Goal: Task Accomplishment & Management: Manage account settings

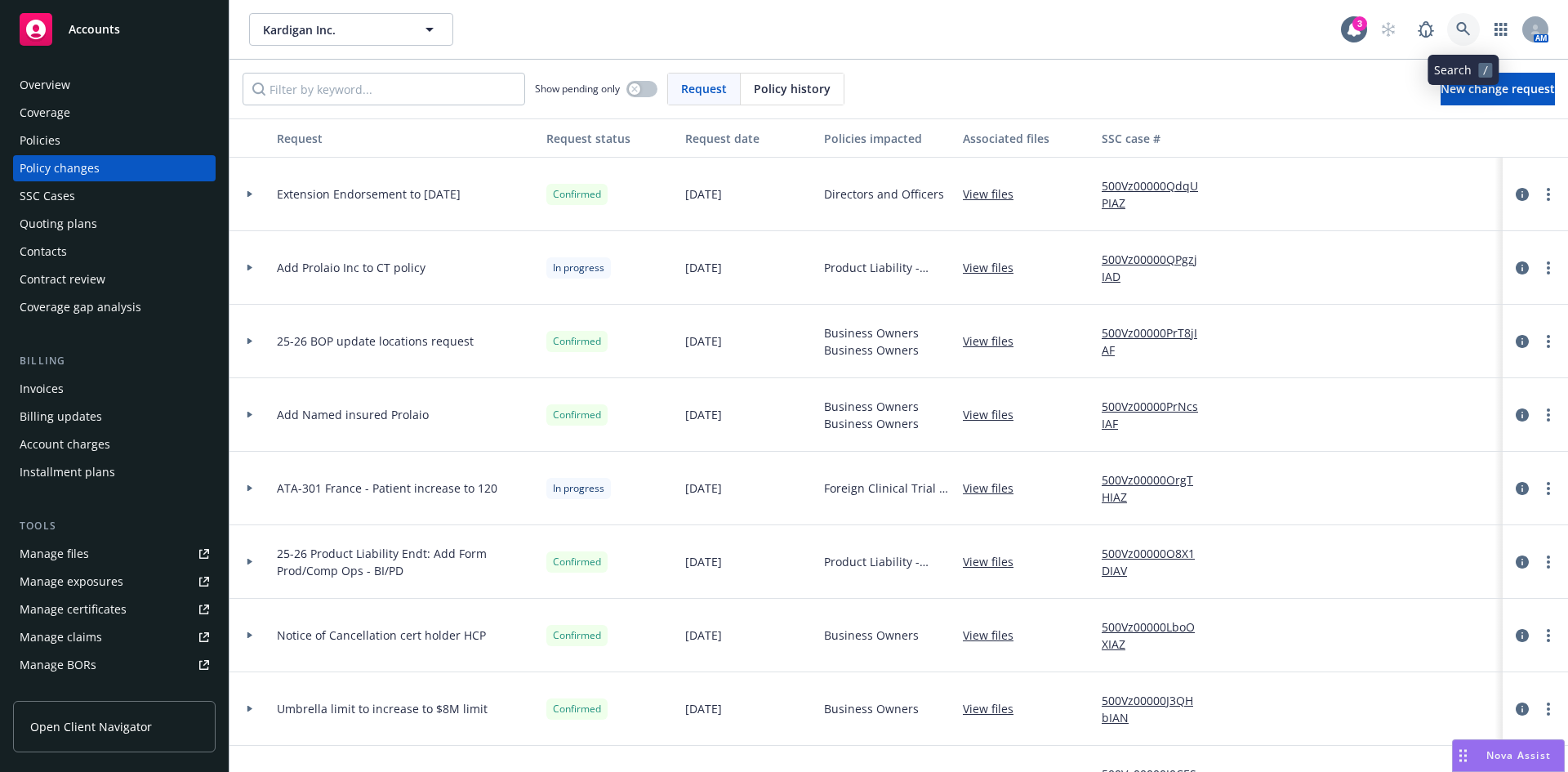
click at [1467, 27] on icon at bounding box center [1463, 29] width 15 height 15
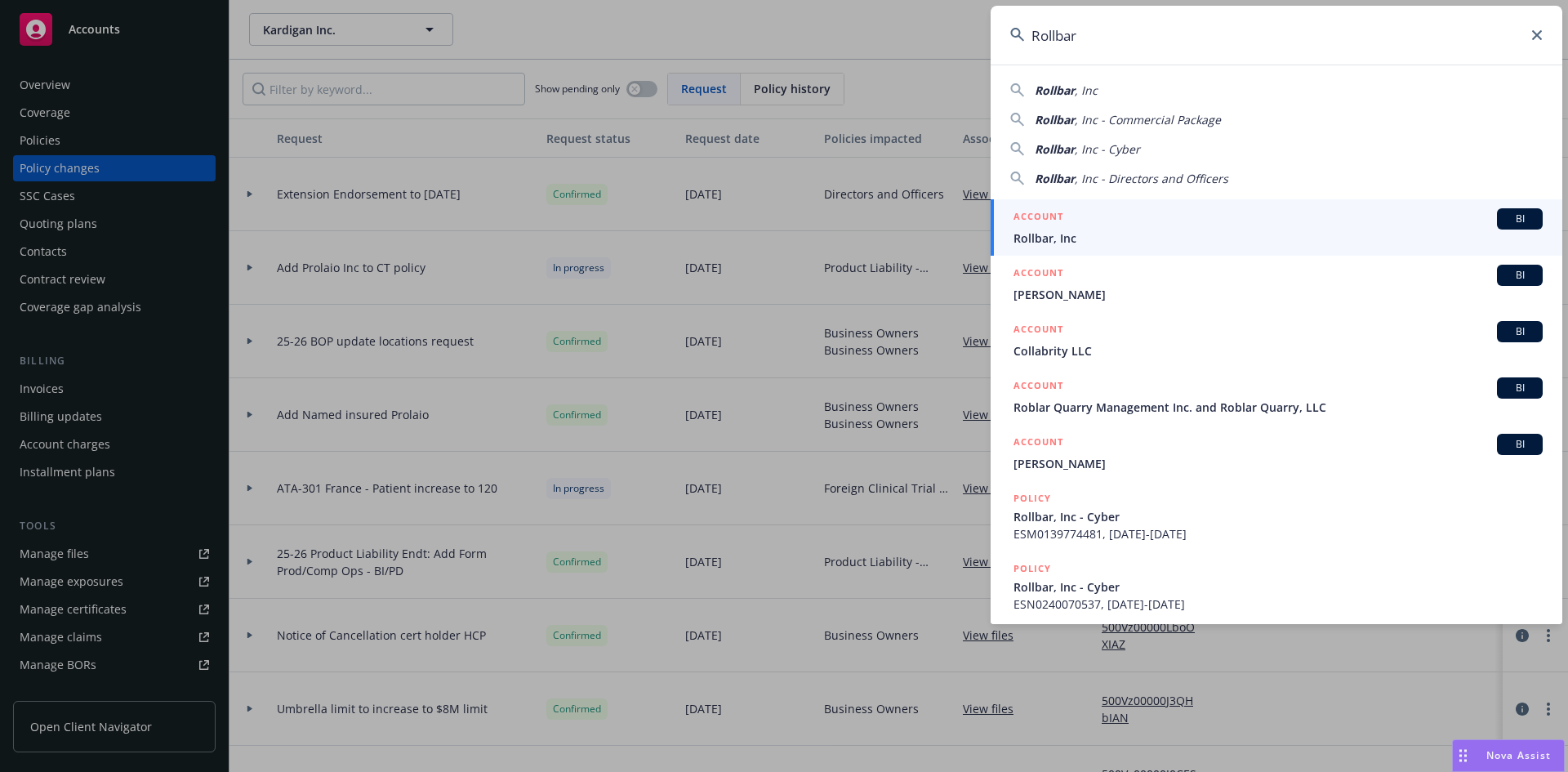
type input "Rollbar"
click at [1080, 232] on span "Rollbar, Inc" at bounding box center [1278, 237] width 529 height 17
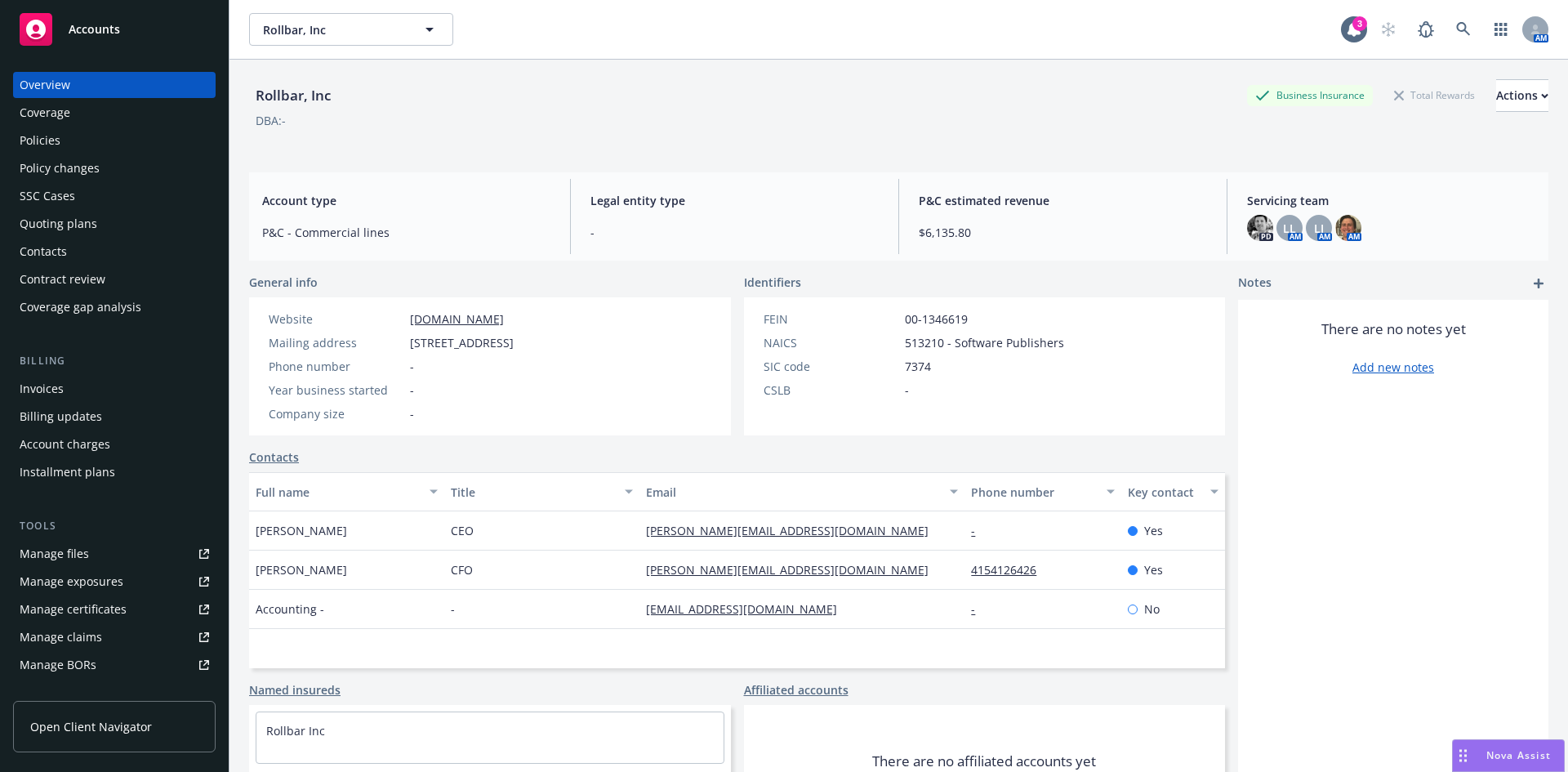
click at [65, 142] on div "Policies" at bounding box center [114, 139] width 189 height 26
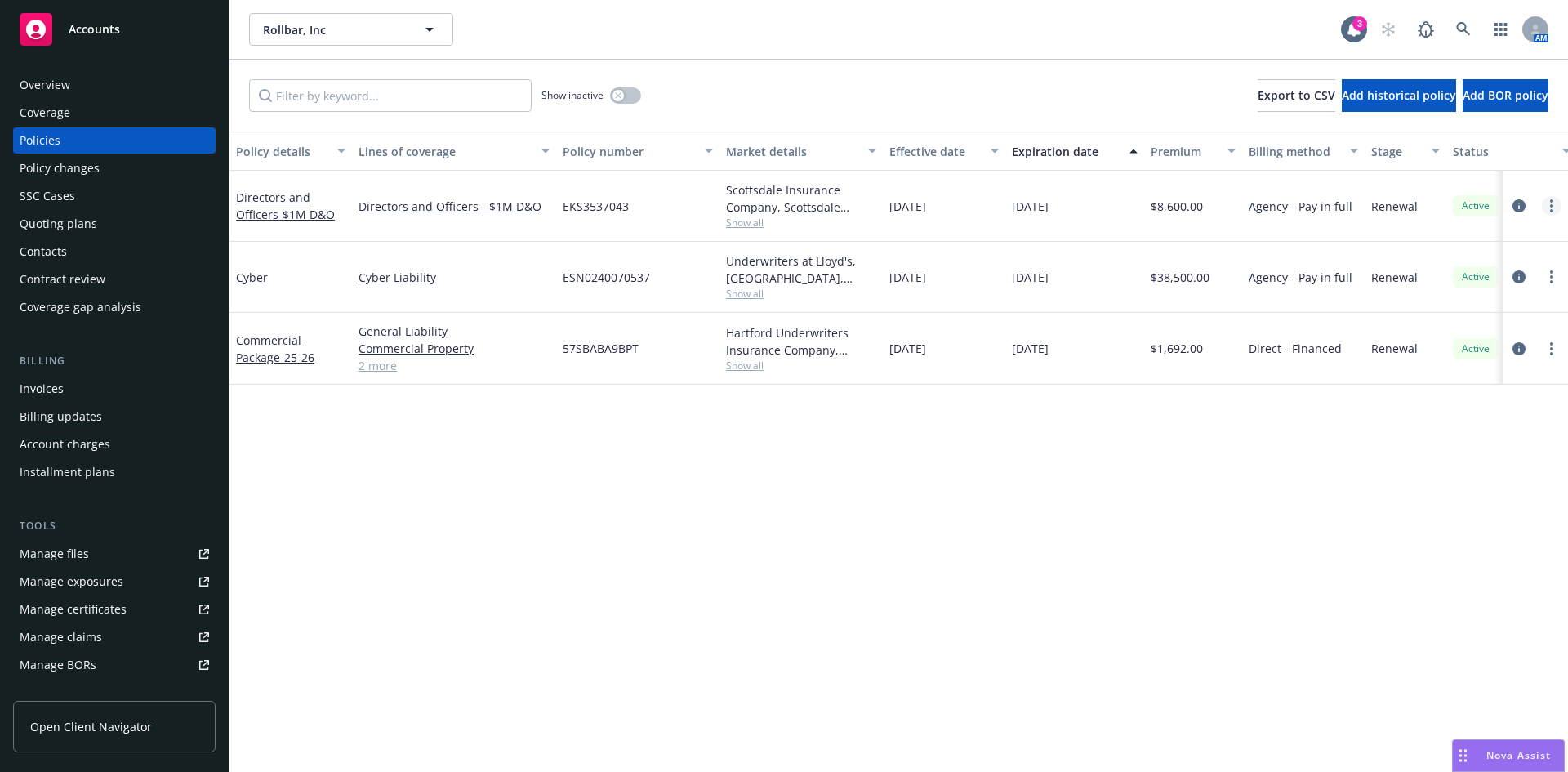
click at [1548, 206] on link "more" at bounding box center [1551, 206] width 20 height 20
click at [1440, 275] on link "Renew with incumbent" at bounding box center [1465, 272] width 192 height 33
select select "12"
select select "CA"
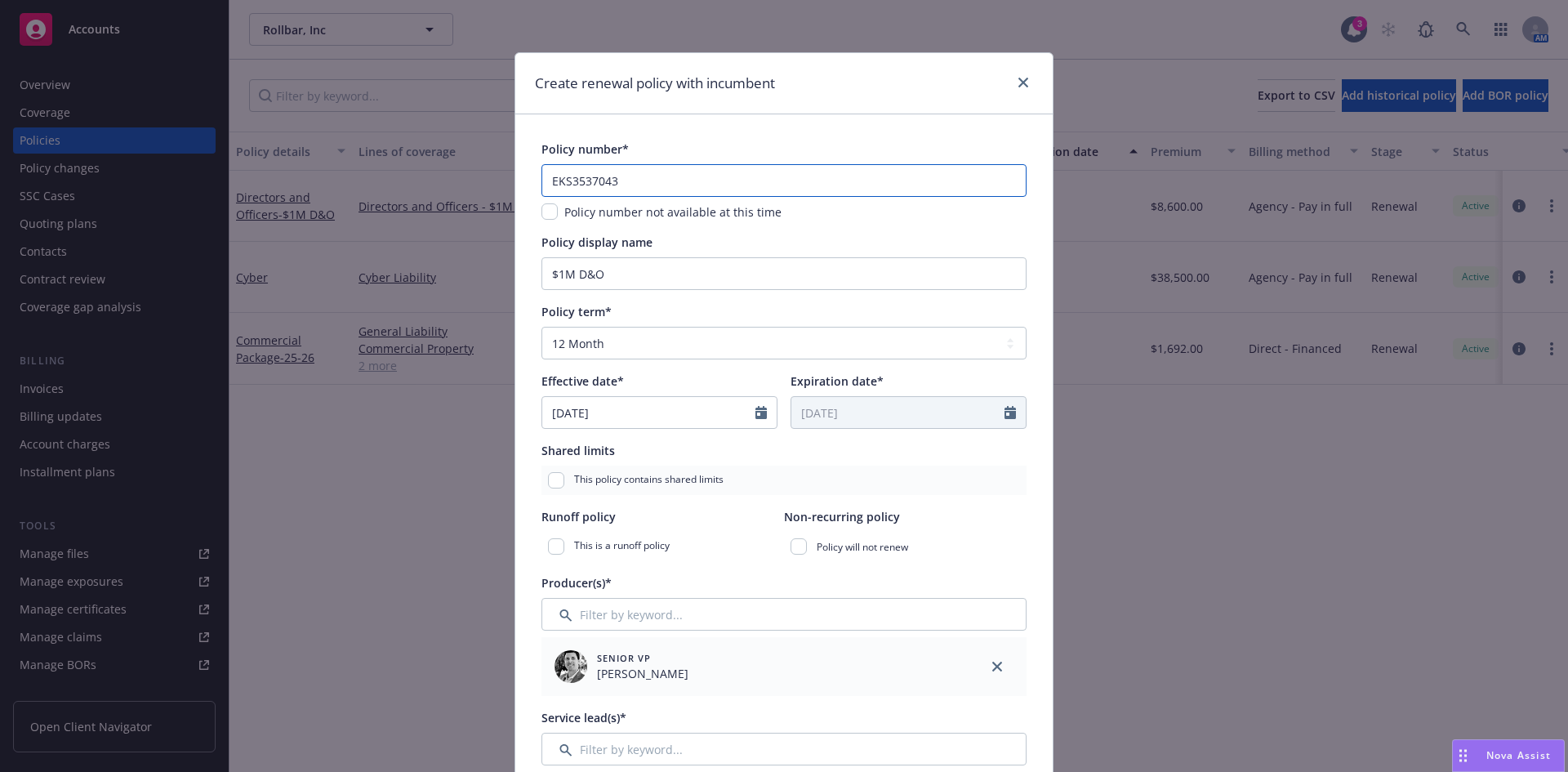
click at [645, 171] on input "EKS3537043" at bounding box center [784, 180] width 485 height 33
type input "EKS3585623"
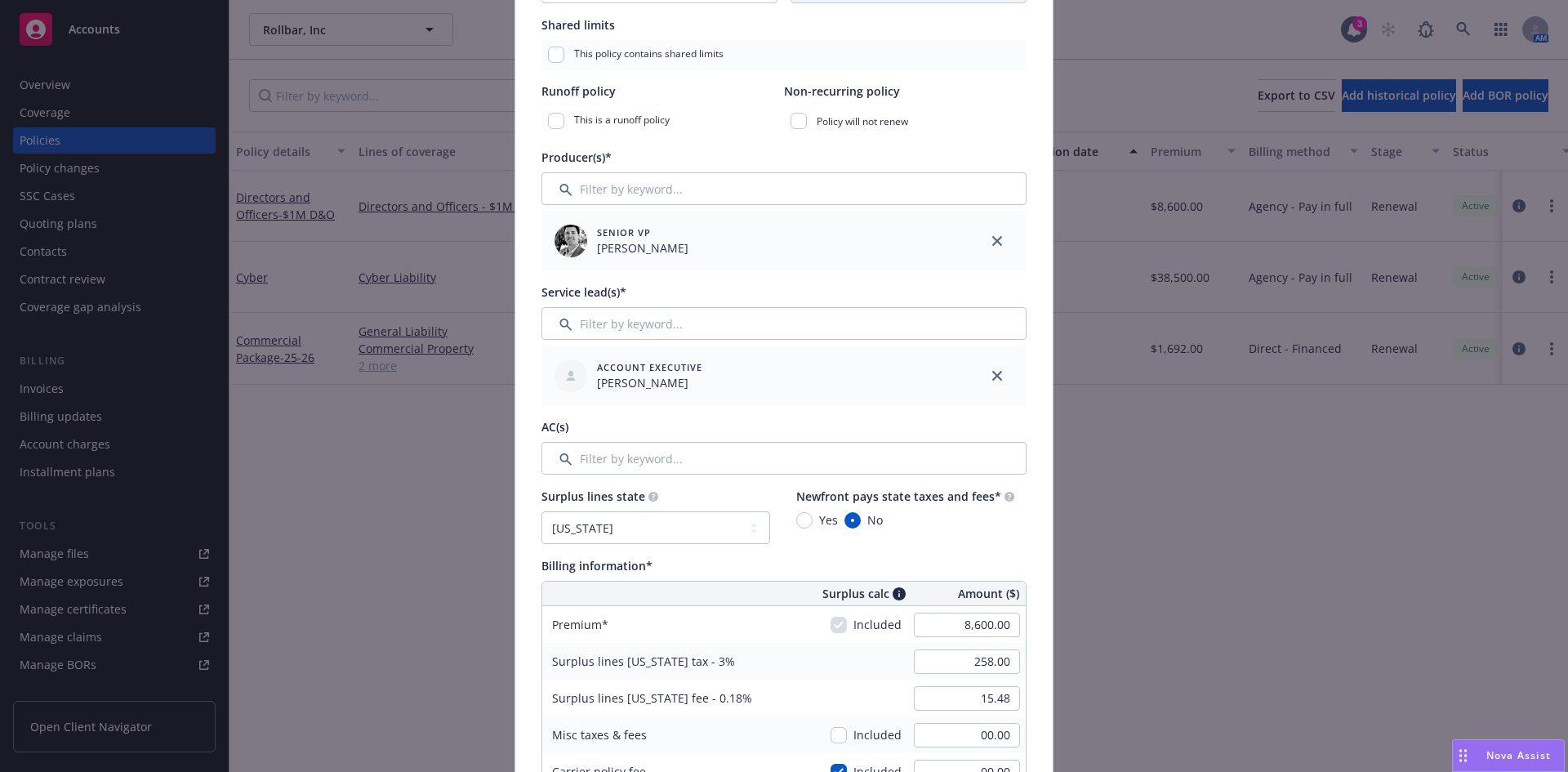
scroll to position [466, 0]
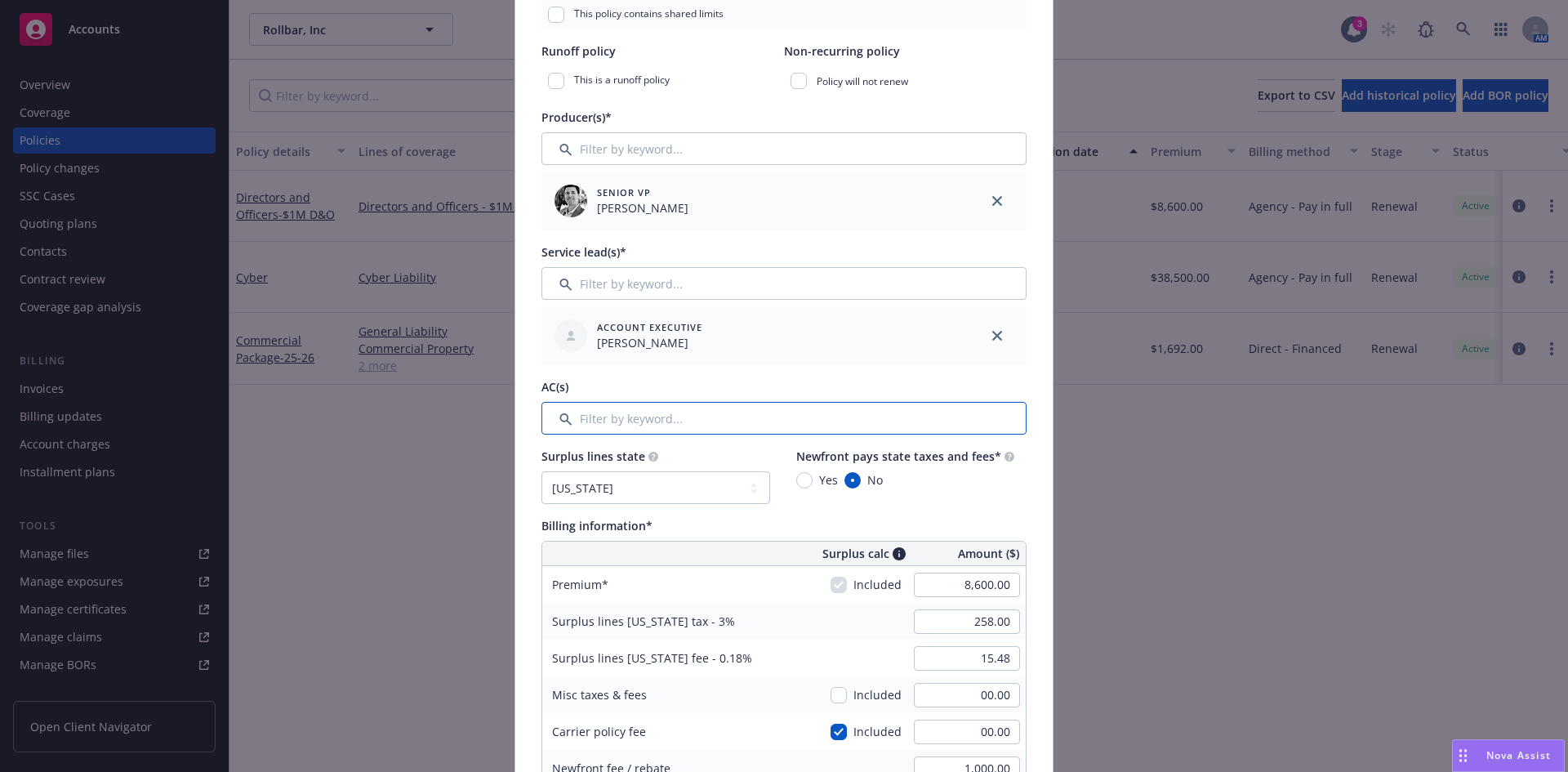
click at [605, 419] on input "Filter by keyword..." at bounding box center [784, 418] width 485 height 33
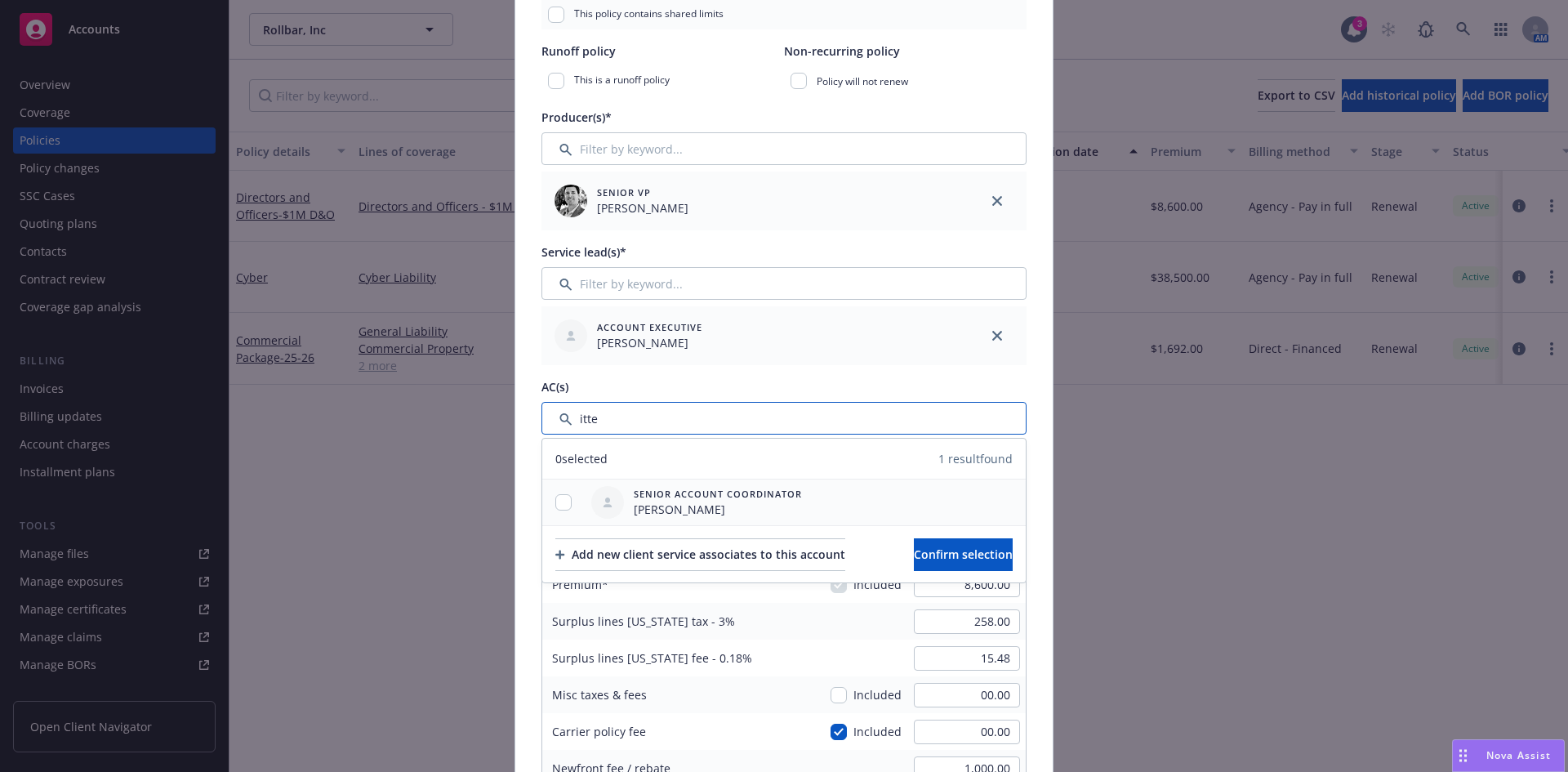
type input "itte"
click at [555, 502] on input "checkbox" at bounding box center [563, 502] width 16 height 16
checkbox input "true"
click at [978, 554] on span "Confirm selection" at bounding box center [963, 553] width 99 height 15
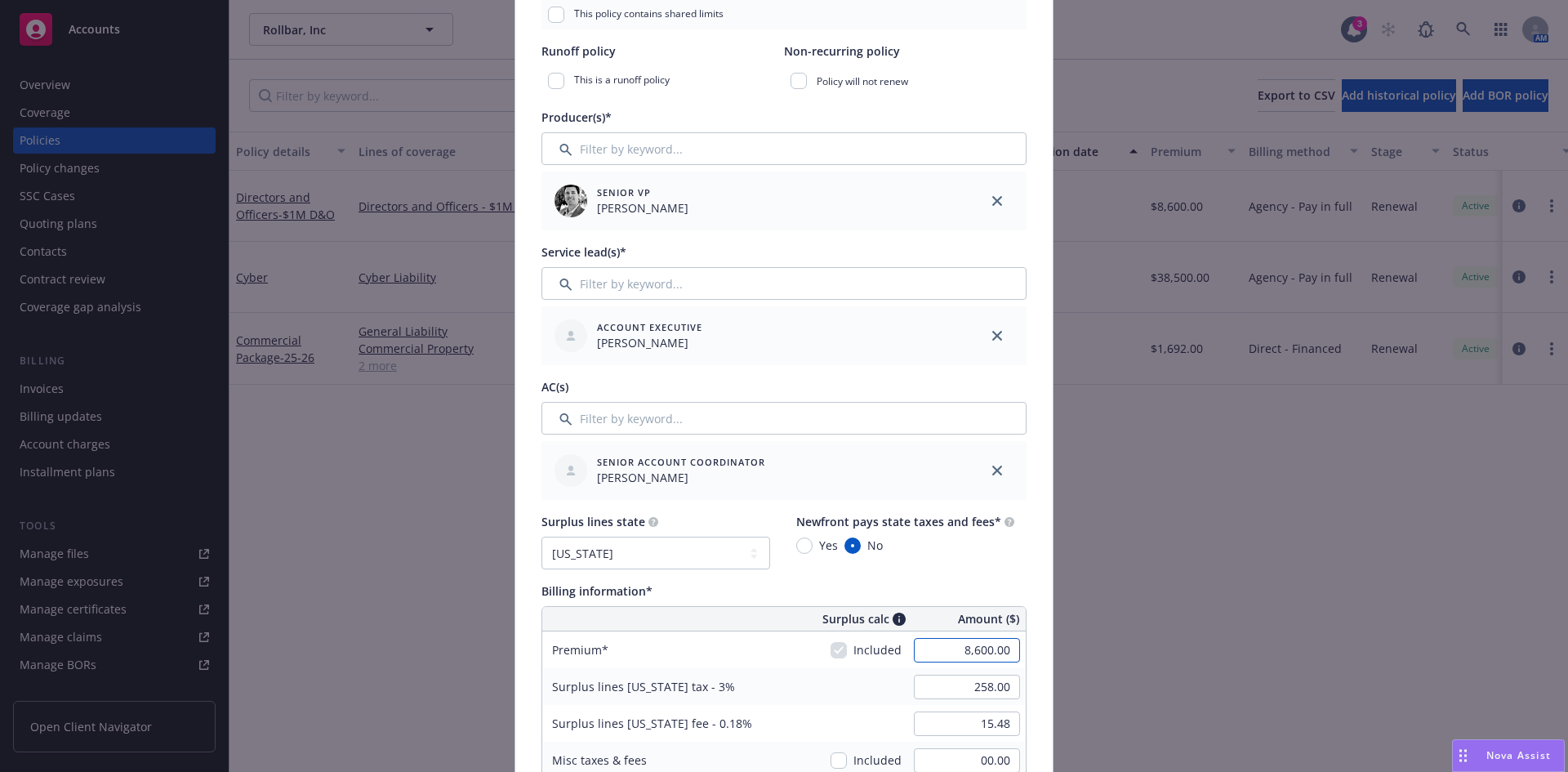
click at [971, 653] on input "8,600.00" at bounding box center [967, 650] width 106 height 25
type input "7,400.00"
type input "222.00"
type input "13.32"
click at [970, 697] on input "222.00" at bounding box center [967, 687] width 106 height 25
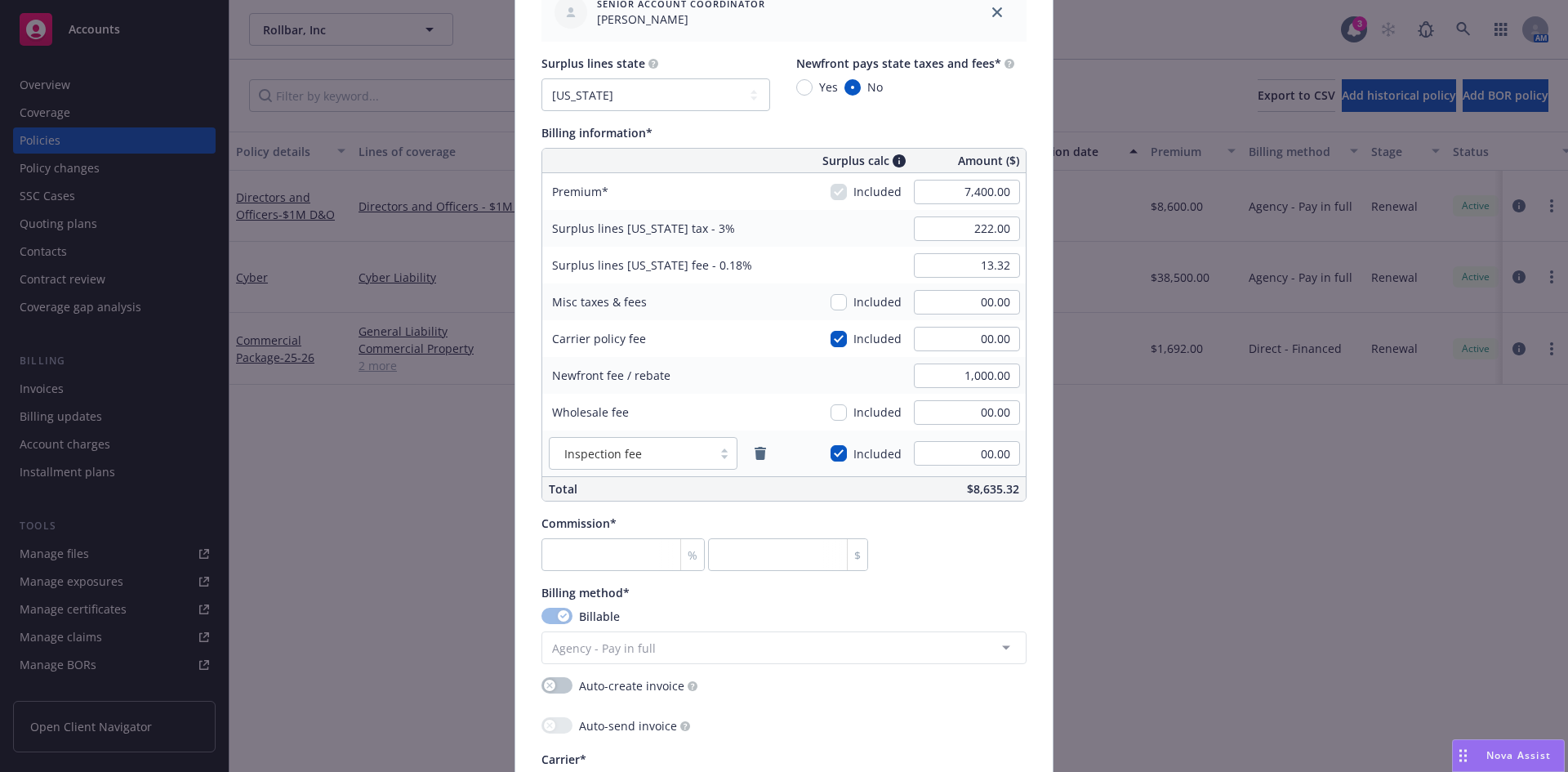
scroll to position [932, 0]
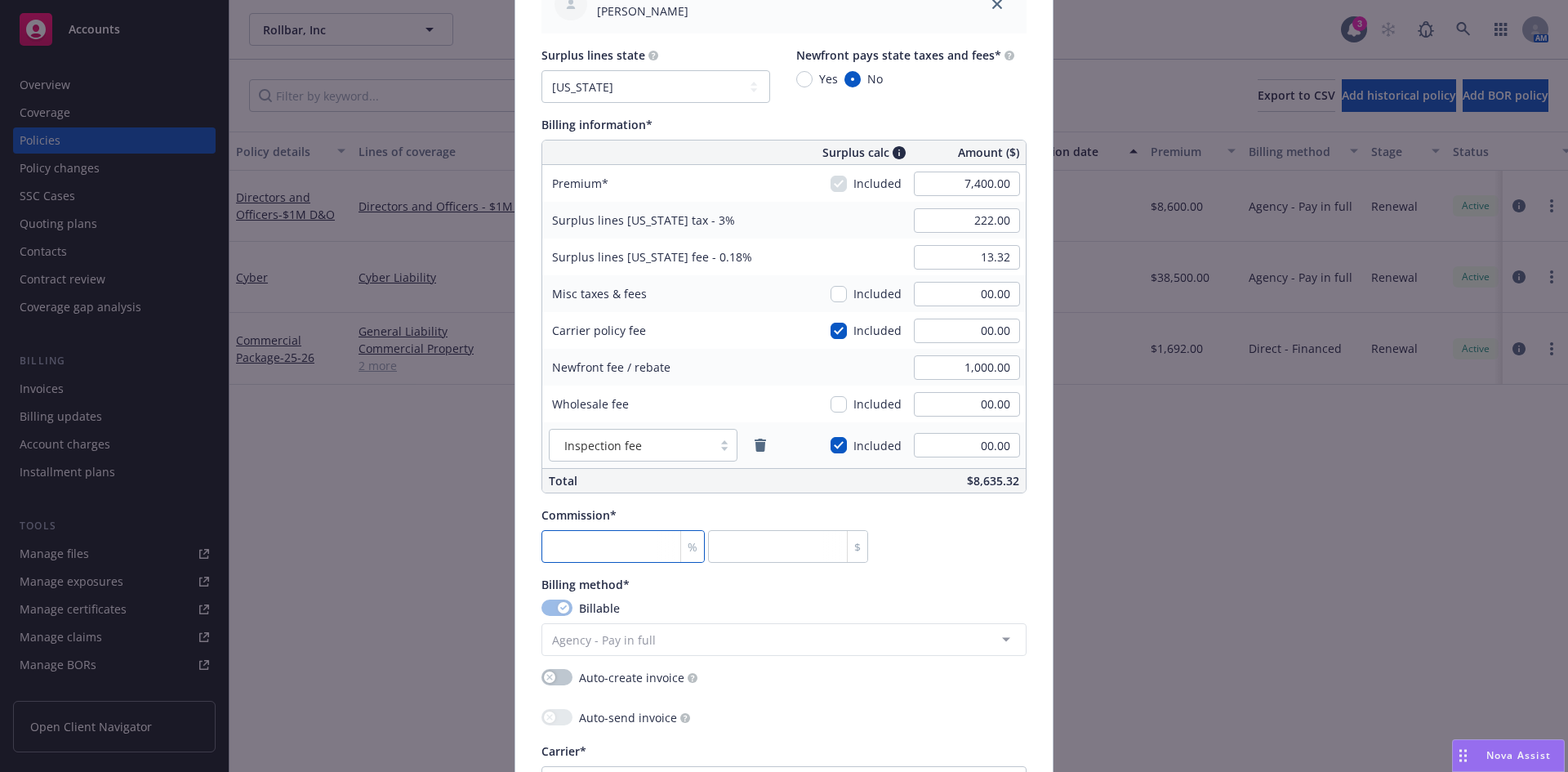
click at [593, 543] on input "number" at bounding box center [623, 546] width 163 height 33
type input "1"
type input "74"
type input "12"
type input "888"
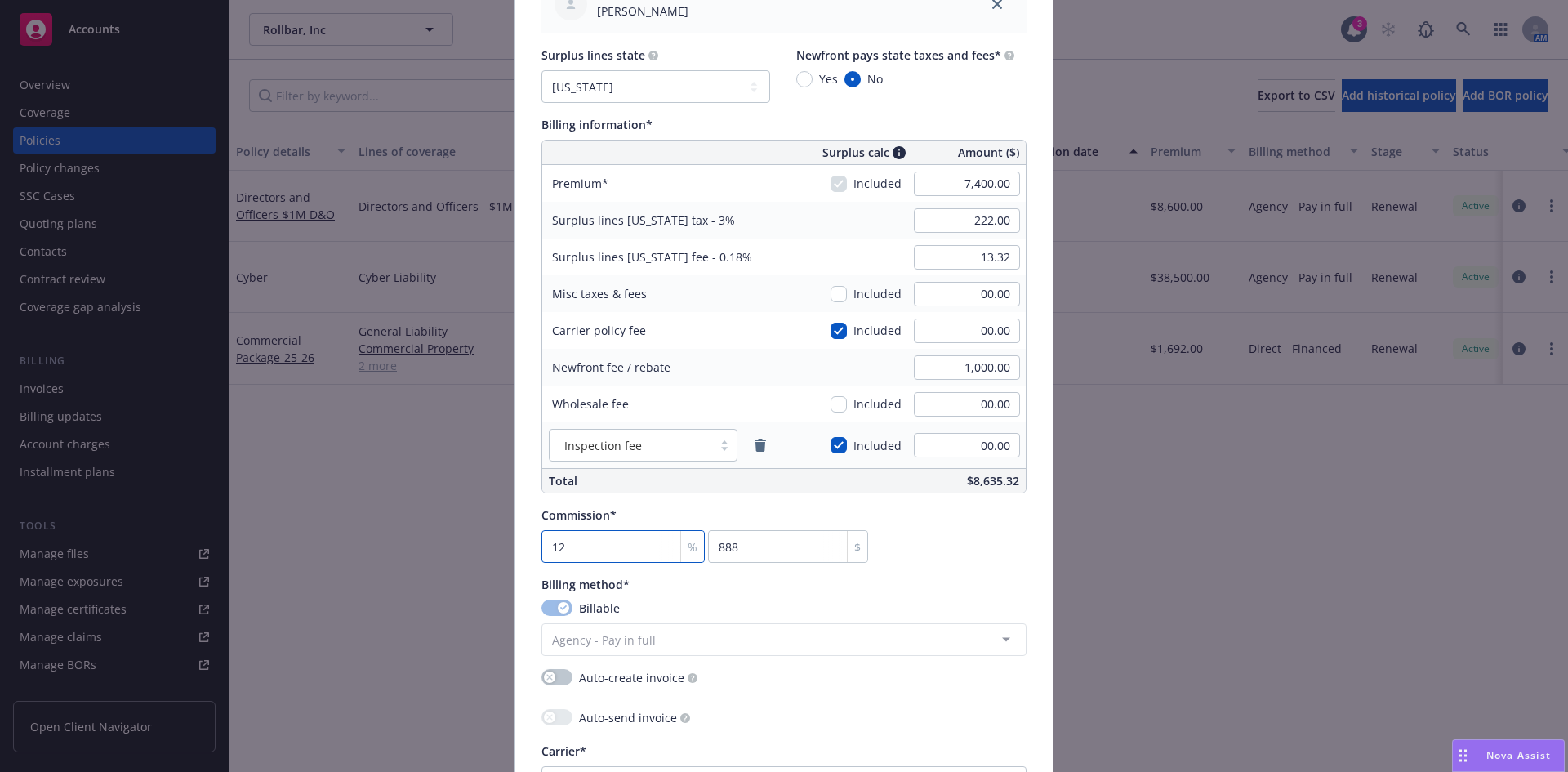
scroll to position [1682, 0]
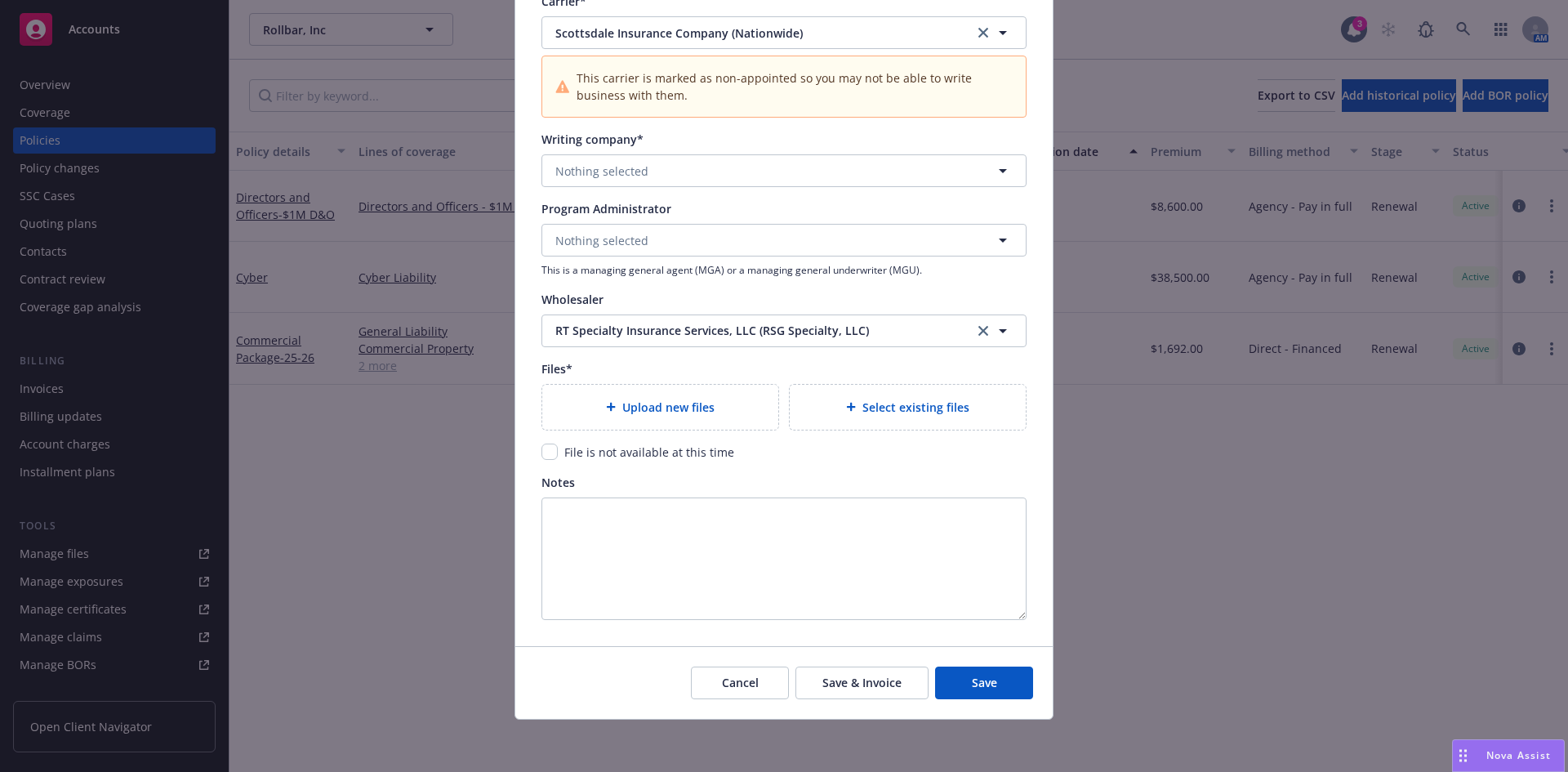
type input "12"
click at [609, 175] on span "Nothing selected" at bounding box center [601, 171] width 93 height 17
click at [583, 167] on span "Nothing selected" at bounding box center [601, 171] width 93 height 17
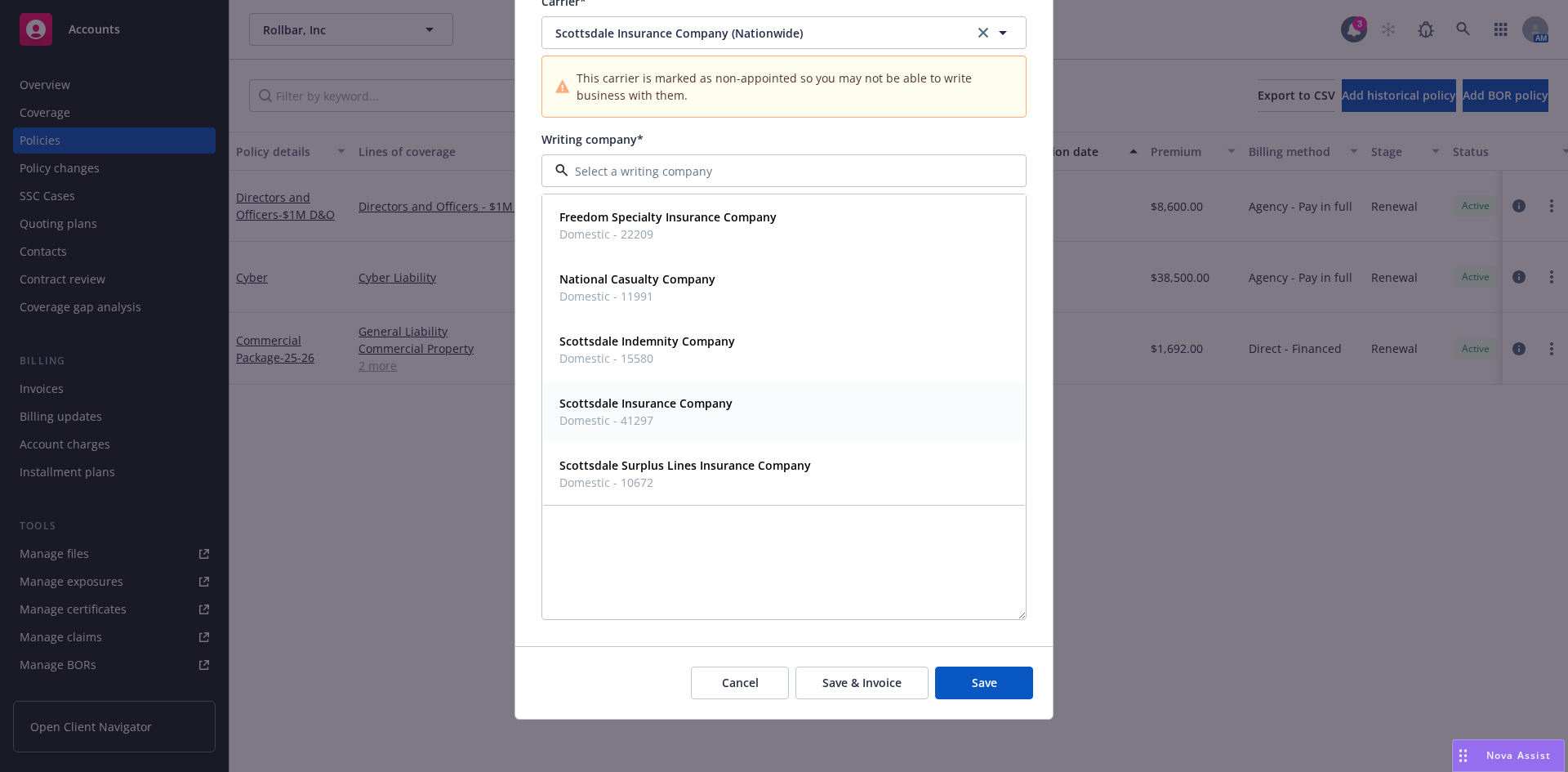
click at [612, 410] on strong "Scottsdale Insurance Company" at bounding box center [646, 402] width 173 height 15
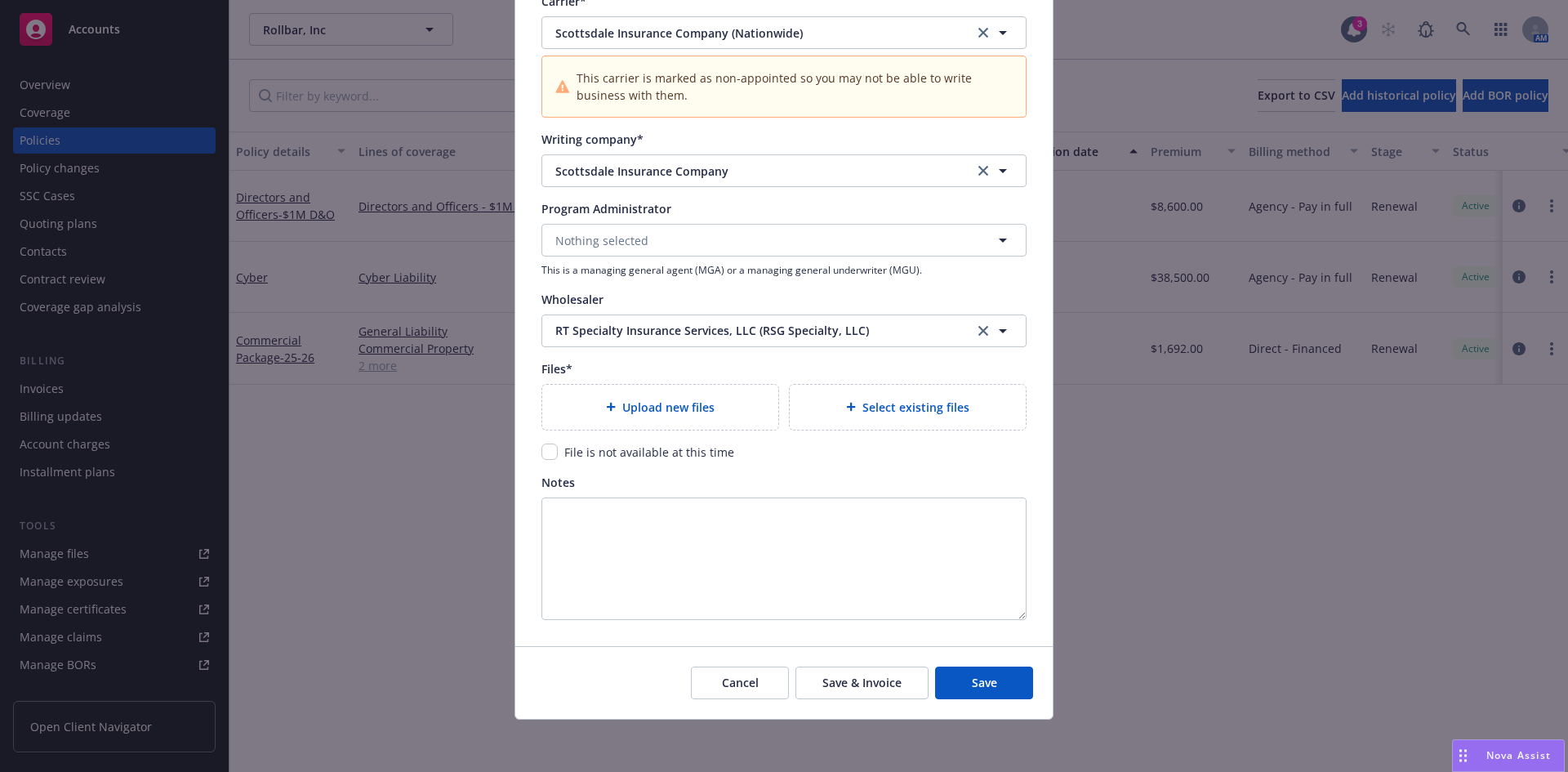
type textarea "x"
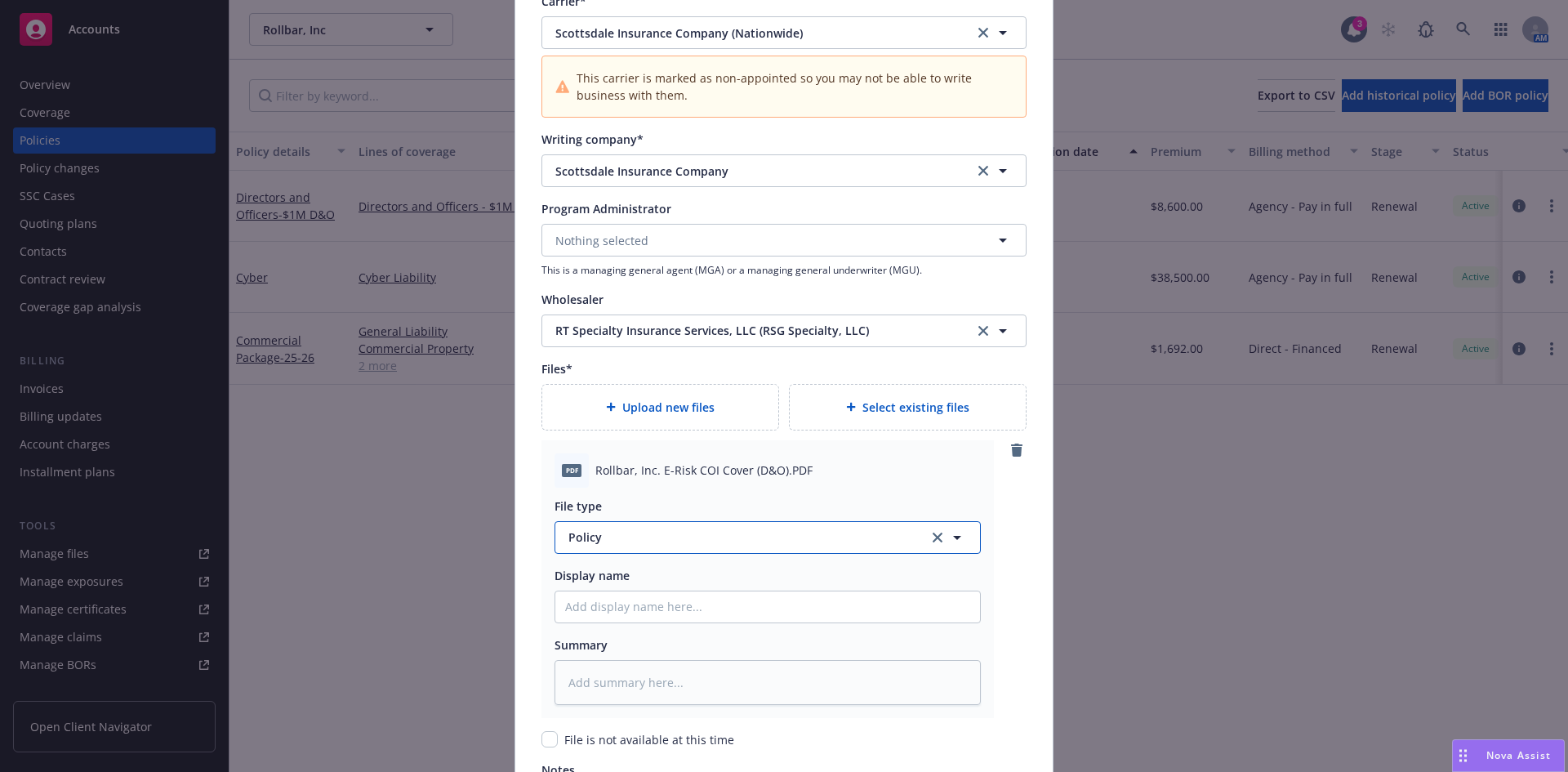
click at [589, 537] on span "Policy" at bounding box center [739, 537] width 341 height 17
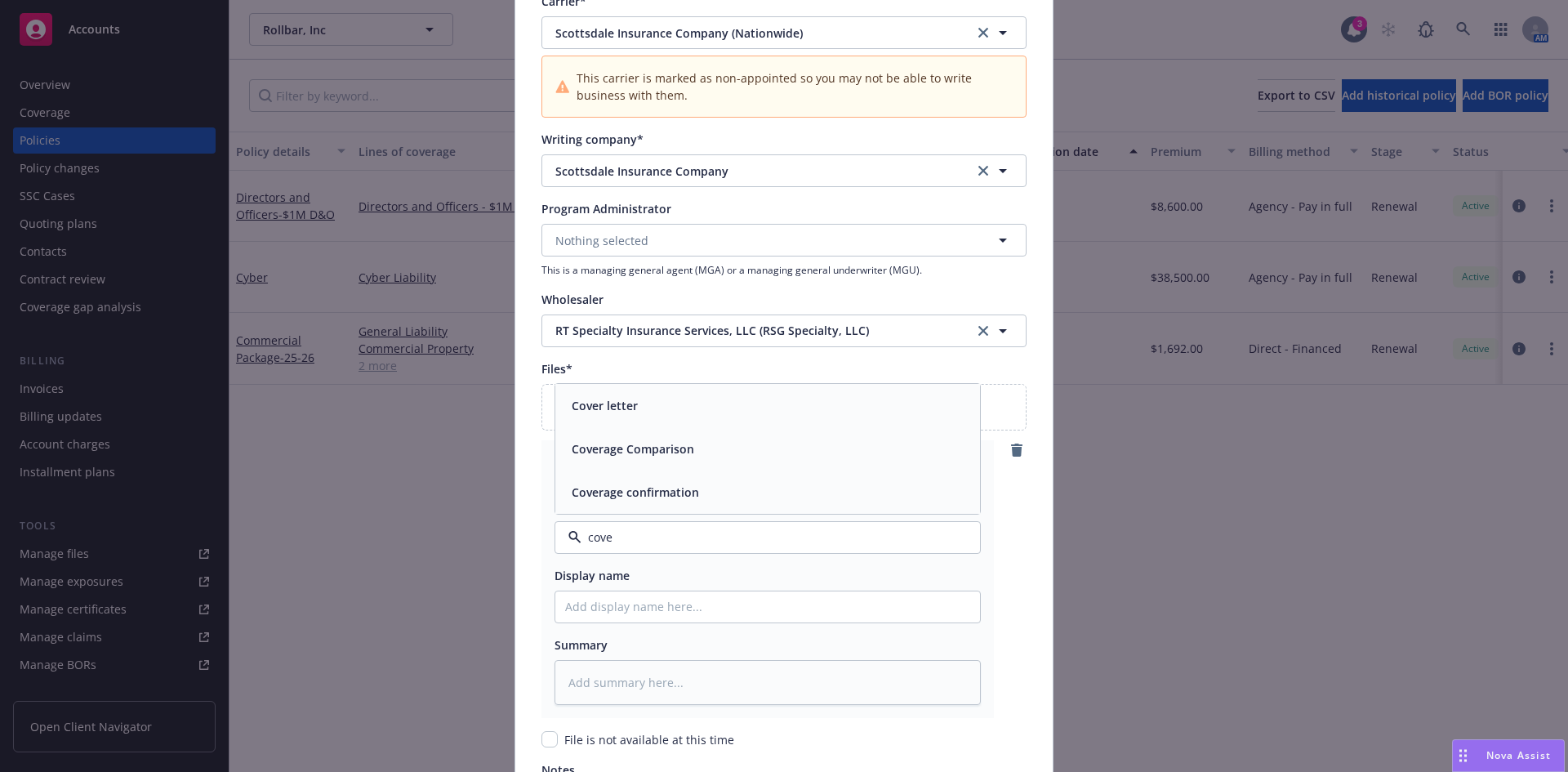
type input "cover"
click at [609, 410] on span "Cover letter" at bounding box center [604, 405] width 66 height 17
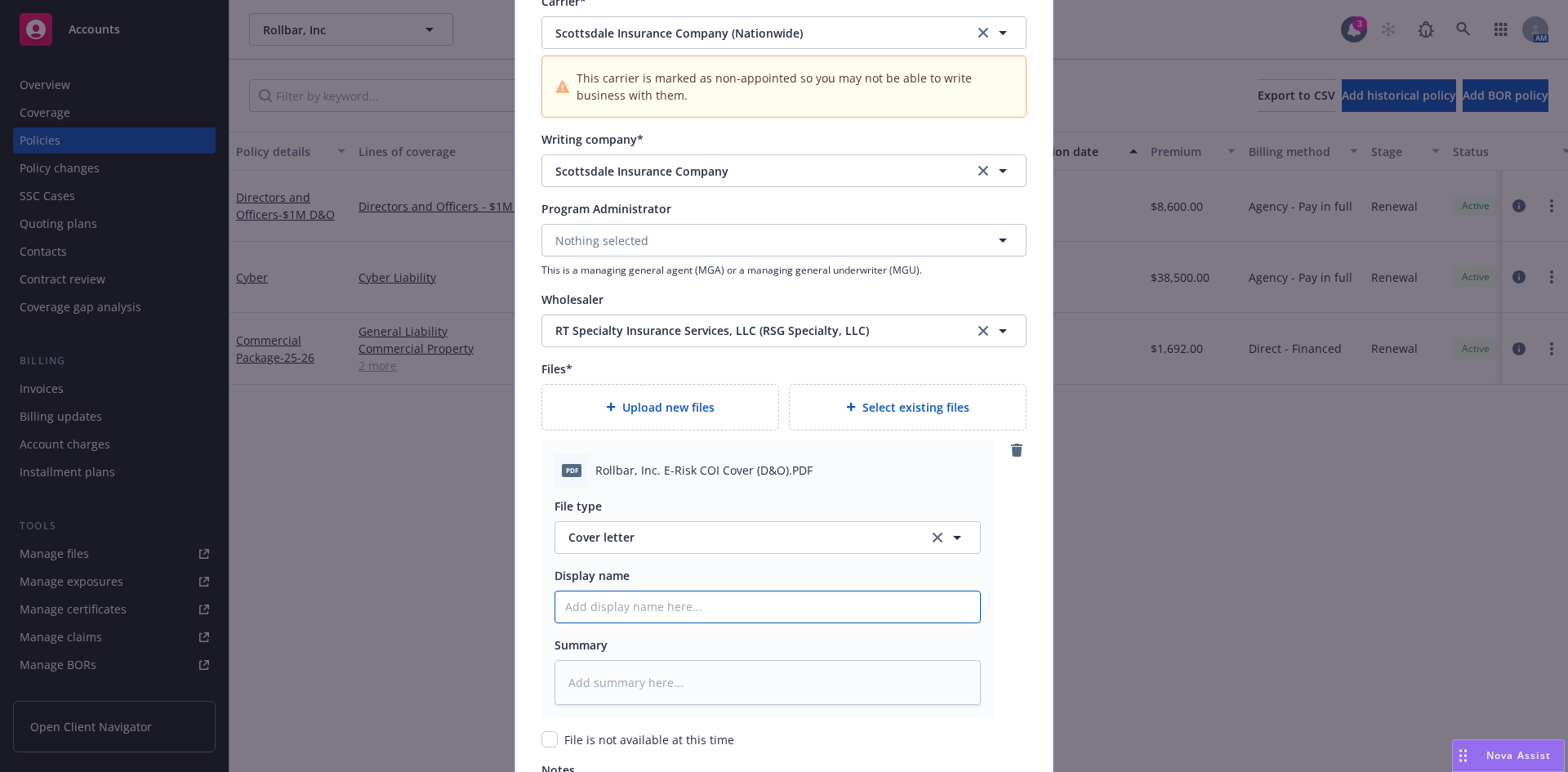
click at [612, 617] on input "Policy display name" at bounding box center [768, 606] width 425 height 31
click at [609, 612] on input "Policy display name" at bounding box center [768, 606] width 425 height 31
type textarea "x"
type input "R"
type textarea "x"
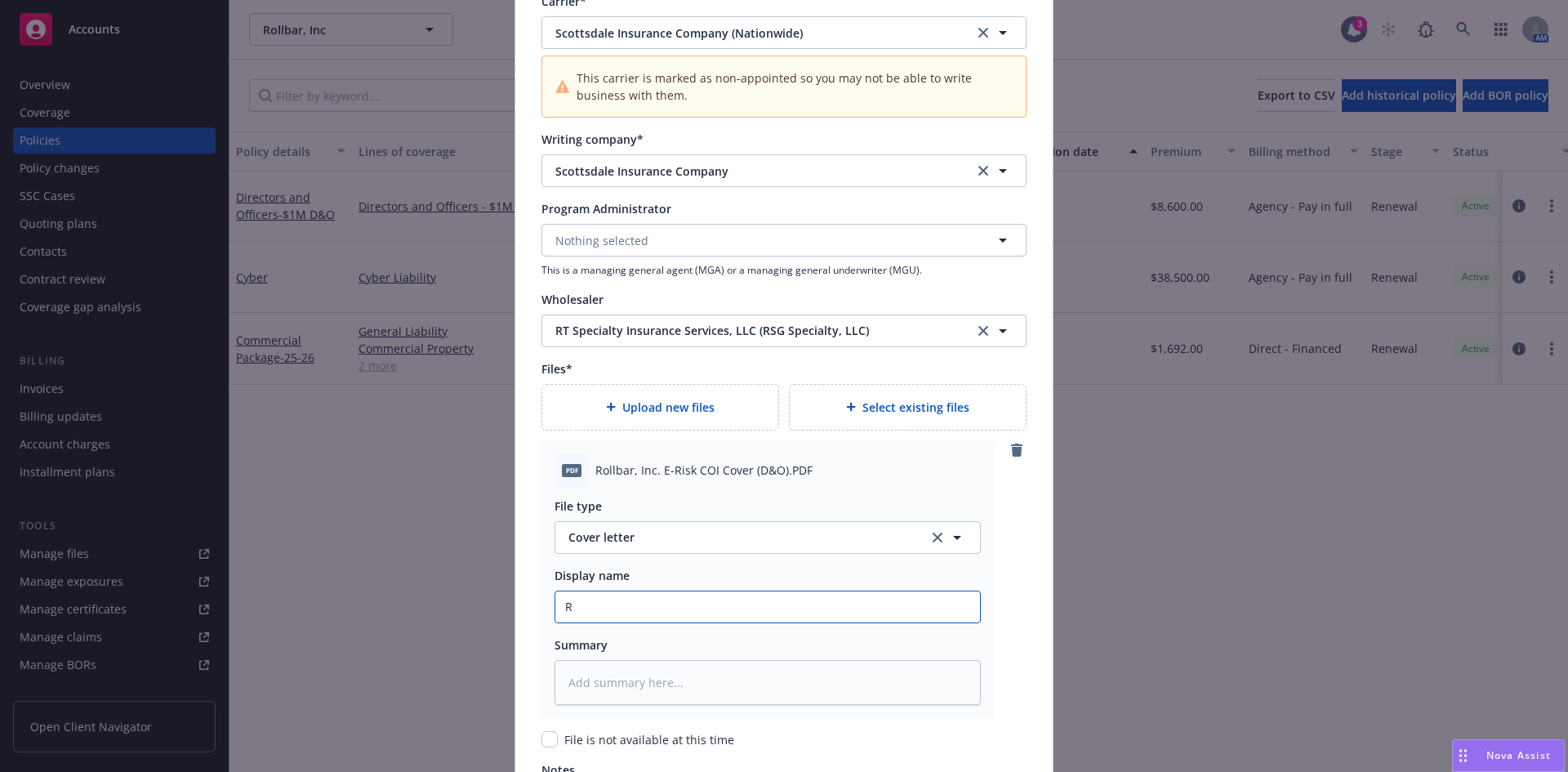
type input "RT"
type textarea "x"
type input "RT"
type textarea "x"
type input "RT D"
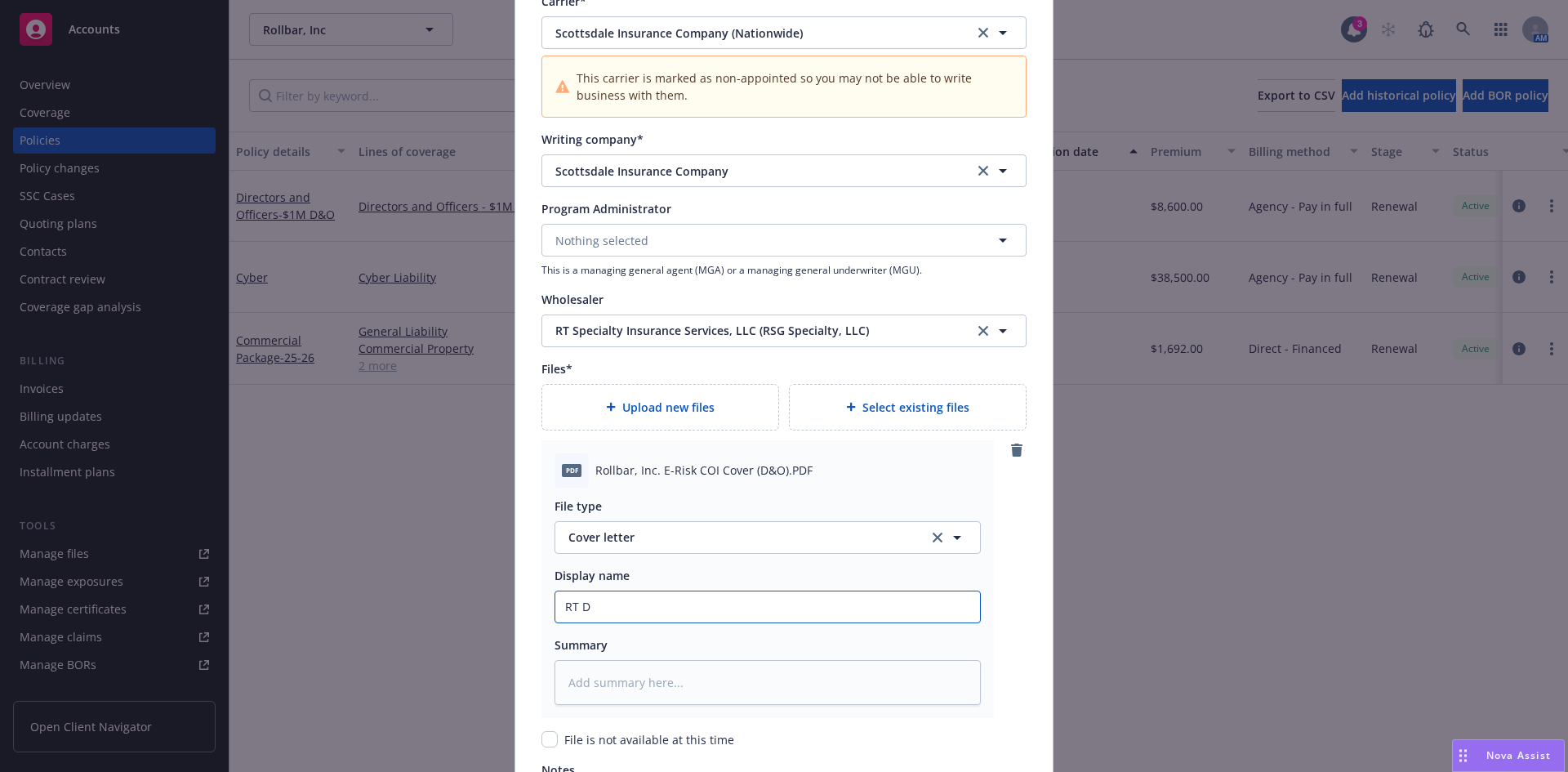
type textarea "x"
type input "RT D&"
type textarea "x"
type input "RT D&O"
type textarea "x"
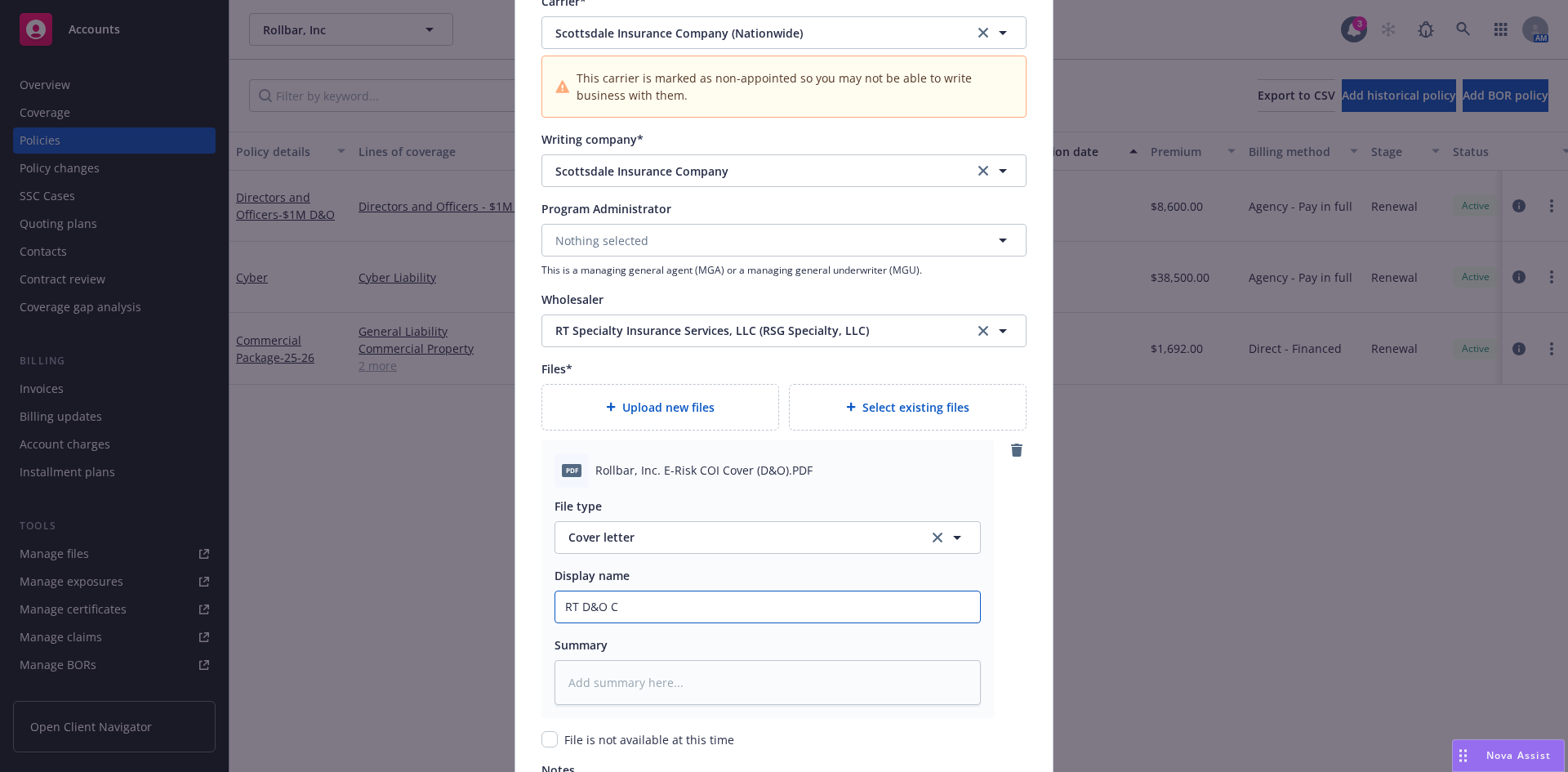
type input "RT D&O Co"
type textarea "x"
type input "RT D&O Cov"
type textarea "x"
type input "RT D&O Cove"
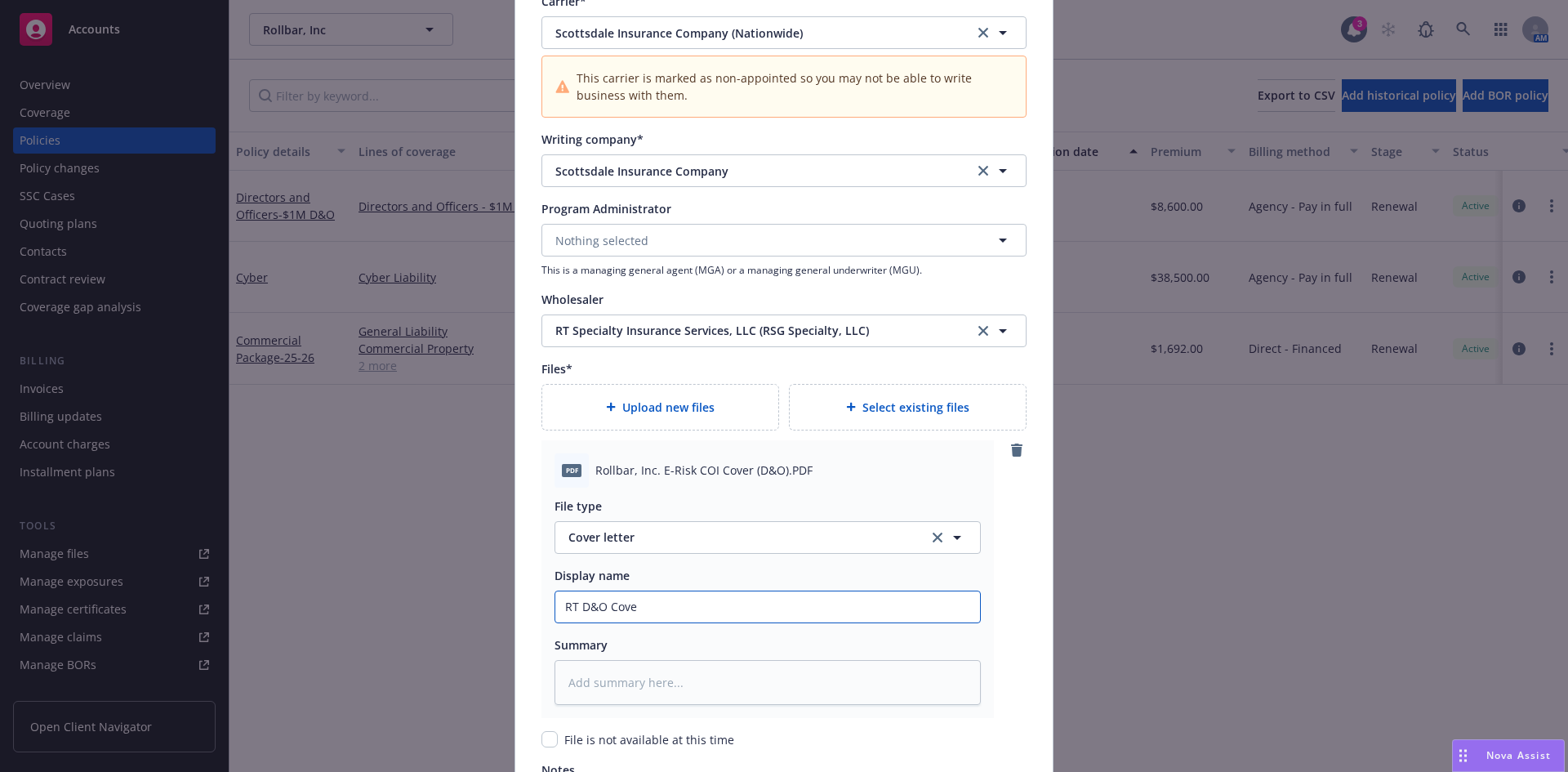
type textarea "x"
type input "RT D&O Cover"
type textarea "x"
type input "RT D&O Cover L"
type textarea "x"
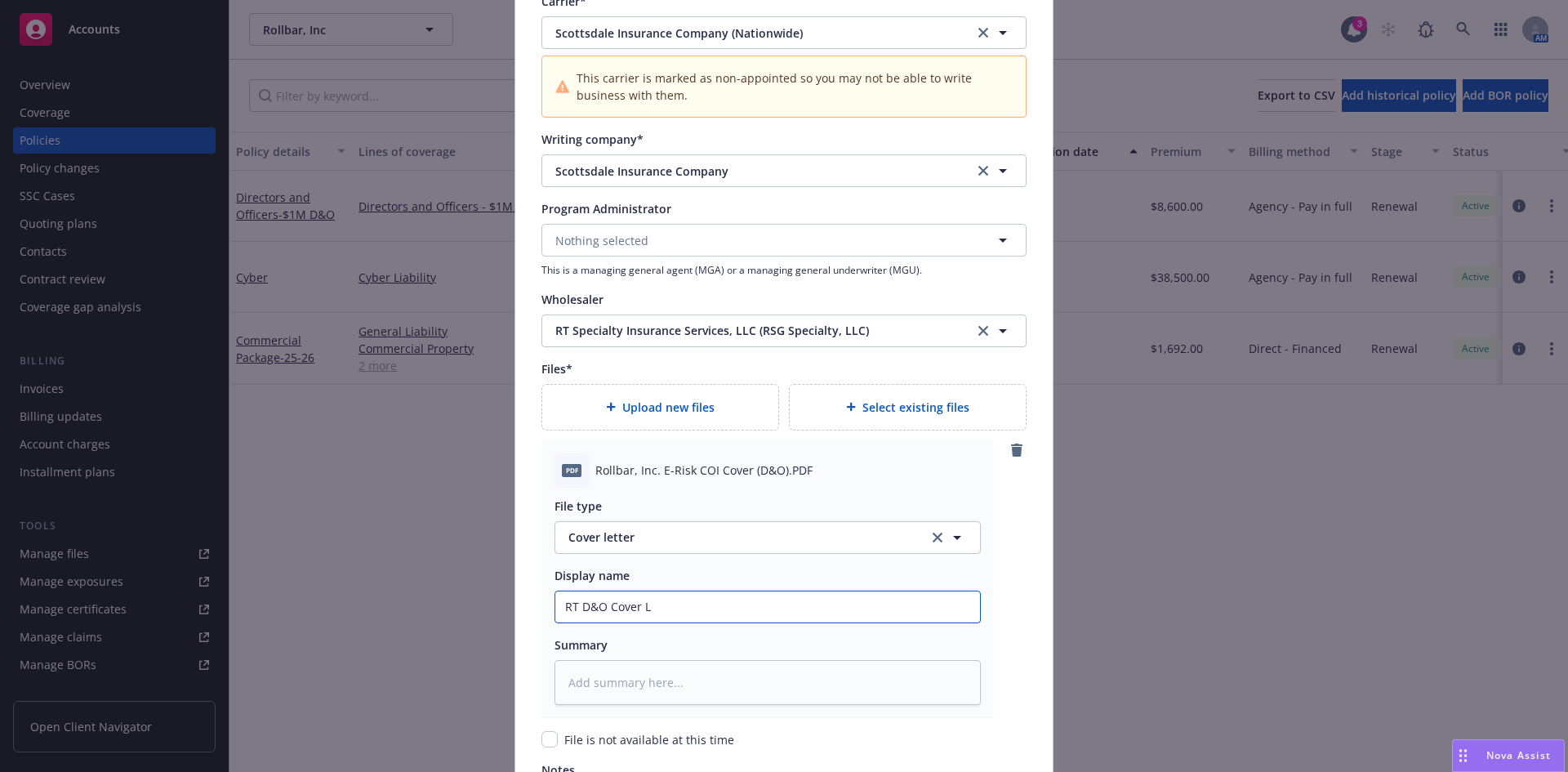
type input "RT D&O Cover Le"
type textarea "x"
type input "RT D&O Cover Let"
type textarea "x"
type input "RT D&O Cover Lett"
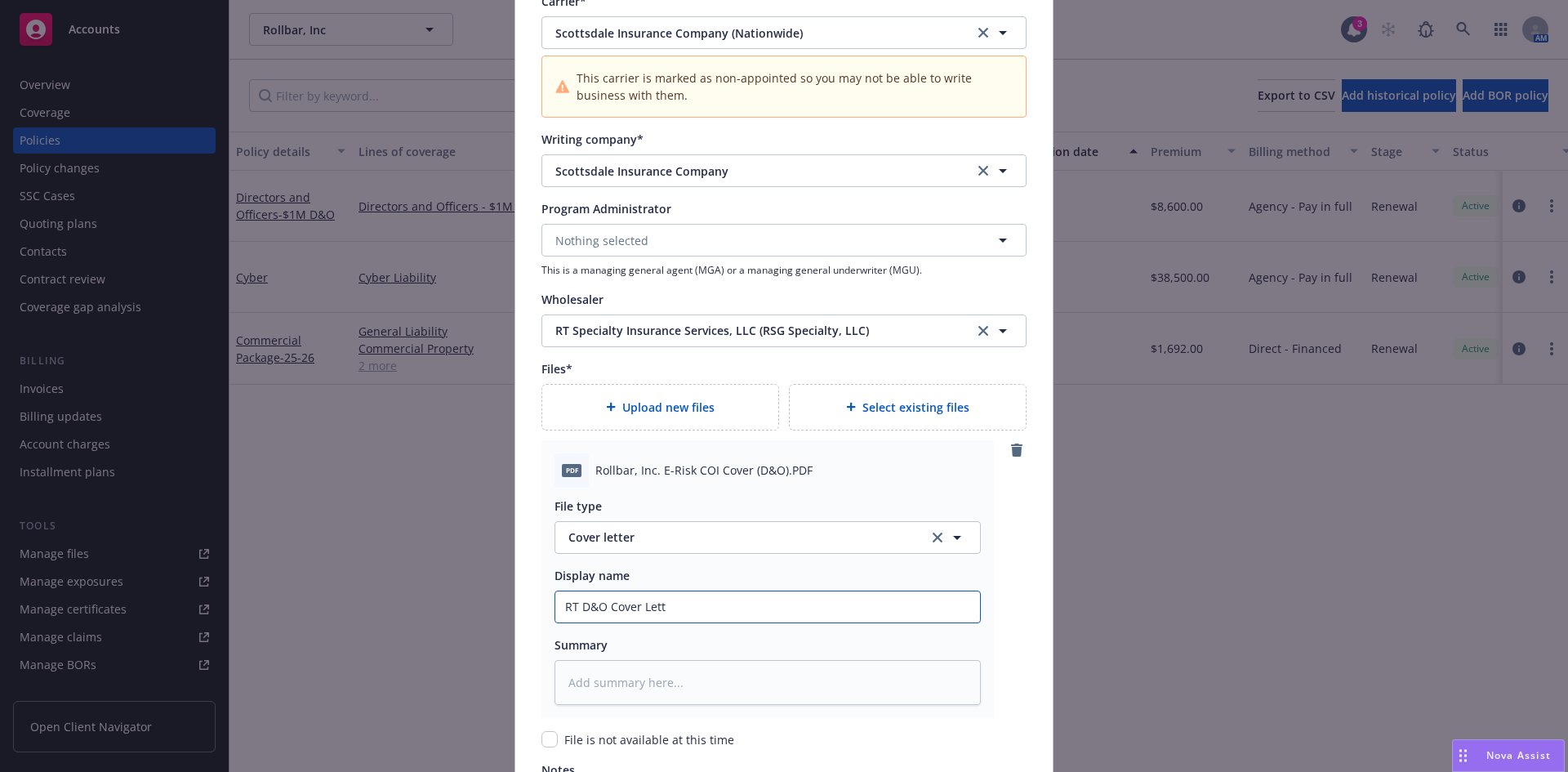
type textarea "x"
type input "RT D&O Cover Lette"
type textarea "x"
type input "RT D&O Cover Letter"
type textarea "x"
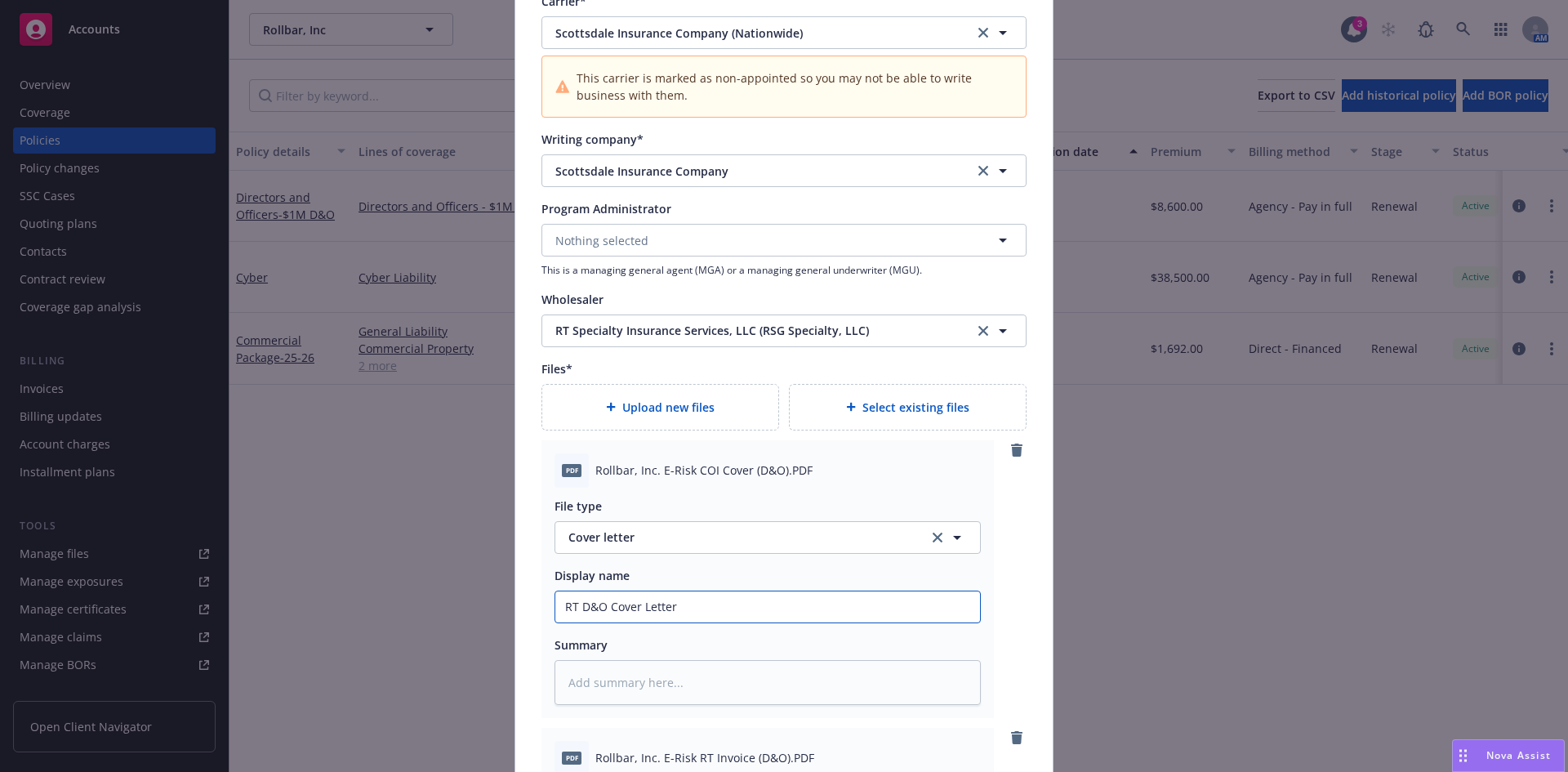
scroll to position [2256, 0]
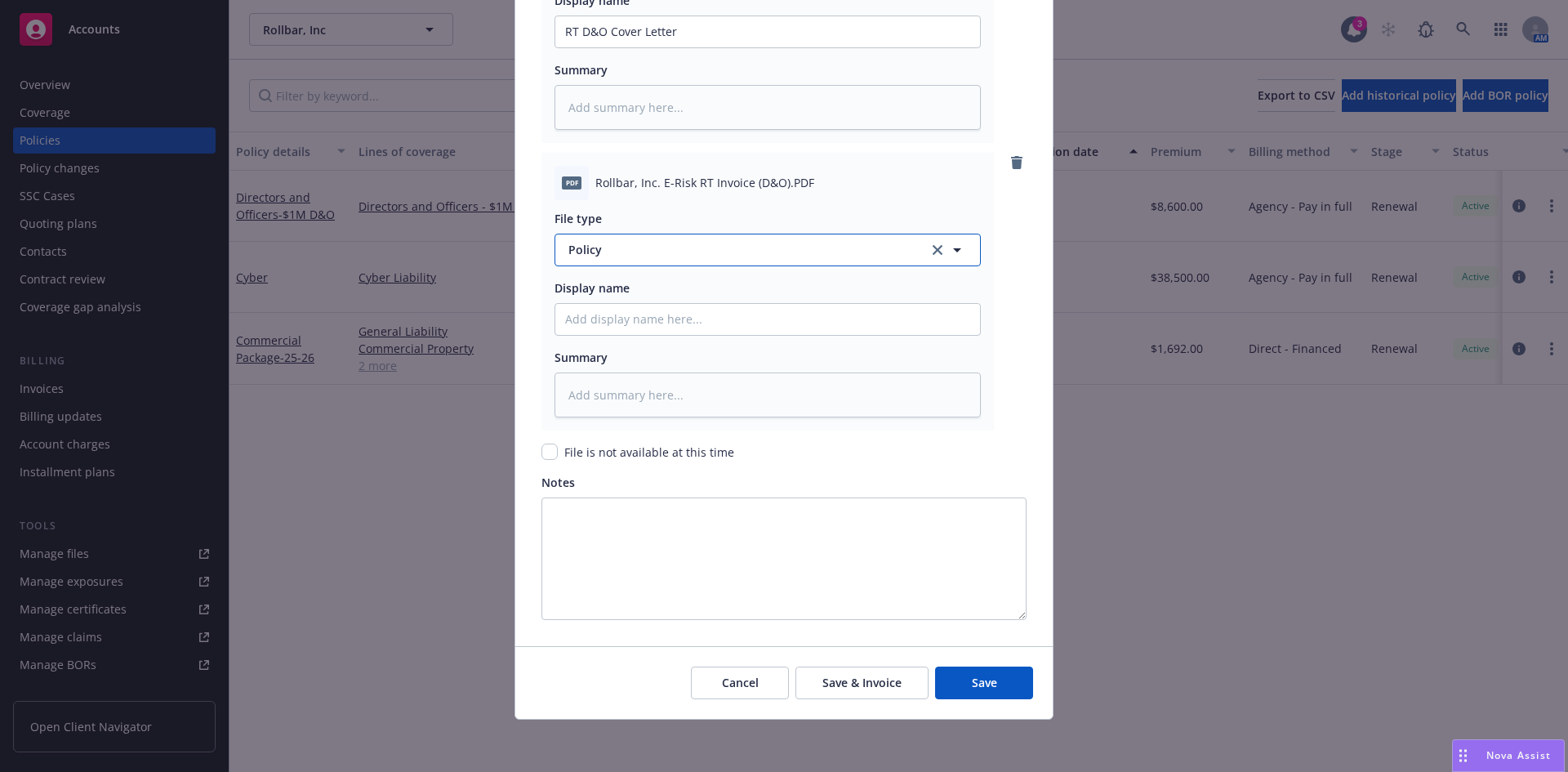
click at [585, 258] on span "Policy" at bounding box center [739, 249] width 341 height 17
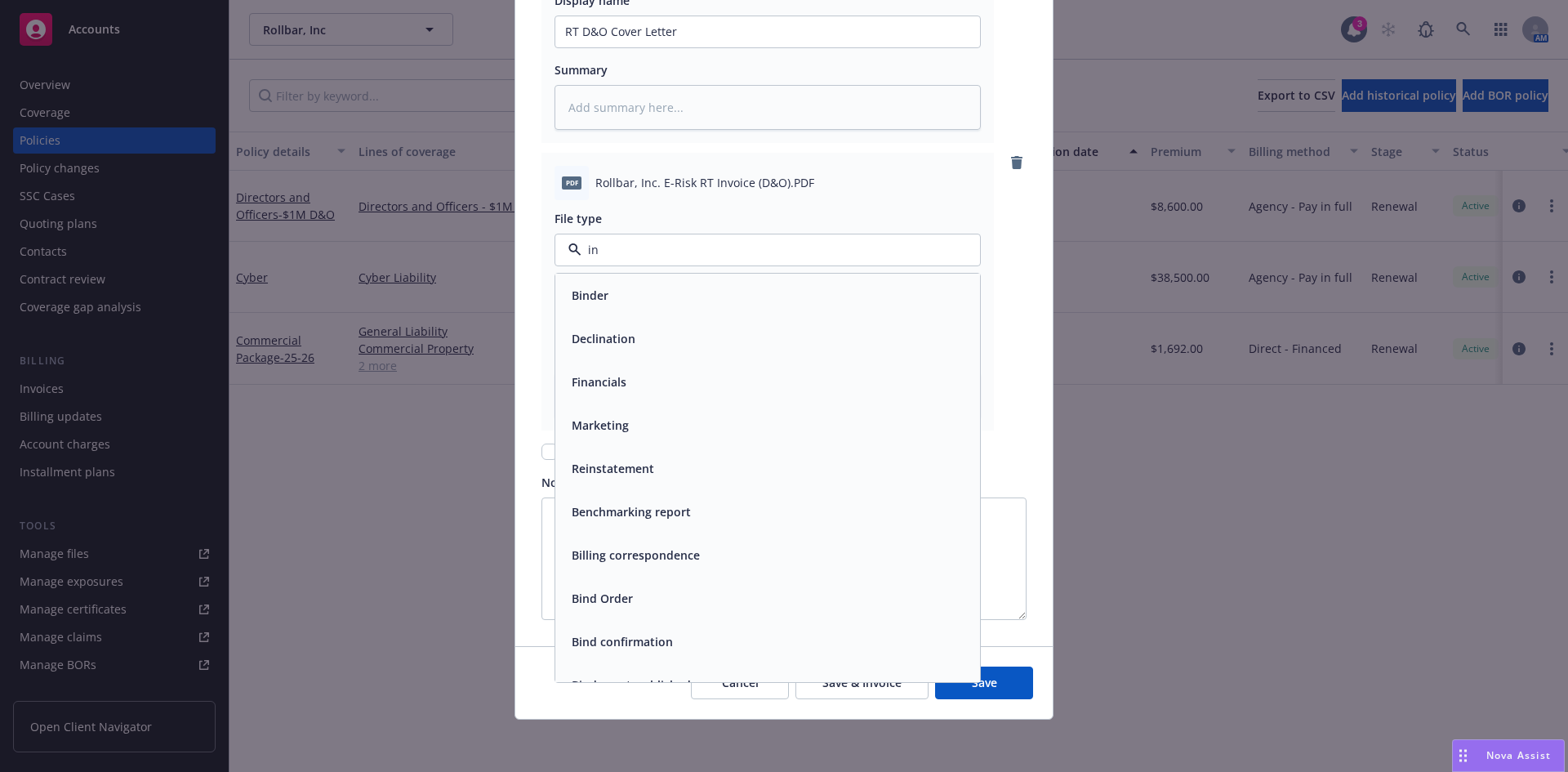
type input "inv"
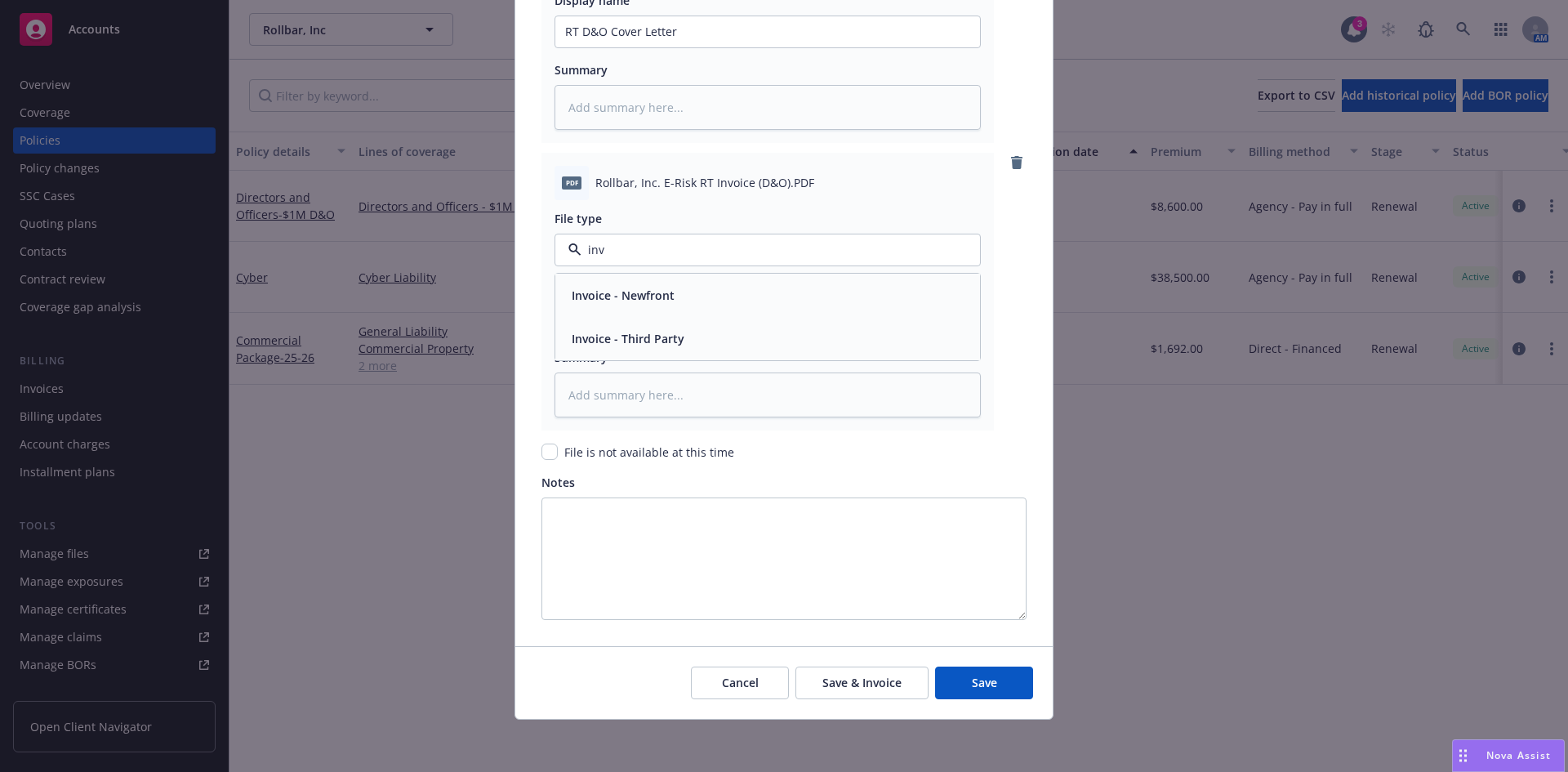
click at [611, 346] on span "Invoice - Third Party" at bounding box center [627, 338] width 113 height 17
click at [581, 47] on input "Policy display name" at bounding box center [768, 31] width 425 height 31
type textarea "x"
type input "2"
type textarea "x"
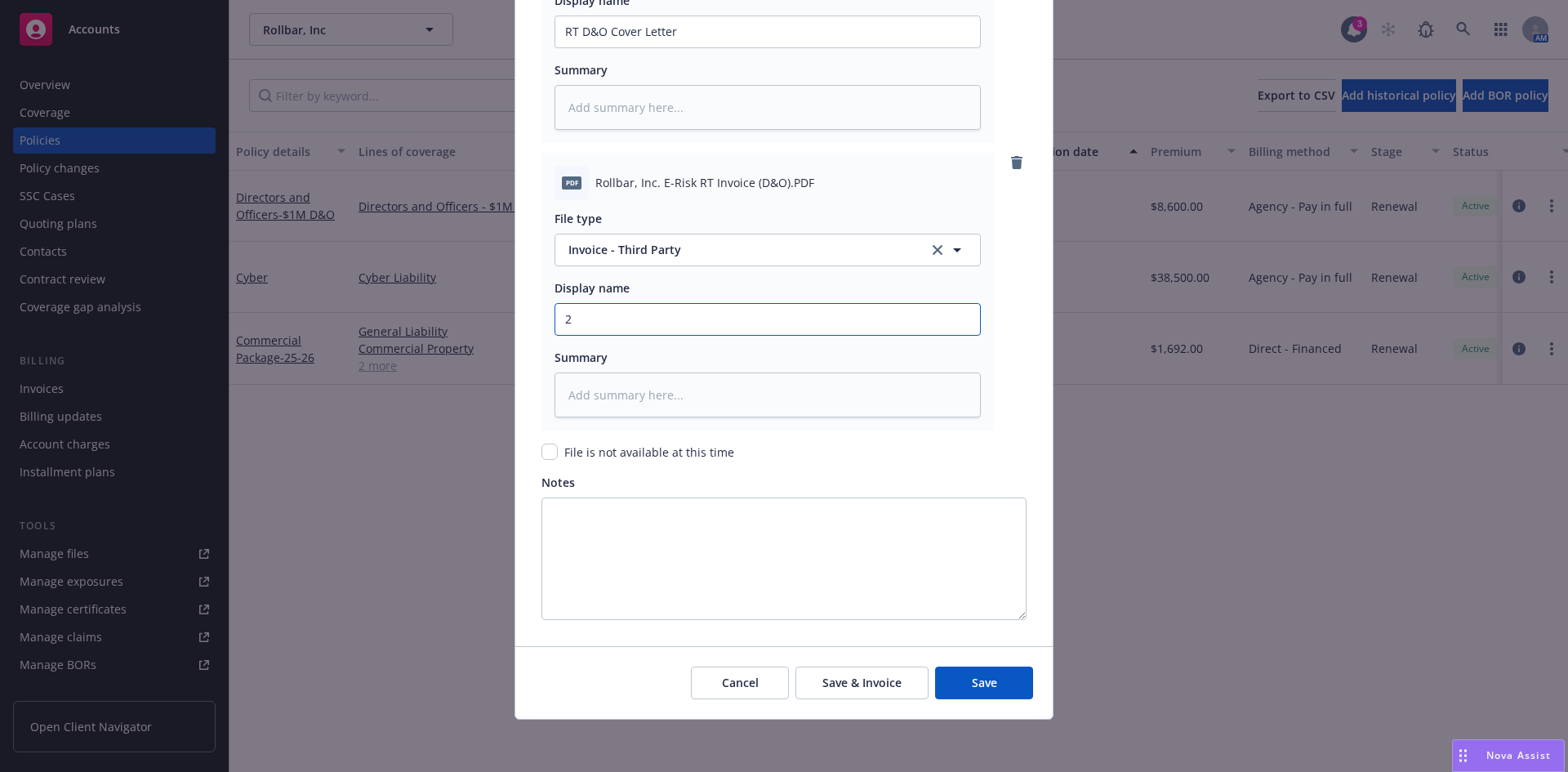
type input "25"
type textarea "x"
type input "25-"
type textarea "x"
type input "25-2"
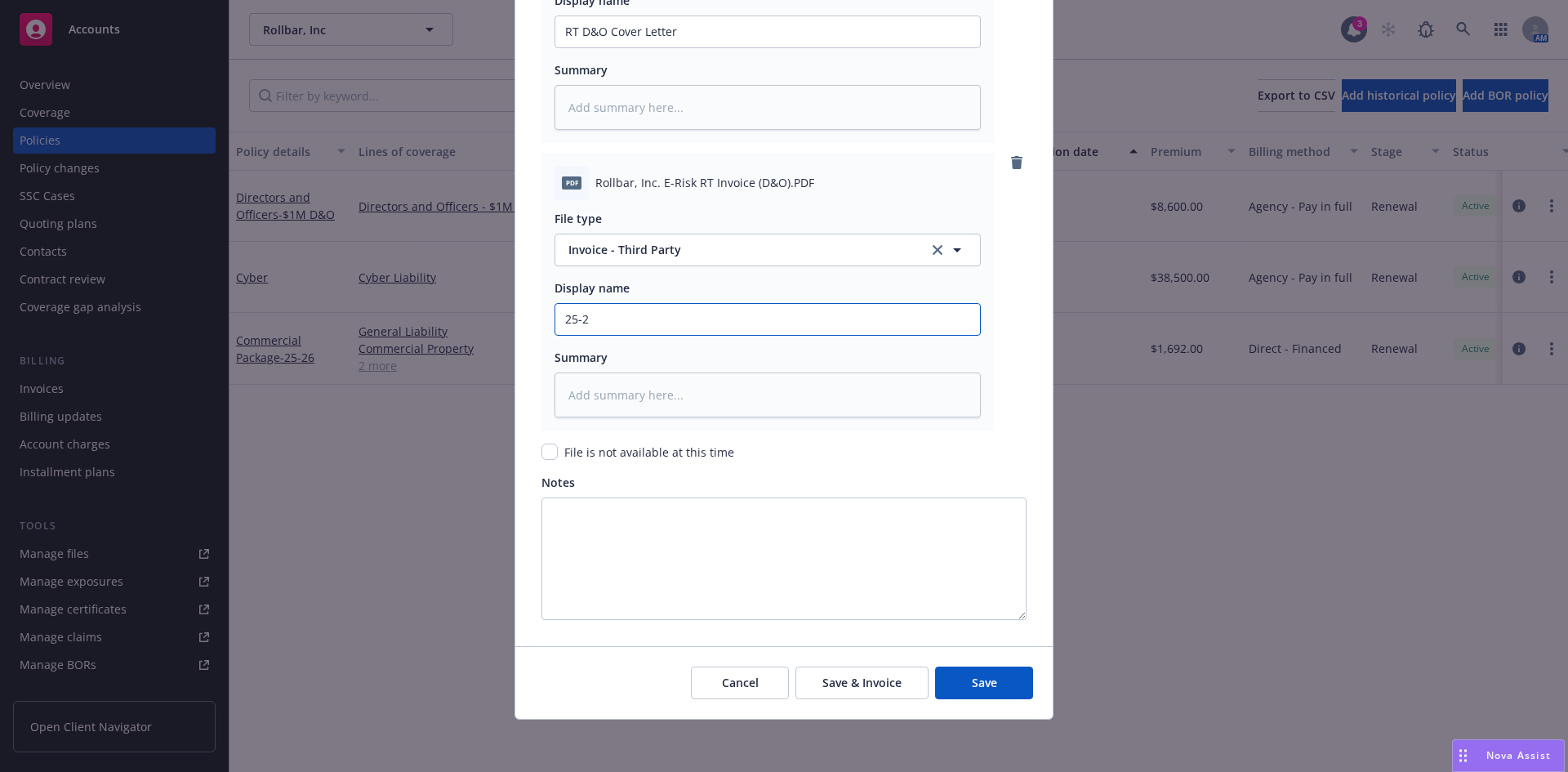
type textarea "x"
type input "25-26"
type textarea "x"
type input "25-26"
type textarea "x"
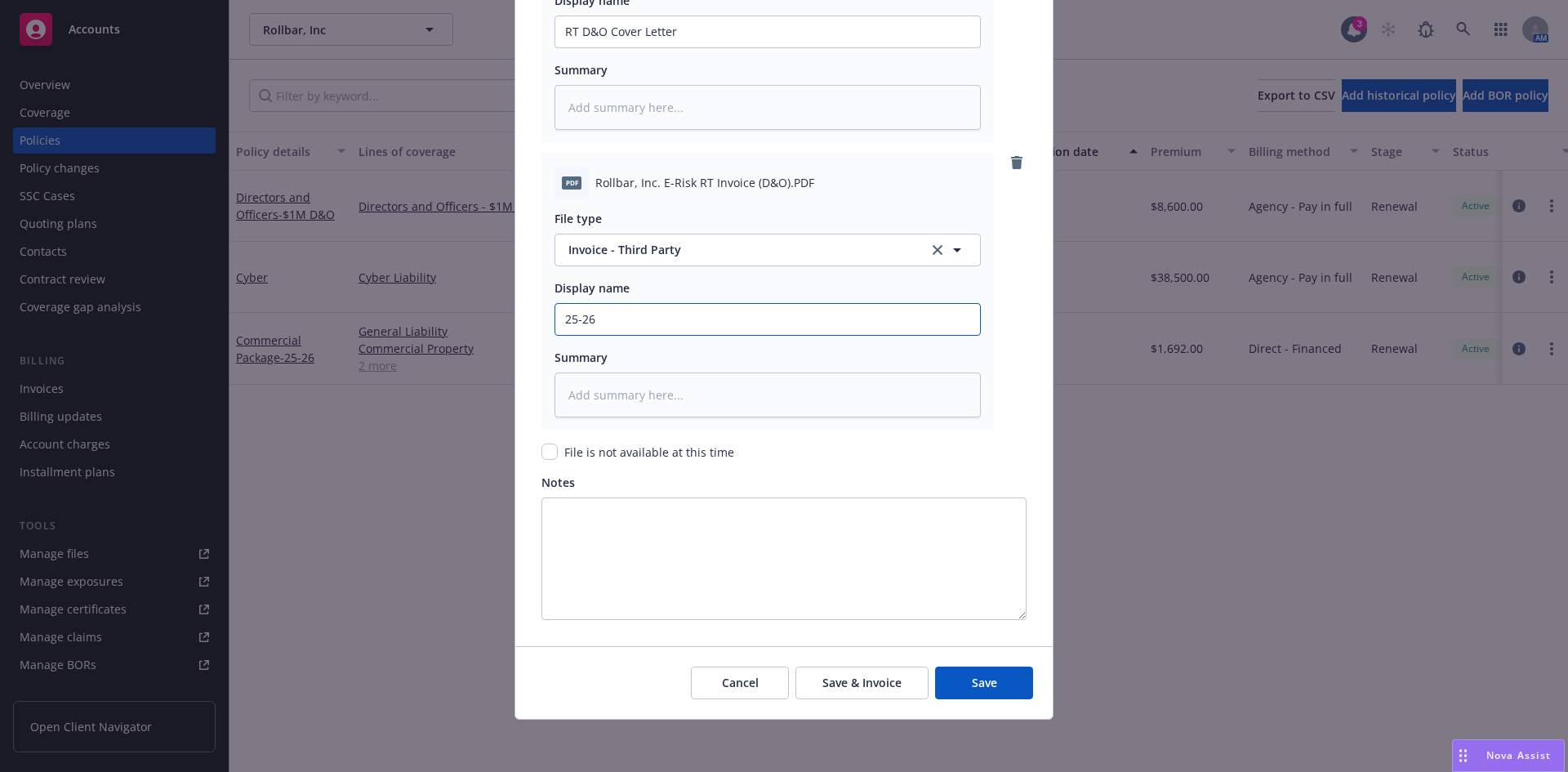
type input "25-26 D"
type textarea "x"
type input "25-26 D&"
type textarea "x"
type input "25-26 D&O"
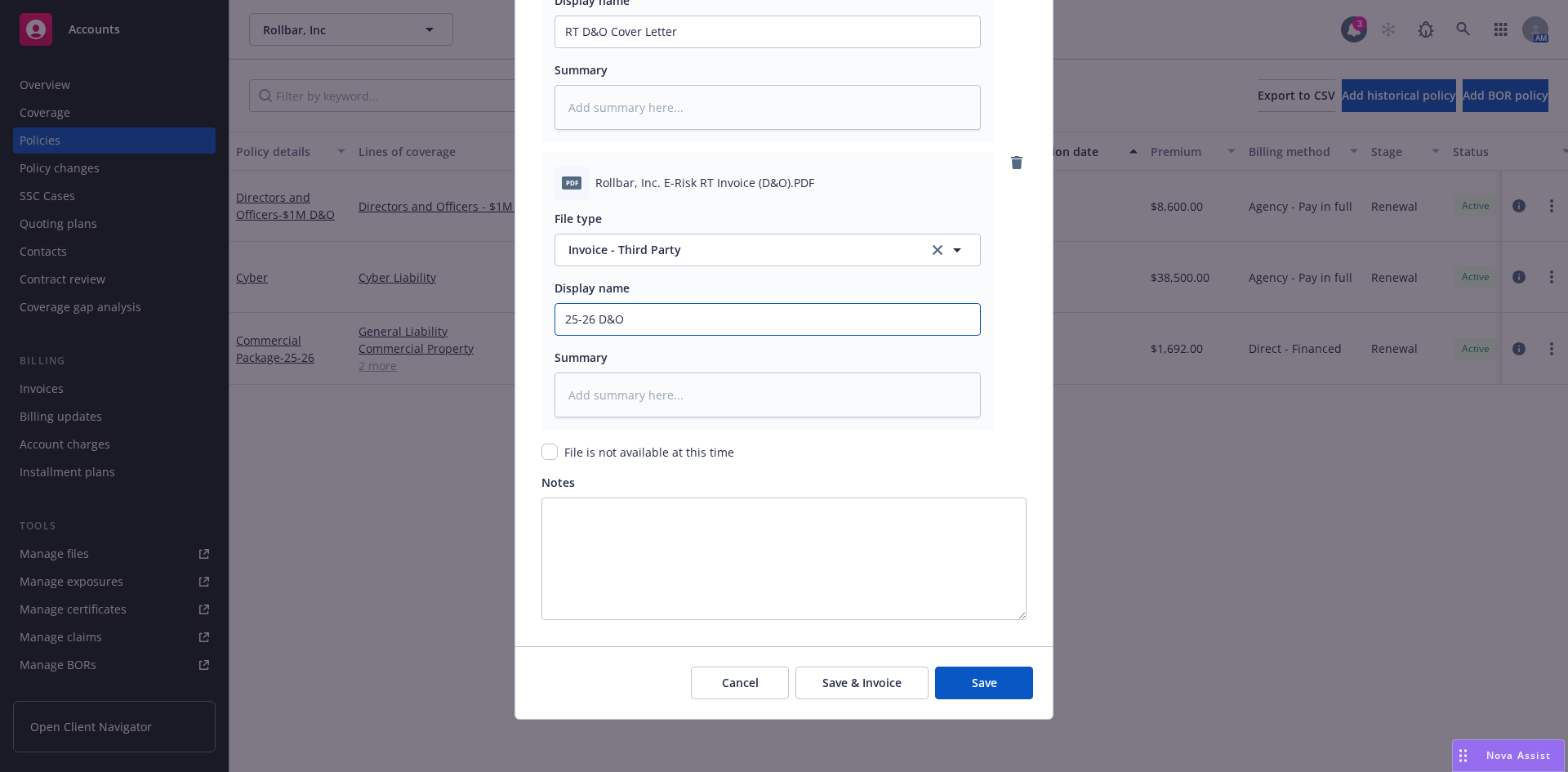
type textarea "x"
type input "25-26 D&O"
type textarea "x"
type input "25-26 D&O I"
type textarea "x"
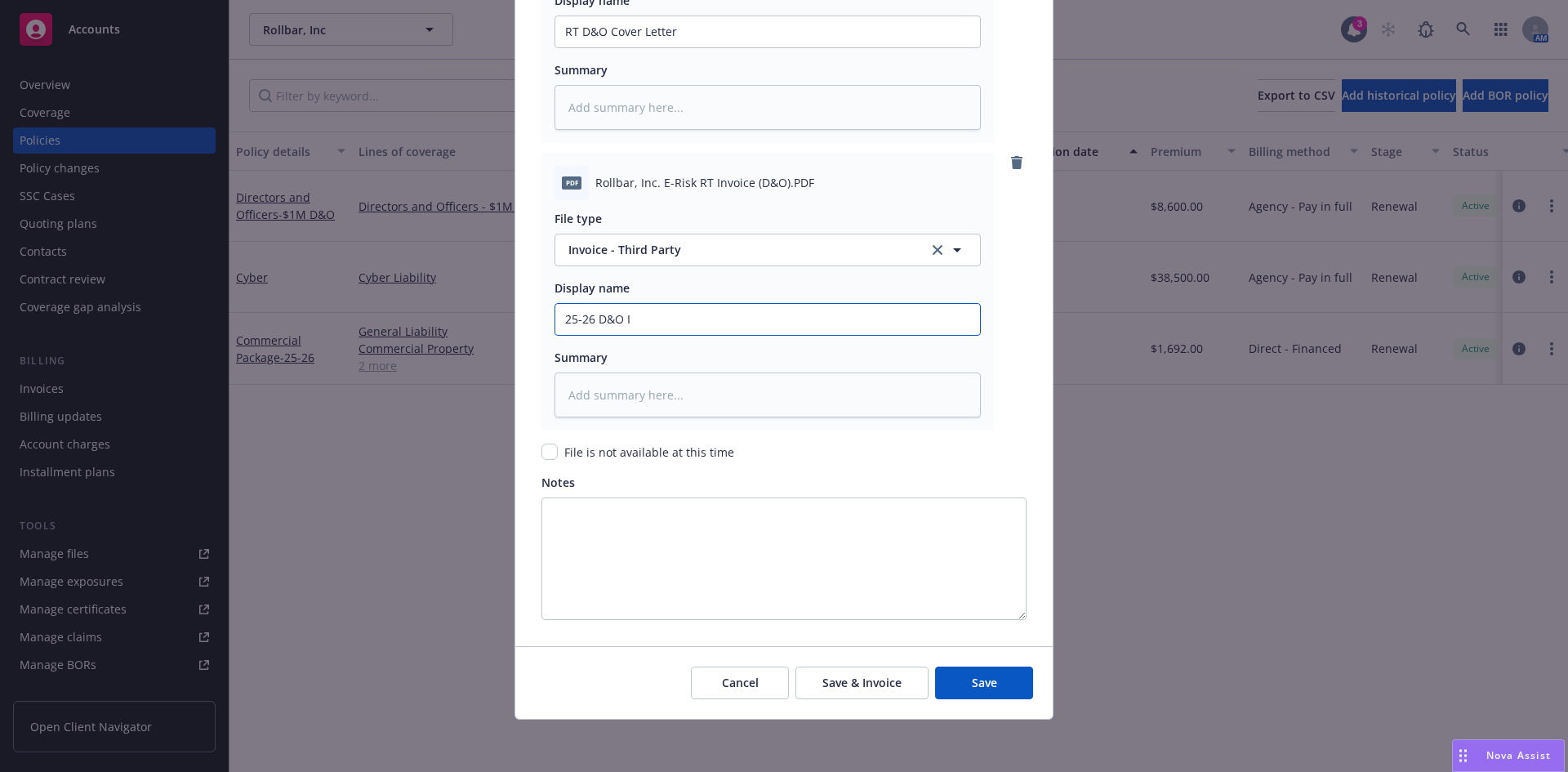
type input "25-26 D&O In"
type textarea "x"
type input "25-26 D&O Inv"
type textarea "x"
type input "25-26 D&O Invo"
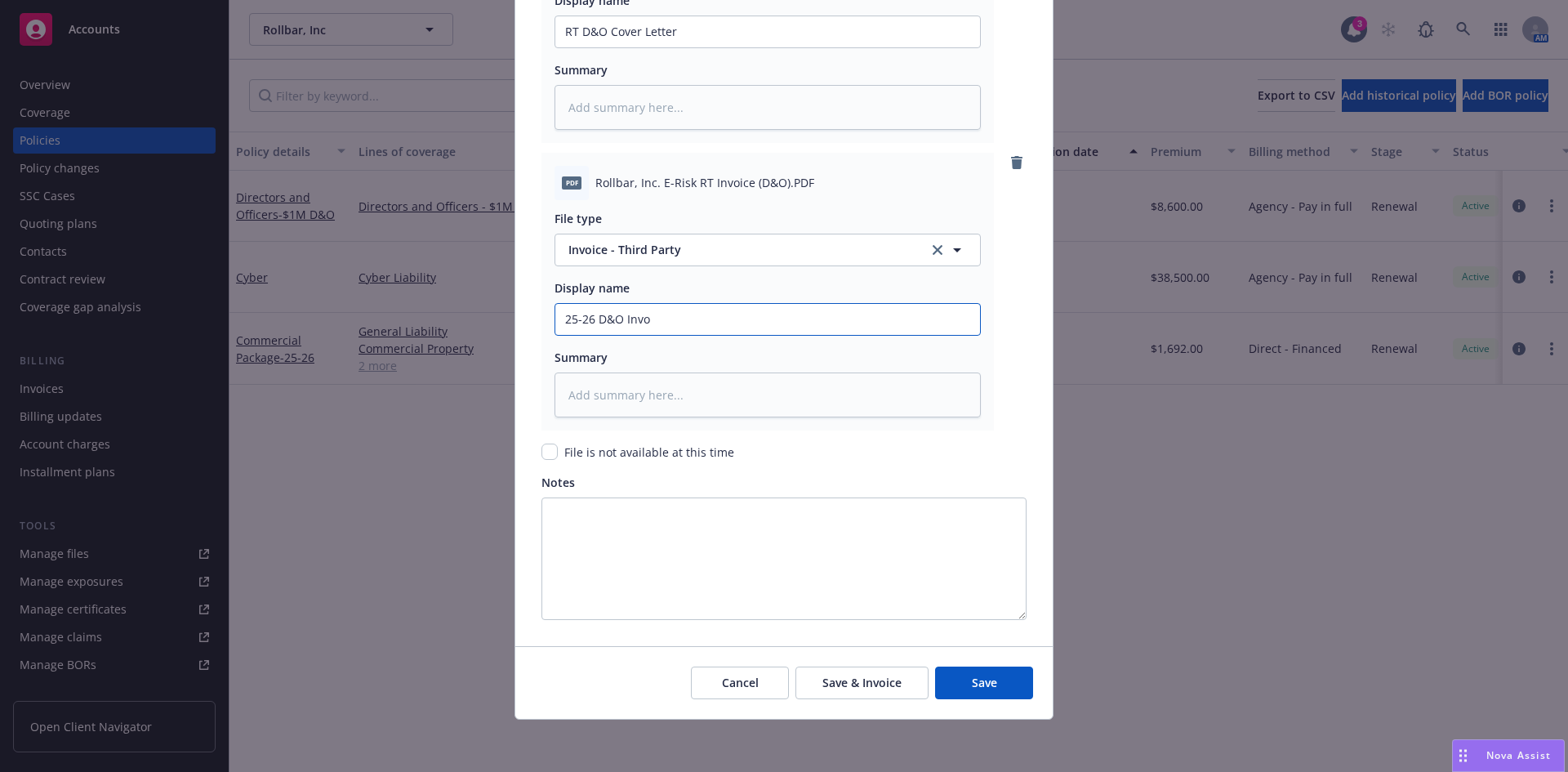
type textarea "x"
type input "25-26 D&O Invoc"
type textarea "x"
type input "25-26 D&O Invoci"
type textarea "x"
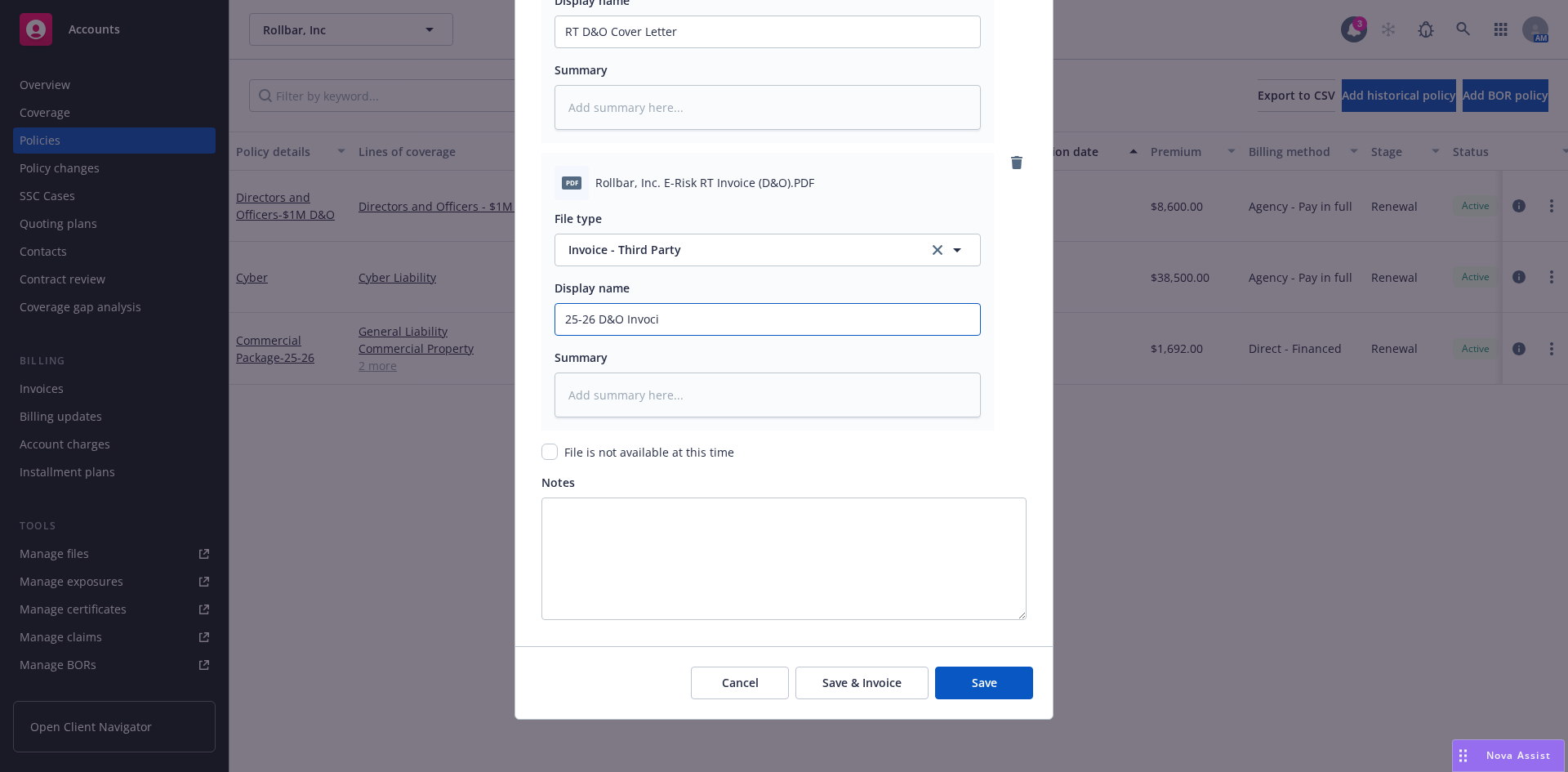
type input "25-26 D&O Invocie"
type textarea "x"
type input "25-26 D&O Invocie"
type textarea "x"
type input "25-26 D&O Invocie"
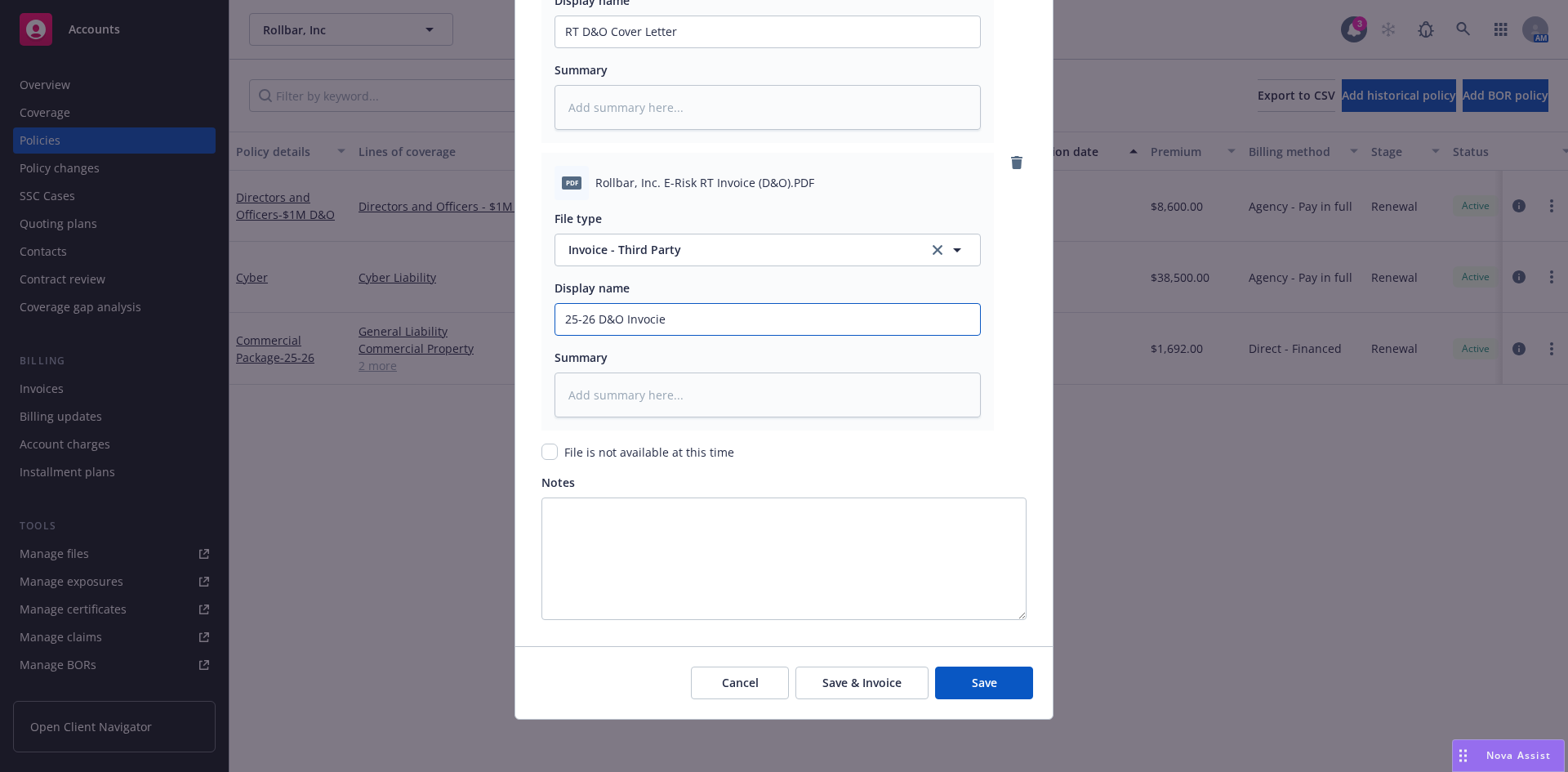
type textarea "x"
type input "25-26 D&O Invoci"
type textarea "x"
type input "25-26 D&O Invoc"
type textarea "x"
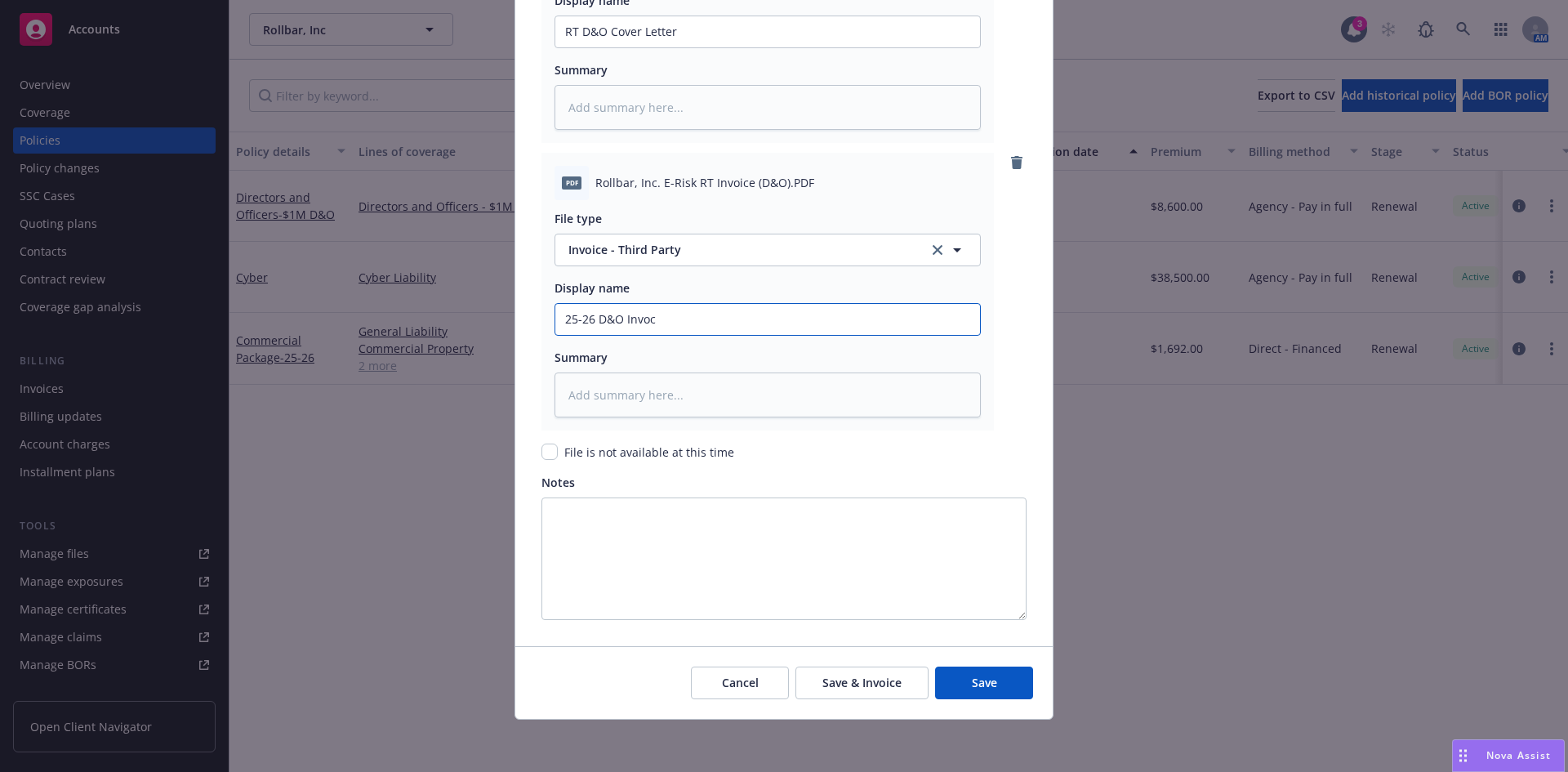
type input "25-26 D&O Invo"
type textarea "x"
type input "25-26 D&O Invoi"
type textarea "x"
type input "25-26 D&O Invoic"
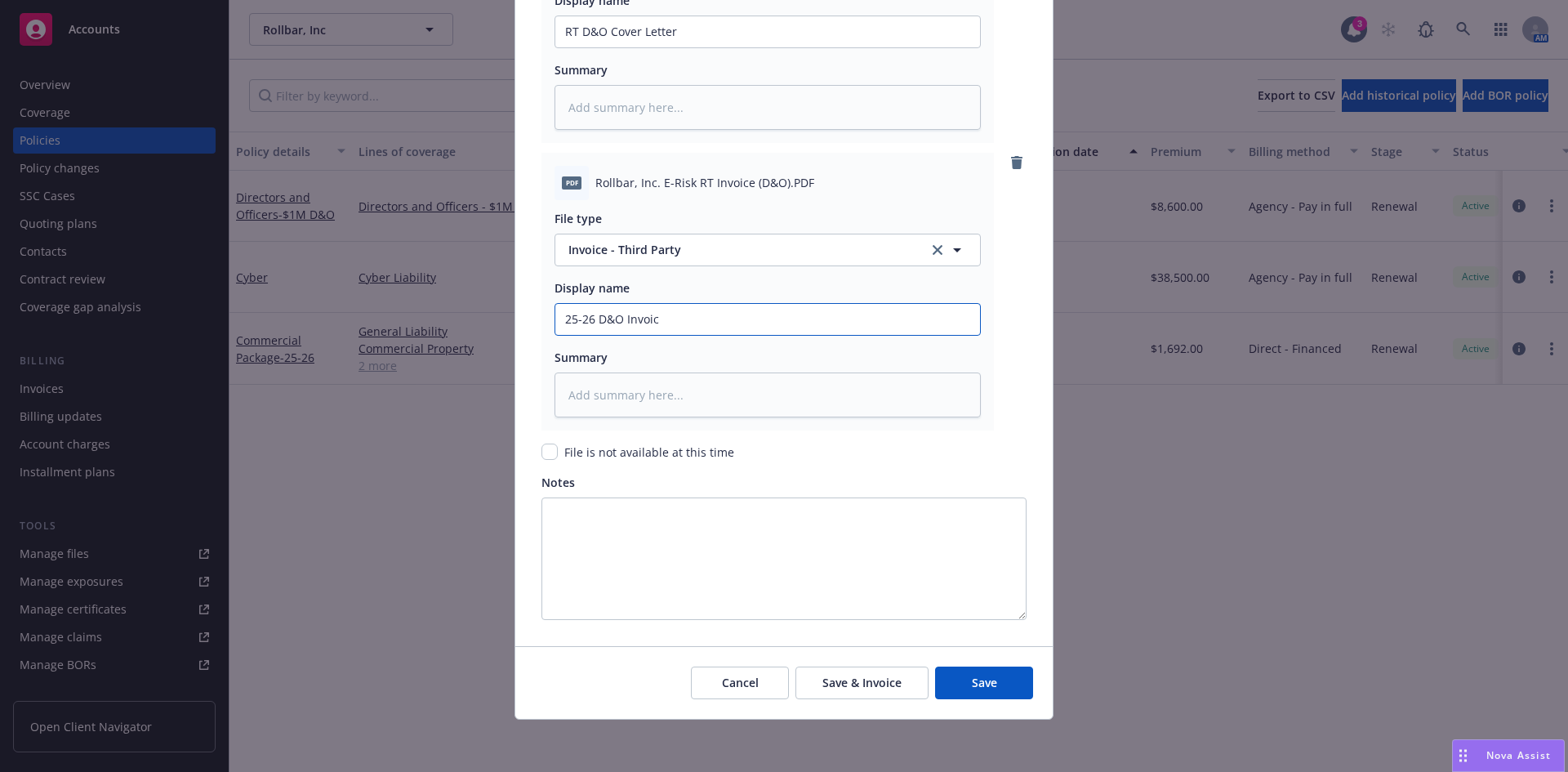
type textarea "x"
type input "25-26 D&O Invoice"
type textarea "x"
type input "25-26 D&O Invoice="
type textarea "x"
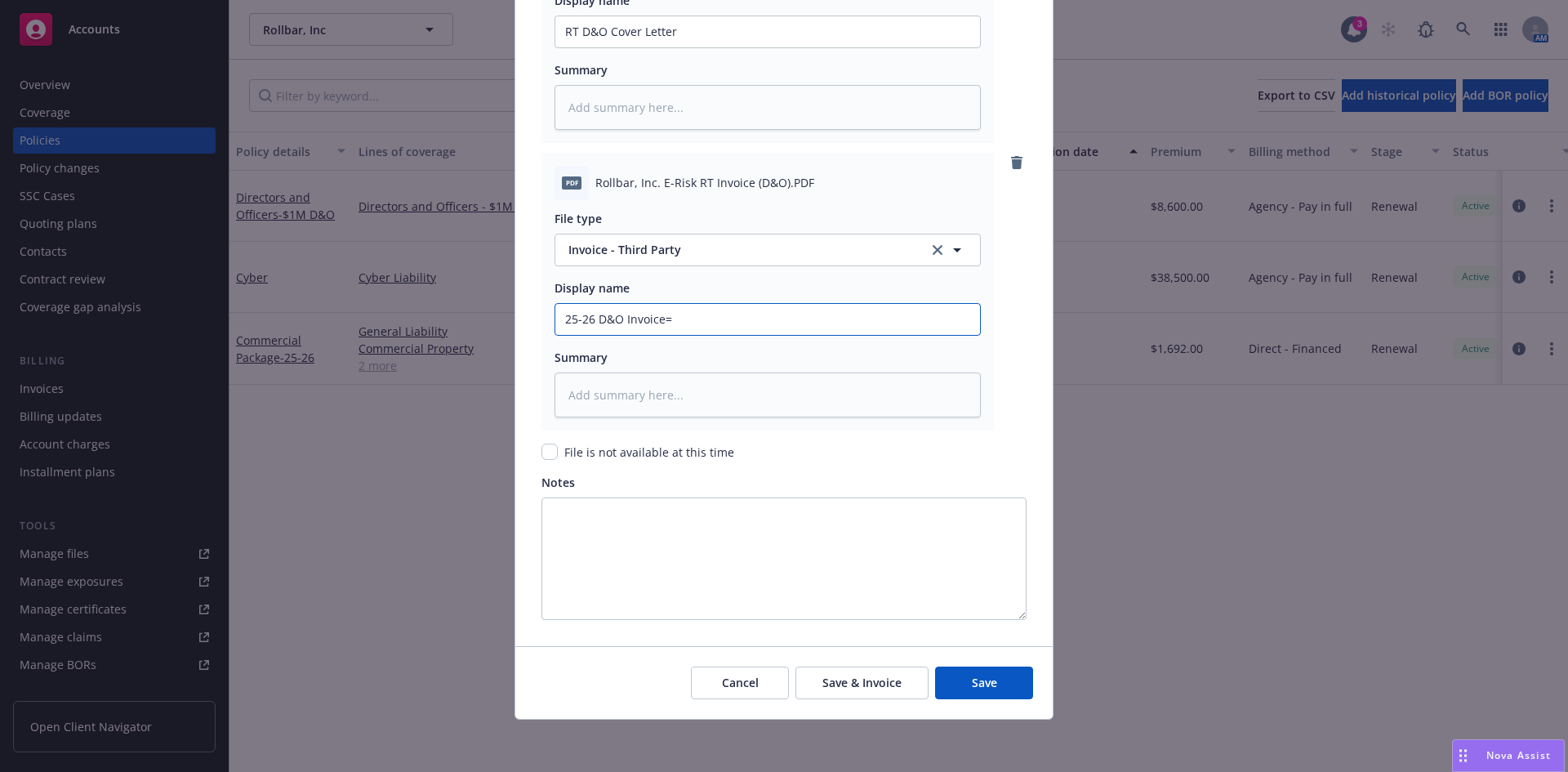
type input "25-26 D&O Invoice"
type textarea "x"
type input "25-26 D&O Invoice-"
type textarea "x"
type input "25-26 D&O Invoice-"
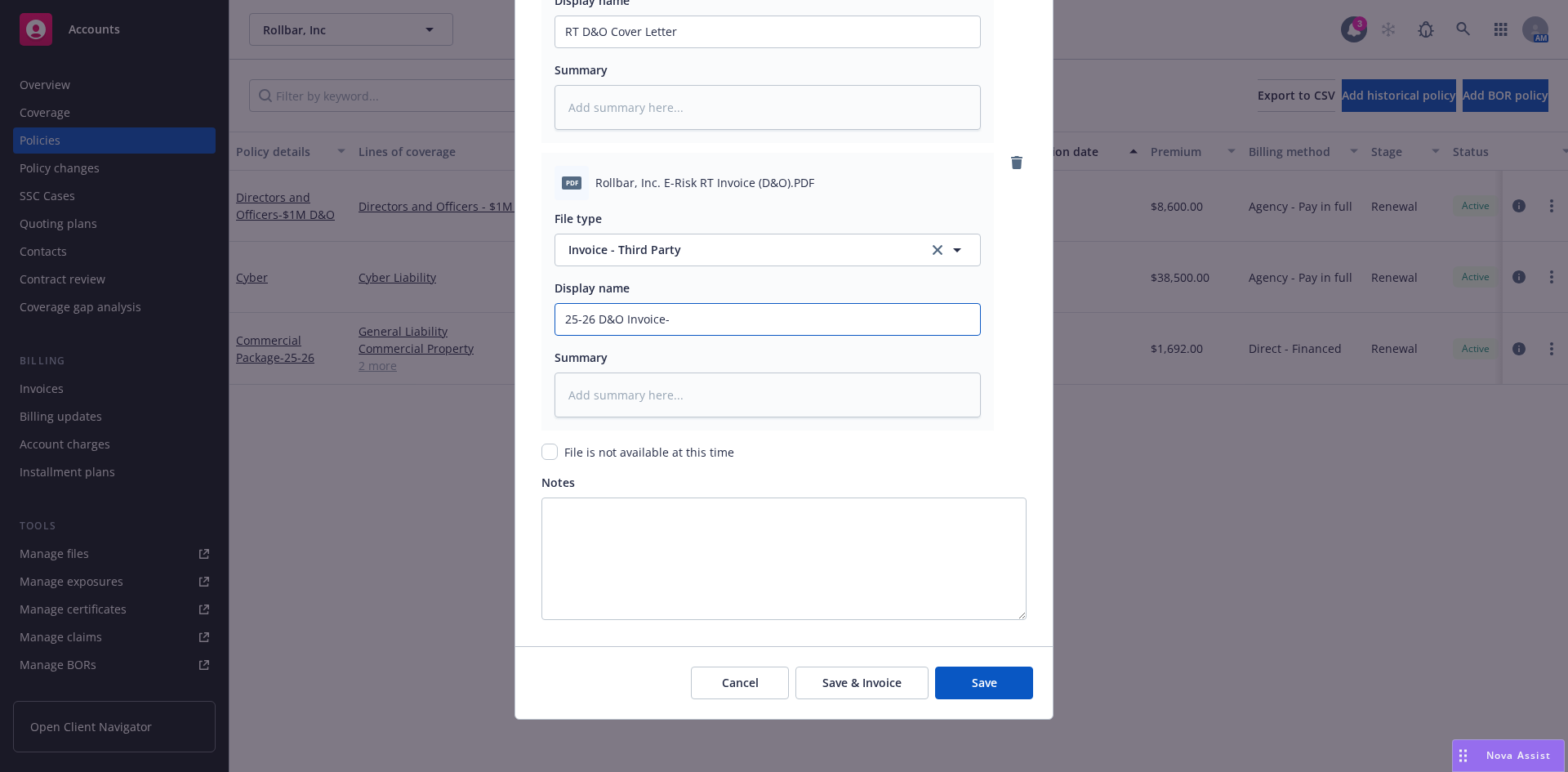
type textarea "x"
type input "25-26 D&O Invoice- R"
type textarea "x"
type input "25-26 D&O Invoice- RT"
type textarea "x"
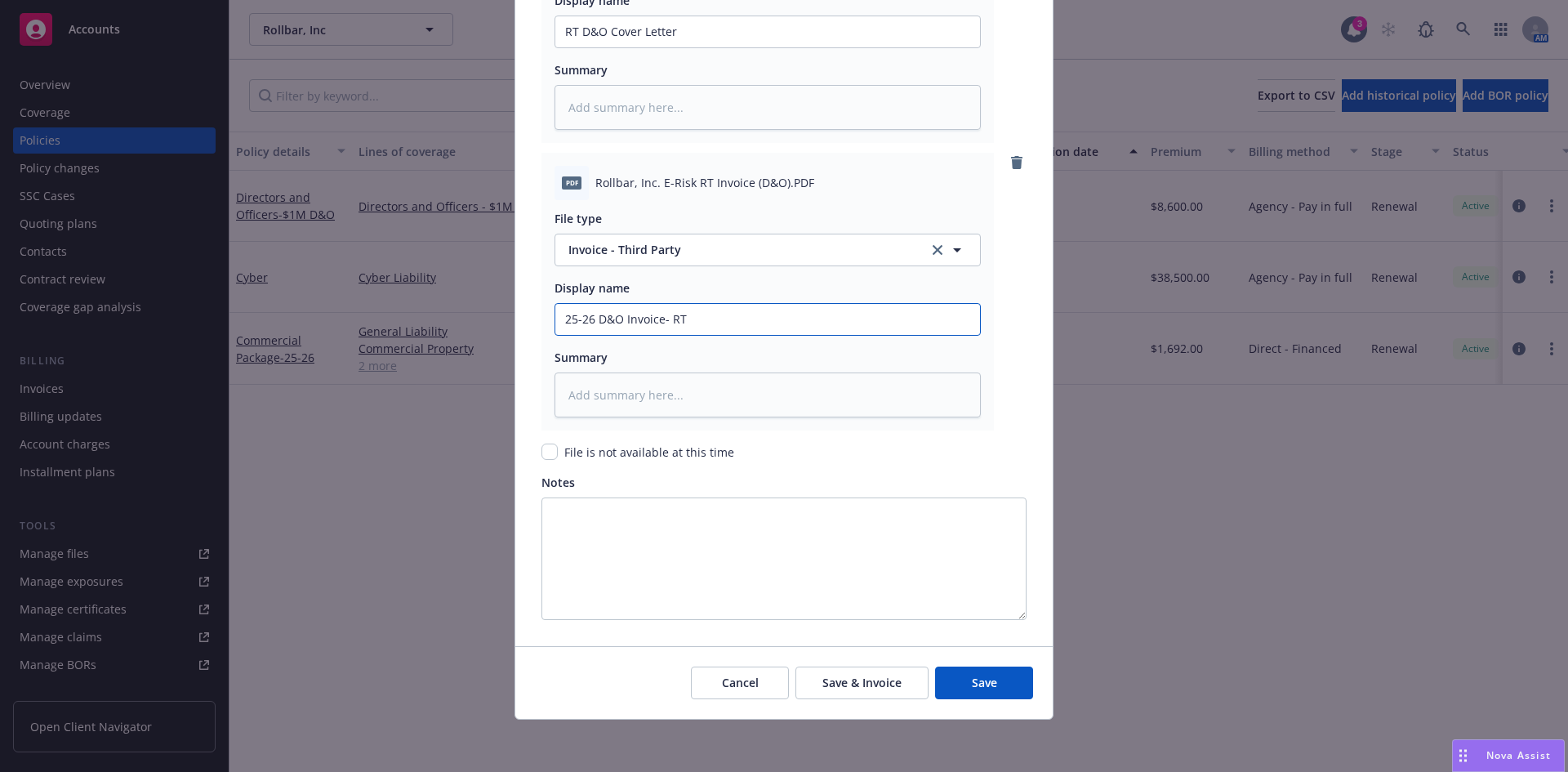
type input "25-26 D&O Invoice- RT"
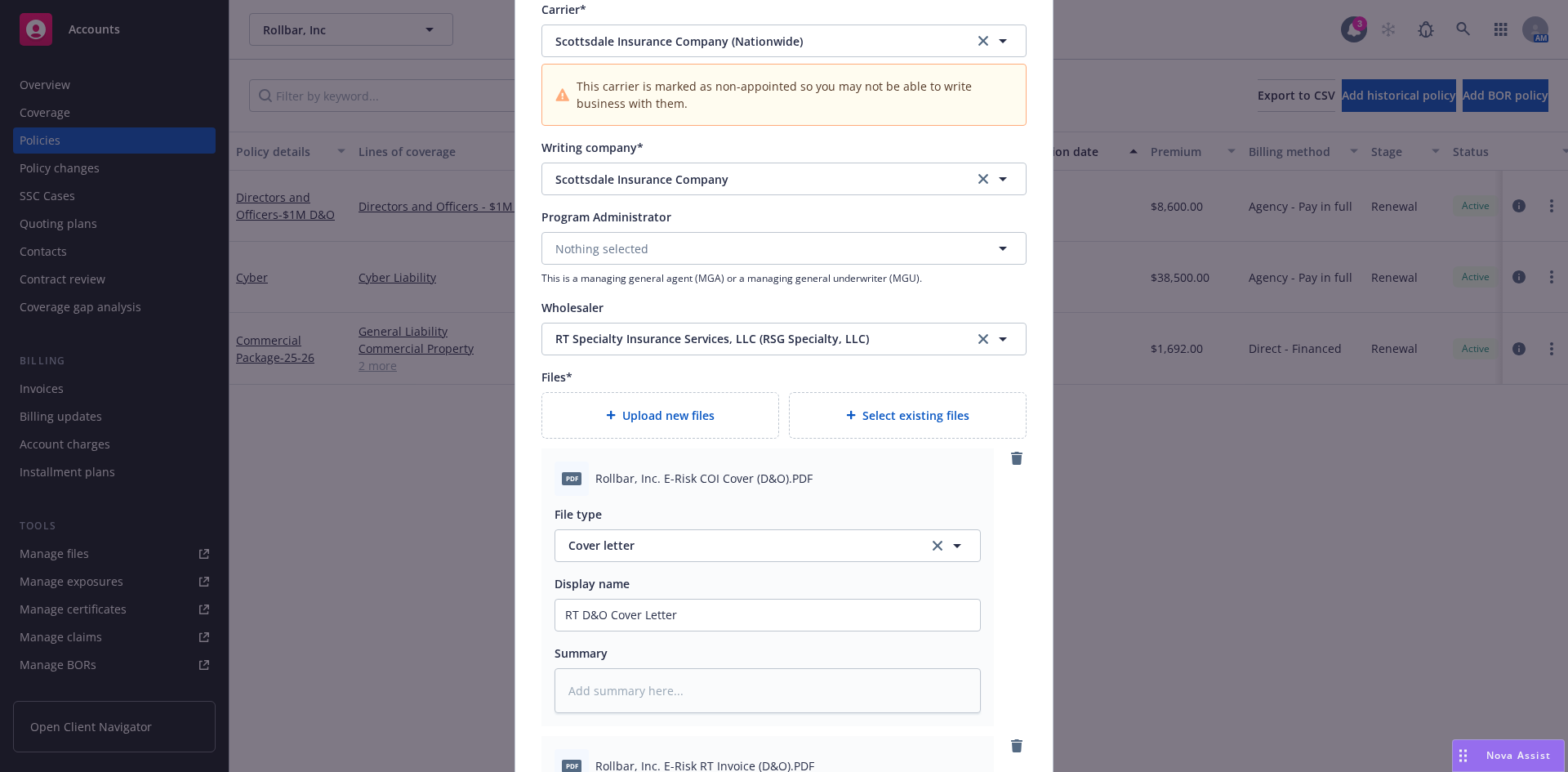
scroll to position [2543, 0]
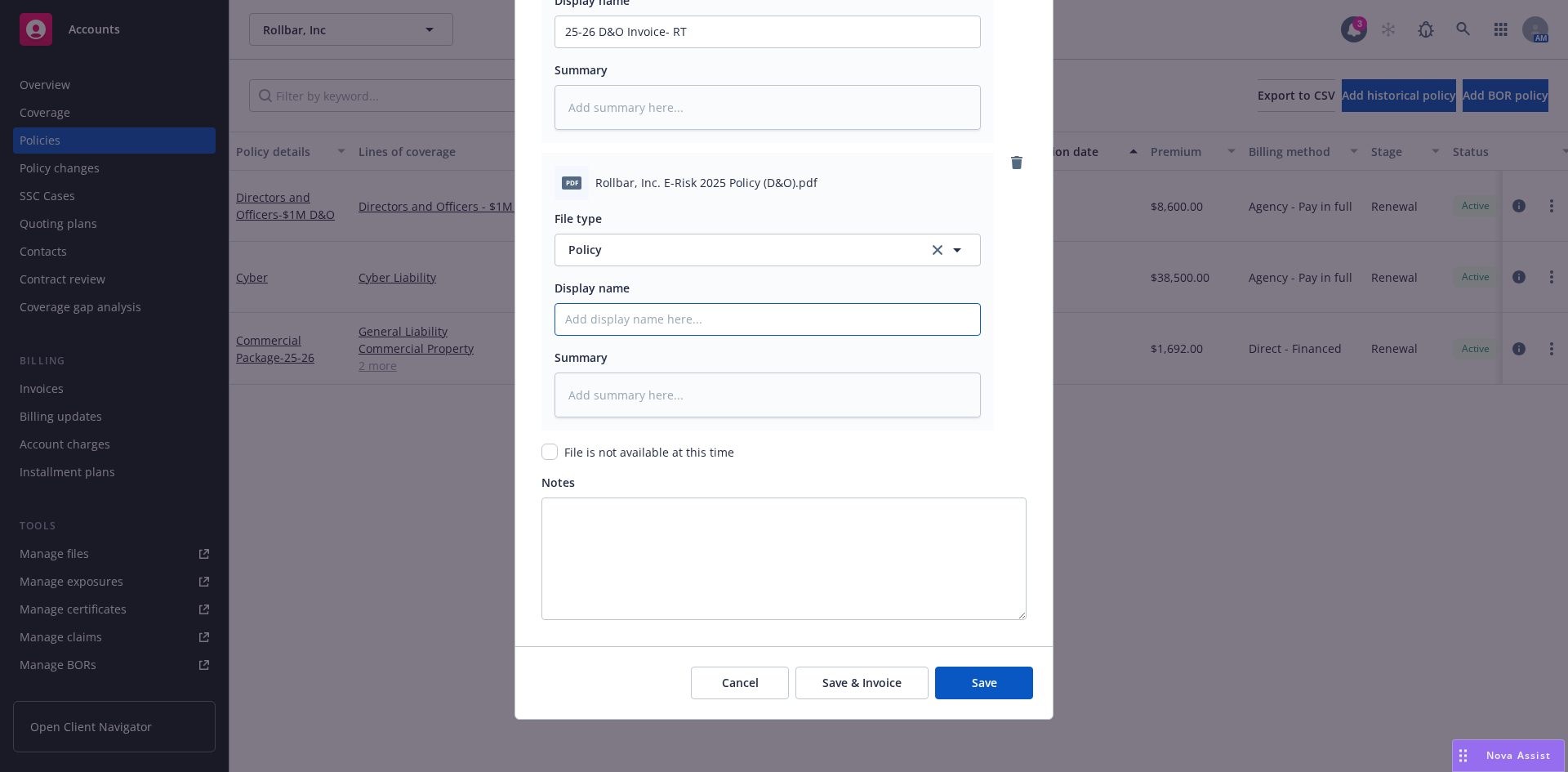
paste input "Rollbar, Inc."
type textarea "x"
type input "Rollbar, Inc."
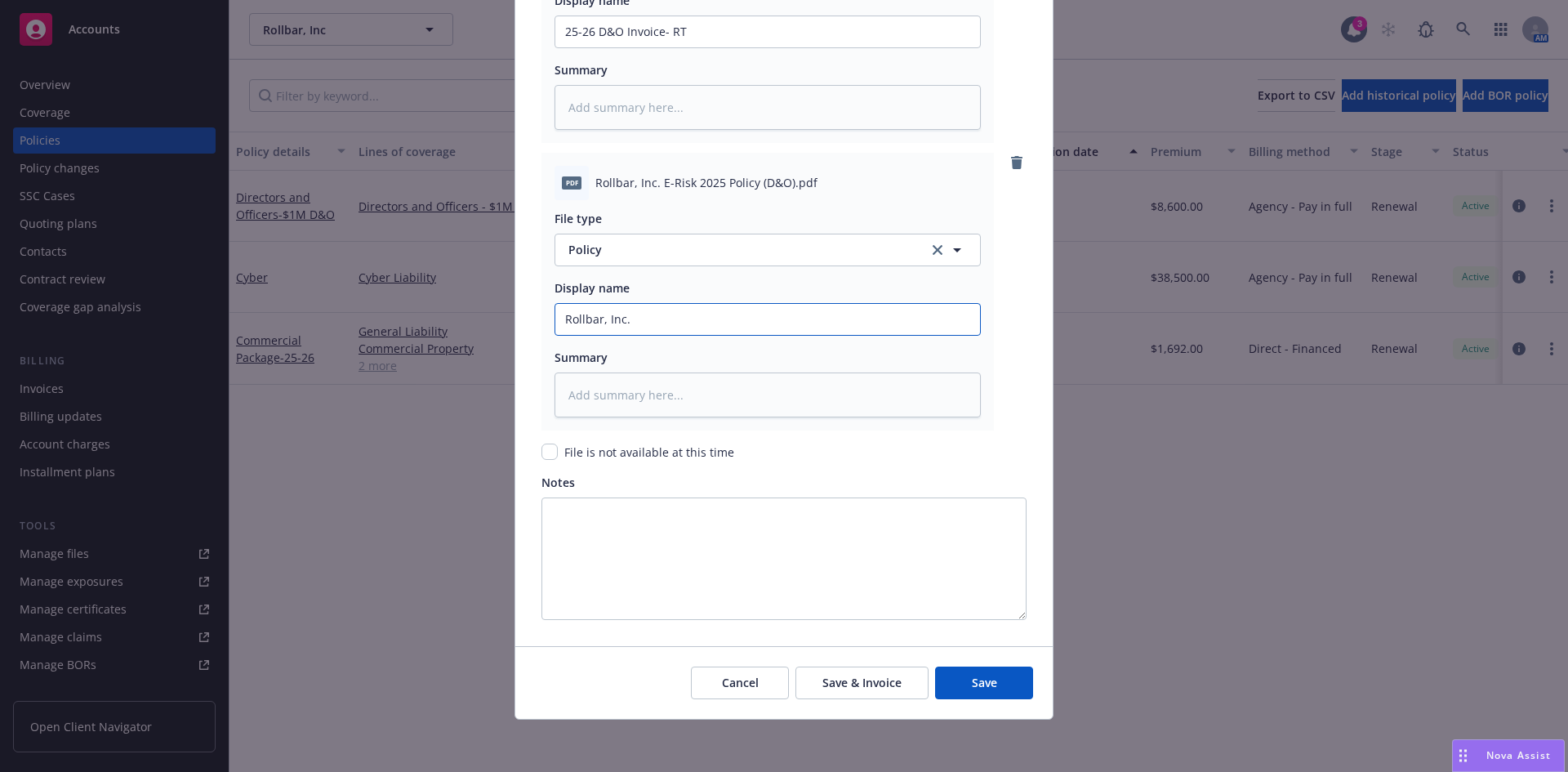
type textarea "x"
type input "Rollbar, Inc."
type textarea "x"
type input "Rollbar, Inc. 2"
type textarea "x"
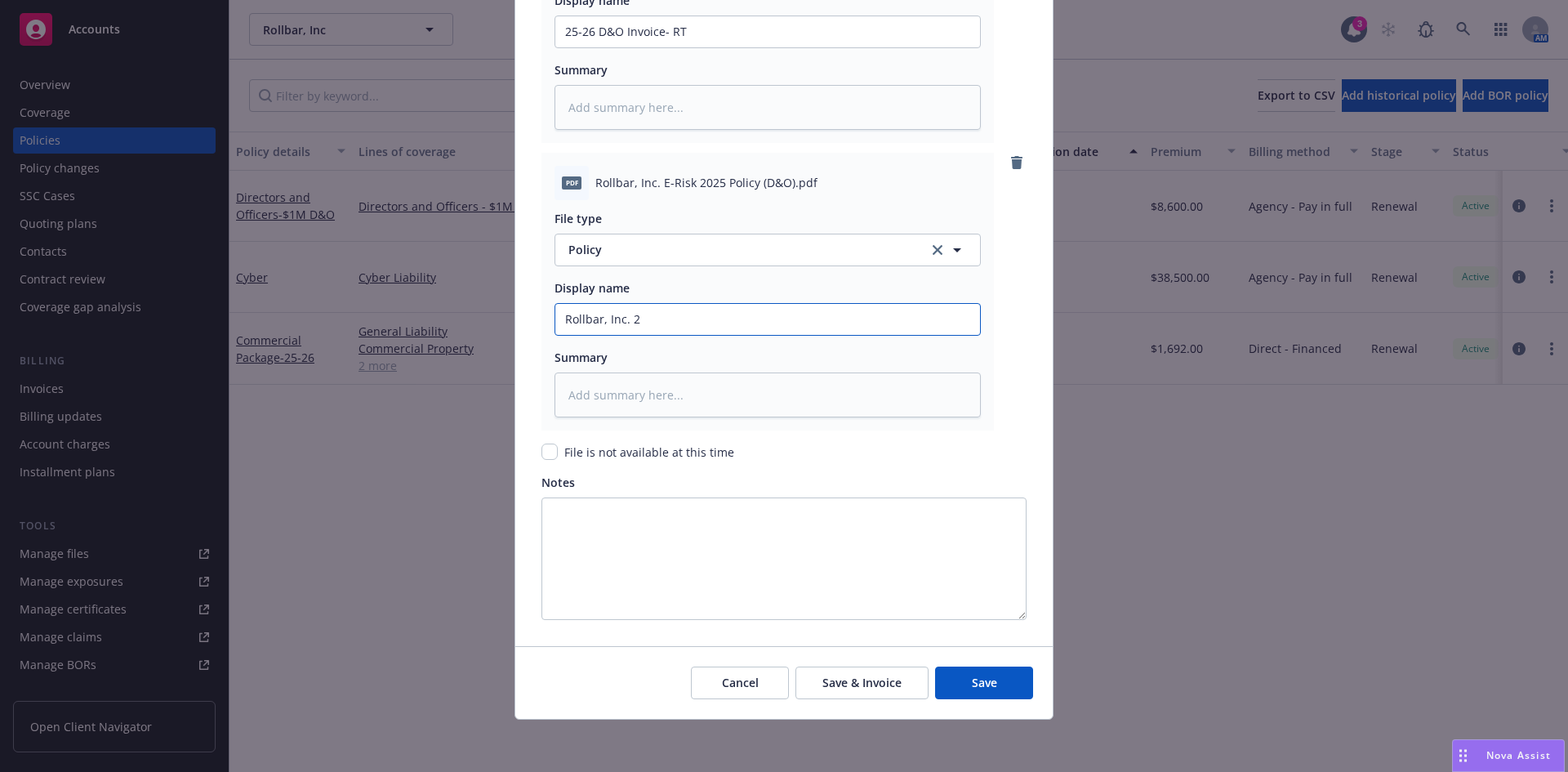
type input "Rollbar, Inc. 20"
type textarea "x"
type input "Rollbar, Inc. 202"
type textarea "x"
type input "Rollbar, Inc. 2025"
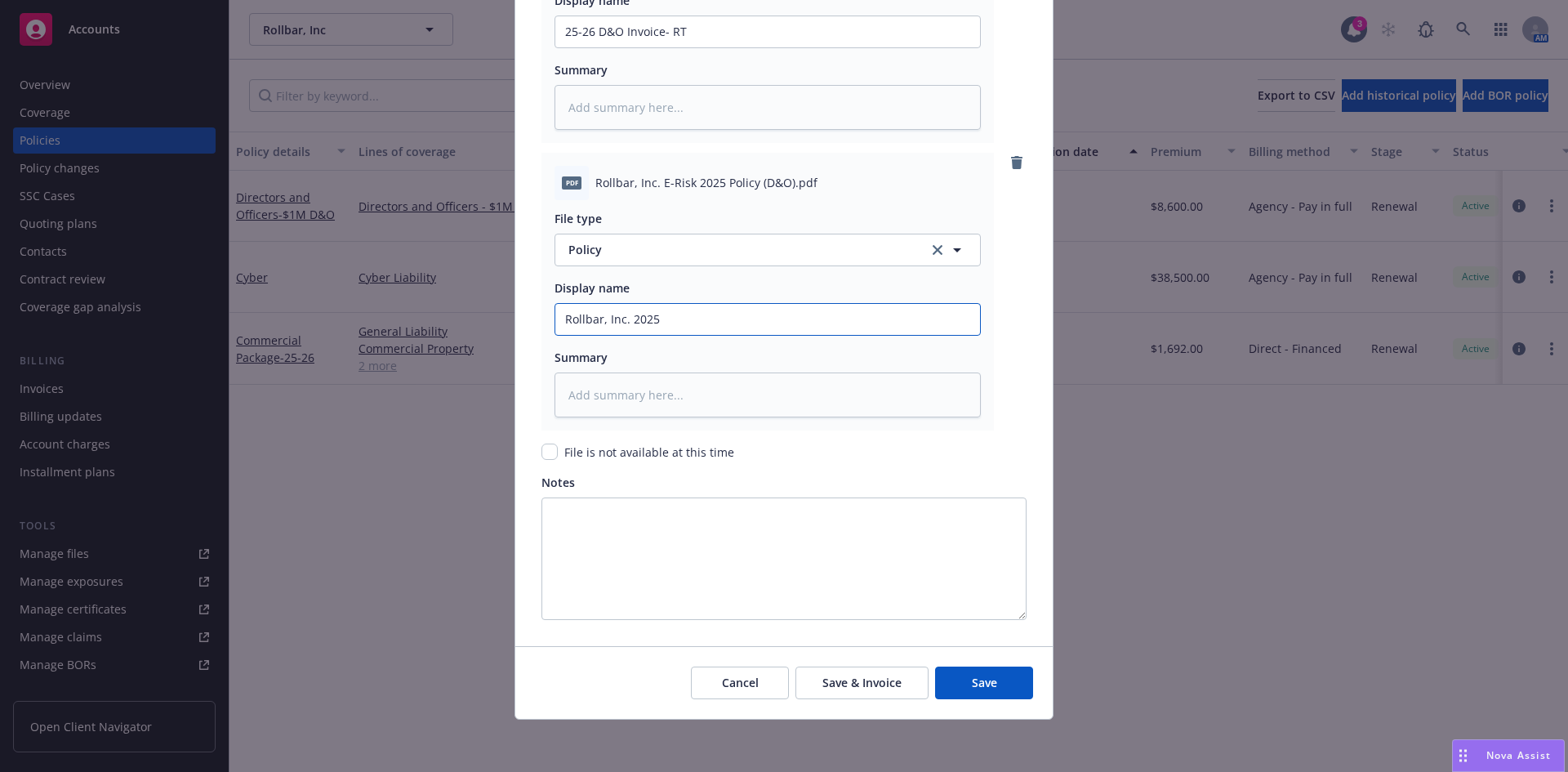
type textarea "x"
type input "Rollbar, Inc. 2025-"
type textarea "x"
type input "Rollbar, Inc. 2025-2"
type textarea "x"
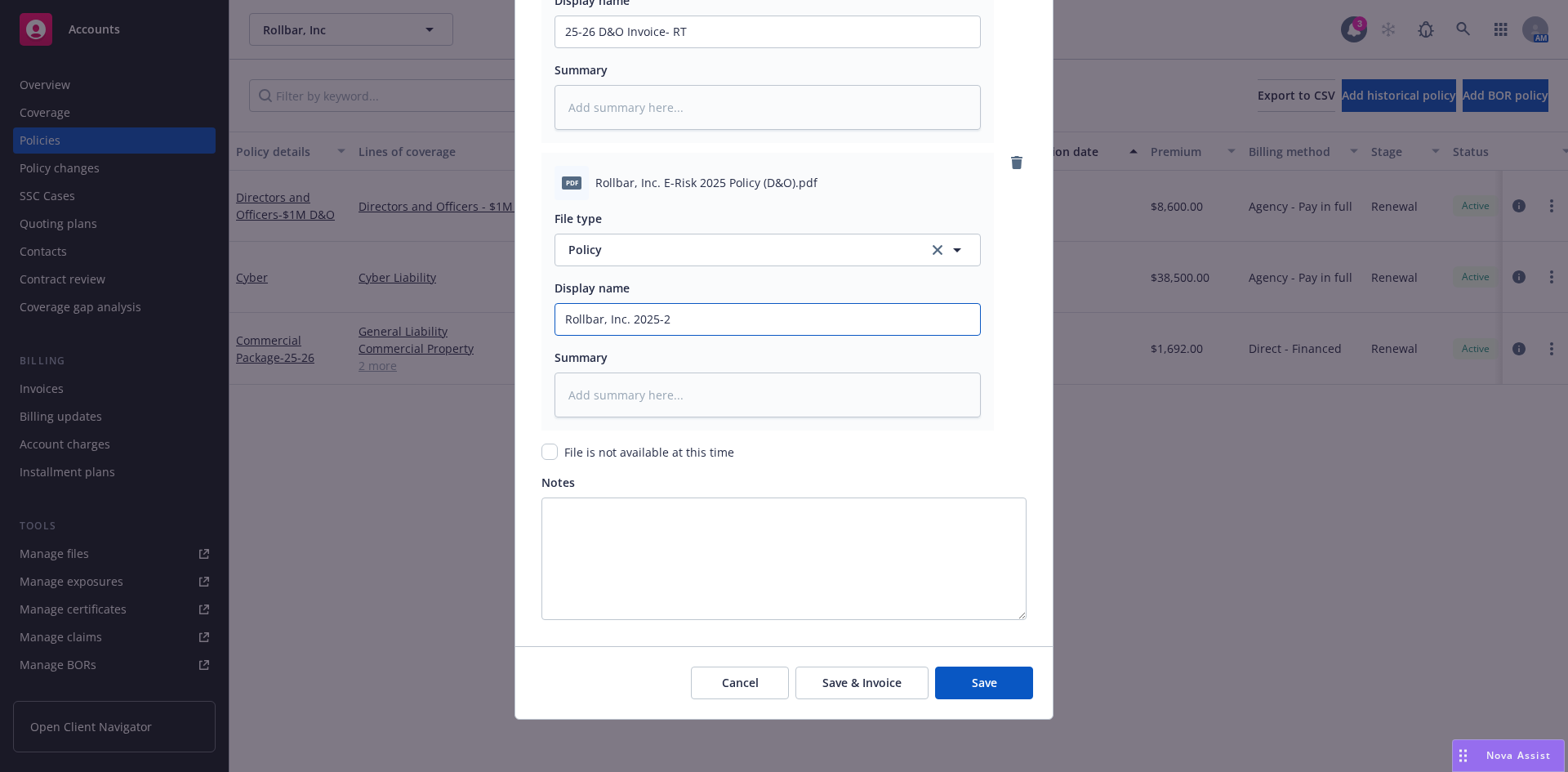
type input "Rollbar, Inc. 2025-26"
type textarea "x"
type input "Rollbar, Inc. 2025-26"
type textarea "x"
type input "Rollbar, Inc. 2025-26 D"
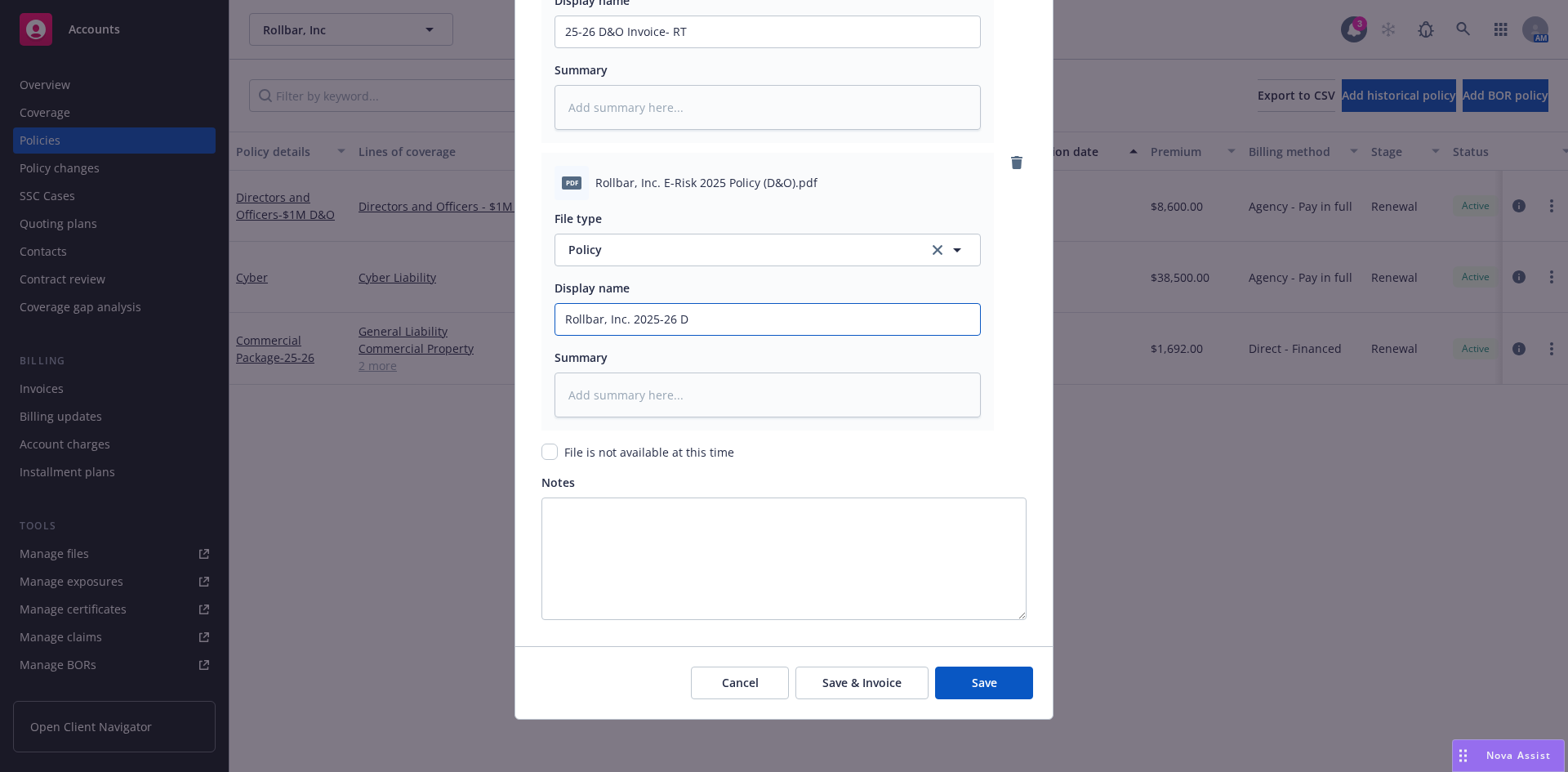
type textarea "x"
type input "Rollbar, Inc. 2025-26 D&"
type textarea "x"
type input "Rollbar, Inc. 2025-26 D&O"
type textarea "x"
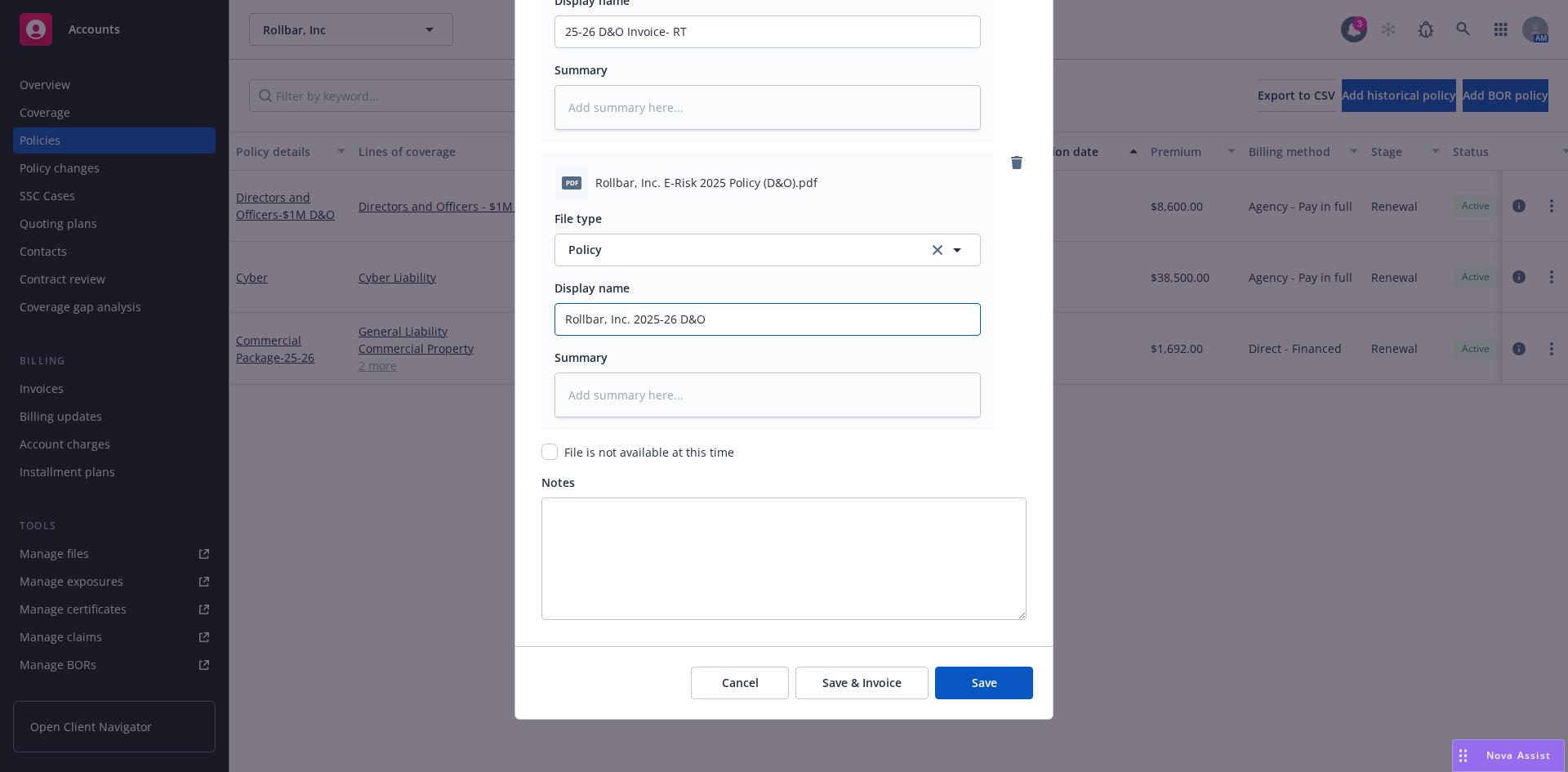
type input "Rollbar, Inc. 2025-26 D&O"
type textarea "x"
type input "Rollbar, Inc. 2025-26 D&O P"
type textarea "x"
type input "Rollbar, Inc. 2025-26 D&O Po"
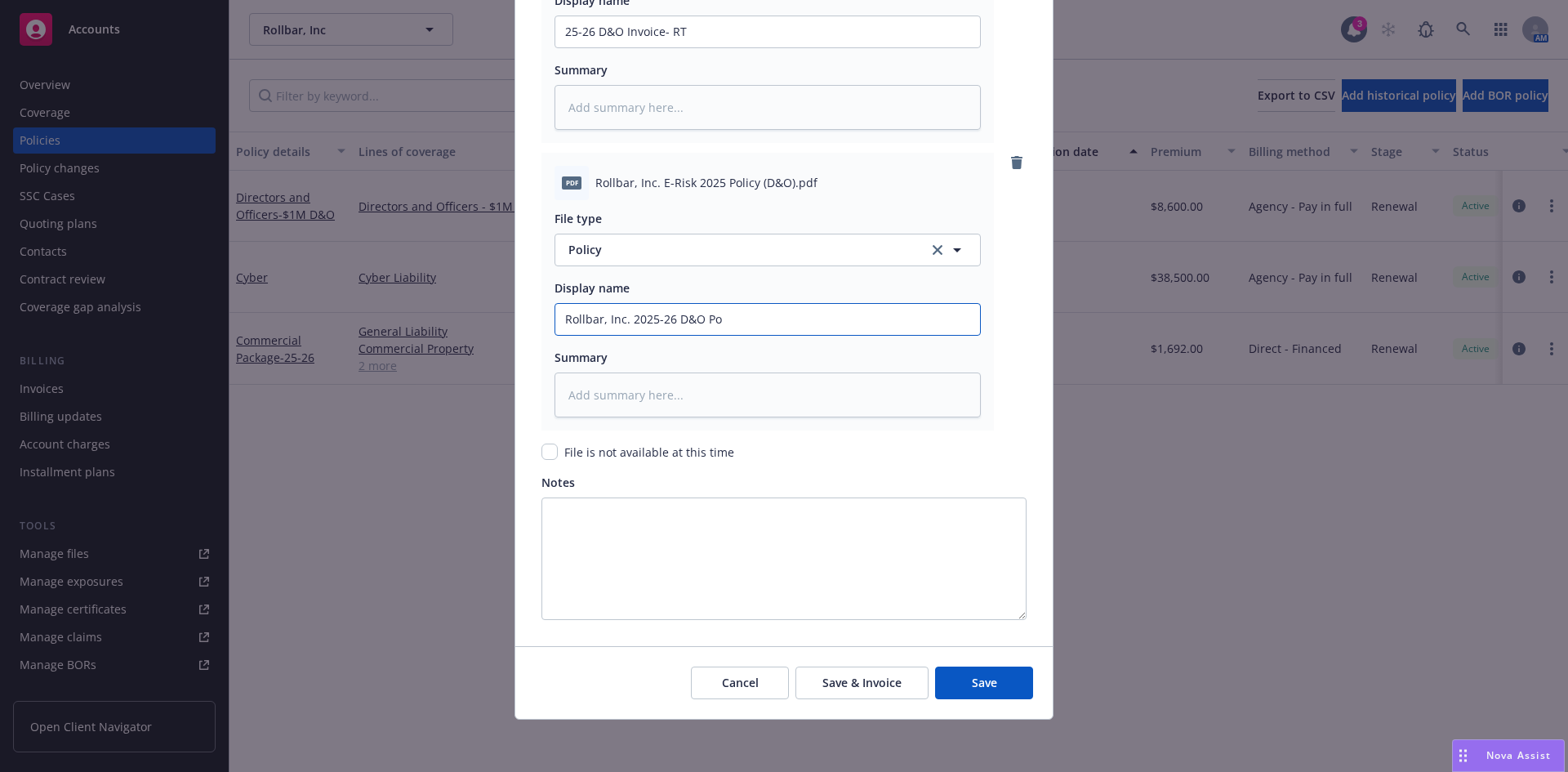
type textarea "x"
type input "Rollbar, Inc. 2025-26 D&O Pol"
type textarea "x"
type input "Rollbar, Inc. 2025-26 D&O Poli"
type textarea "x"
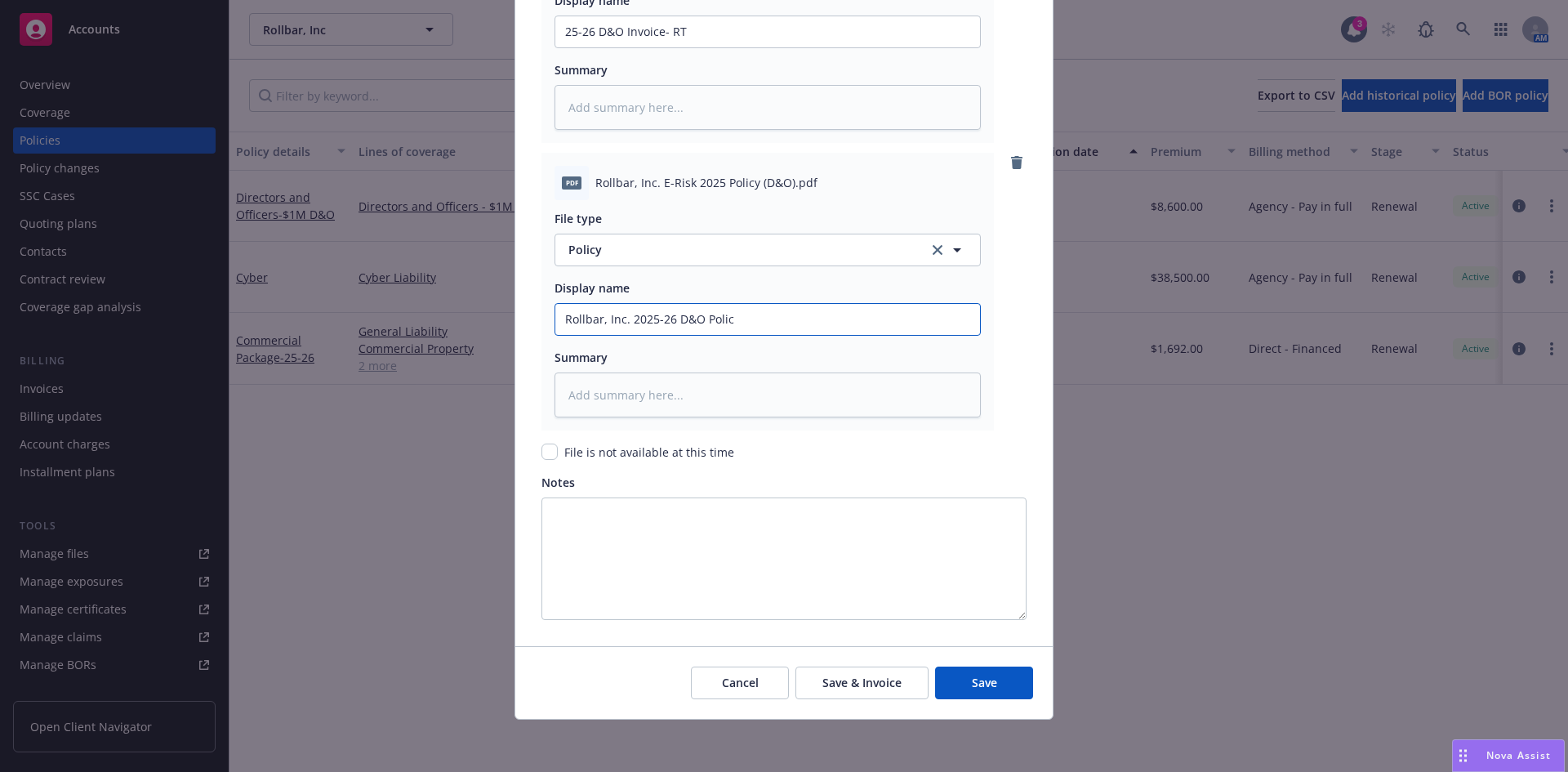
type input "Rollbar, Inc. 2025-26 D&O Policy"
type textarea "x"
type input "Rollbar, Inc. 2025-26 D&O Policy"
type textarea "x"
type input "Rollbar, Inc. 2025-26 D&O Policy"
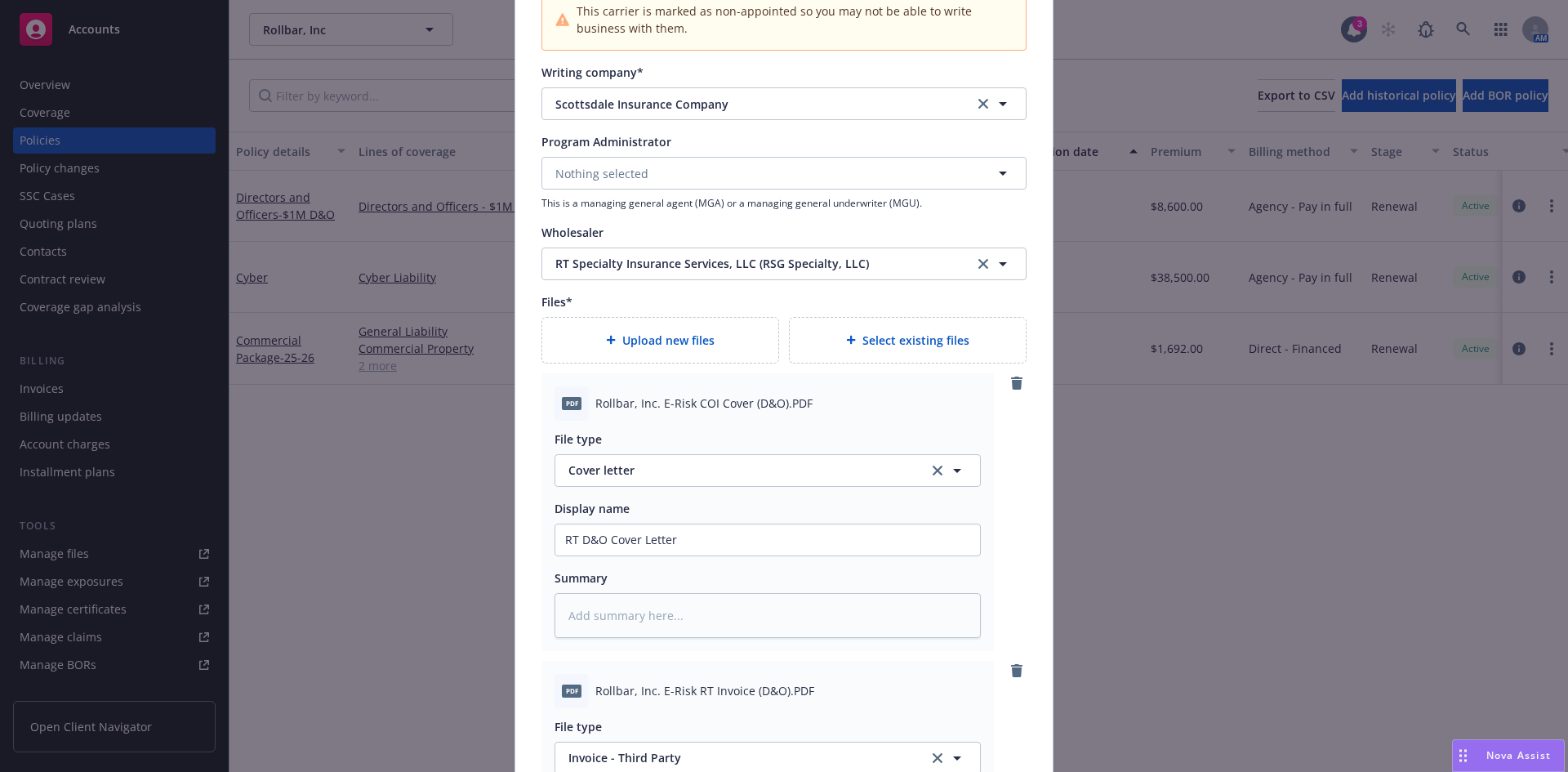
scroll to position [1737, 0]
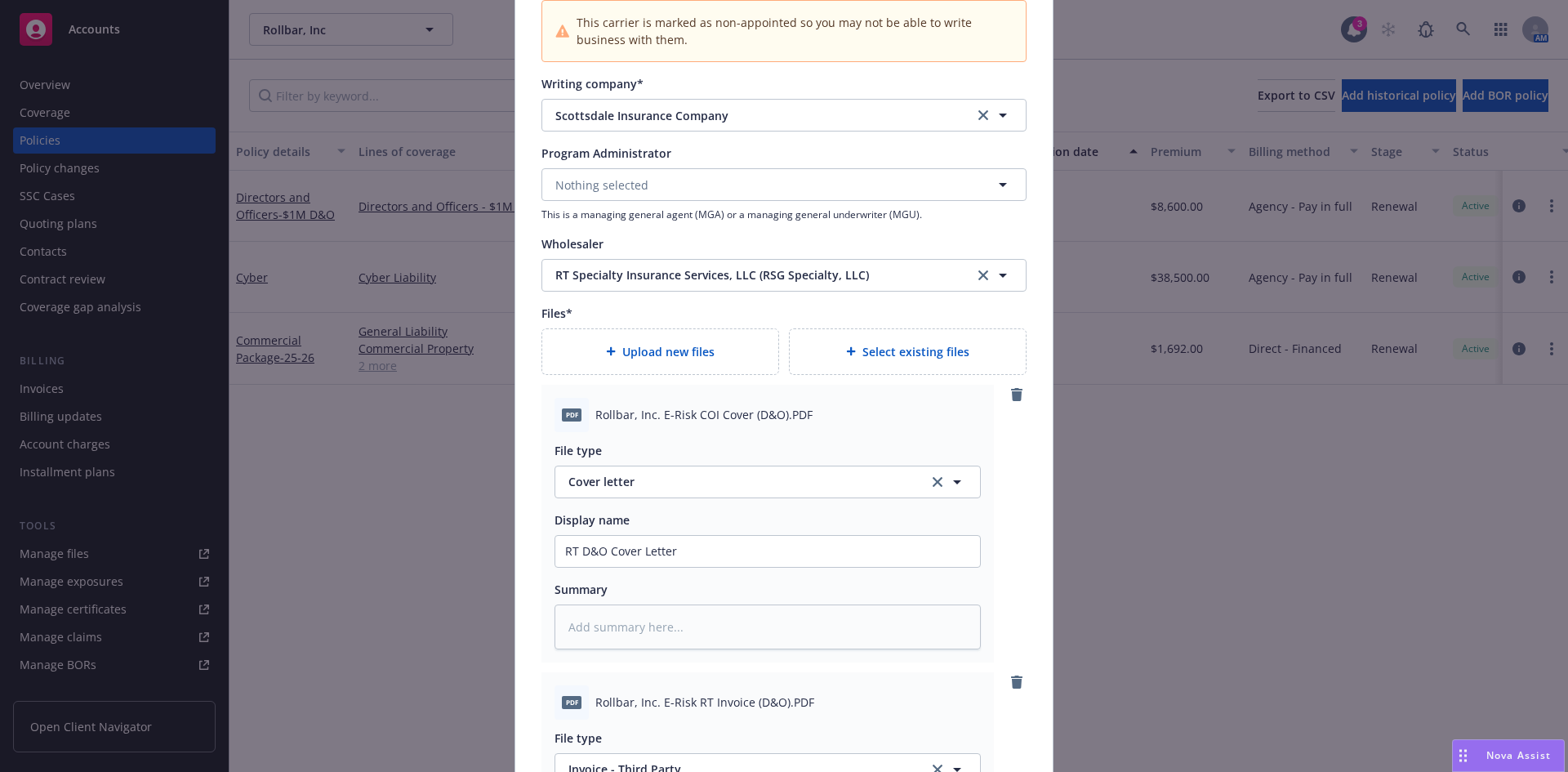
type textarea "x"
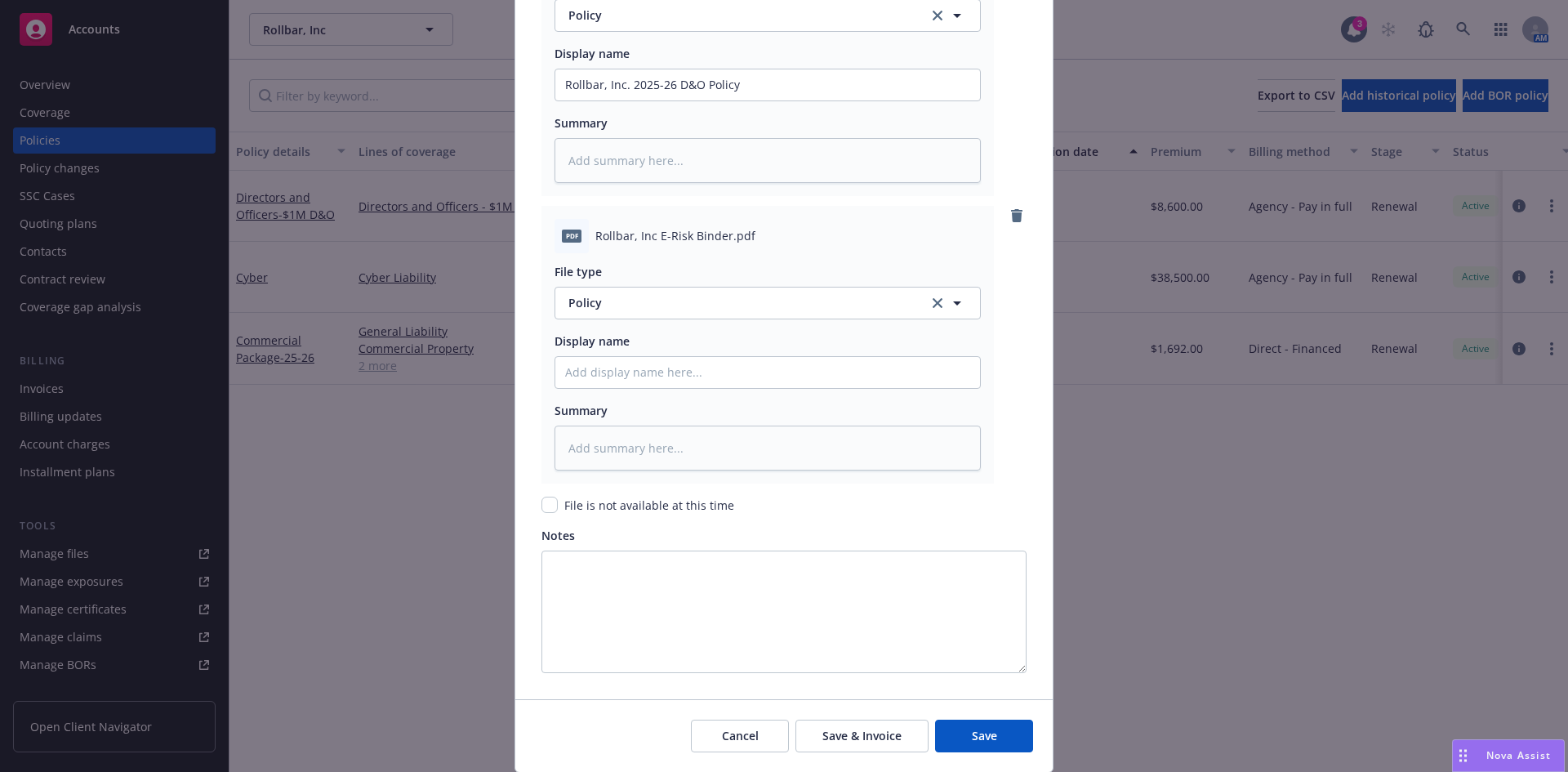
scroll to position [2831, 0]
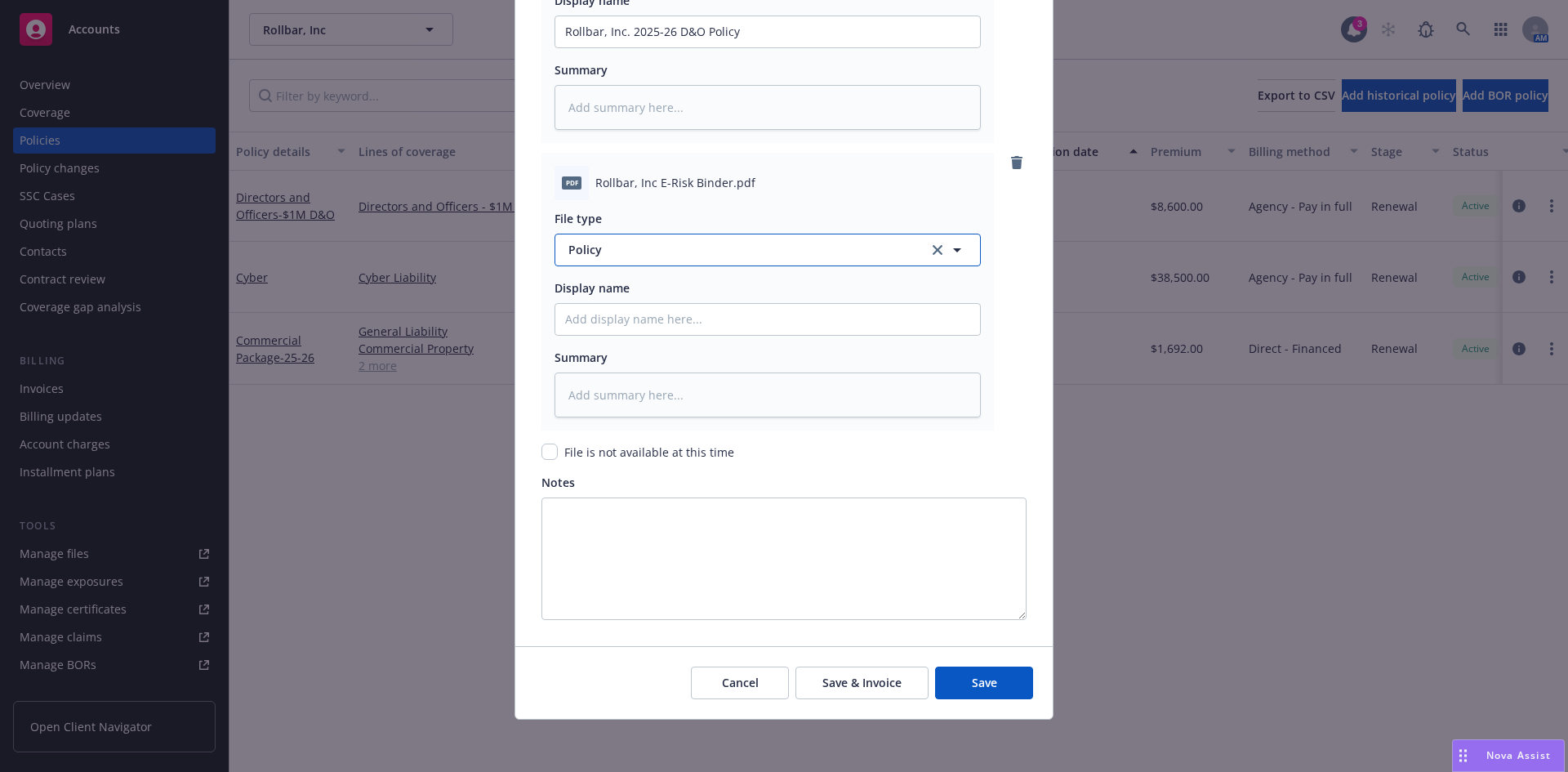
drag, startPoint x: 626, startPoint y: 264, endPoint x: 626, endPoint y: 251, distance: 13.0
click at [626, 263] on button "Policy" at bounding box center [768, 250] width 426 height 33
type input "binder"
click at [625, 283] on div "Binder" at bounding box center [768, 295] width 405 height 24
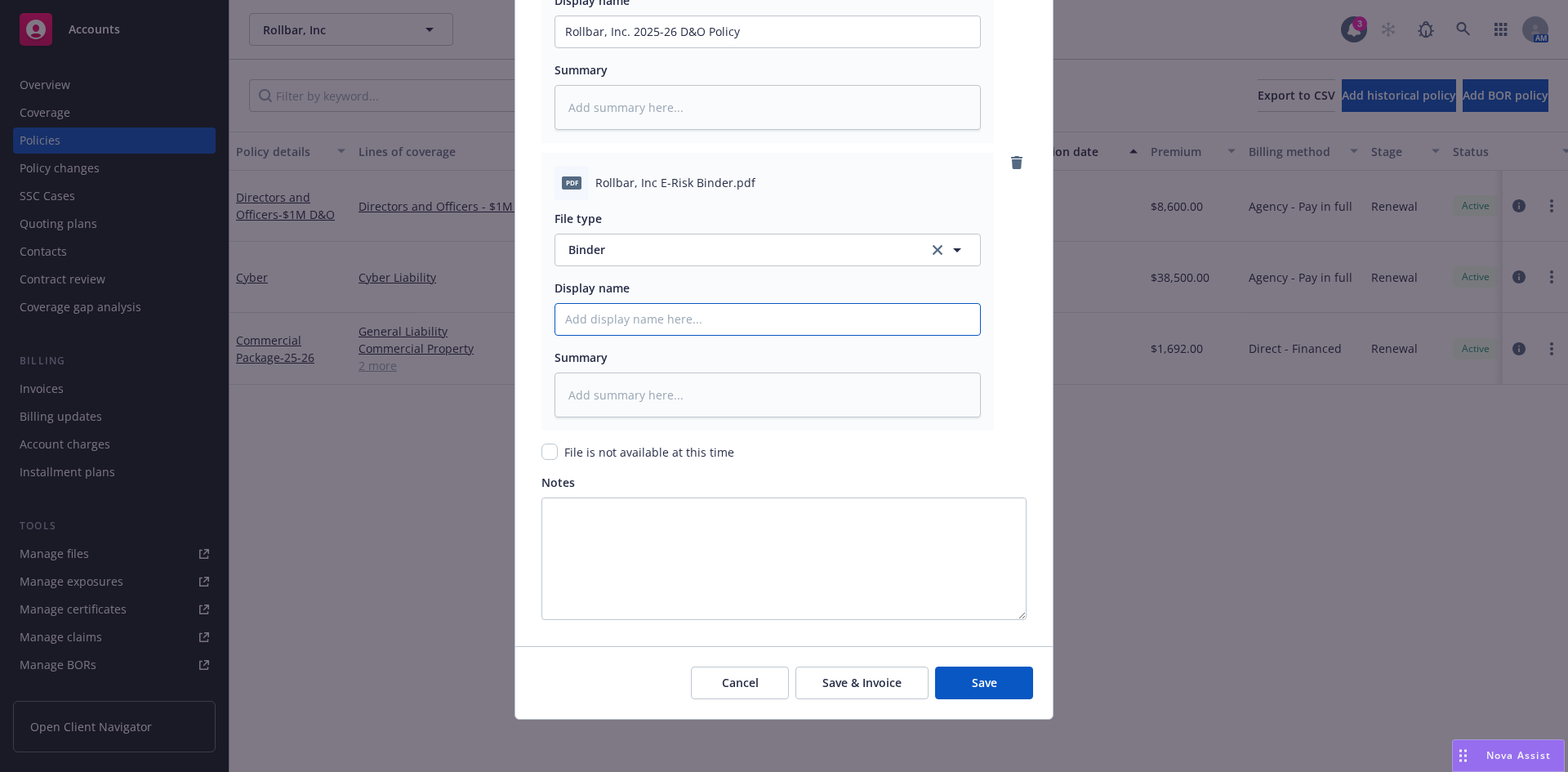
type textarea "x"
type input "2"
type textarea "x"
type input "25"
type textarea "x"
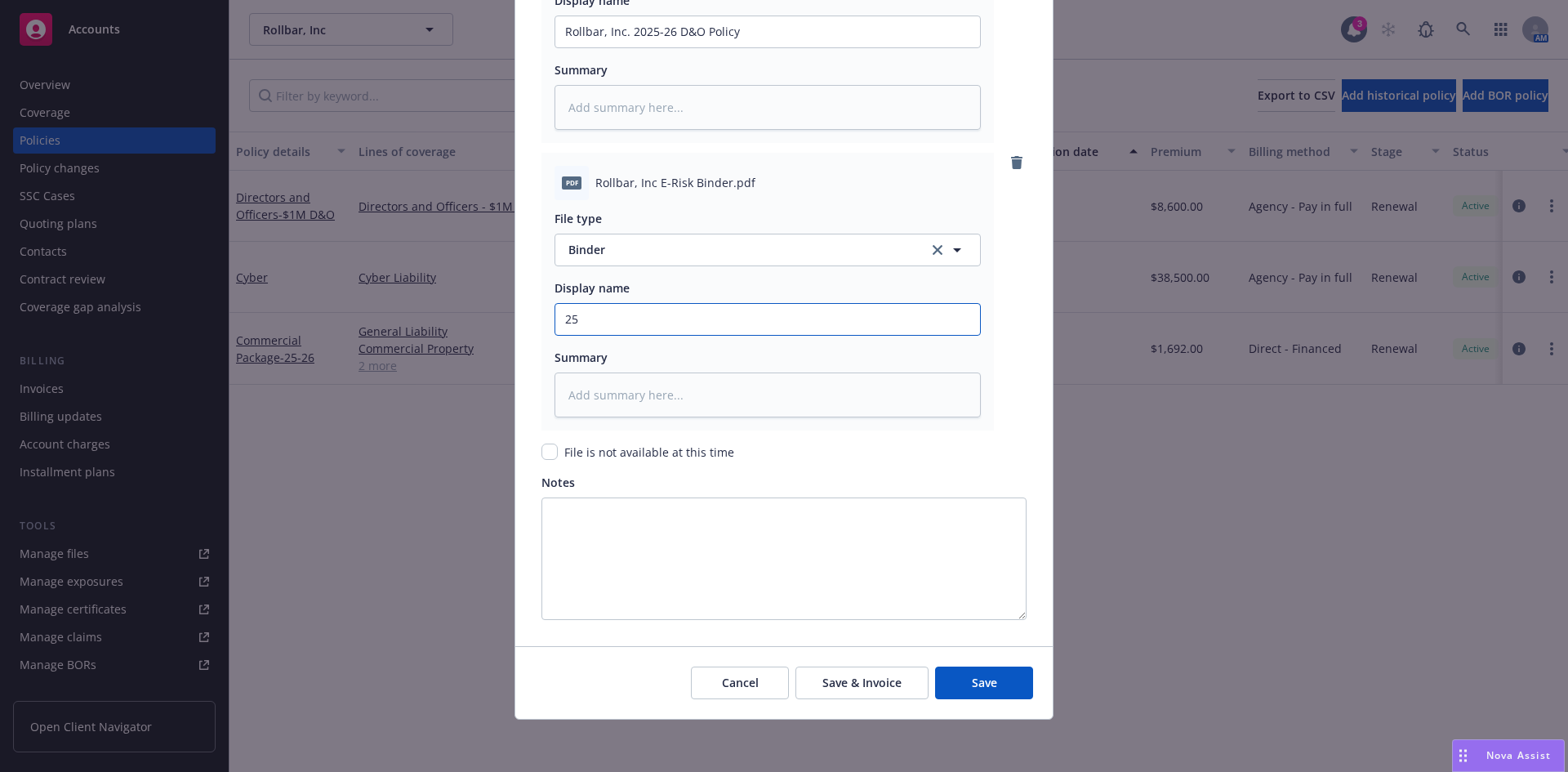
type input "25-"
type textarea "x"
type input "25-2"
type textarea "x"
type input "25-26"
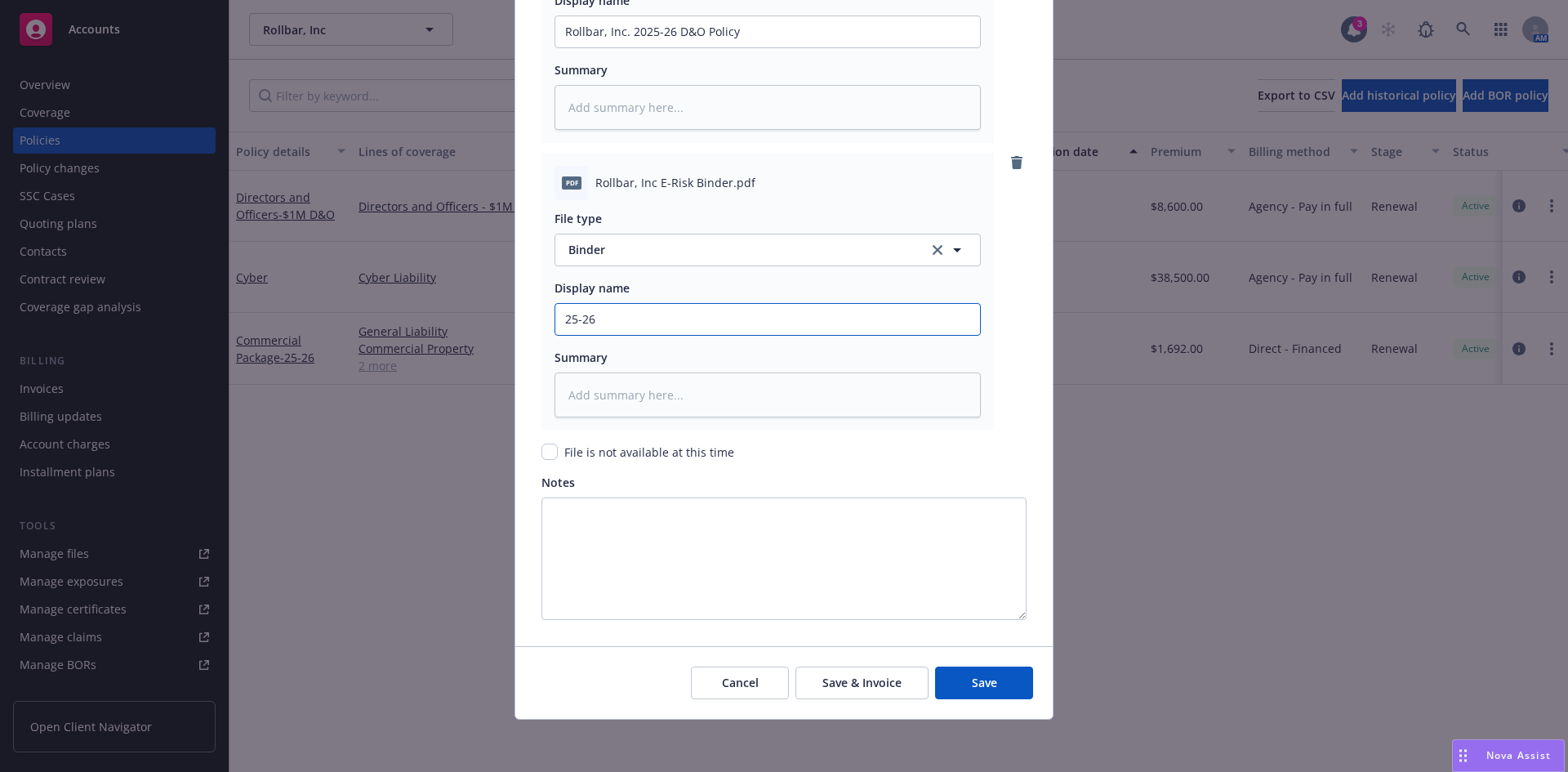
type textarea "x"
type input "25-26"
type textarea "x"
type input "25-26 D"
type textarea "x"
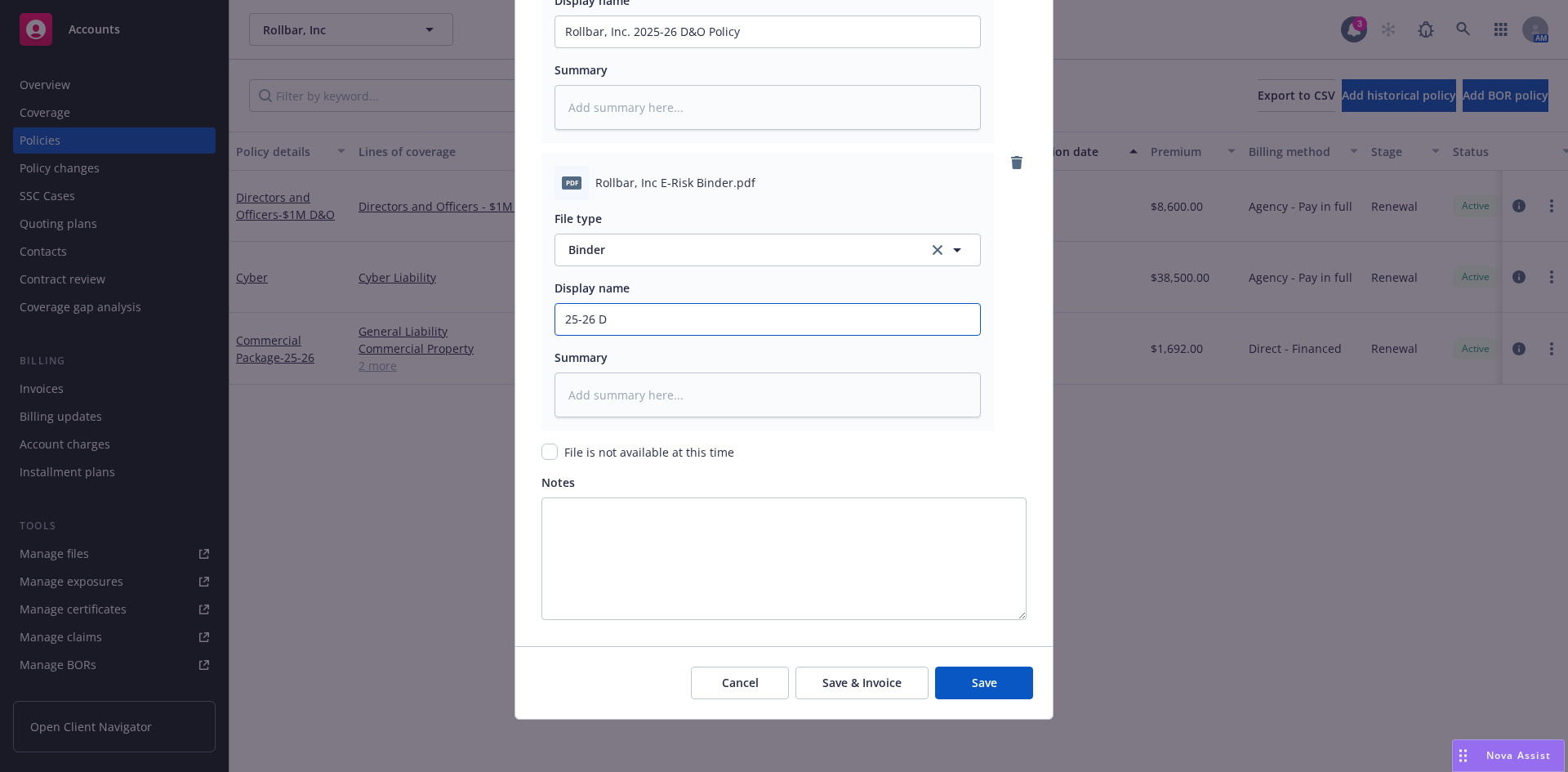
type input "25-26 D&"
type textarea "x"
type input "25-26 D&O"
type textarea "x"
type input "25-26 D&O"
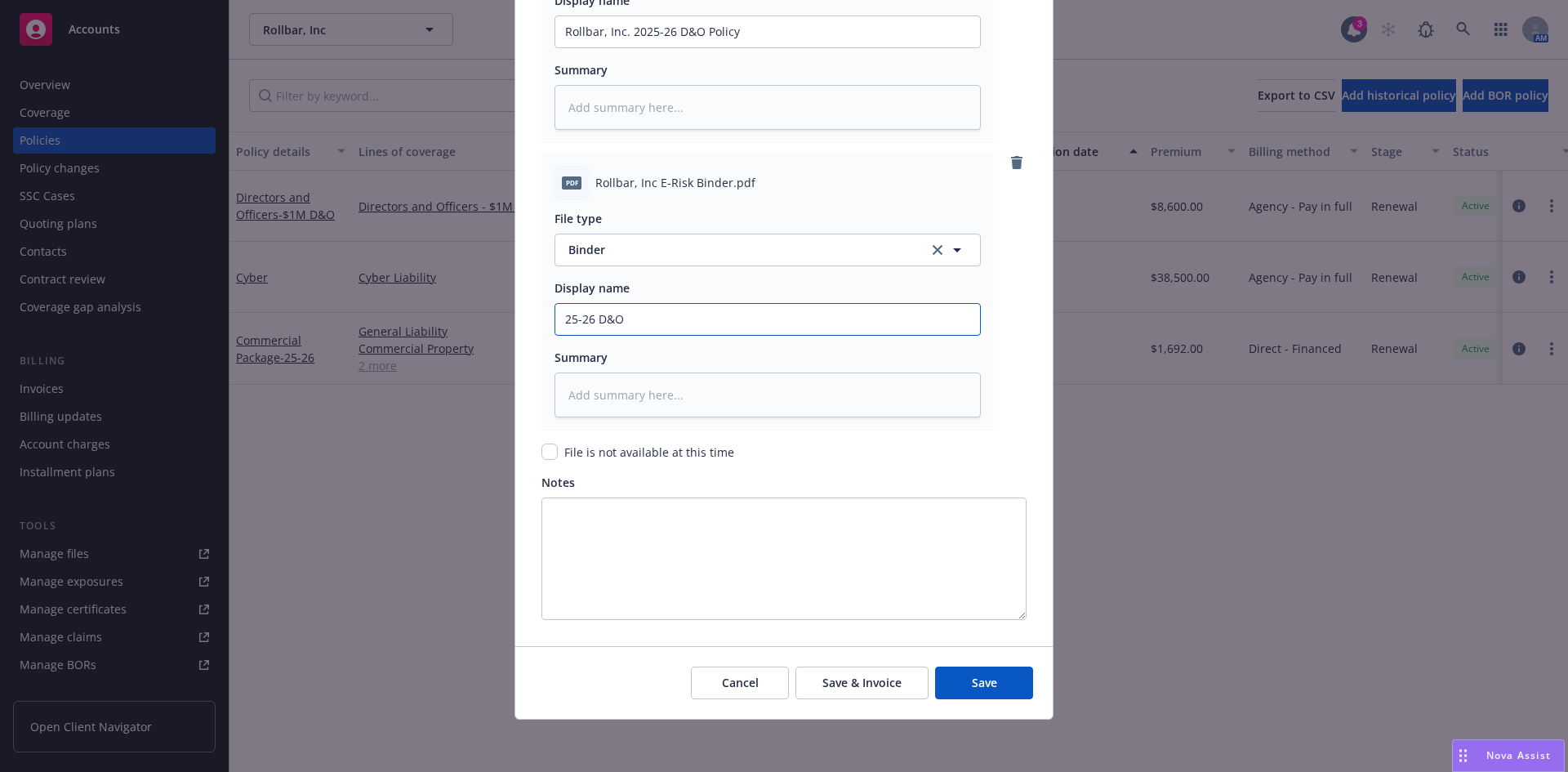
type textarea "x"
type input "25-26 D&O B"
type textarea "x"
type input "25-26 D&O Bi"
type textarea "x"
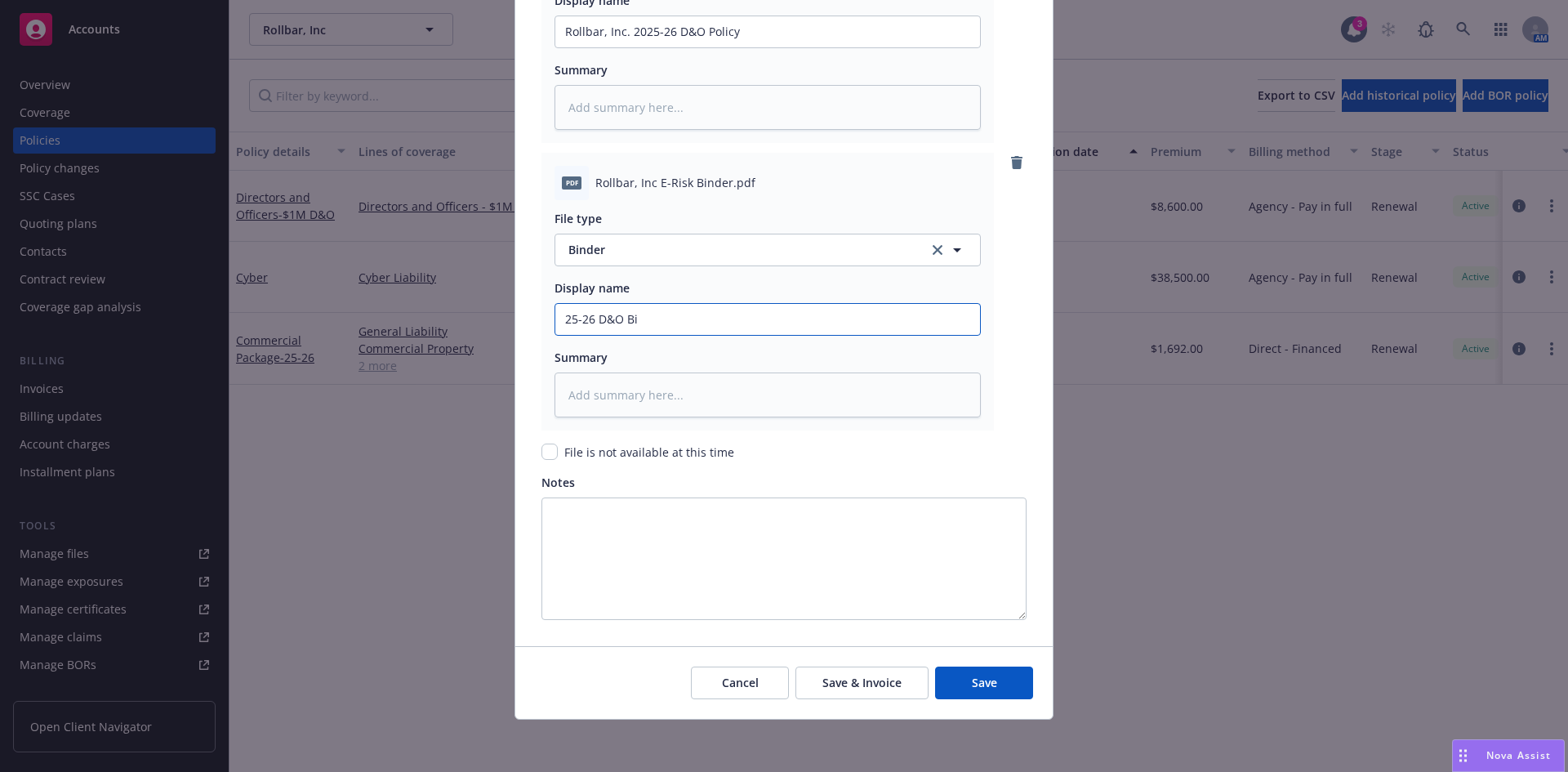
type input "25-26 D&O Bin"
type textarea "x"
type input "25-26 D&O Bind"
type textarea "x"
type input "25-26 D&O Binde"
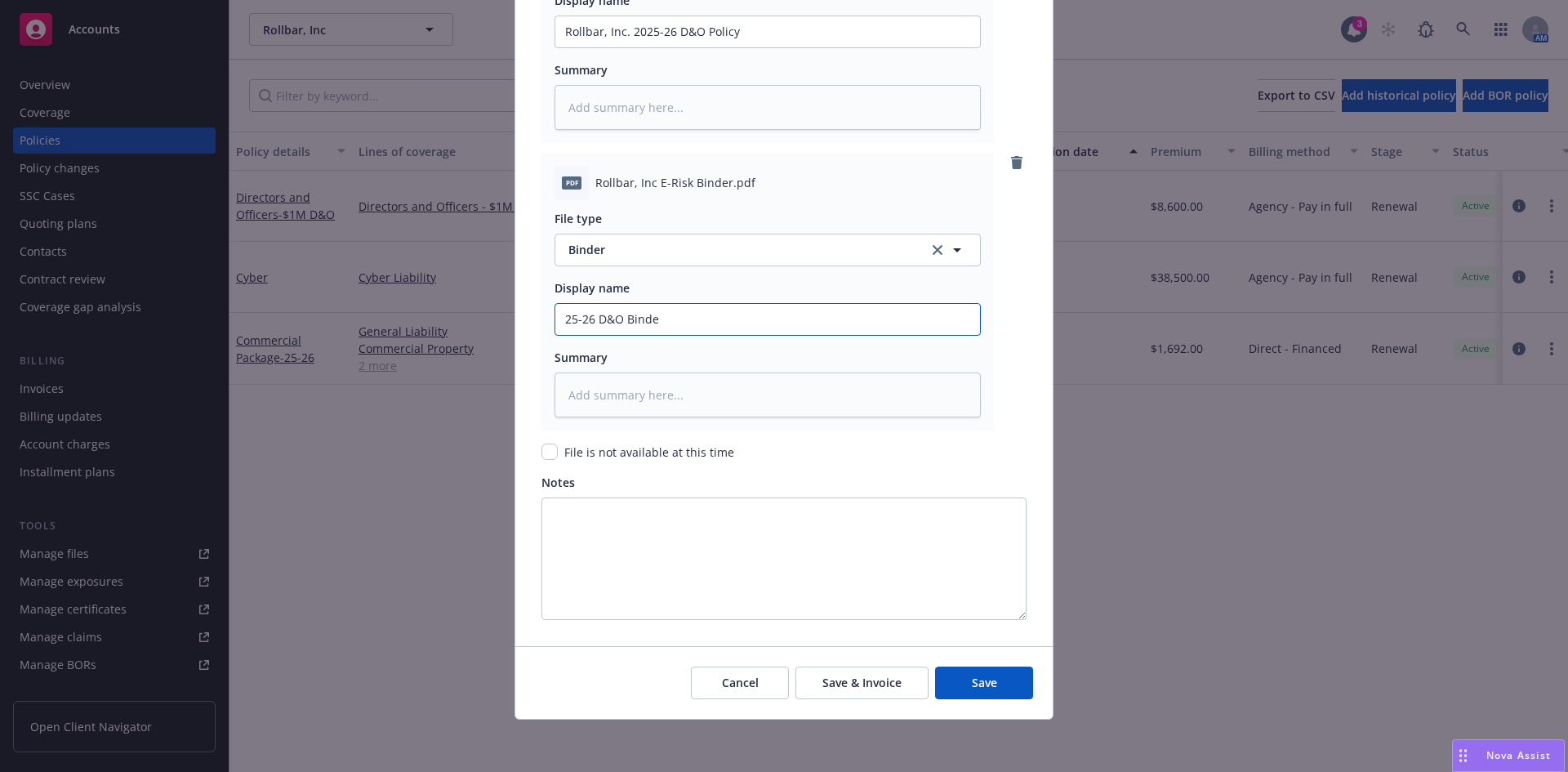
type textarea "x"
type input "25-26 D&O Binder"
click at [935, 666] on button "Save" at bounding box center [983, 682] width 98 height 33
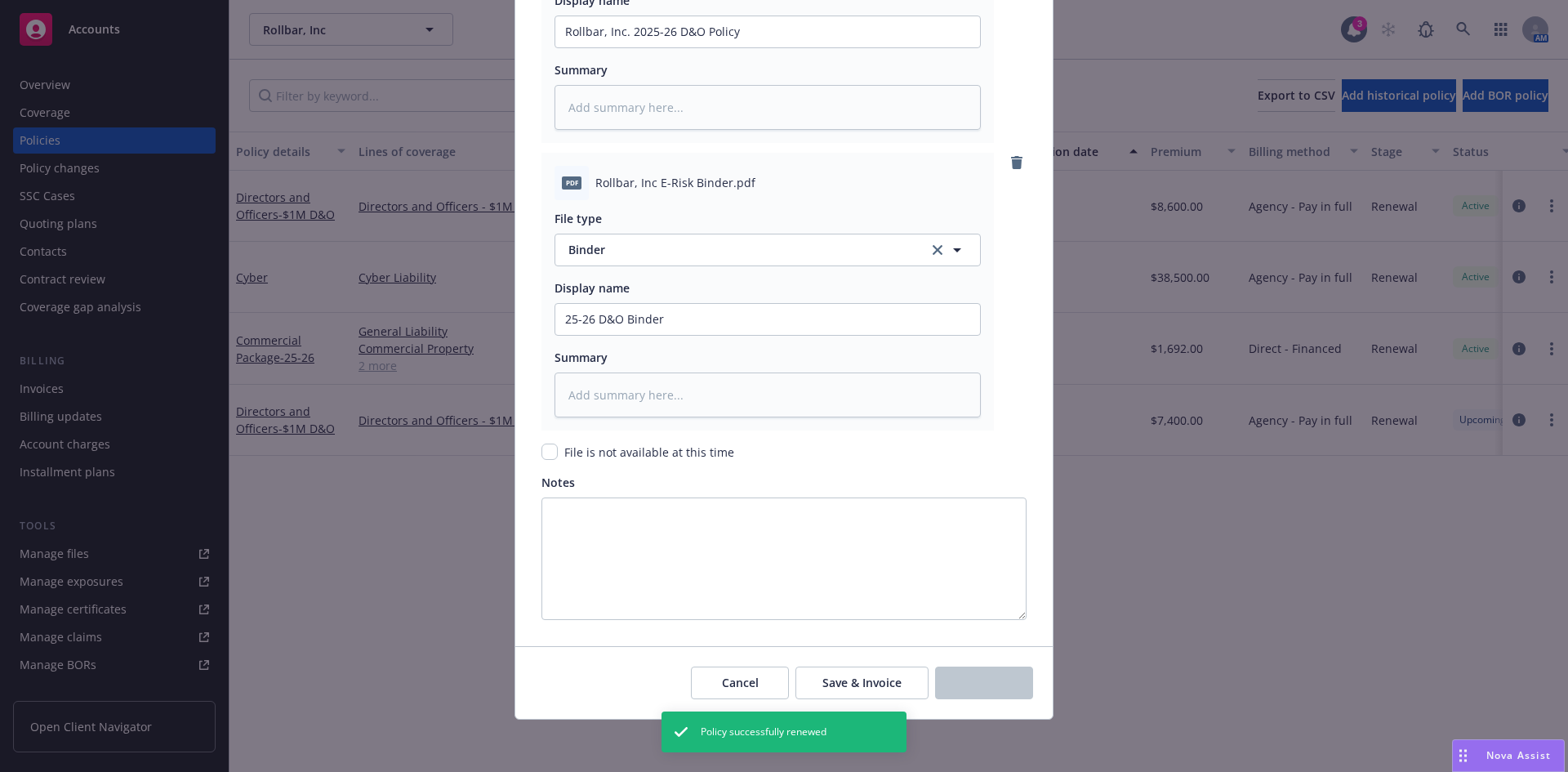
type textarea "x"
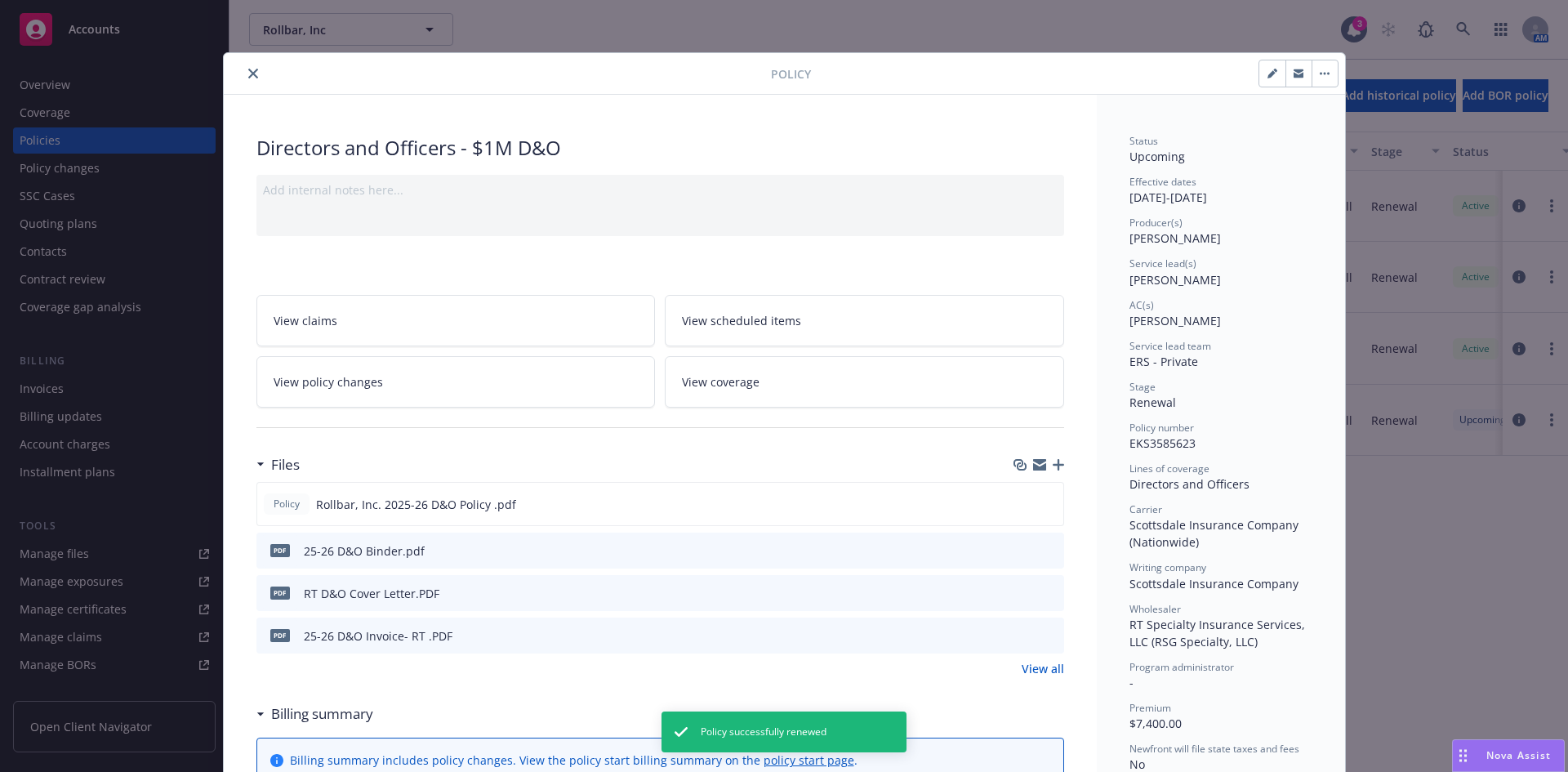
scroll to position [1056, 0]
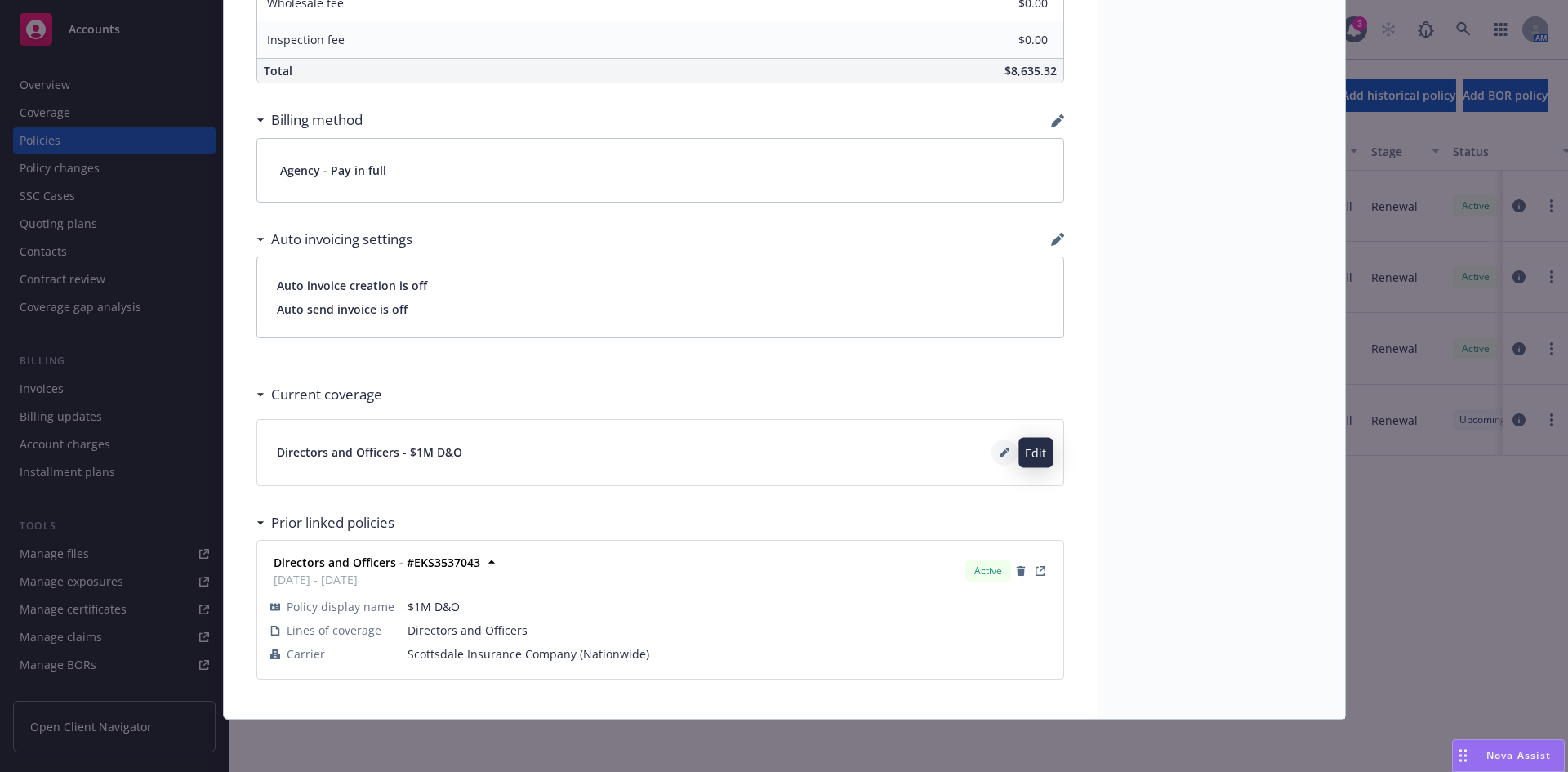
click at [999, 455] on icon at bounding box center [1003, 453] width 8 height 8
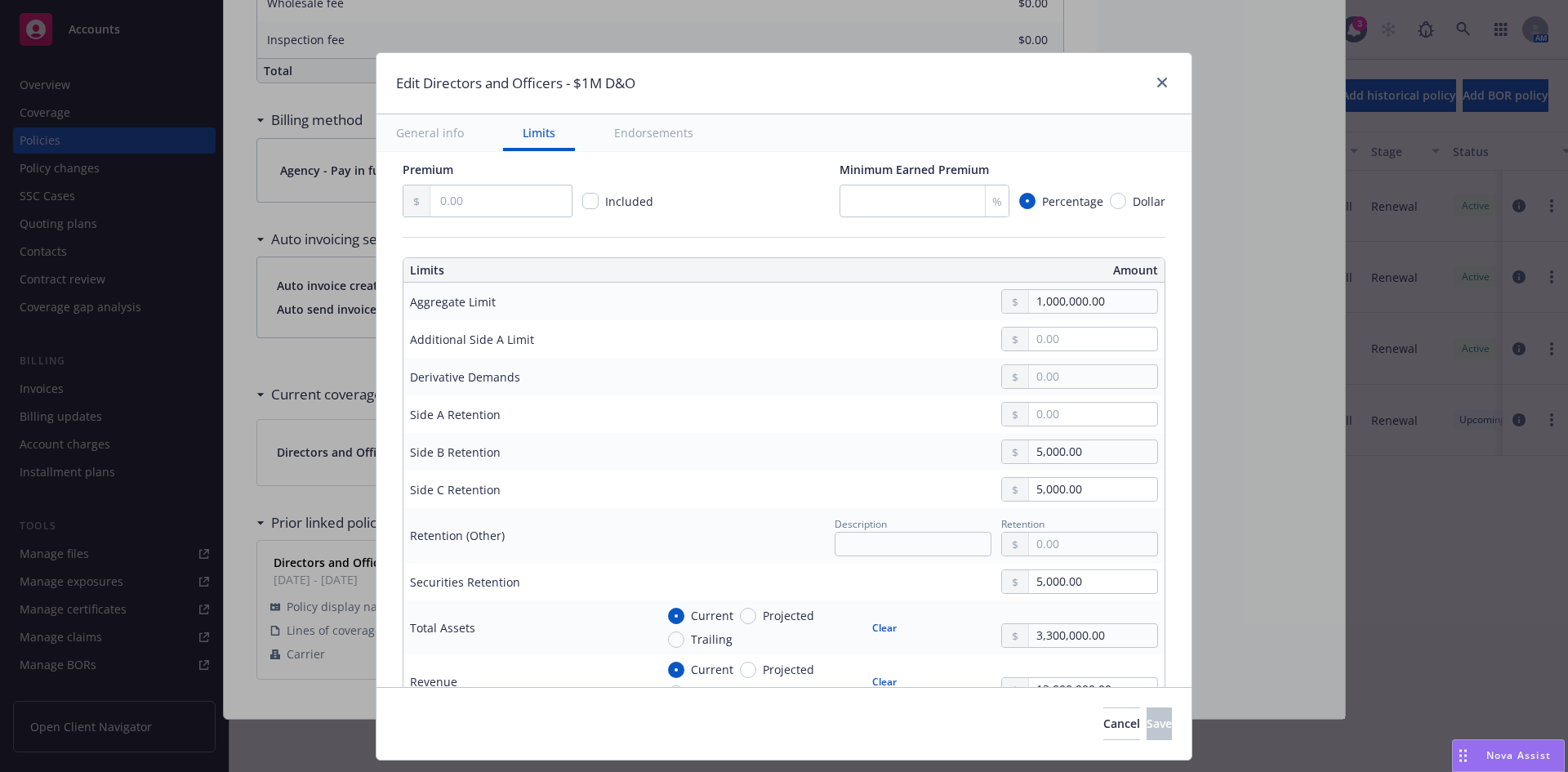
scroll to position [346, 0]
click at [1055, 419] on input "text" at bounding box center [1093, 419] width 128 height 23
type input "0.00"
click at [1146, 732] on button "Save" at bounding box center [1158, 723] width 25 height 33
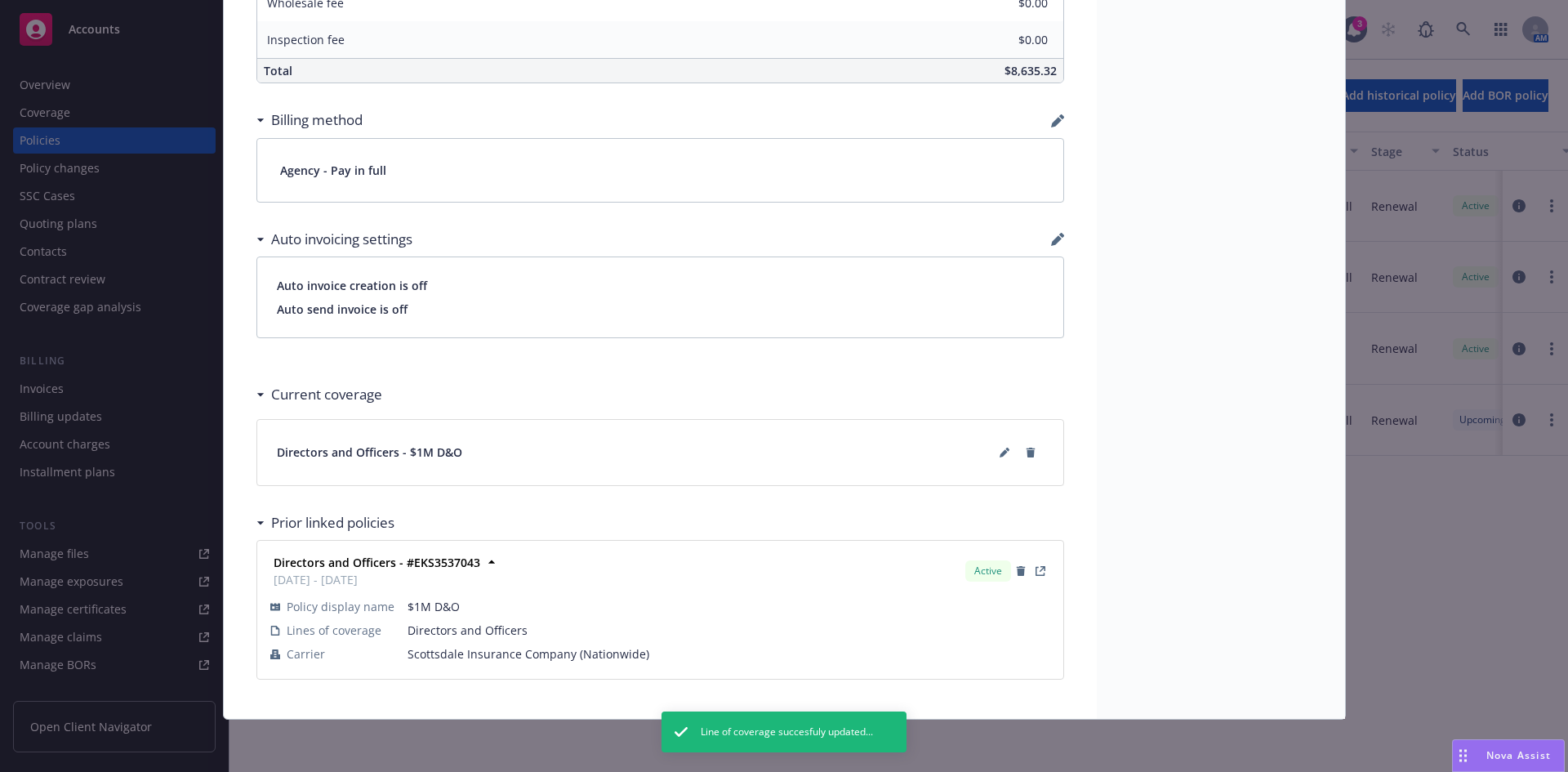
scroll to position [0, 0]
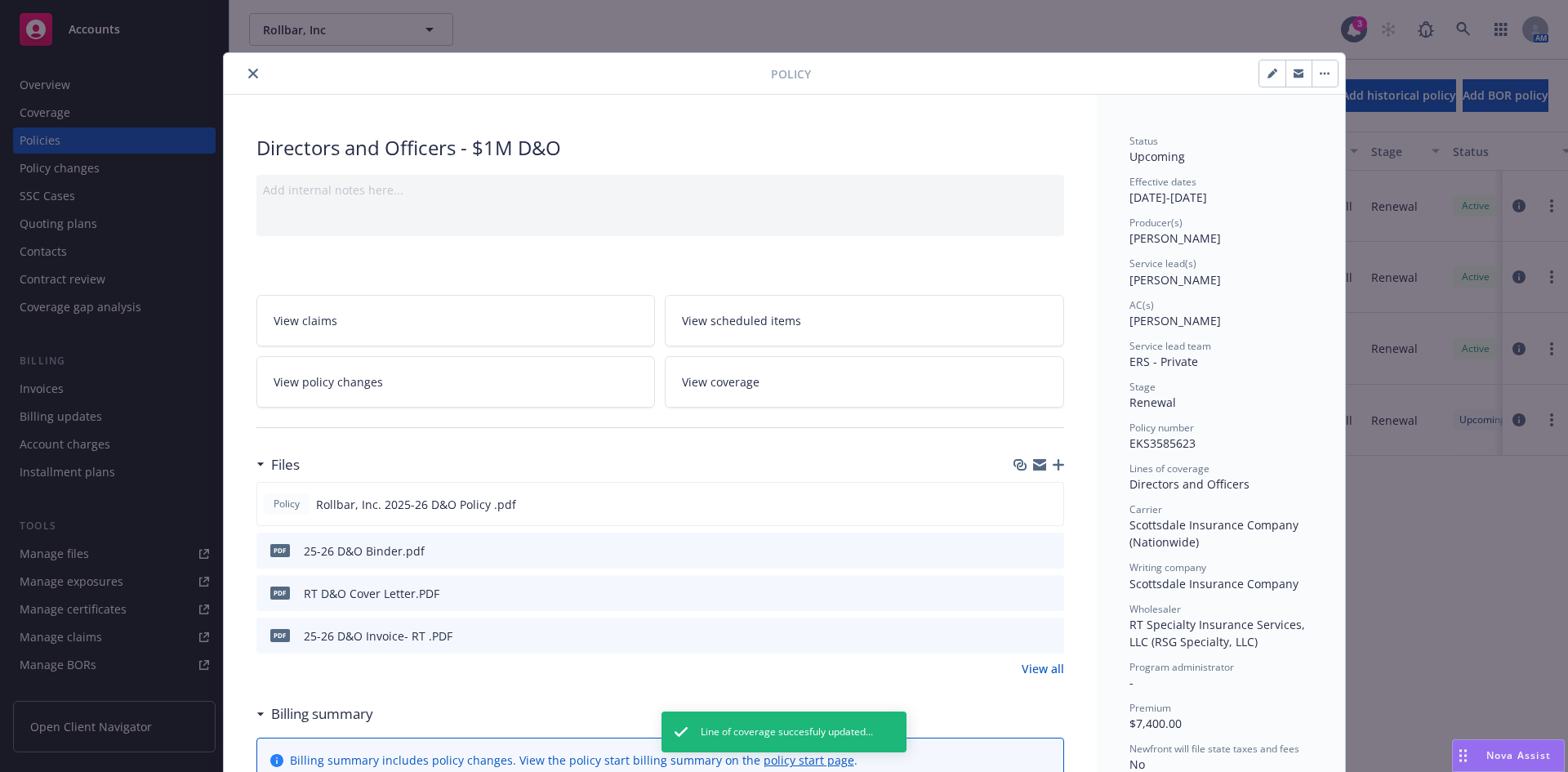
click at [248, 73] on icon "close" at bounding box center [252, 73] width 10 height 10
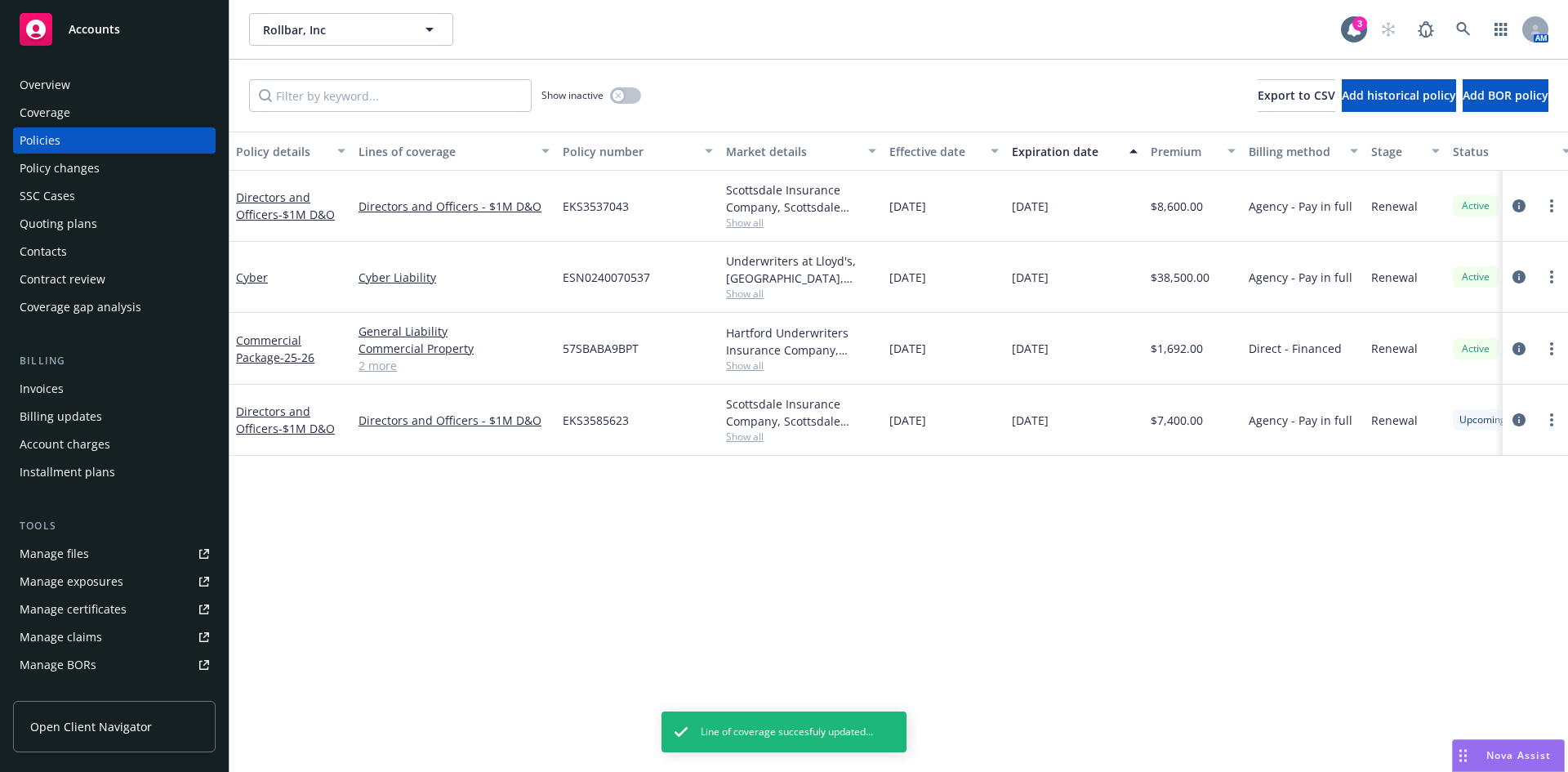
click at [76, 381] on div "Invoices" at bounding box center [114, 388] width 189 height 26
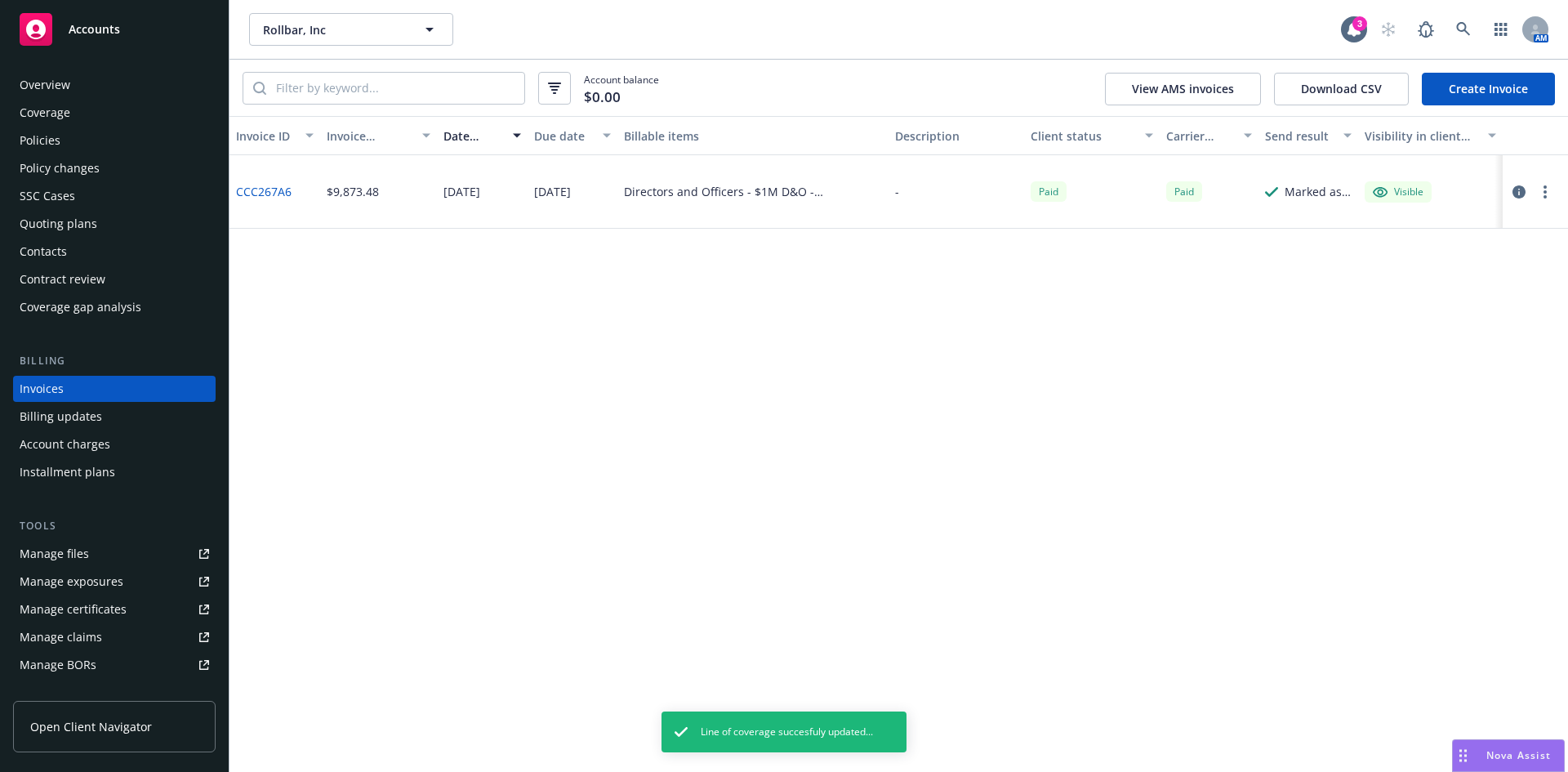
click at [1445, 84] on link "Create Invoice" at bounding box center [1488, 89] width 133 height 33
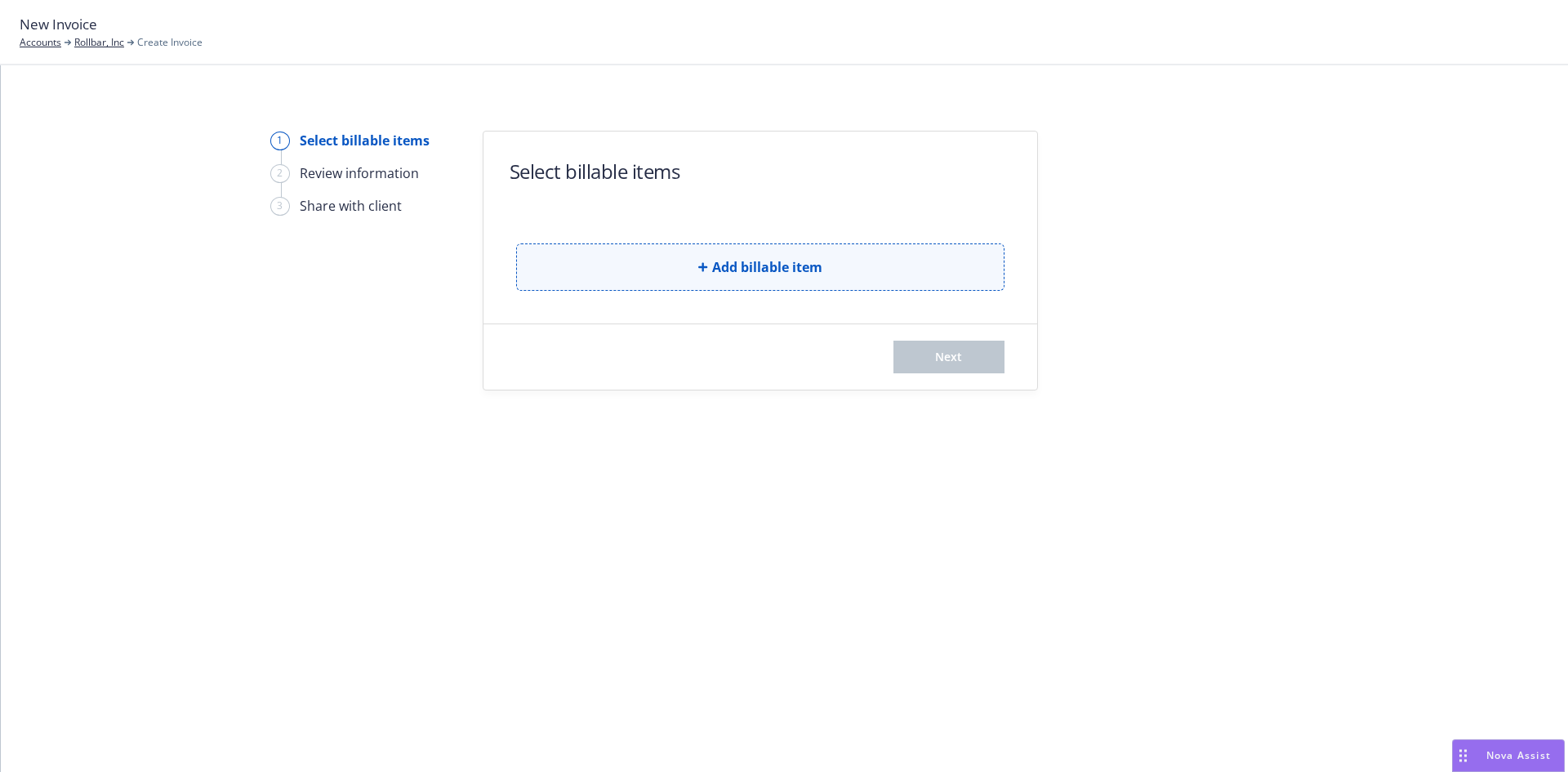
click at [783, 267] on span "Add billable item" at bounding box center [768, 267] width 110 height 20
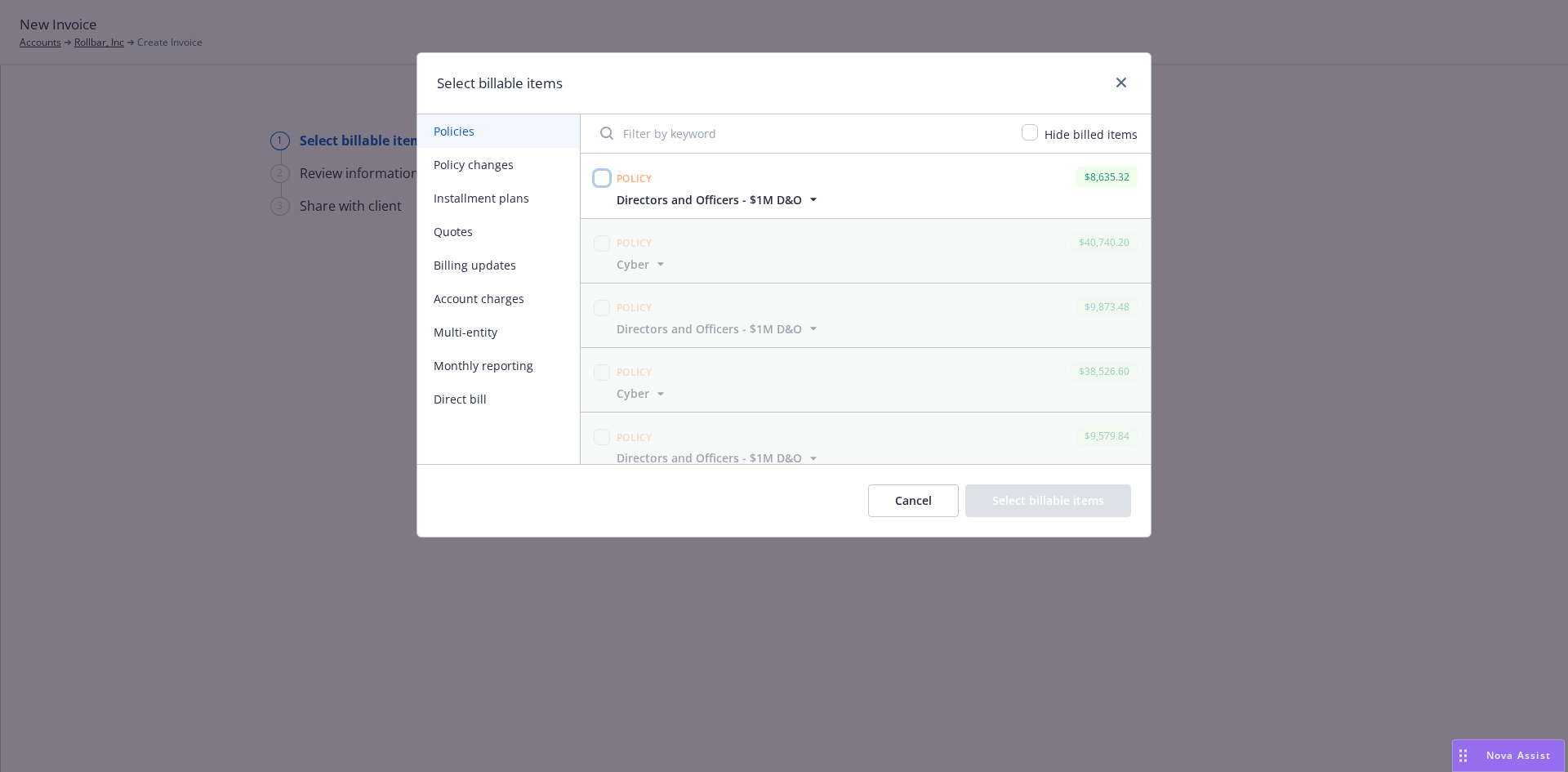
click at [608, 177] on input "checkbox" at bounding box center [601, 178] width 16 height 16
checkbox input "true"
click at [1020, 502] on button "Select billable items" at bounding box center [1047, 500] width 166 height 33
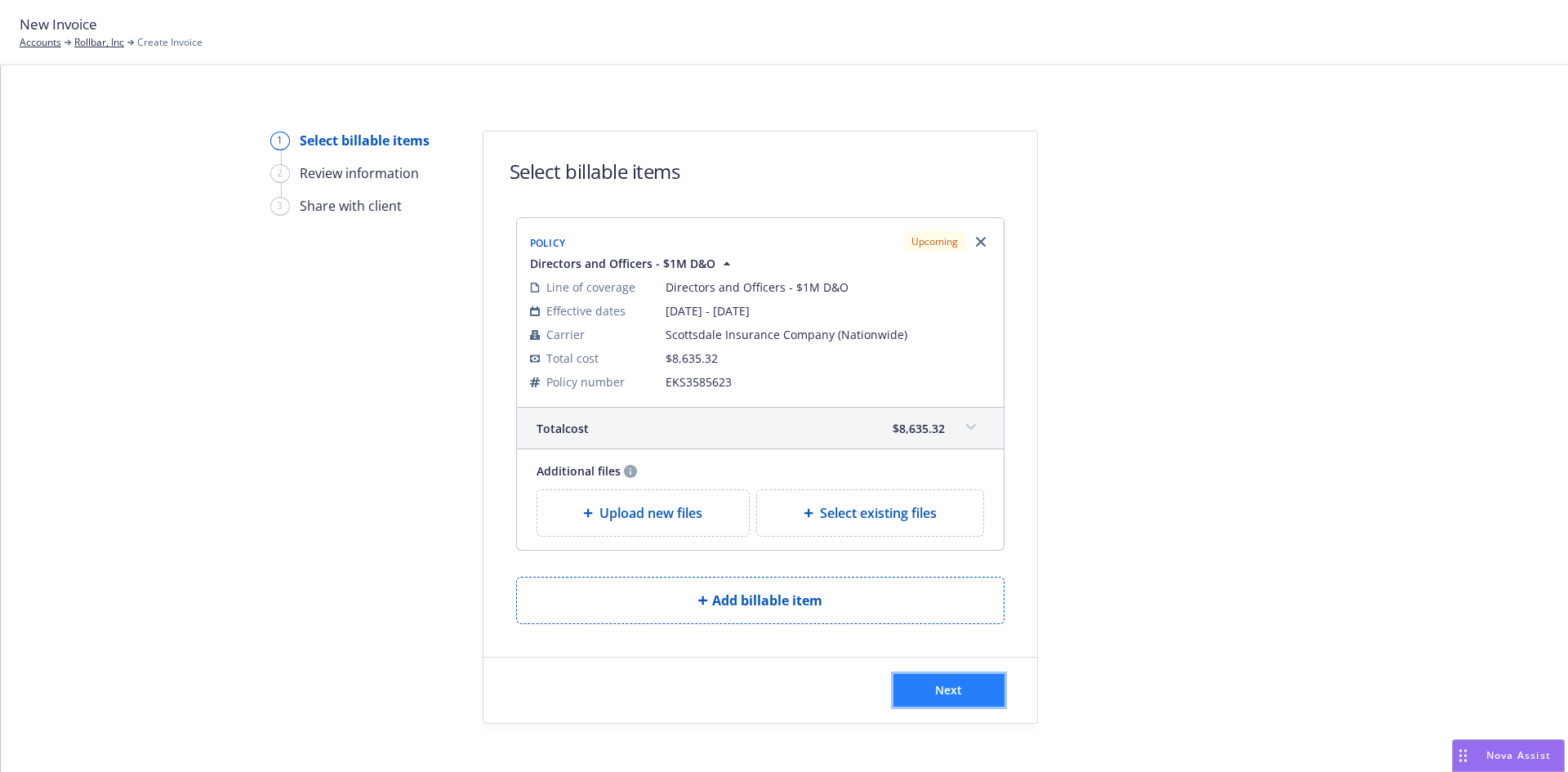
click at [978, 692] on button "Next" at bounding box center [949, 689] width 111 height 33
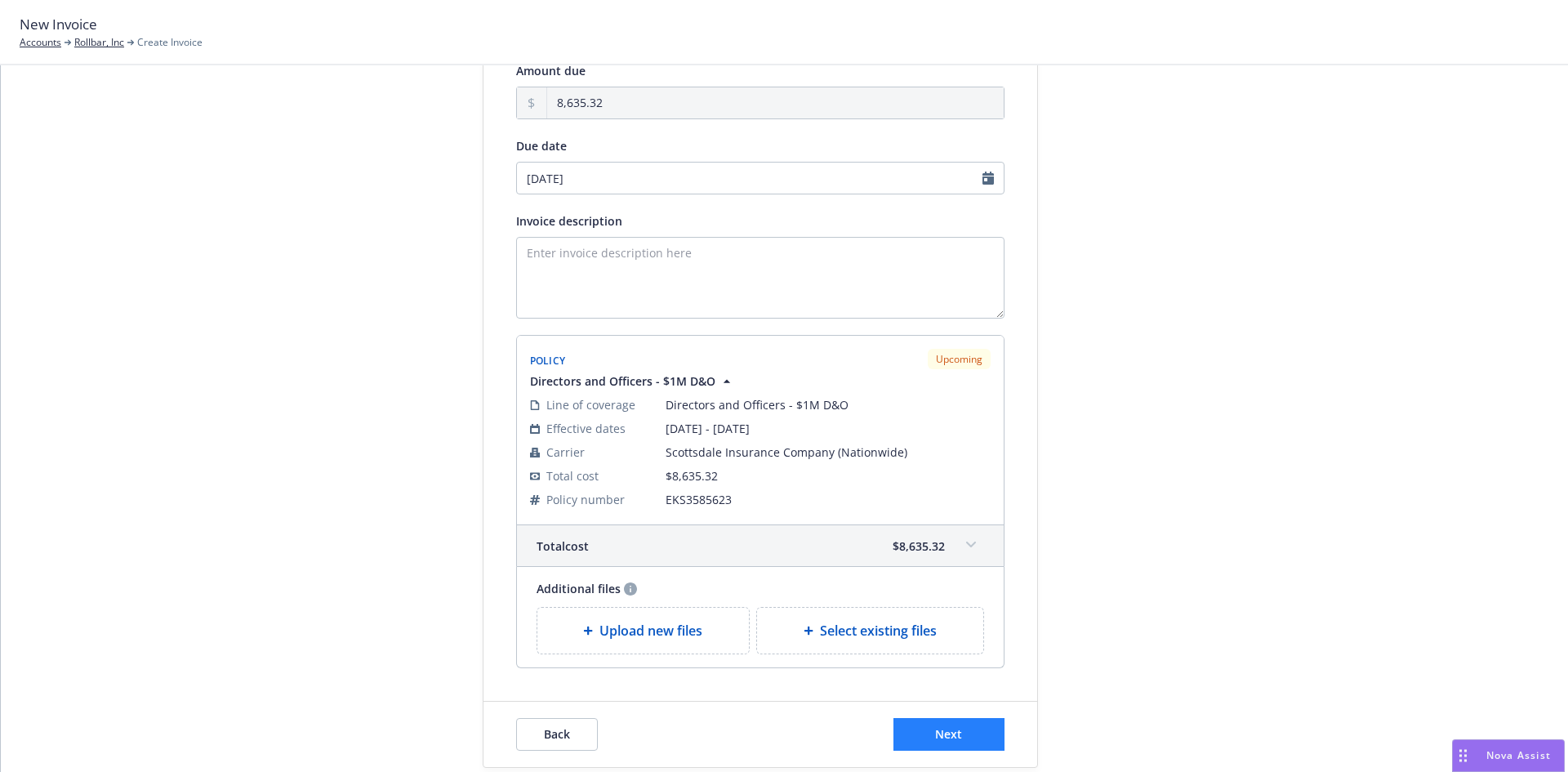
scroll to position [218, 0]
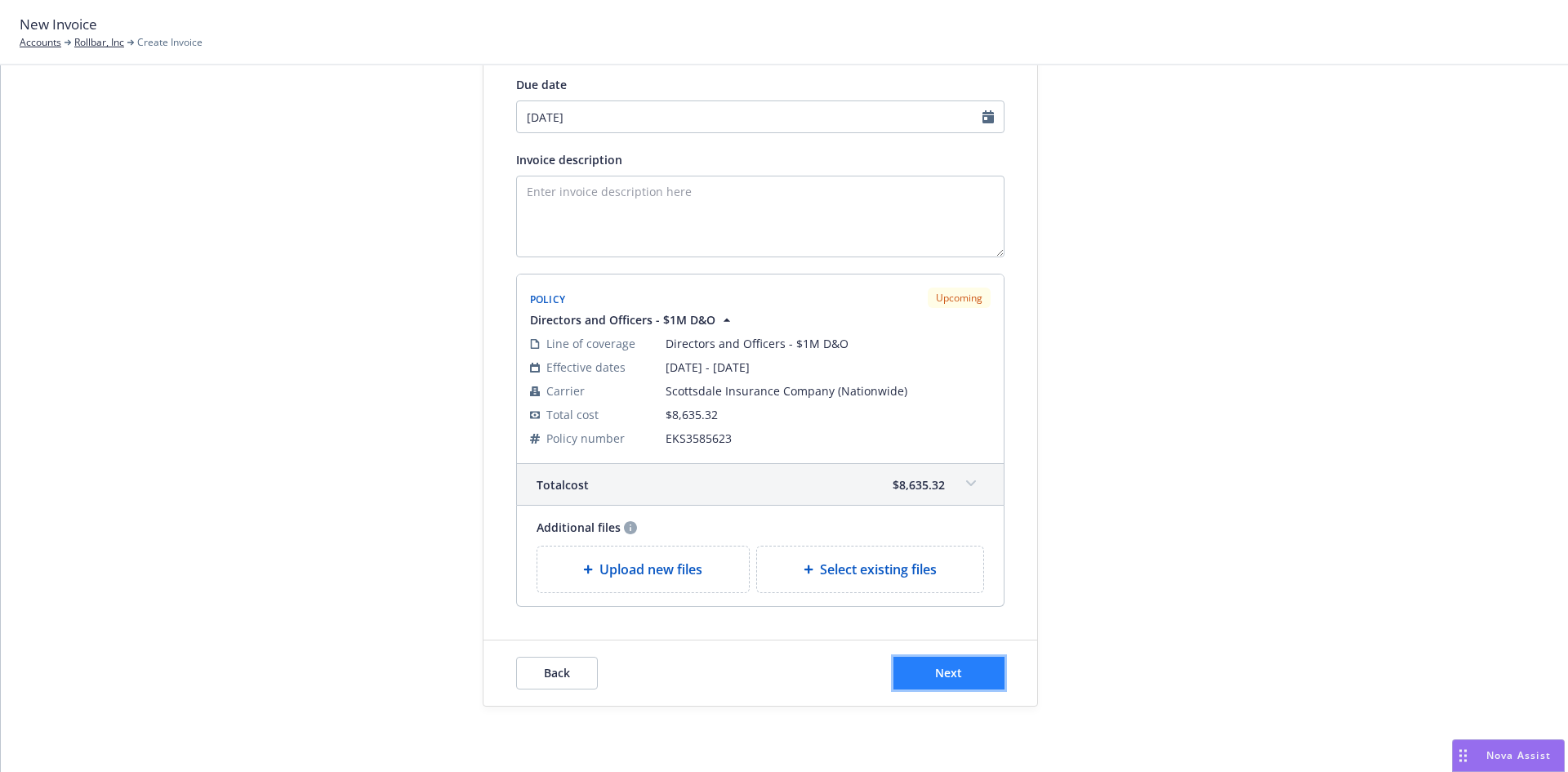
click at [961, 683] on button "Next" at bounding box center [949, 673] width 111 height 33
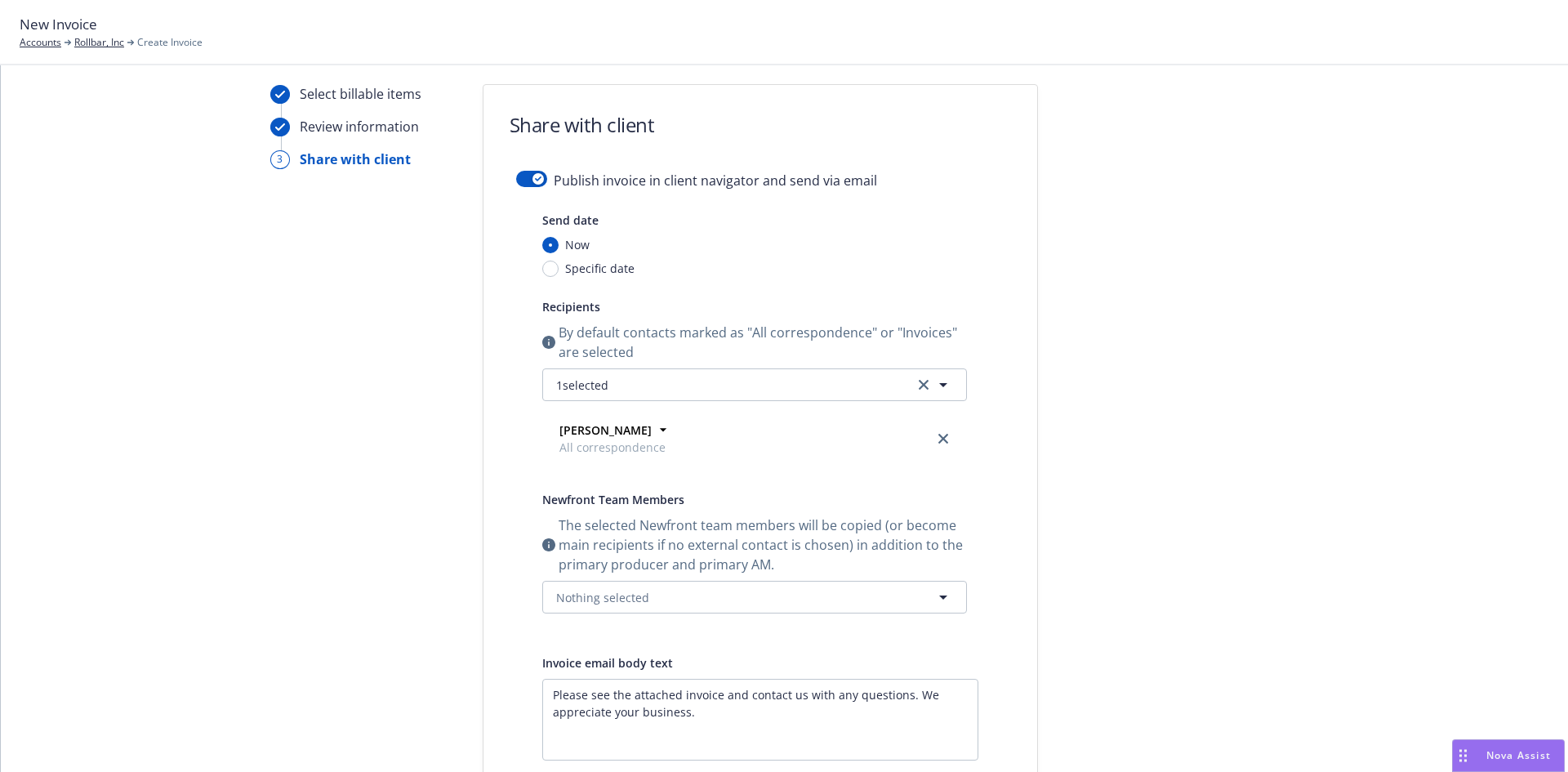
scroll to position [0, 0]
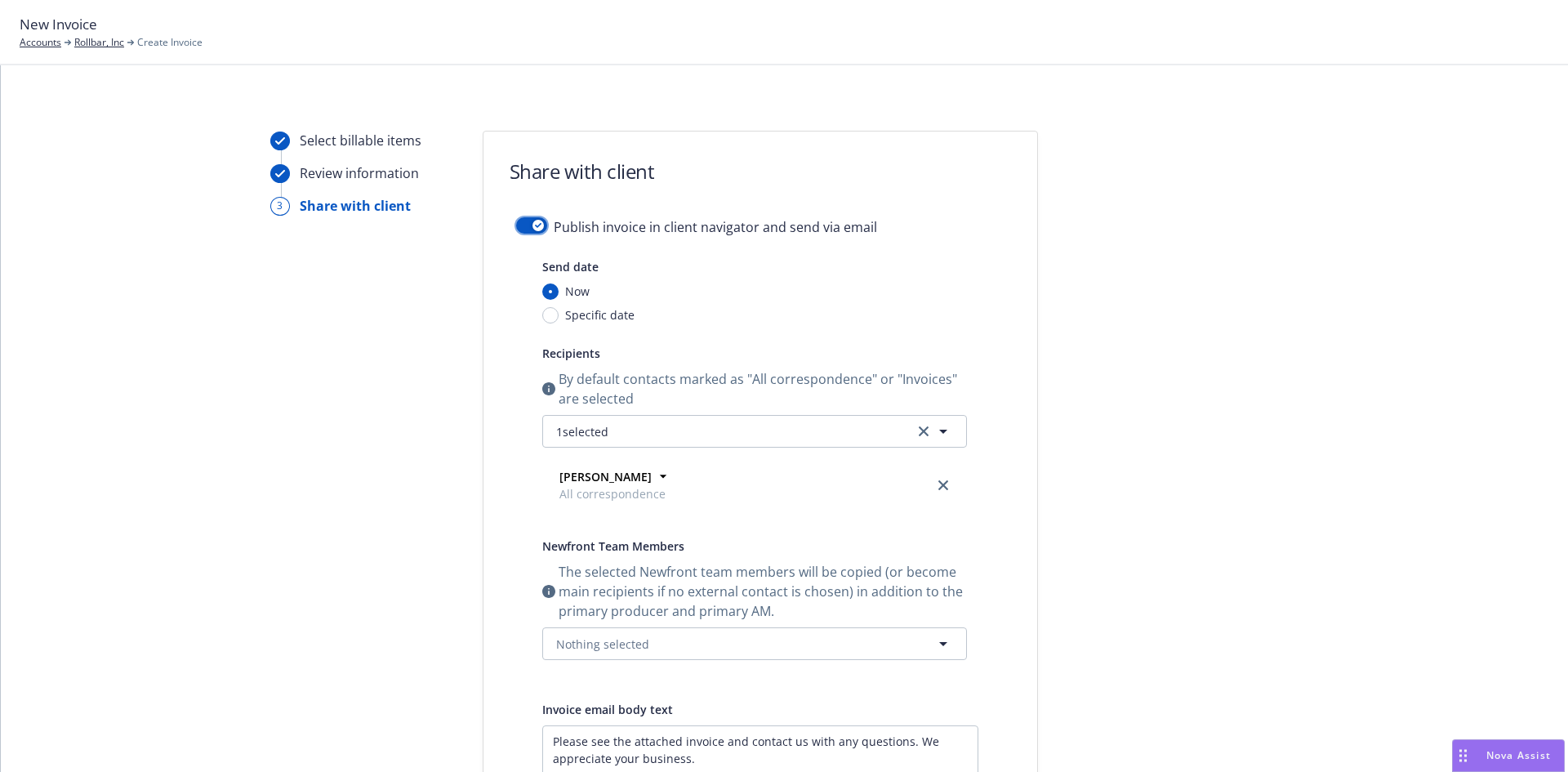
click at [532, 221] on div "button" at bounding box center [537, 225] width 12 height 12
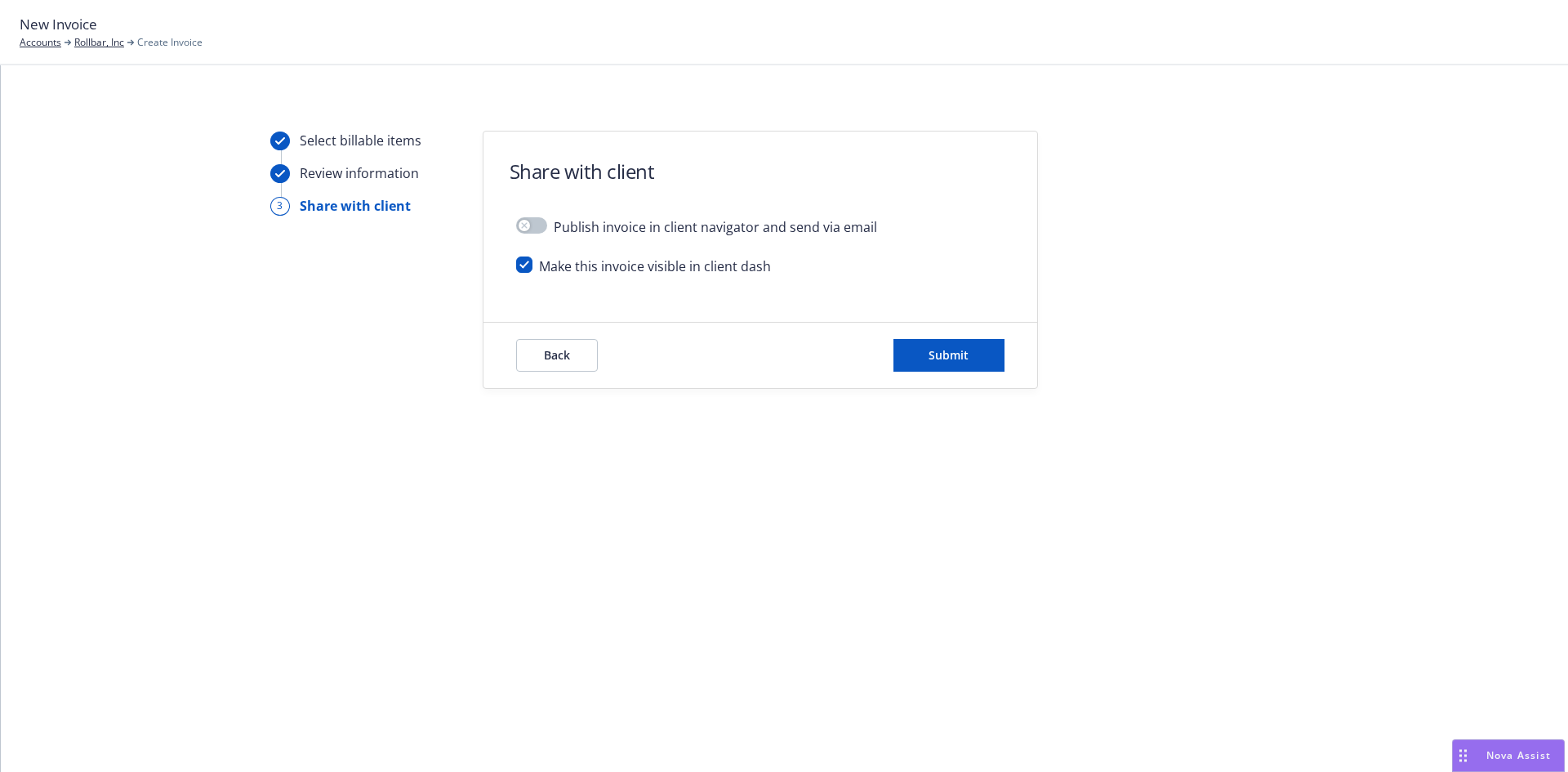
click at [939, 375] on div "Back Submit" at bounding box center [760, 355] width 553 height 66
click at [516, 352] on button "Back" at bounding box center [557, 354] width 82 height 33
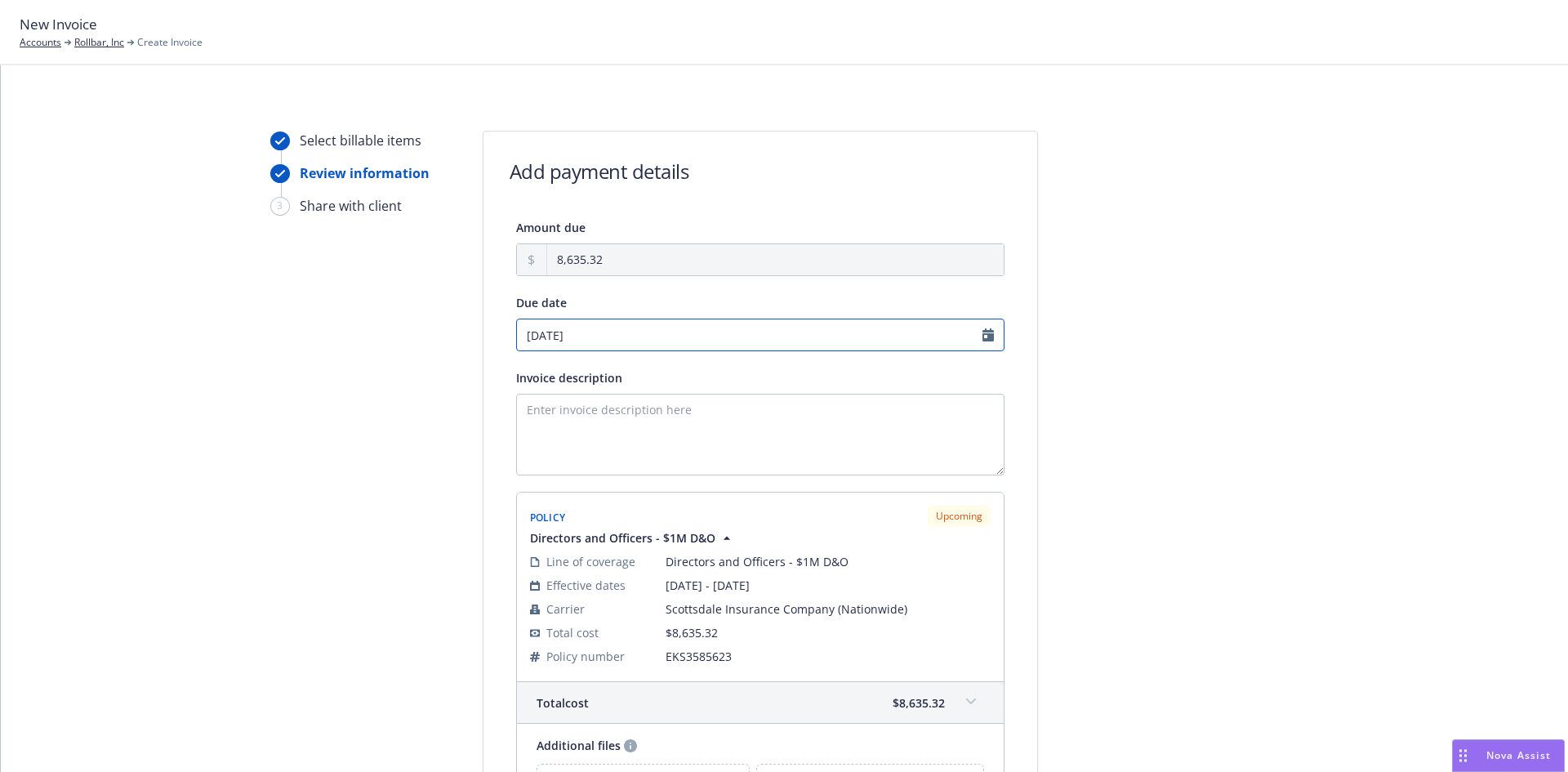
click at [983, 338] on input "08/16/2025" at bounding box center [760, 334] width 489 height 33
select select "August"
select select "2025"
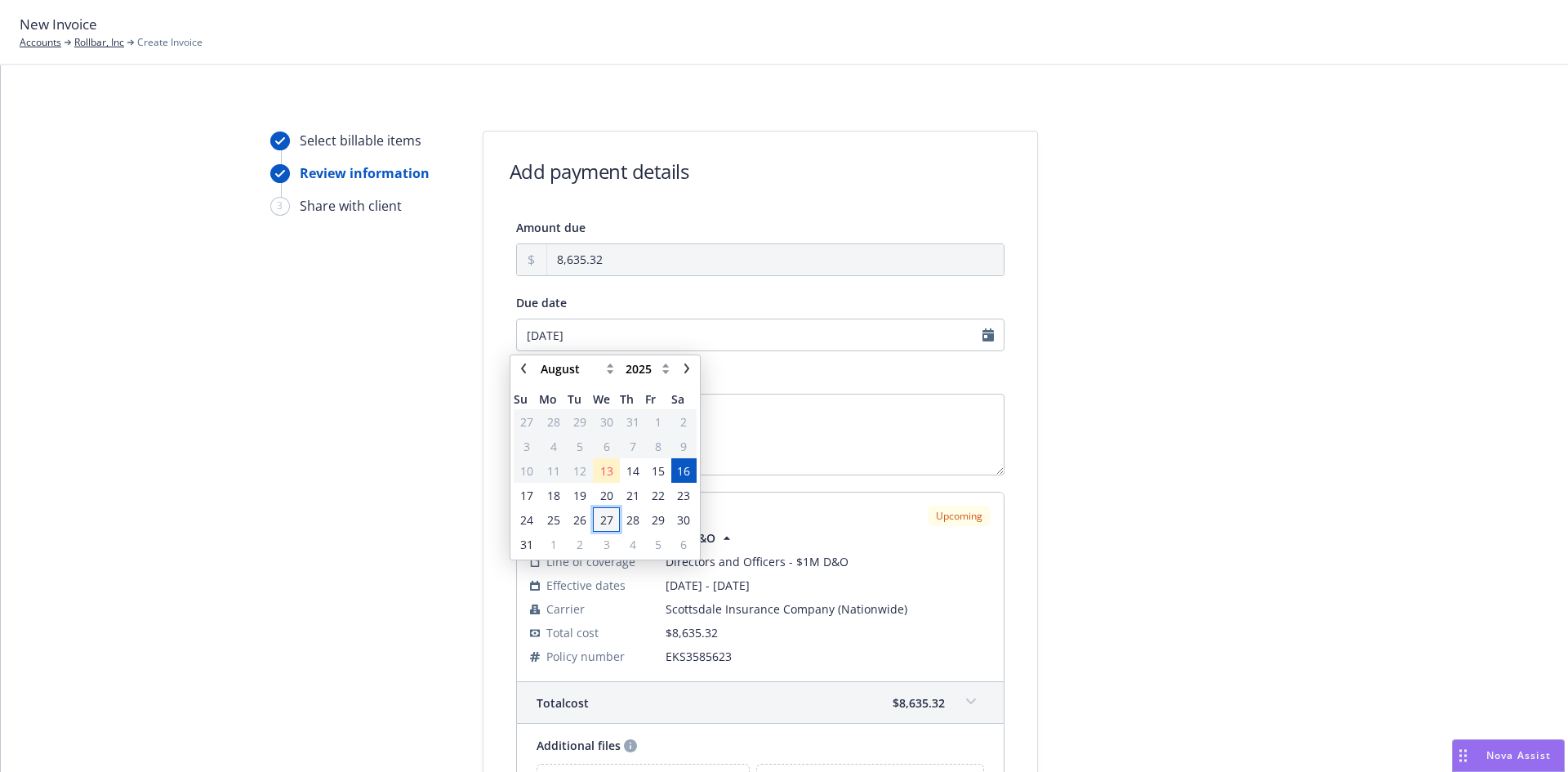
click at [607, 521] on span "27" at bounding box center [607, 519] width 13 height 17
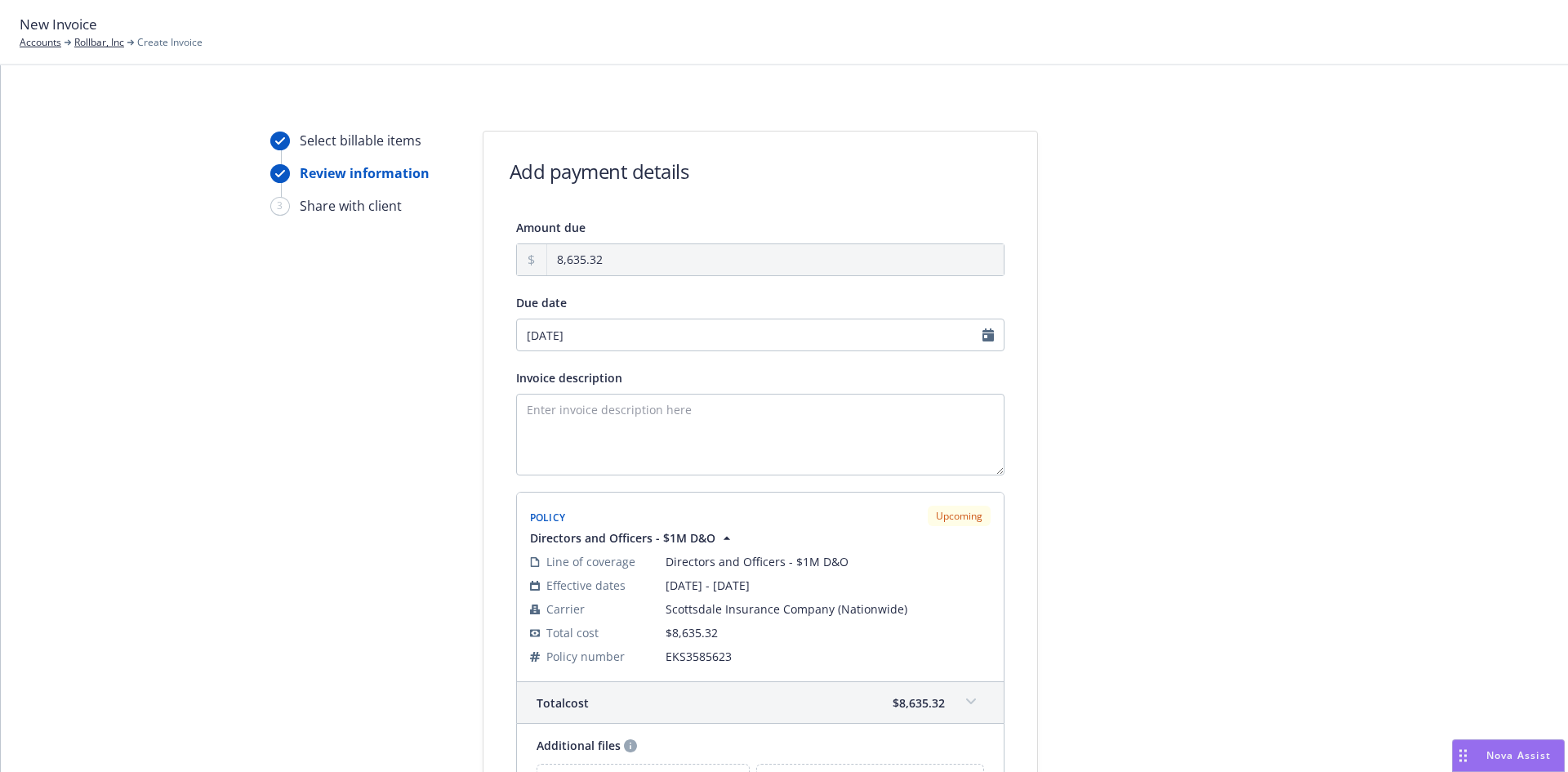
type input "08/27/2025"
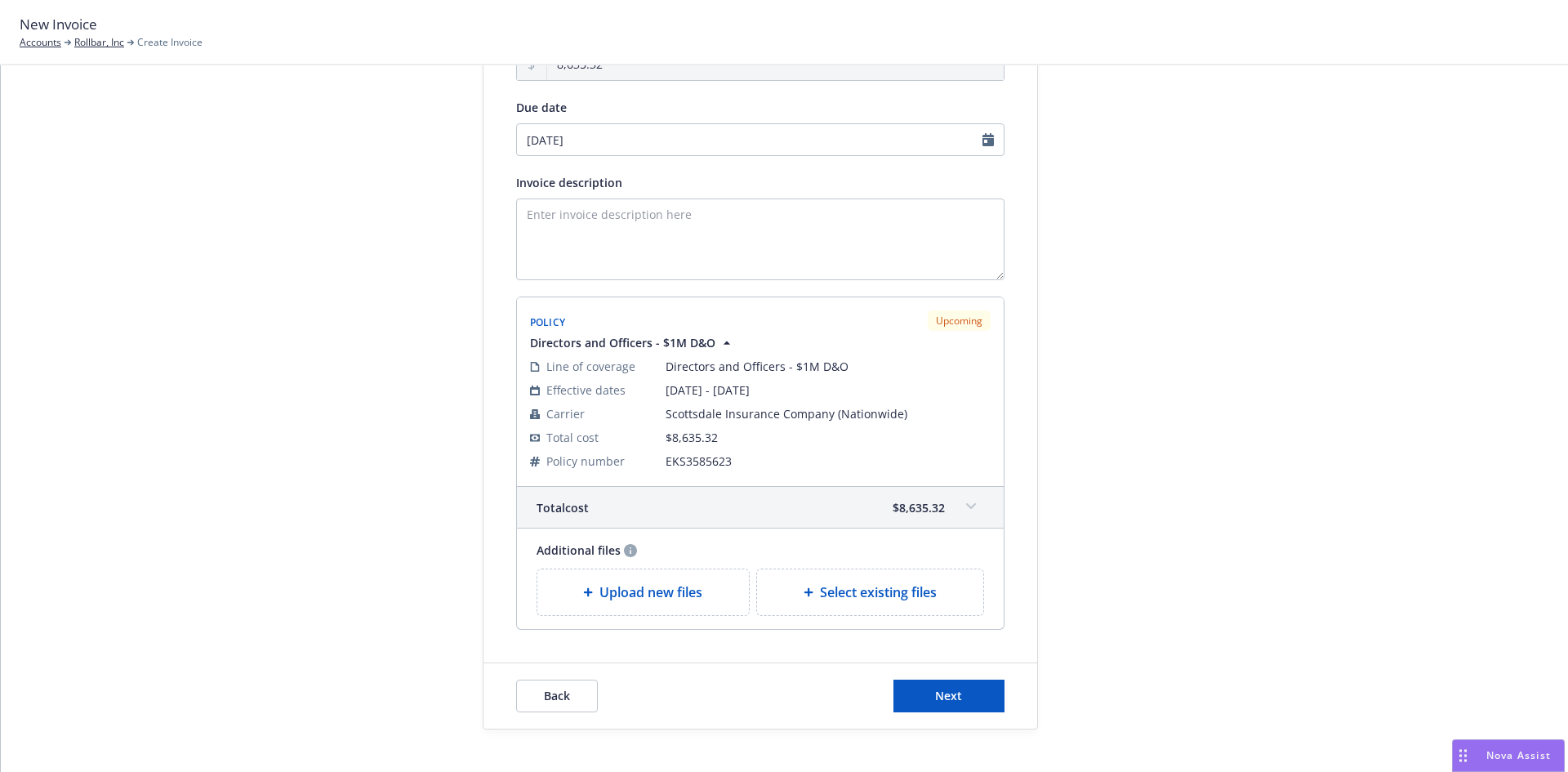
scroll to position [218, 0]
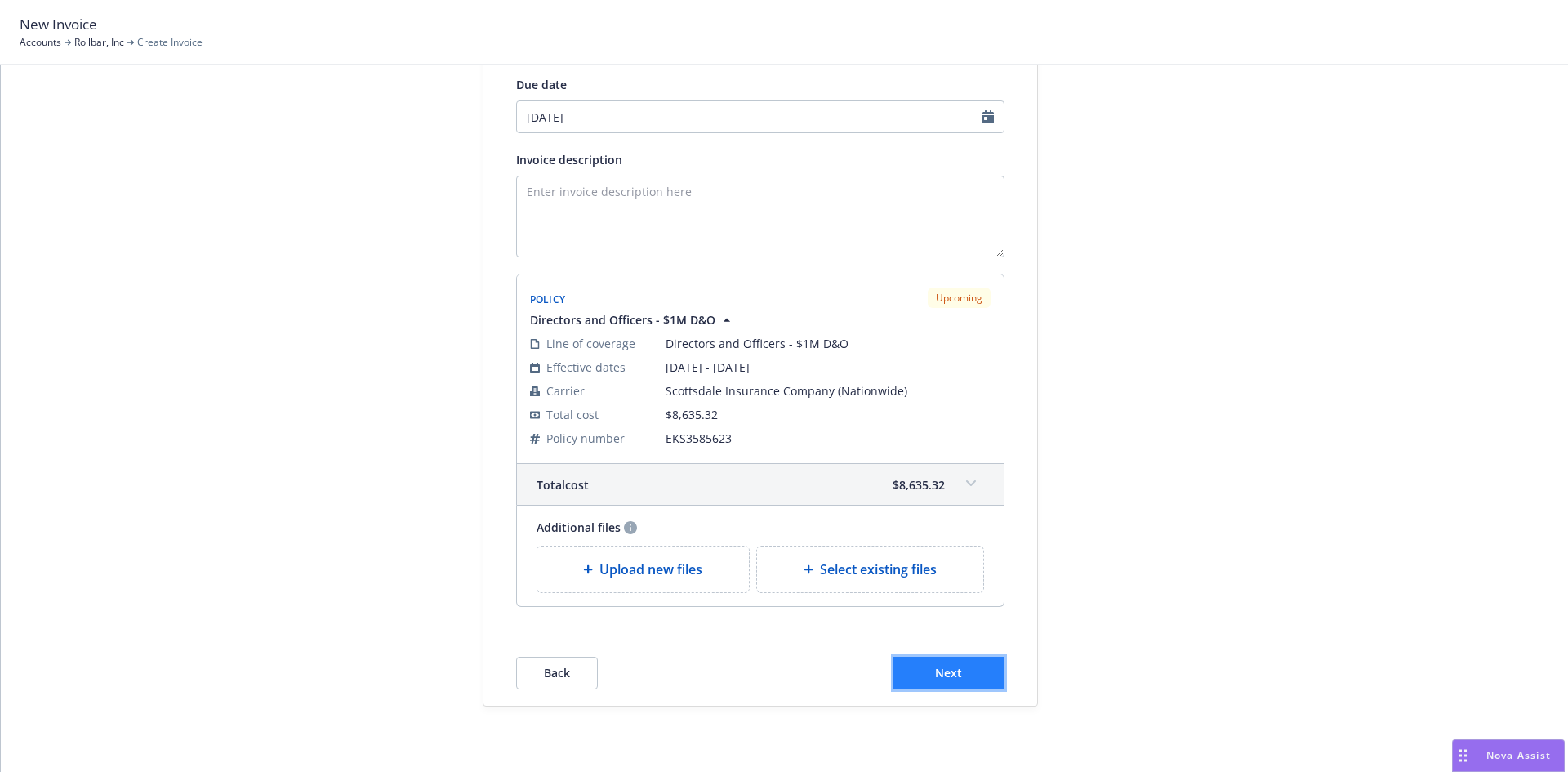
click at [947, 671] on span "Next" at bounding box center [948, 672] width 27 height 15
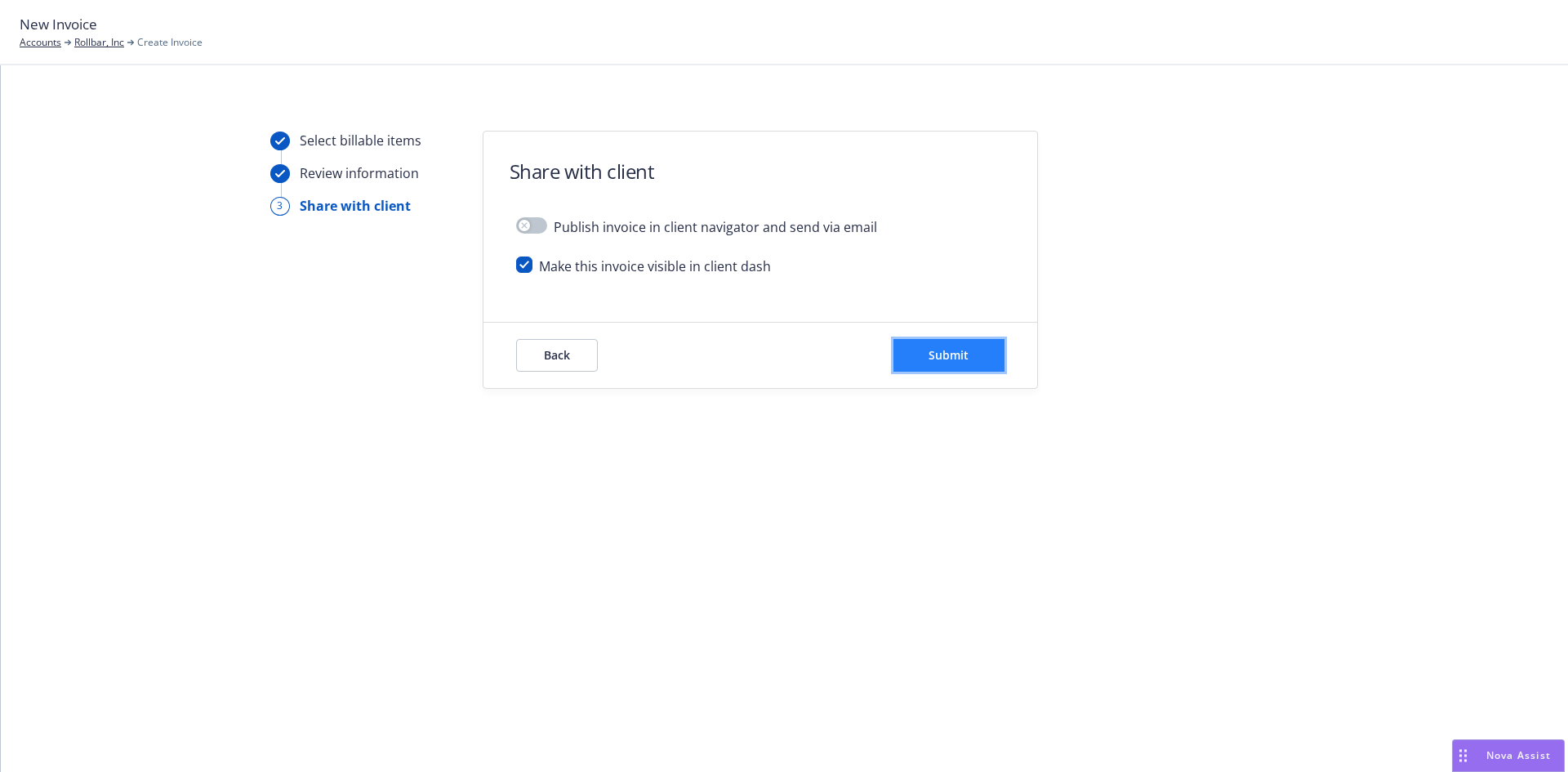
click at [954, 355] on span "Submit" at bounding box center [948, 354] width 40 height 15
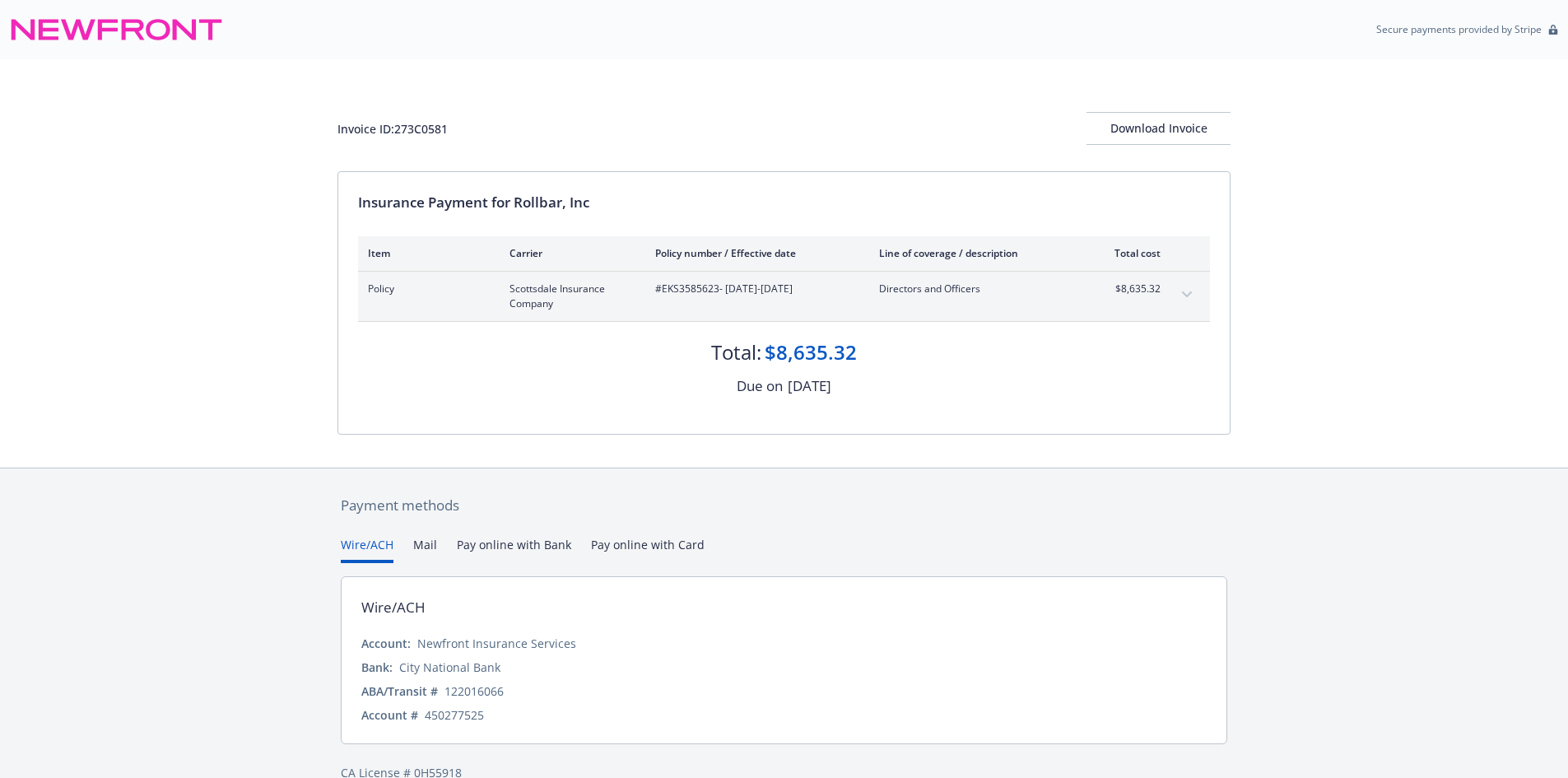
click at [1158, 167] on div "Invoice ID: 273C0581 Download Invoice" at bounding box center [784, 115] width 893 height 112
click at [1159, 127] on div "Download Invoice" at bounding box center [1158, 128] width 144 height 31
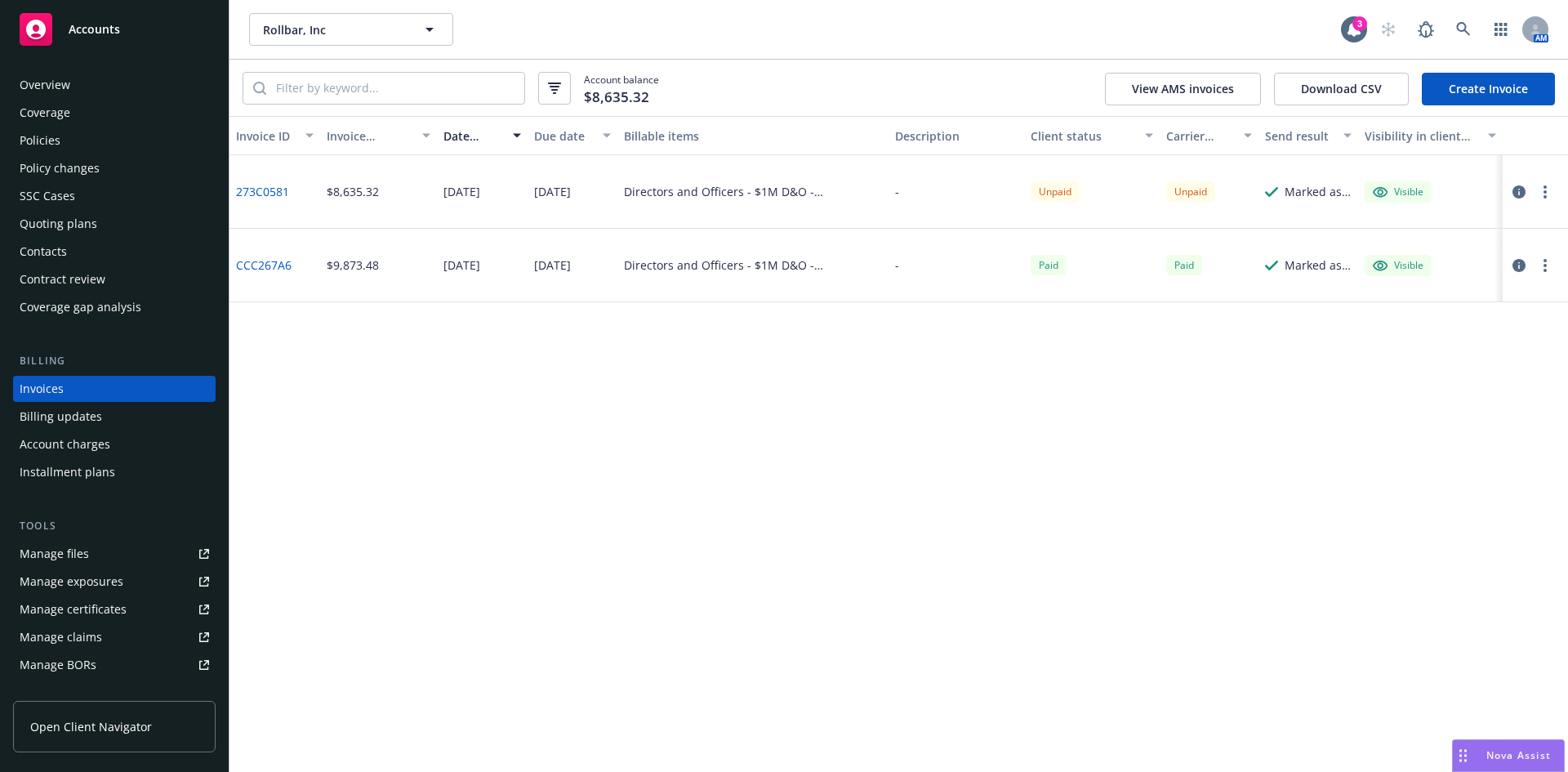
click at [68, 145] on div "Policies" at bounding box center [114, 139] width 189 height 26
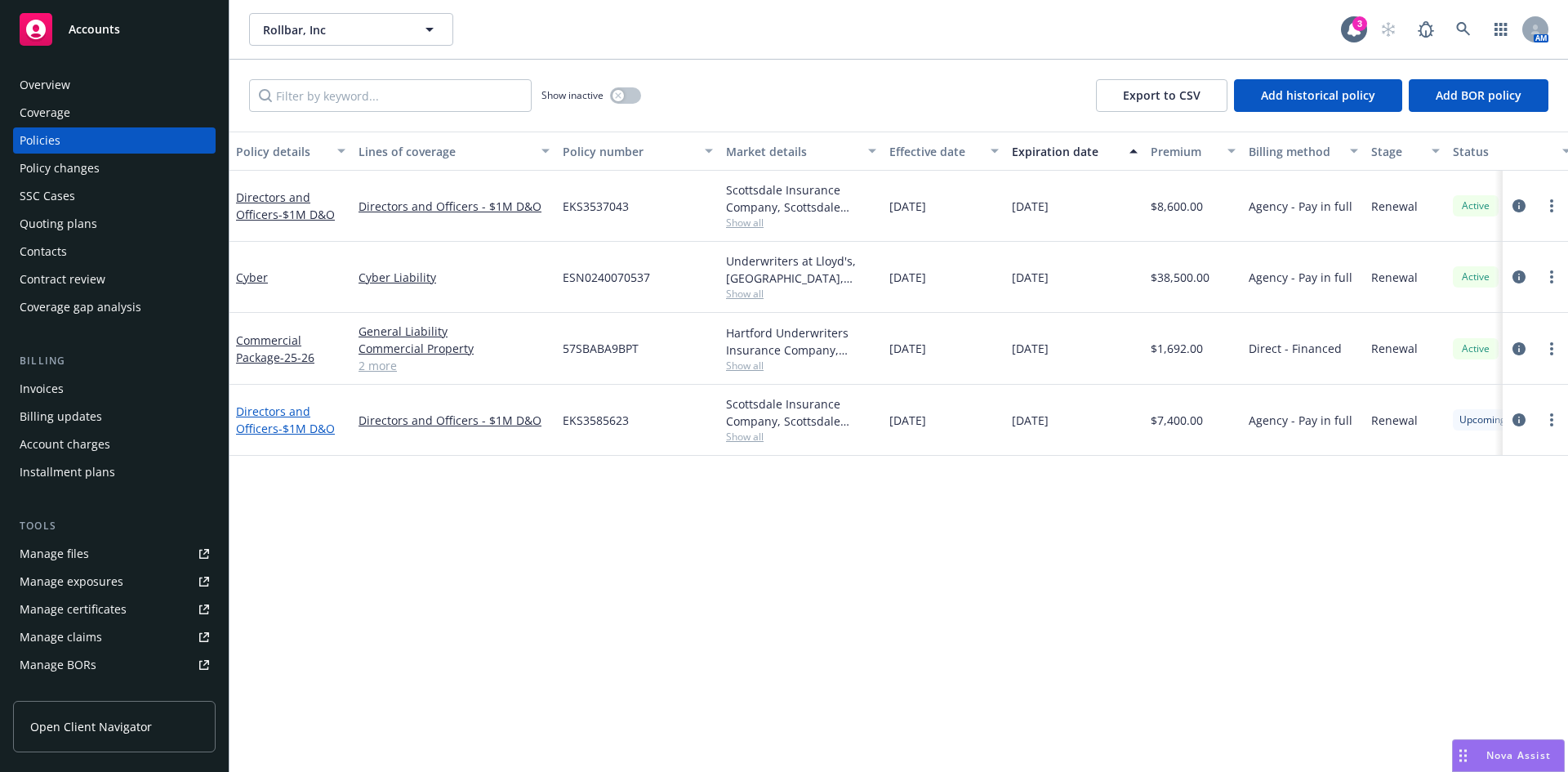
click at [295, 427] on span "- $1M D&O" at bounding box center [306, 427] width 56 height 15
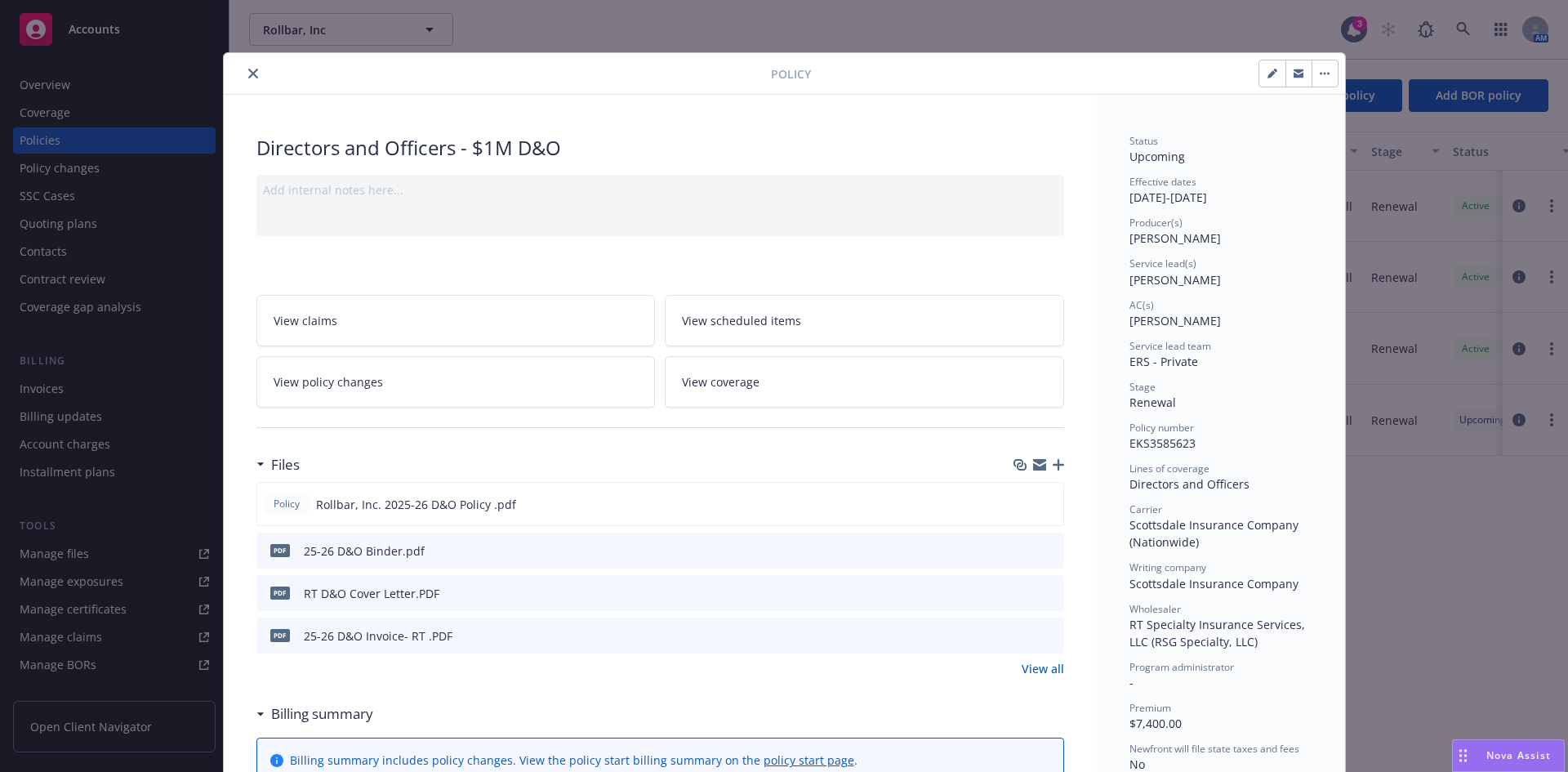
click at [1056, 465] on icon "button" at bounding box center [1058, 465] width 12 height 12
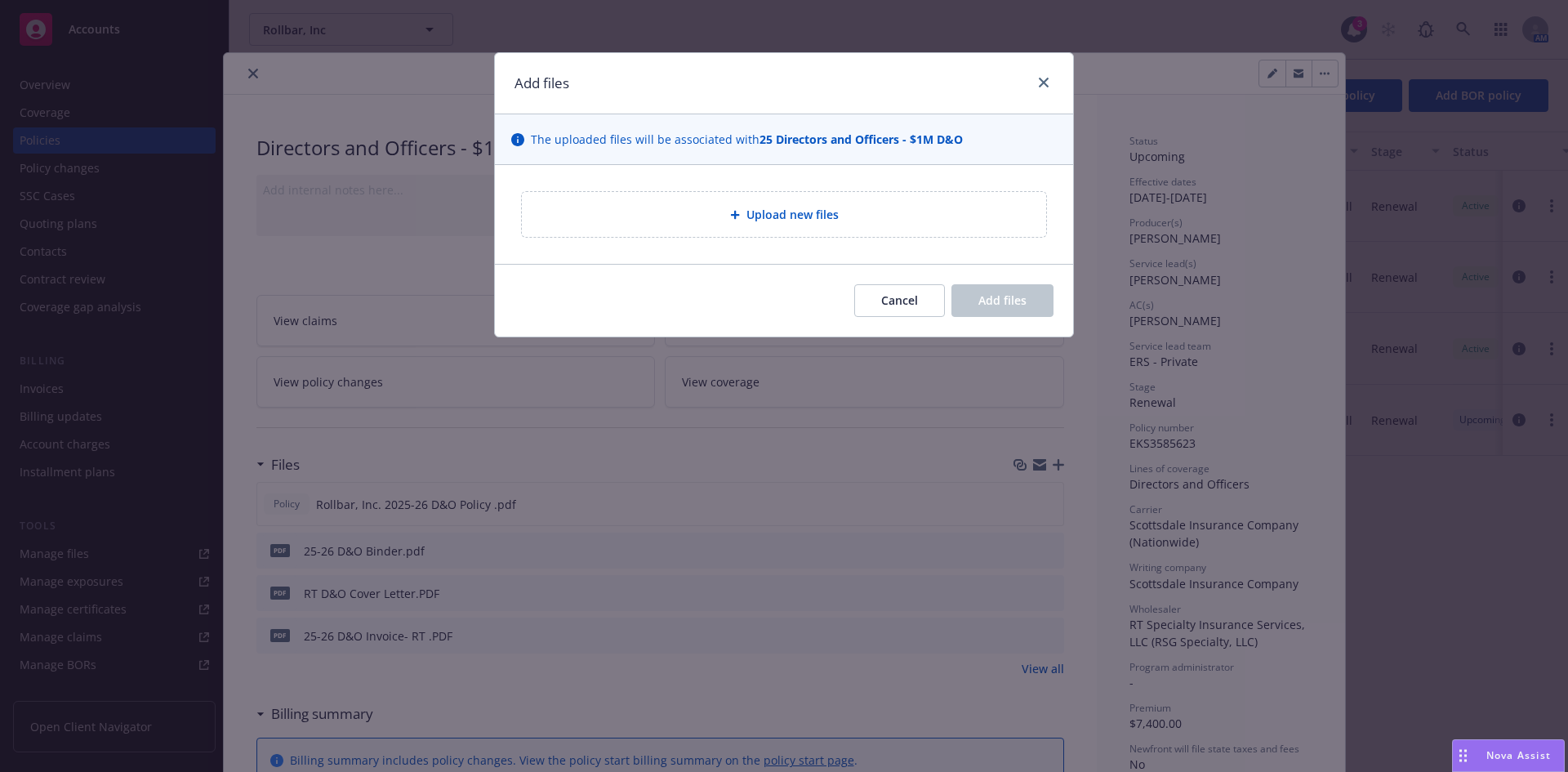
click at [775, 211] on span "Upload new files" at bounding box center [792, 214] width 92 height 17
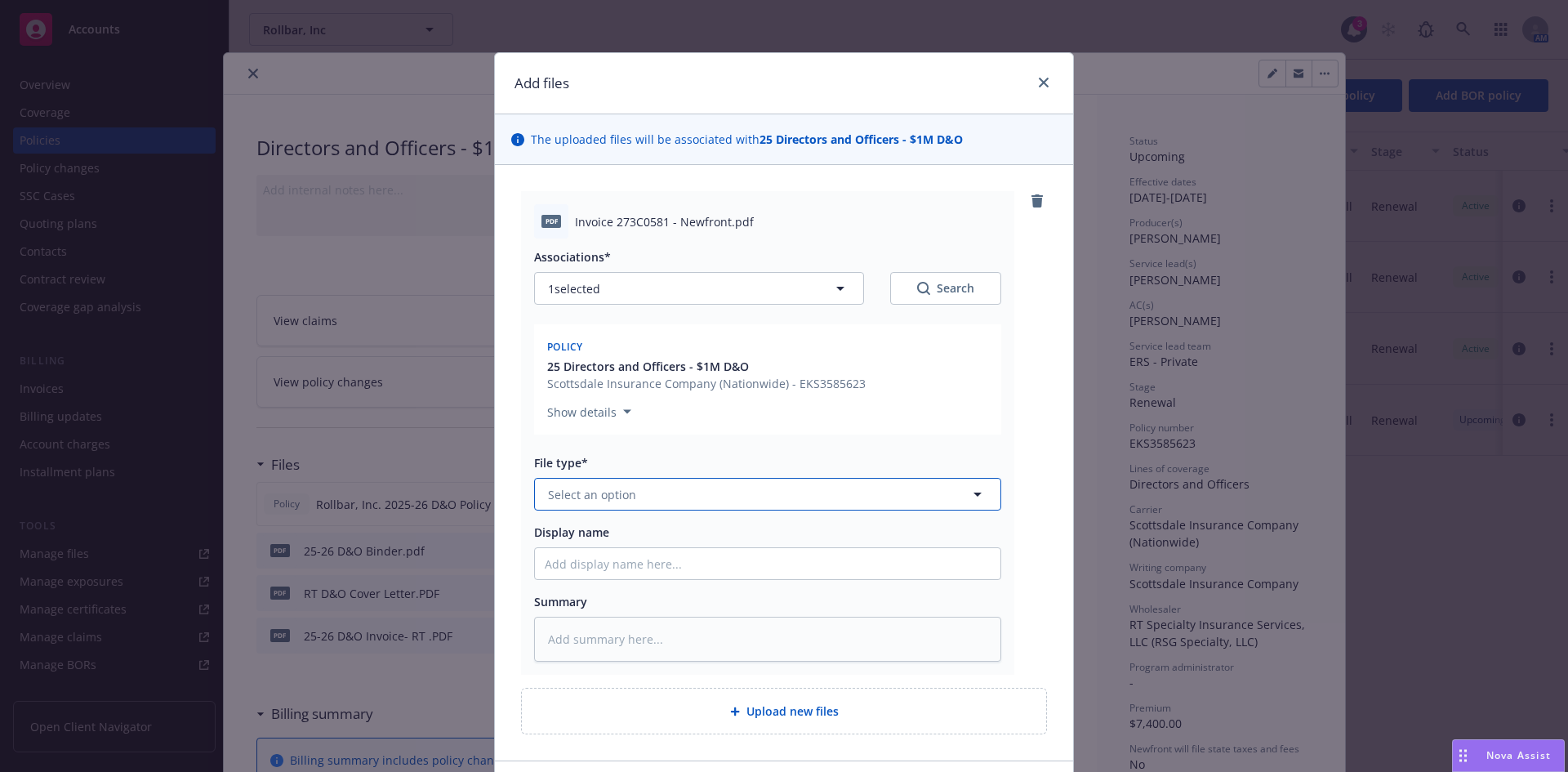
click at [617, 490] on span "Select an option" at bounding box center [592, 494] width 88 height 17
type input "inv"
click at [652, 534] on div "Invoice - Newfront" at bounding box center [768, 539] width 446 height 24
click at [596, 568] on input "Display name" at bounding box center [768, 563] width 466 height 31
paste input "Rollbar, Inc."
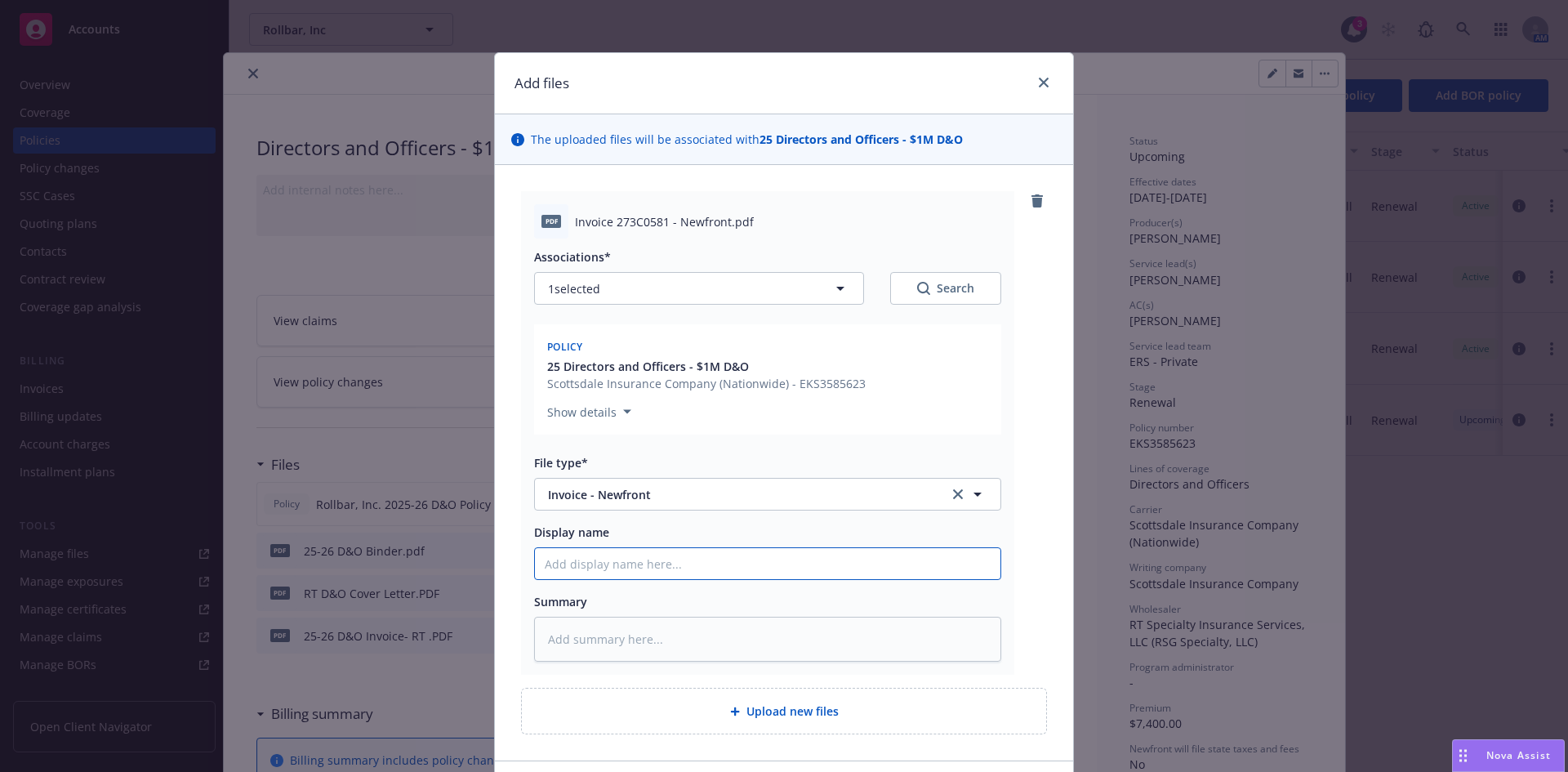
type textarea "x"
type input "Rollbar, Inc."
type textarea "x"
type input "Rollbar, Inc."
type textarea "x"
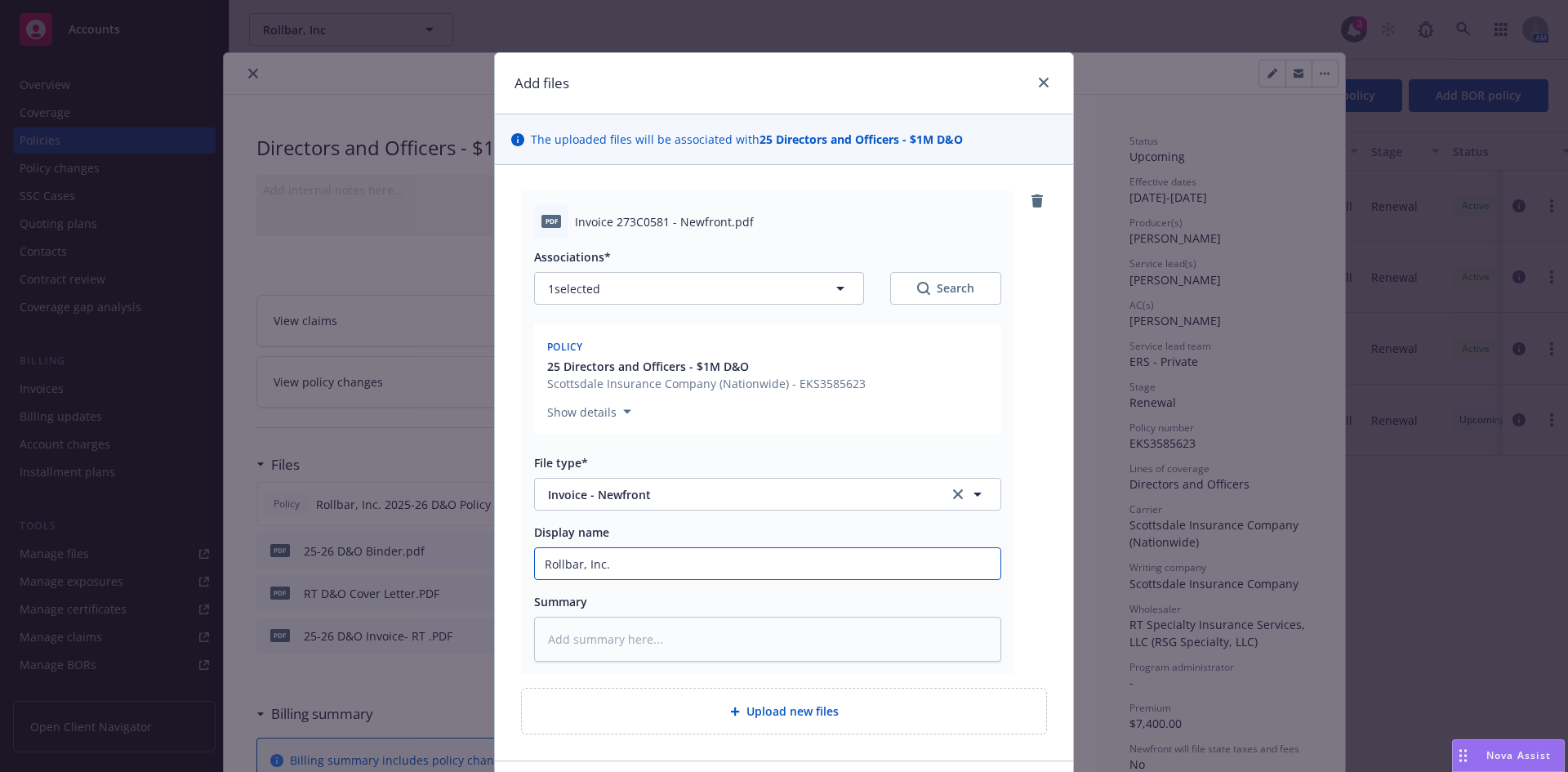
type input "Rollbar, Inc. 2"
type textarea "x"
type input "Rollbar, Inc. 20"
type textarea "x"
type input "Rollbar, Inc. 202"
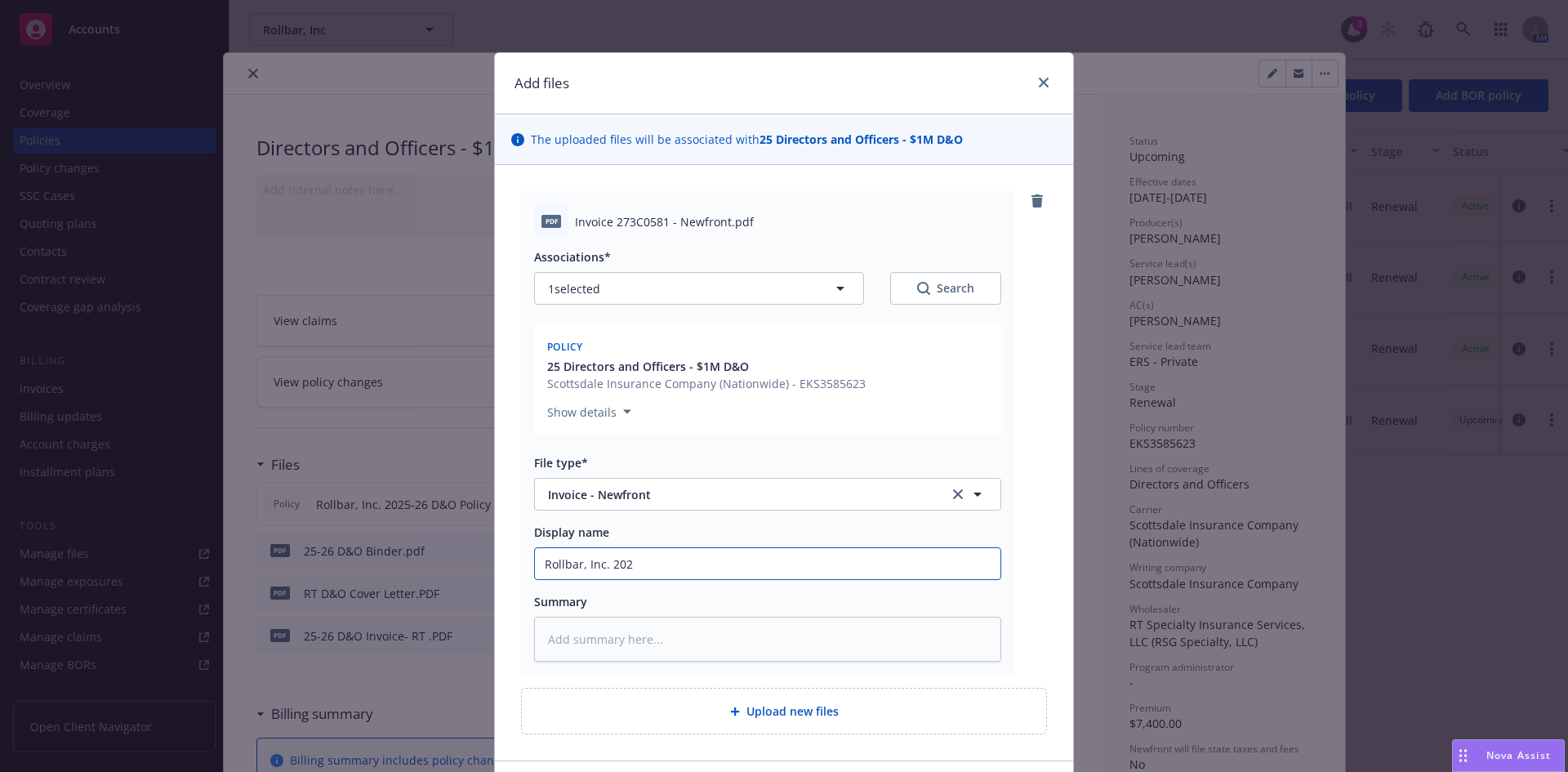
type textarea "x"
type input "Rollbar, Inc. 2025"
type textarea "x"
type input "Rollbar, Inc. 2025-"
type textarea "x"
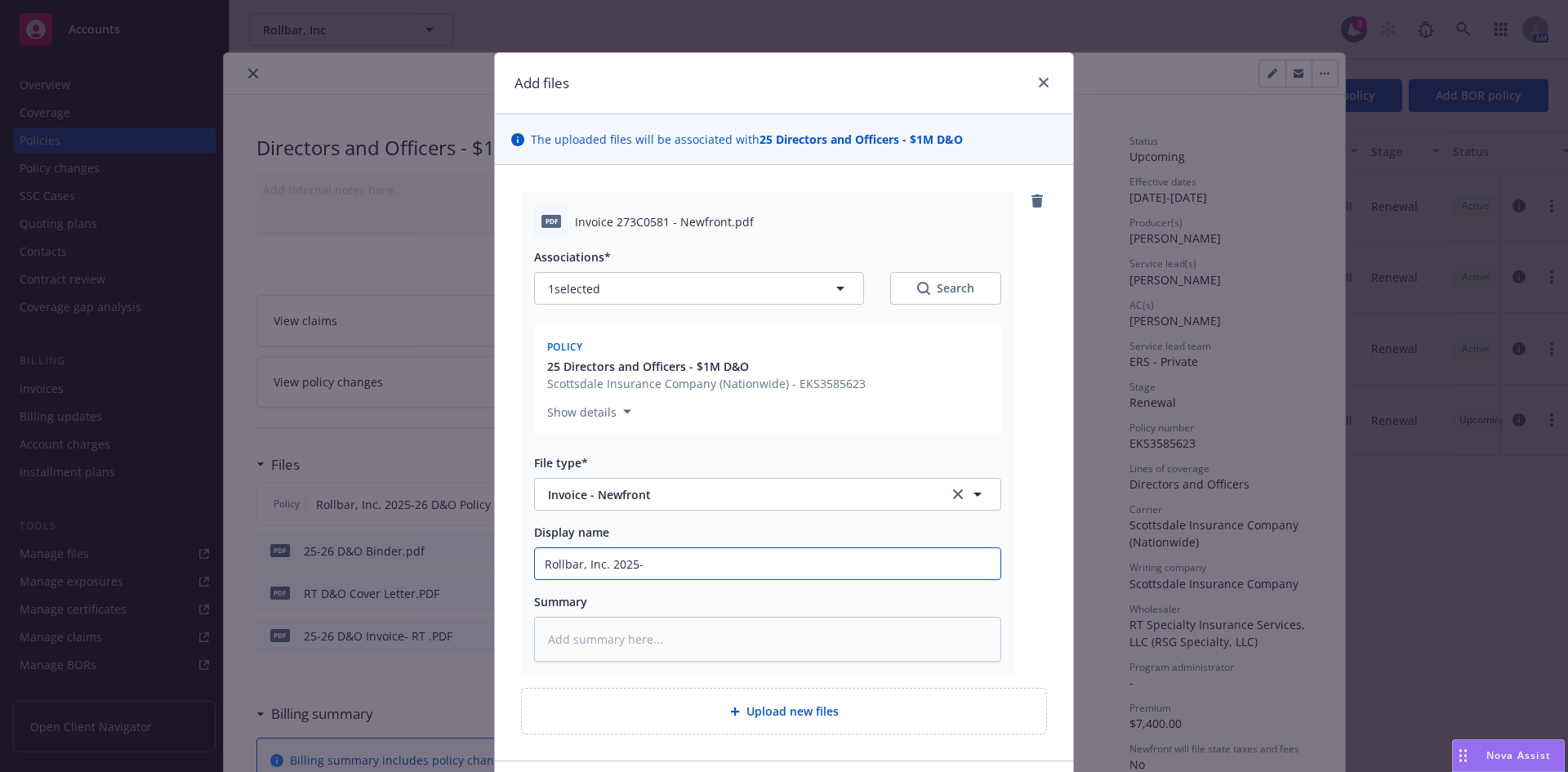
type input "Rollbar, Inc. 2025-2"
type textarea "x"
type input "Rollbar, Inc. 2025-26"
type textarea "x"
type input "Rollbar, Inc. 2025-26"
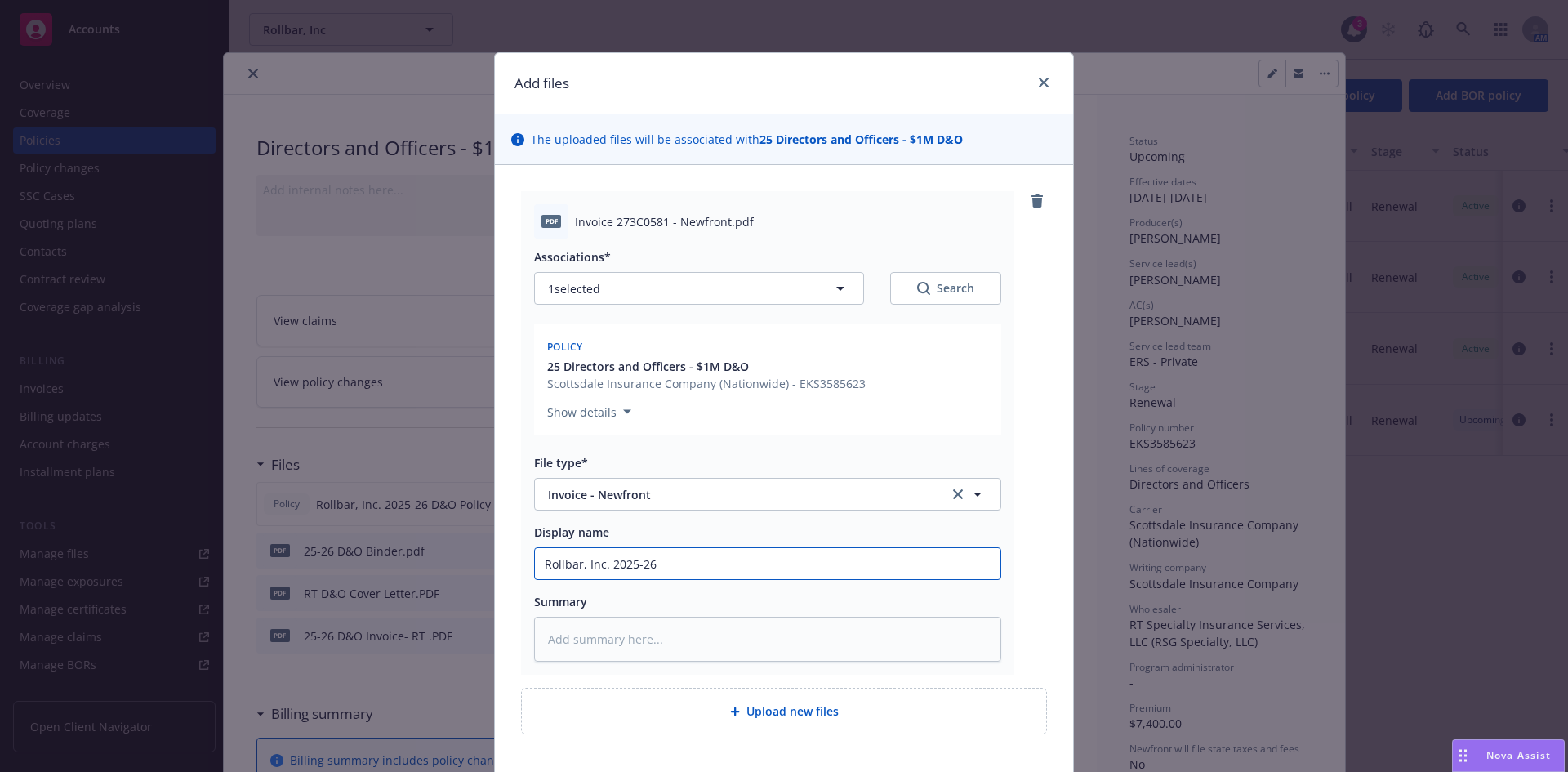
type textarea "x"
type input "Rollbar, Inc. 2025-26 D"
type textarea "x"
type input "Rollbar, Inc. 2025-26 D&"
type textarea "x"
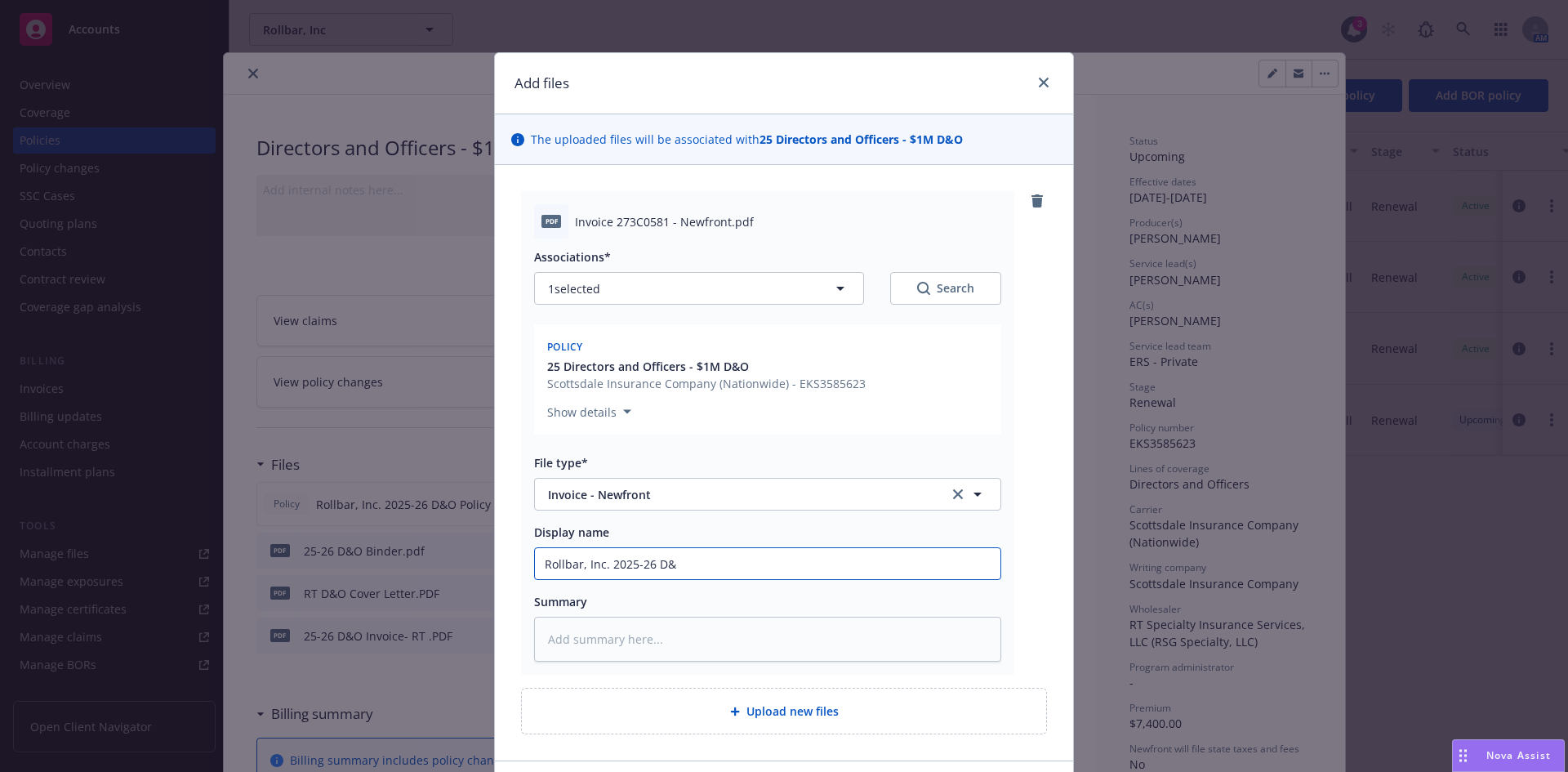
type input "Rollbar, Inc. 2025-26 D&O"
type textarea "x"
type input "Rollbar, Inc. 2025-26 D&O"
type textarea "x"
type input "Rollbar, Inc. 2025-26 D&O I"
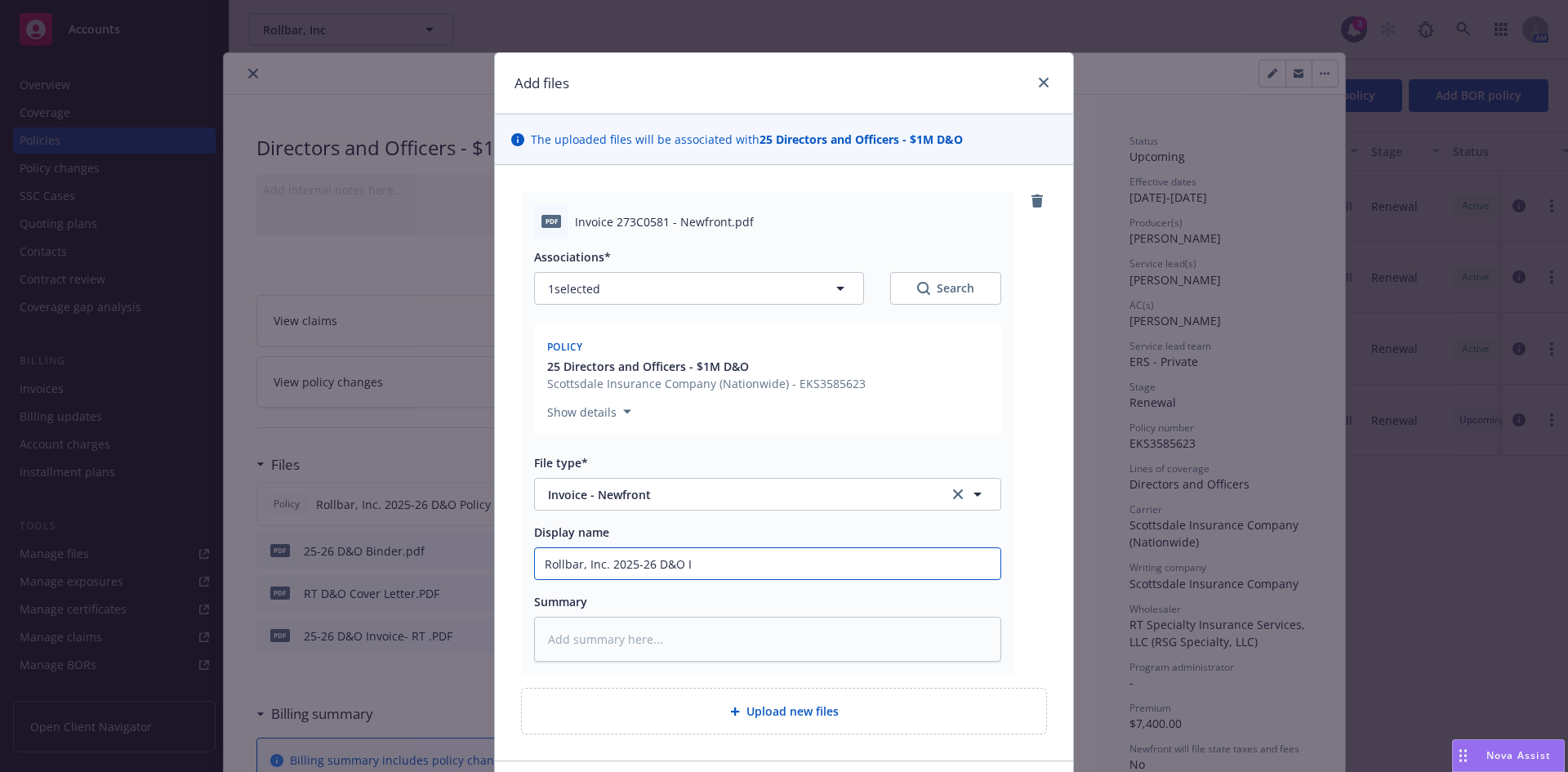
type textarea "x"
type input "Rollbar, Inc. 2025-26 D&O In"
type textarea "x"
type input "Rollbar, Inc. 2025-26 D&O Inv"
type textarea "x"
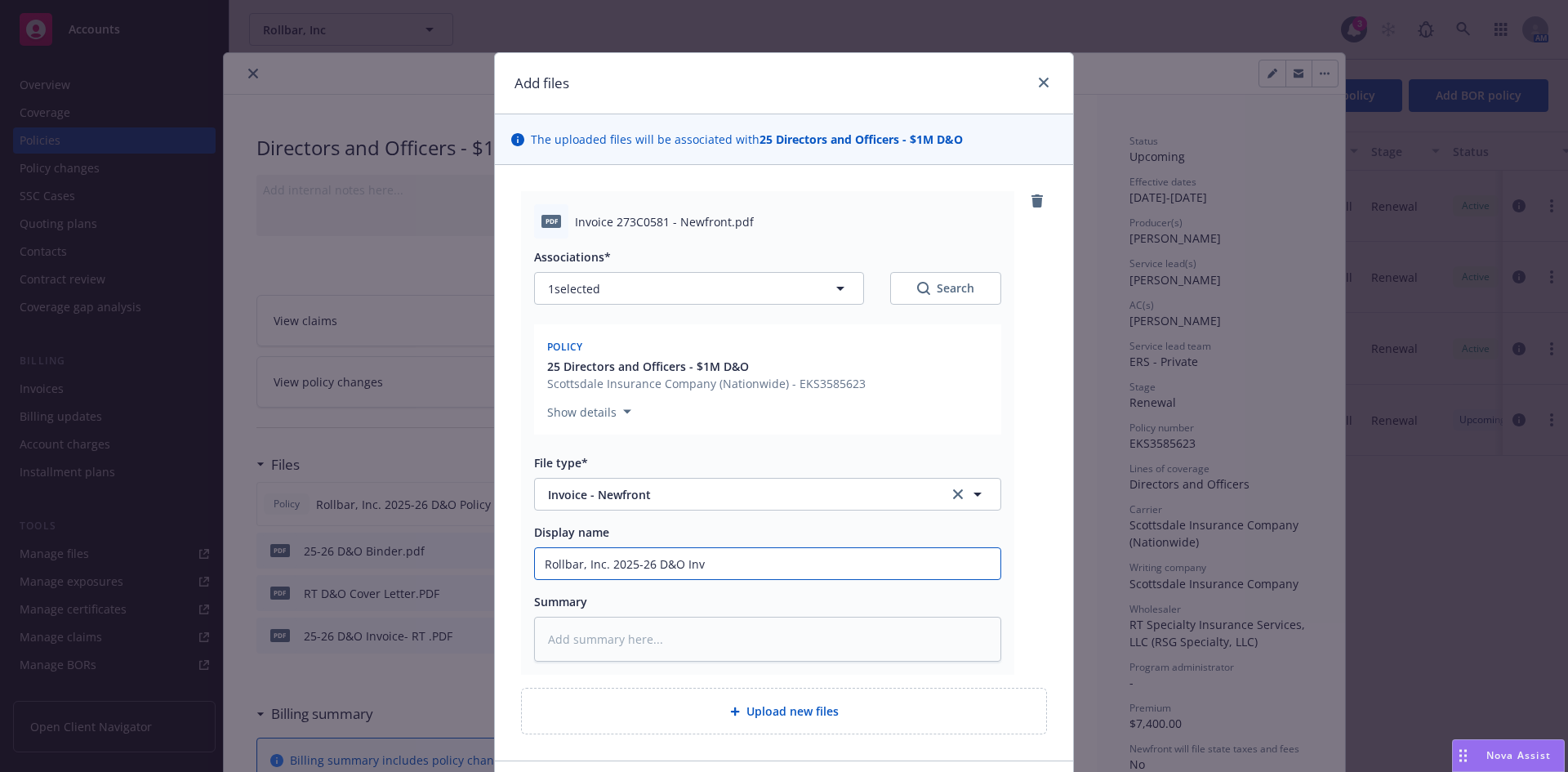
type input "Rollbar, Inc. 2025-26 D&O Invo"
type textarea "x"
type input "Rollbar, Inc. 2025-26 D&O Invoc"
type textarea "x"
type input "Rollbar, Inc. 2025-26 D&O Invoci"
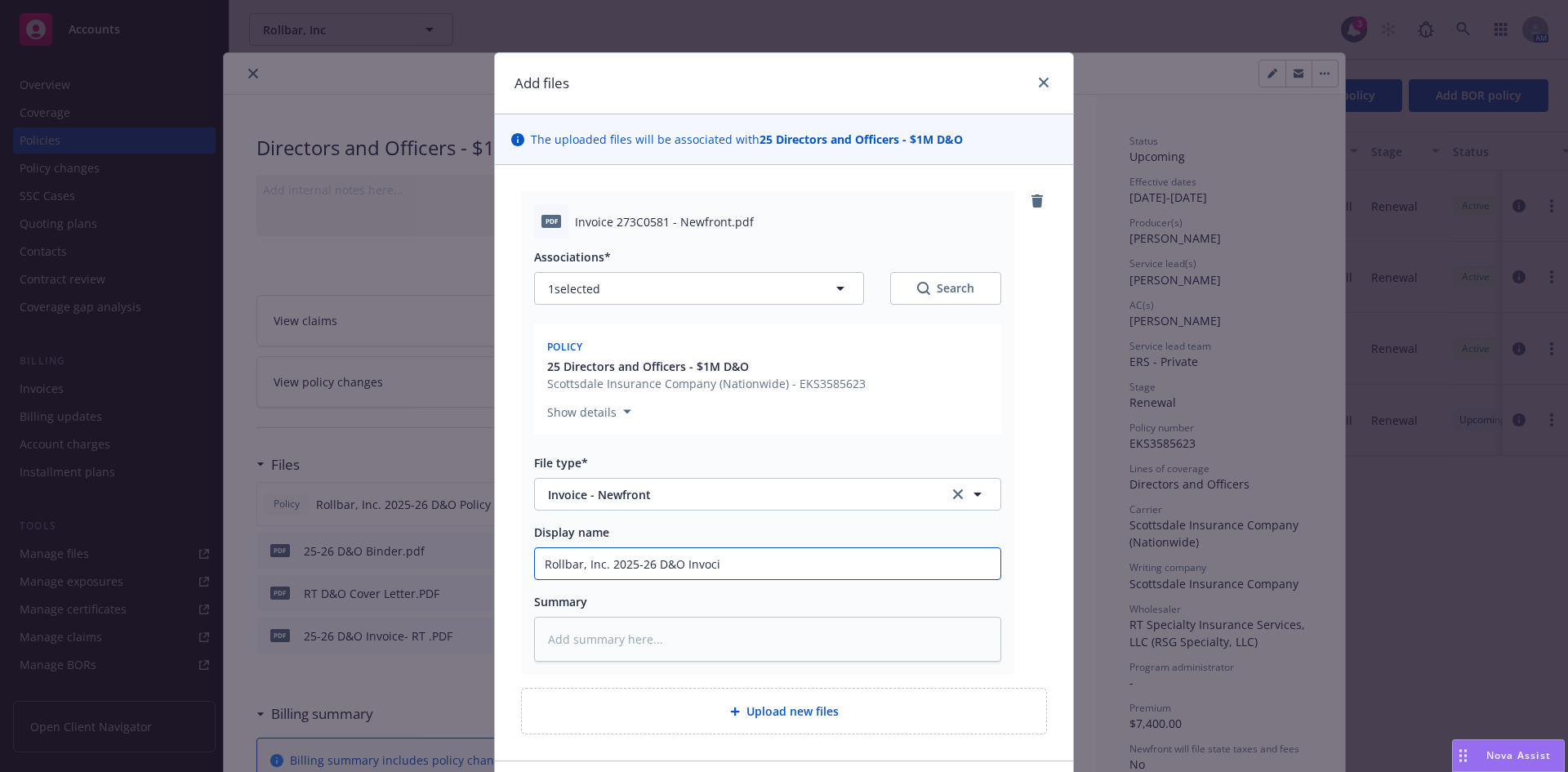
type textarea "x"
type input "Rollbar, Inc. 2025-26 D&O Invocie"
type textarea "x"
type input "Rollbar, Inc. 2025-26 D&O Invocie"
type textarea "x"
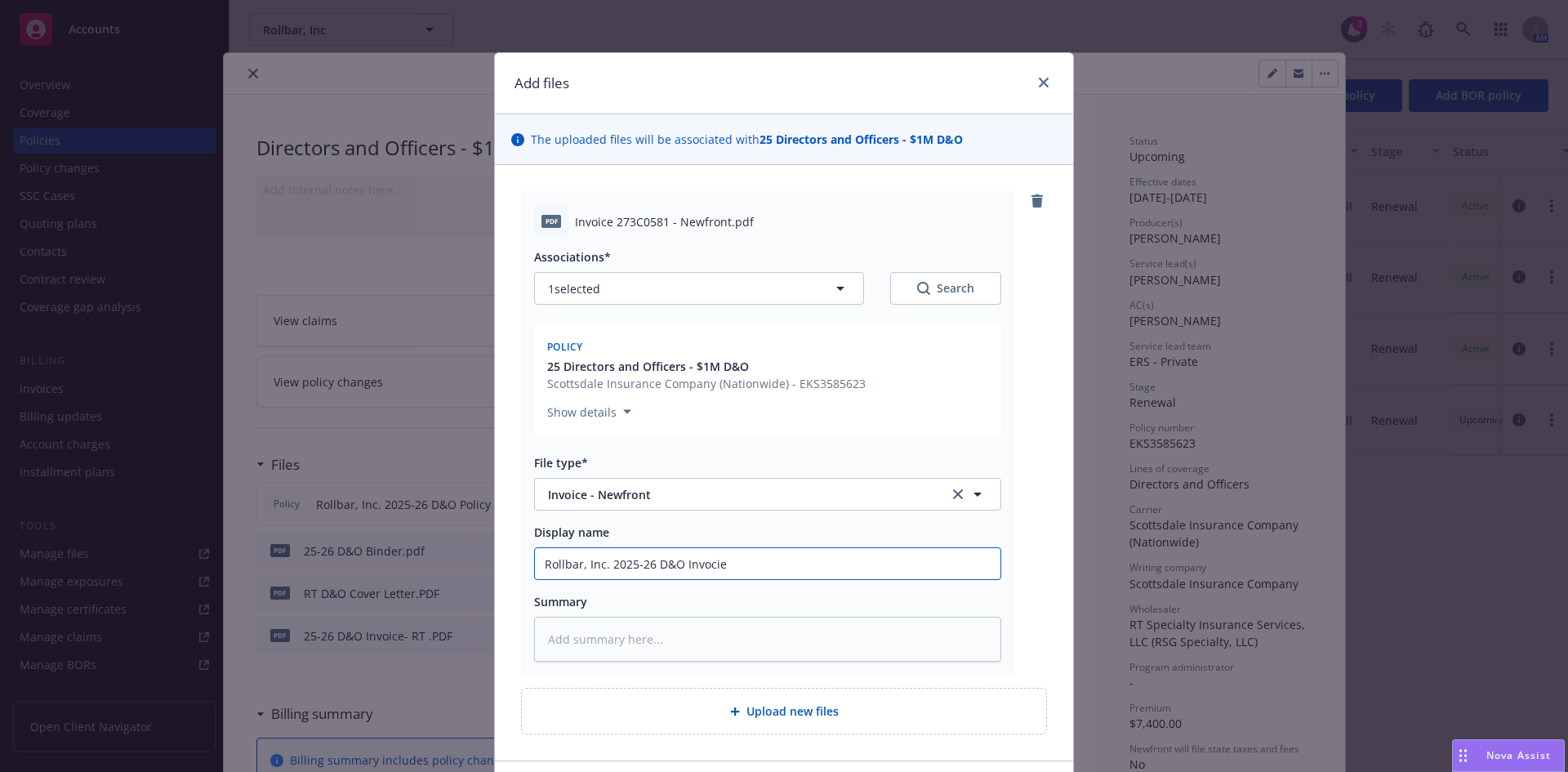
type input "Rollbar, Inc. 2025-26 D&O Invoci"
type textarea "x"
type input "Rollbar, Inc. 2025-26 D&O Invoc"
type textarea "x"
type input "Rollbar, Inc. 2025-26 D&O Invo"
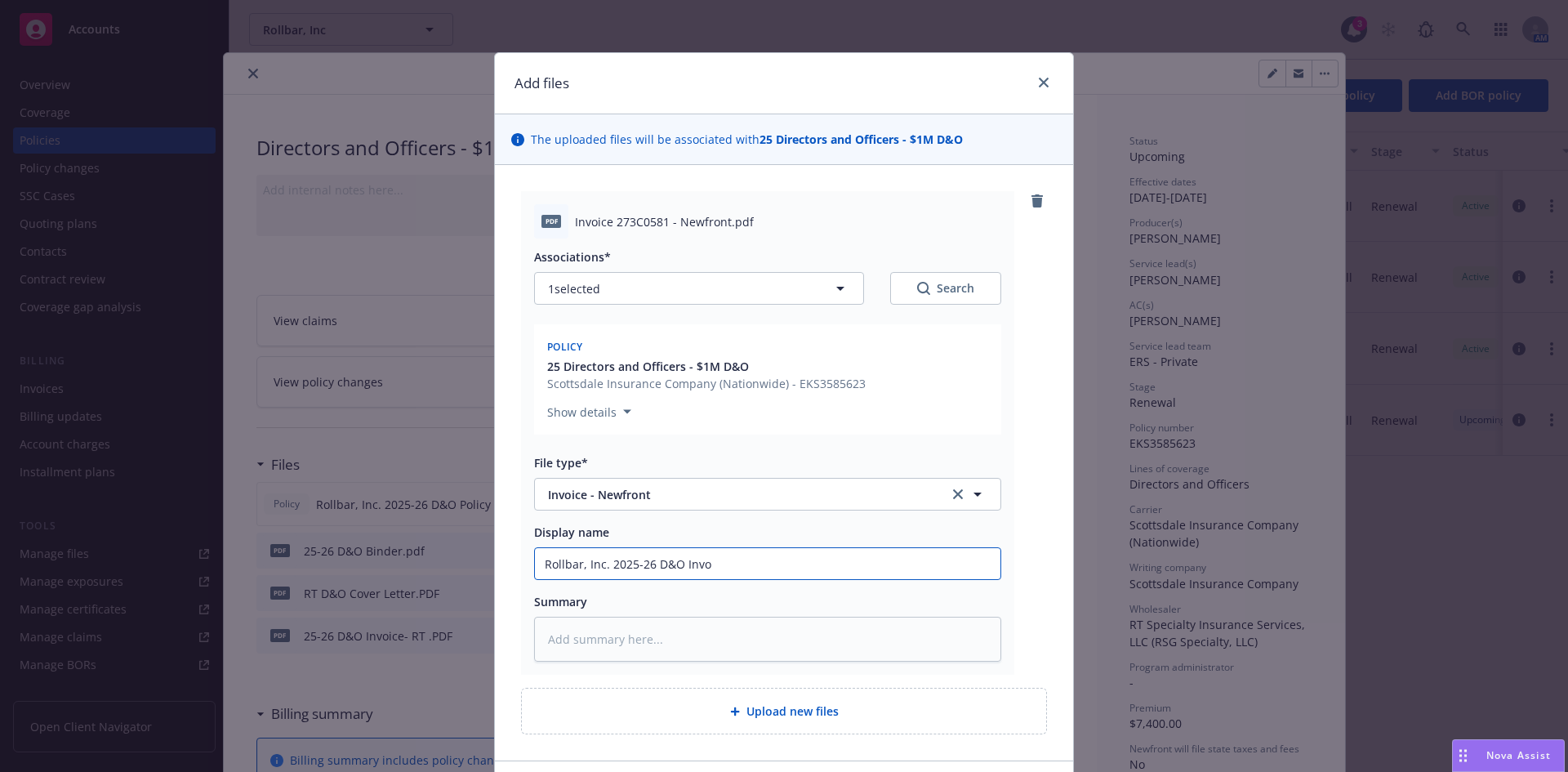
type textarea "x"
type input "Rollbar, Inc. 2025-26 D&O Invoic"
type textarea "x"
type input "Rollbar, Inc. 2025-26 D&O Invoice"
type textarea "x"
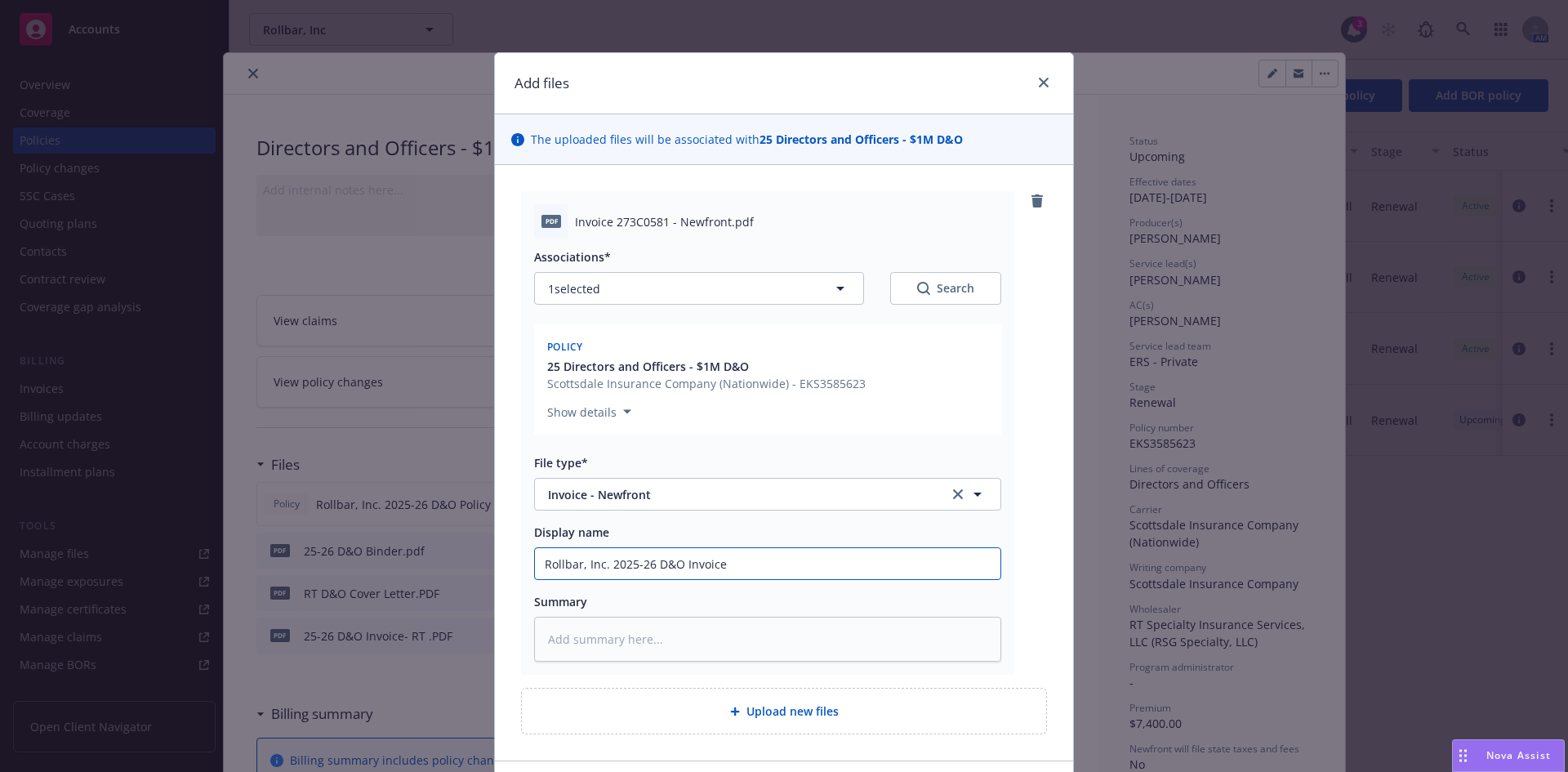
type input "Rollbar, Inc. 2025-26 D&O Invoice"
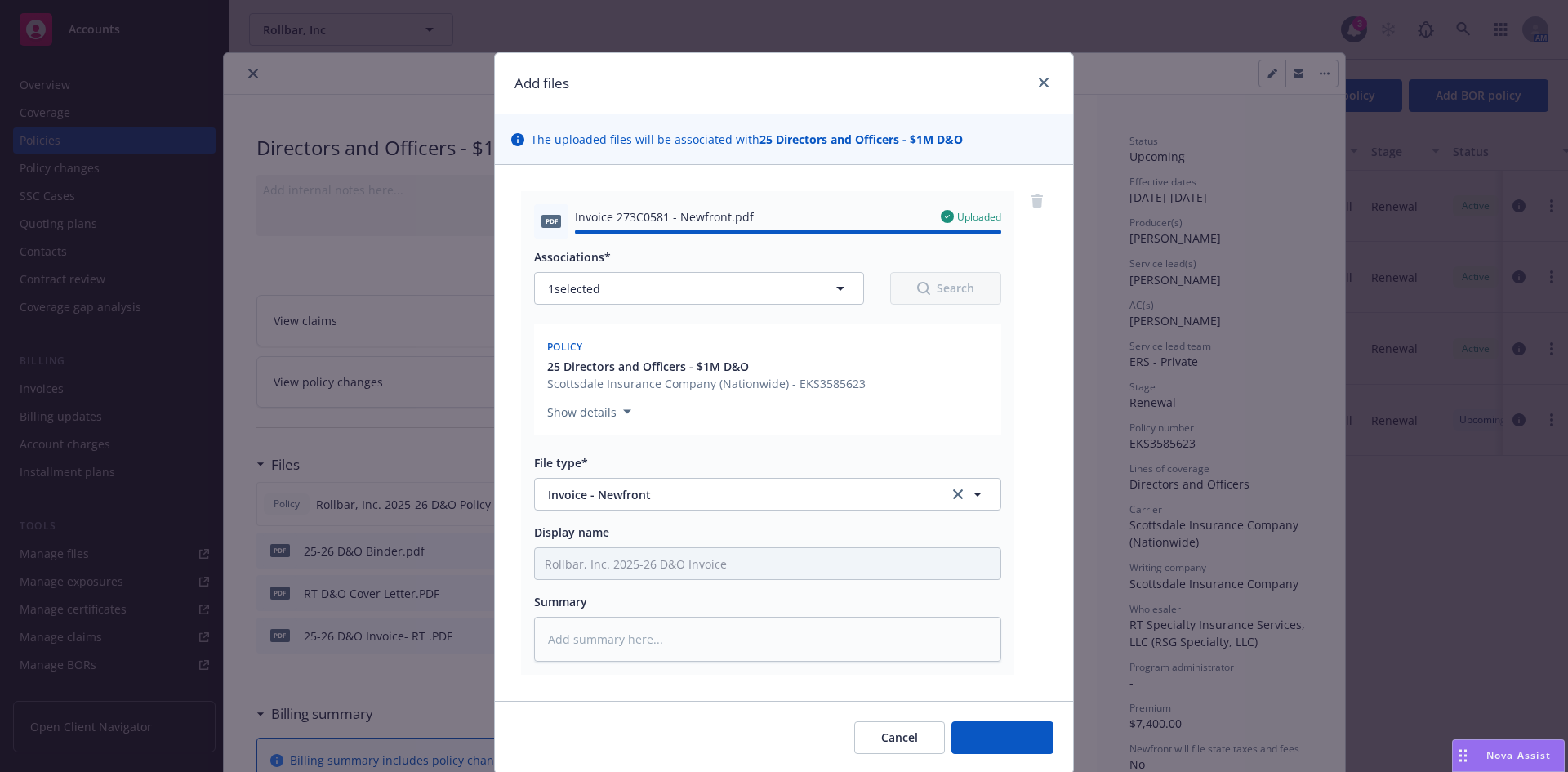
type textarea "x"
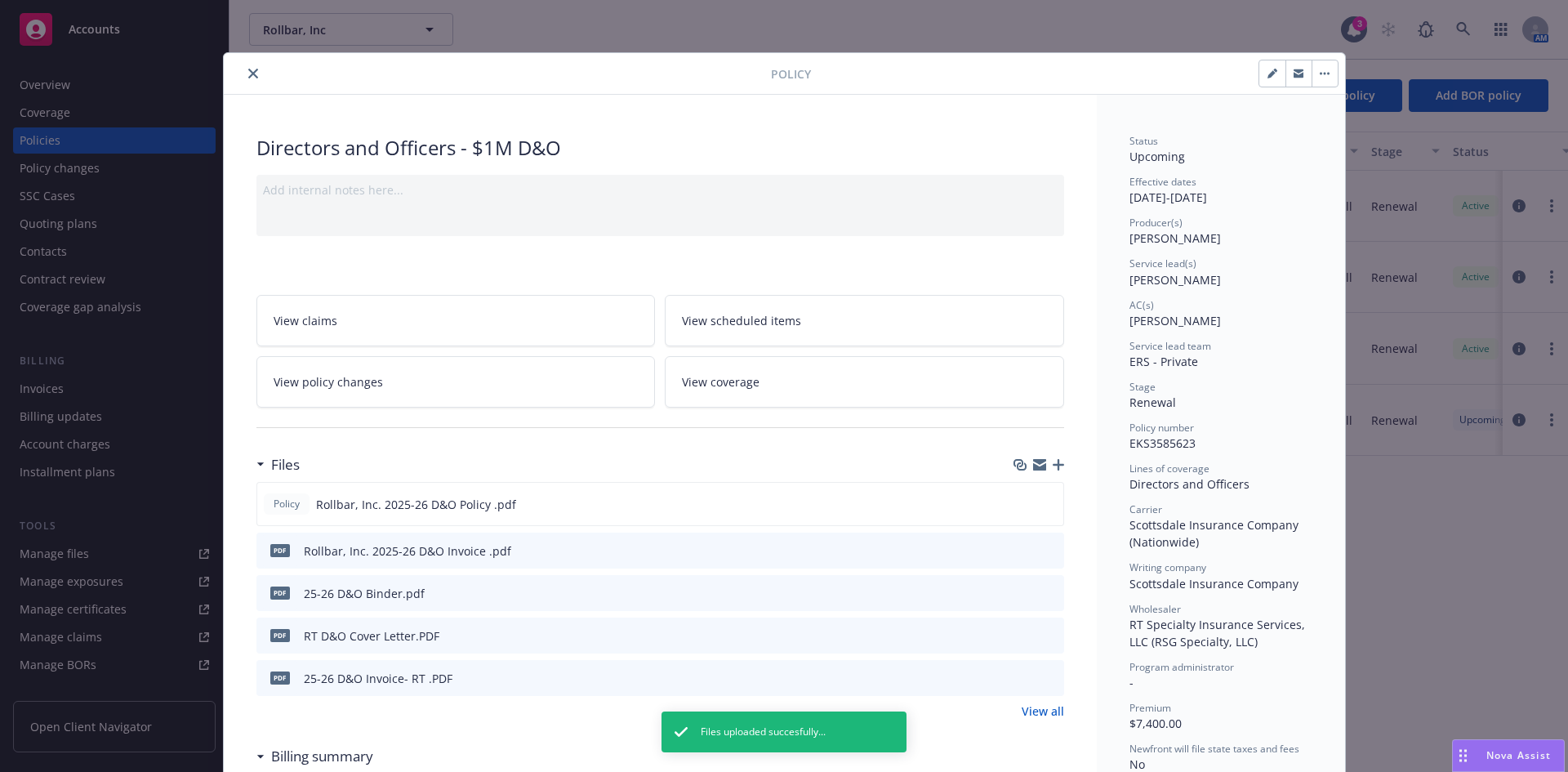
click at [1023, 707] on link "View all" at bounding box center [1043, 710] width 43 height 17
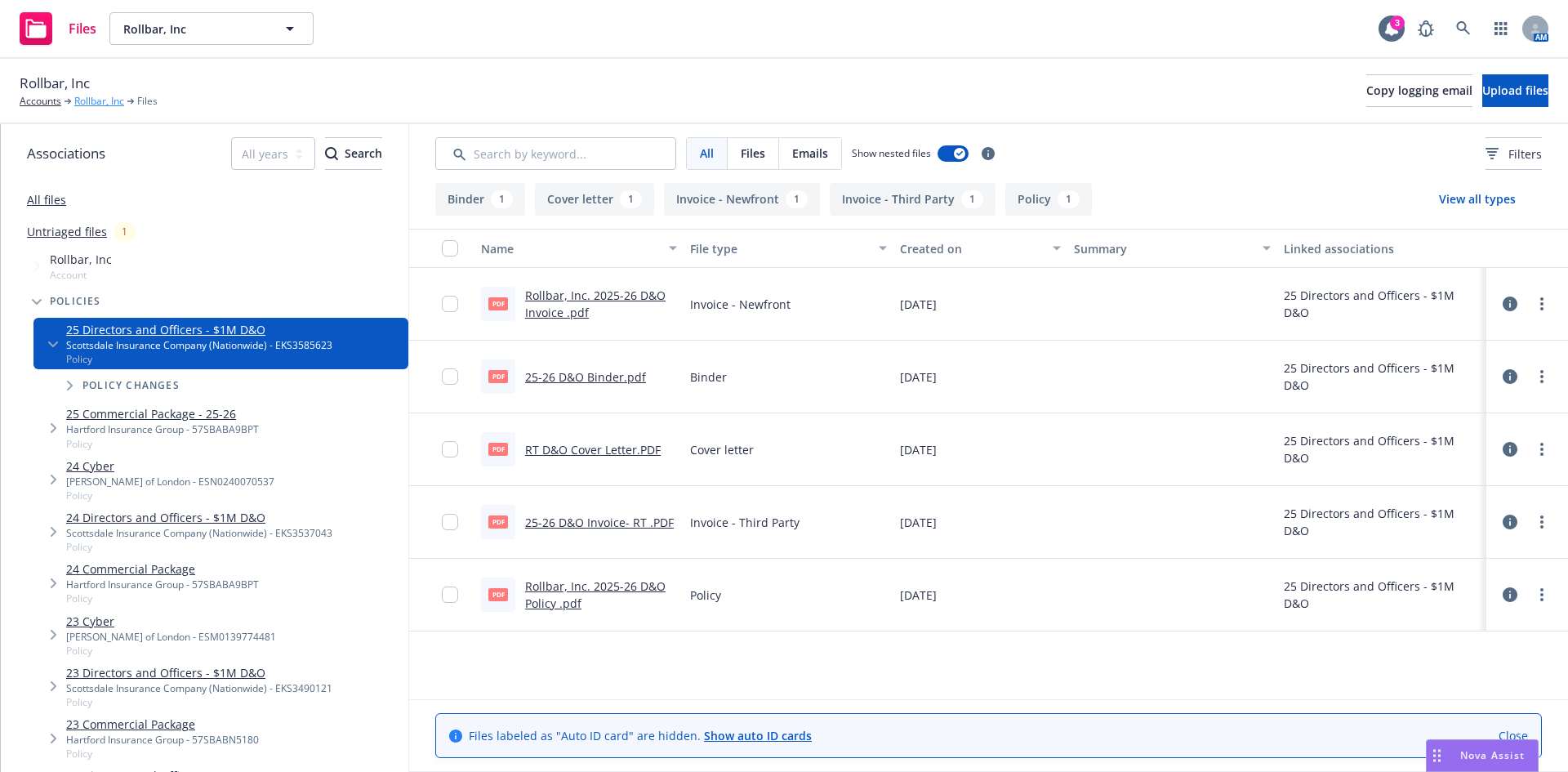
click at [87, 96] on link "Rollbar, Inc" at bounding box center [99, 101] width 50 height 15
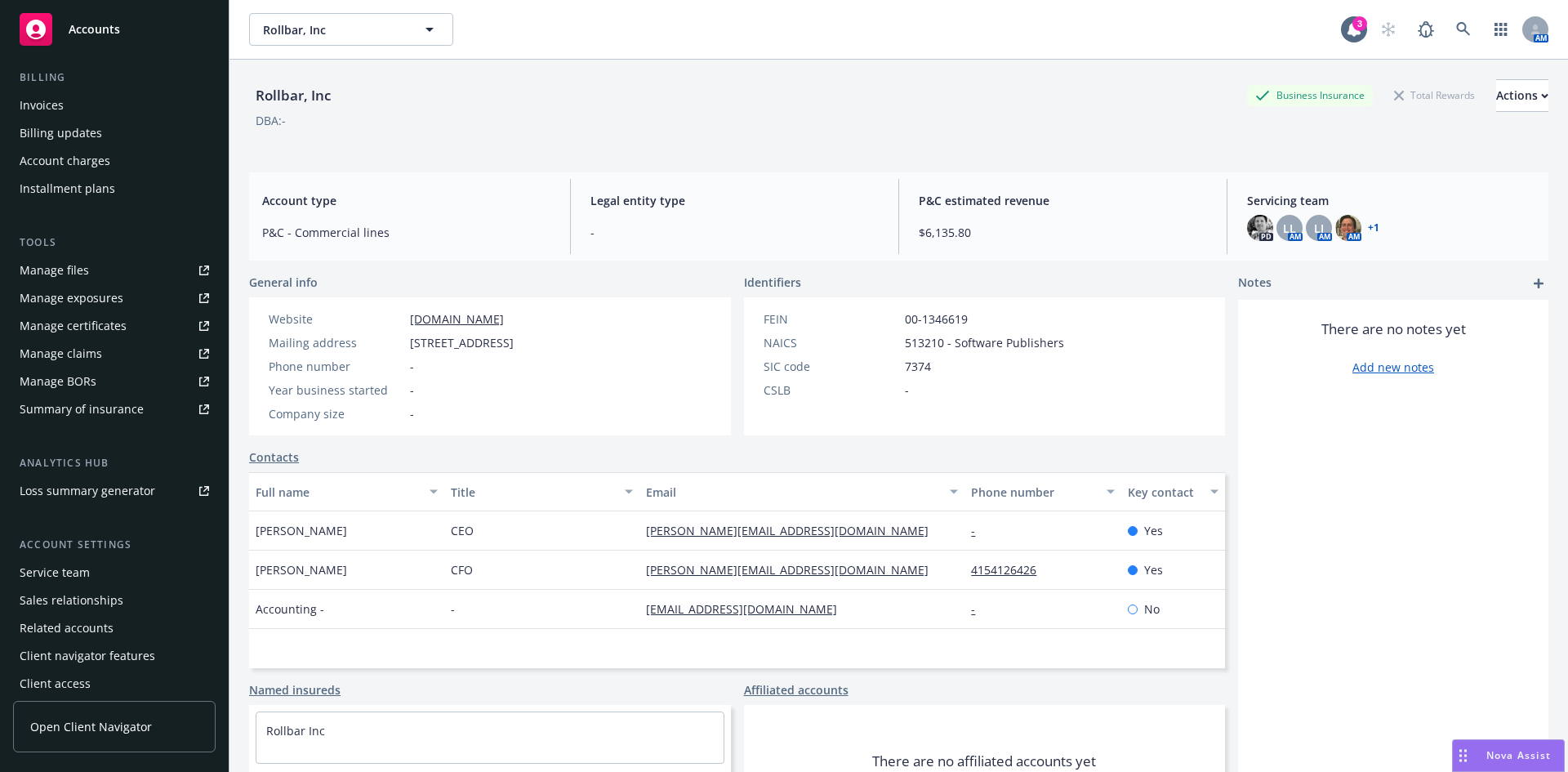
scroll to position [292, 0]
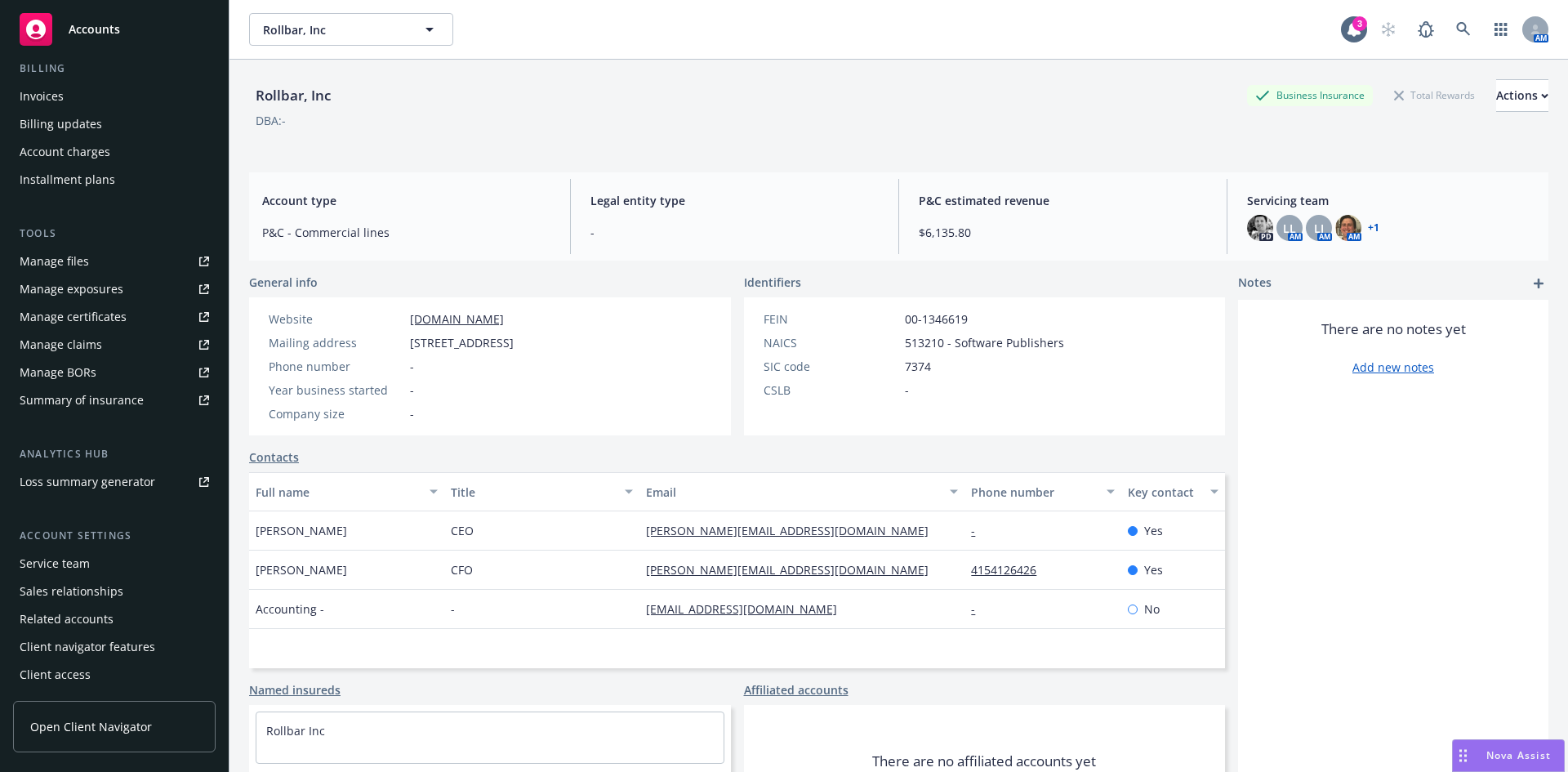
click at [69, 267] on div "Manage files" at bounding box center [54, 260] width 69 height 26
click at [1456, 28] on icon at bounding box center [1463, 29] width 14 height 14
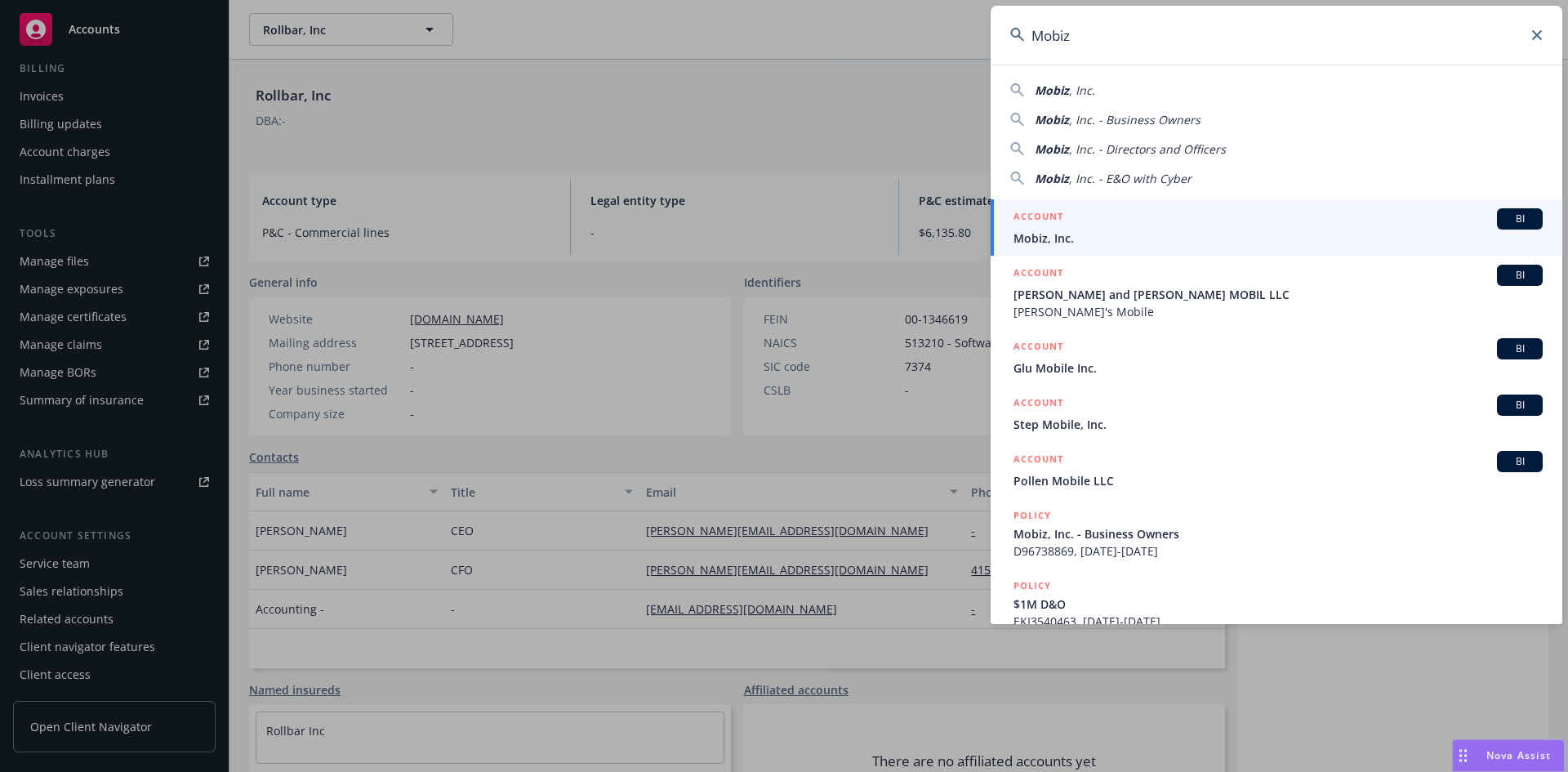
type input "Mobiz"
click at [1062, 235] on span "Mobiz, Inc." at bounding box center [1278, 237] width 529 height 17
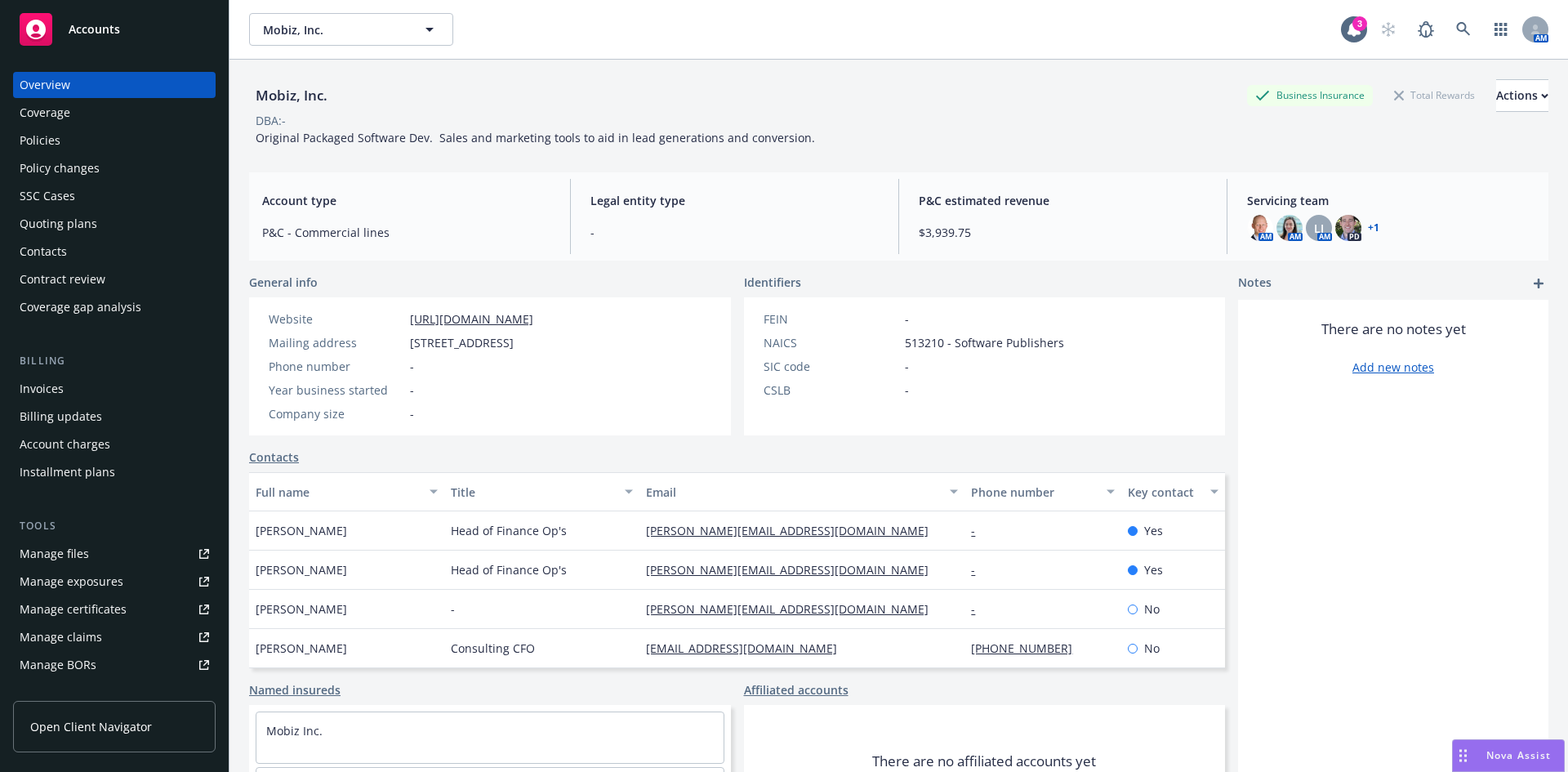
click at [46, 136] on div "Policies" at bounding box center [40, 139] width 41 height 26
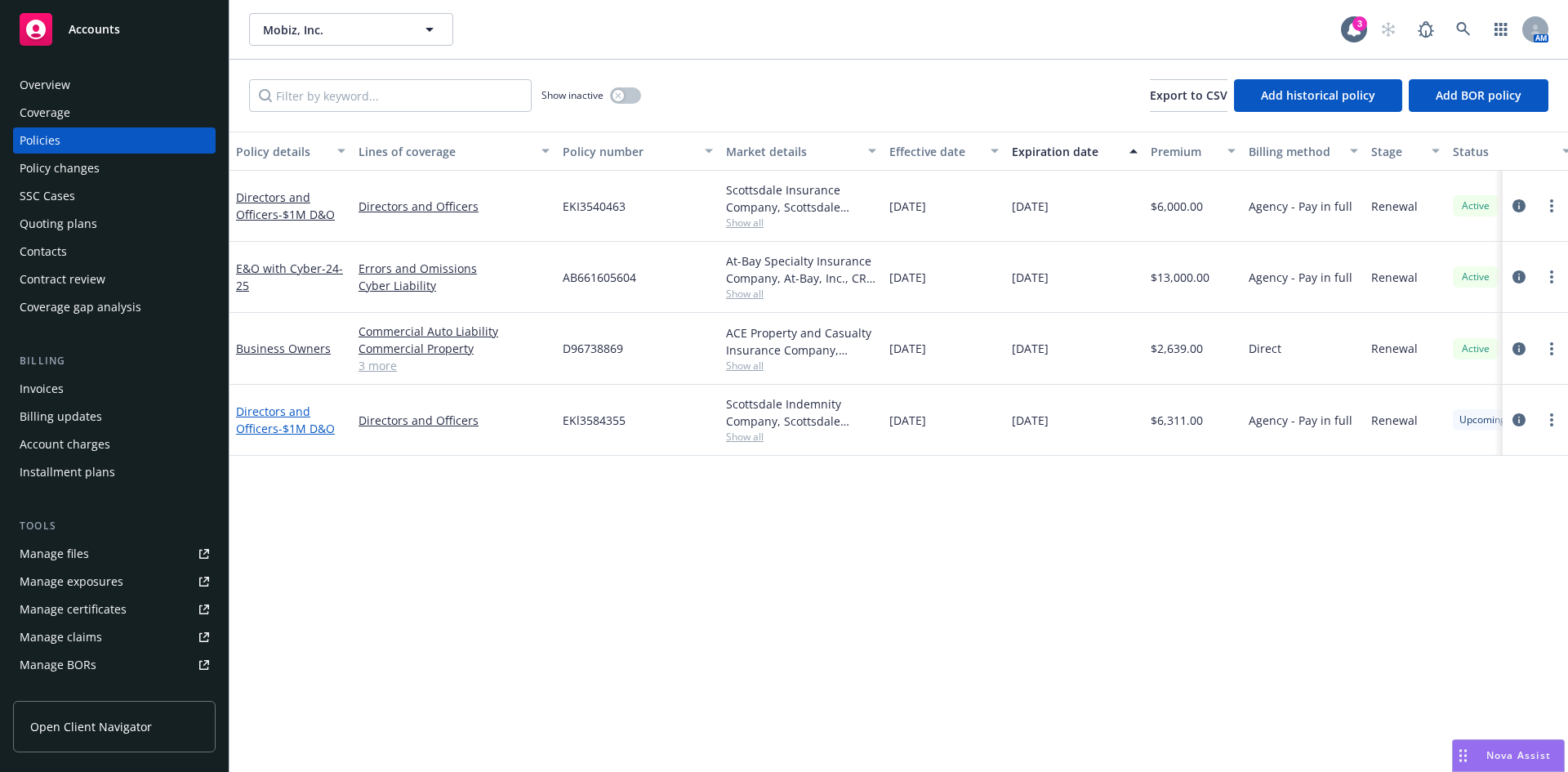
click at [267, 429] on link "Directors and Officers - $1M D&O" at bounding box center [285, 419] width 99 height 33
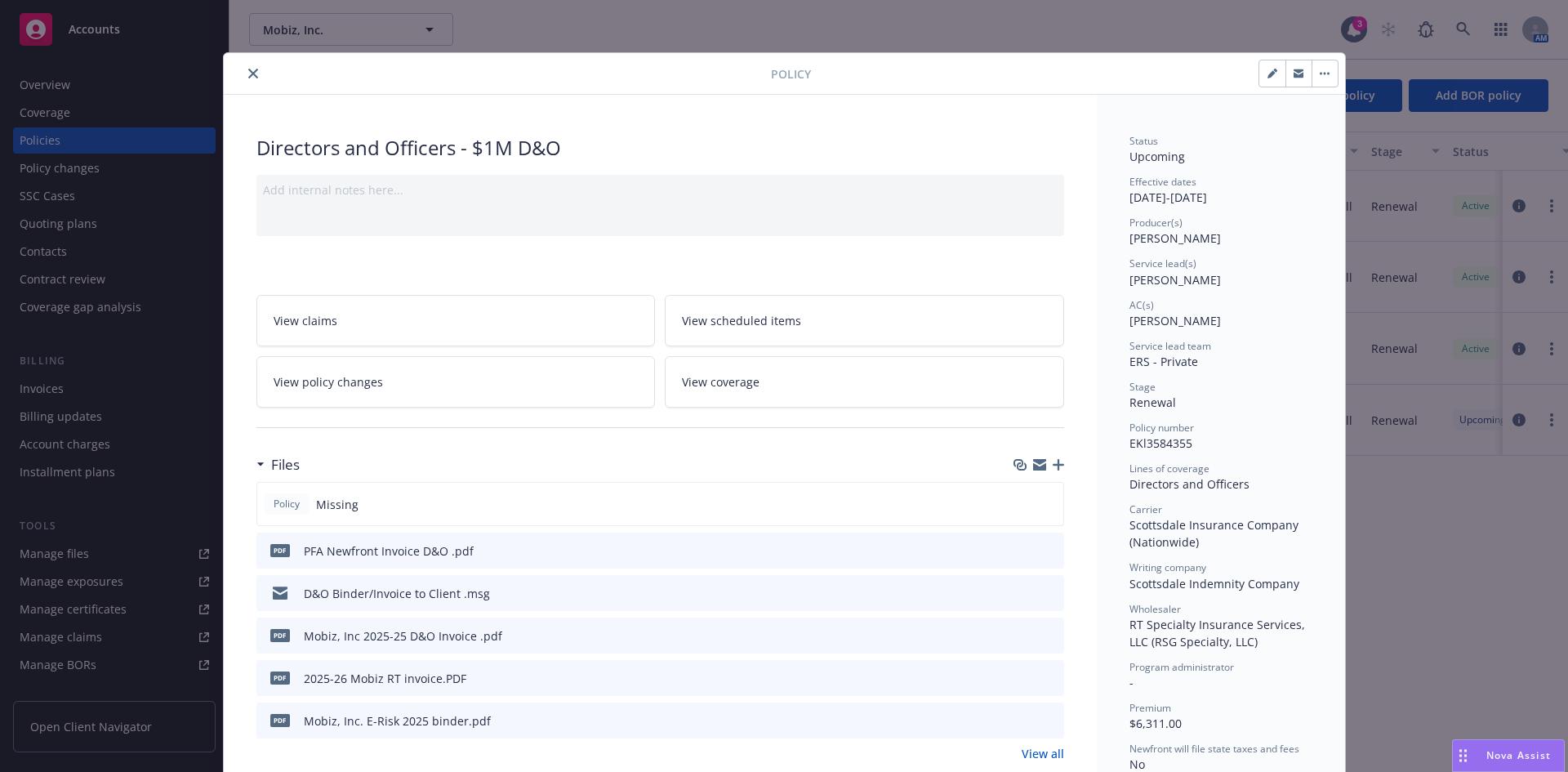
click at [1055, 463] on icon "button" at bounding box center [1058, 465] width 12 height 12
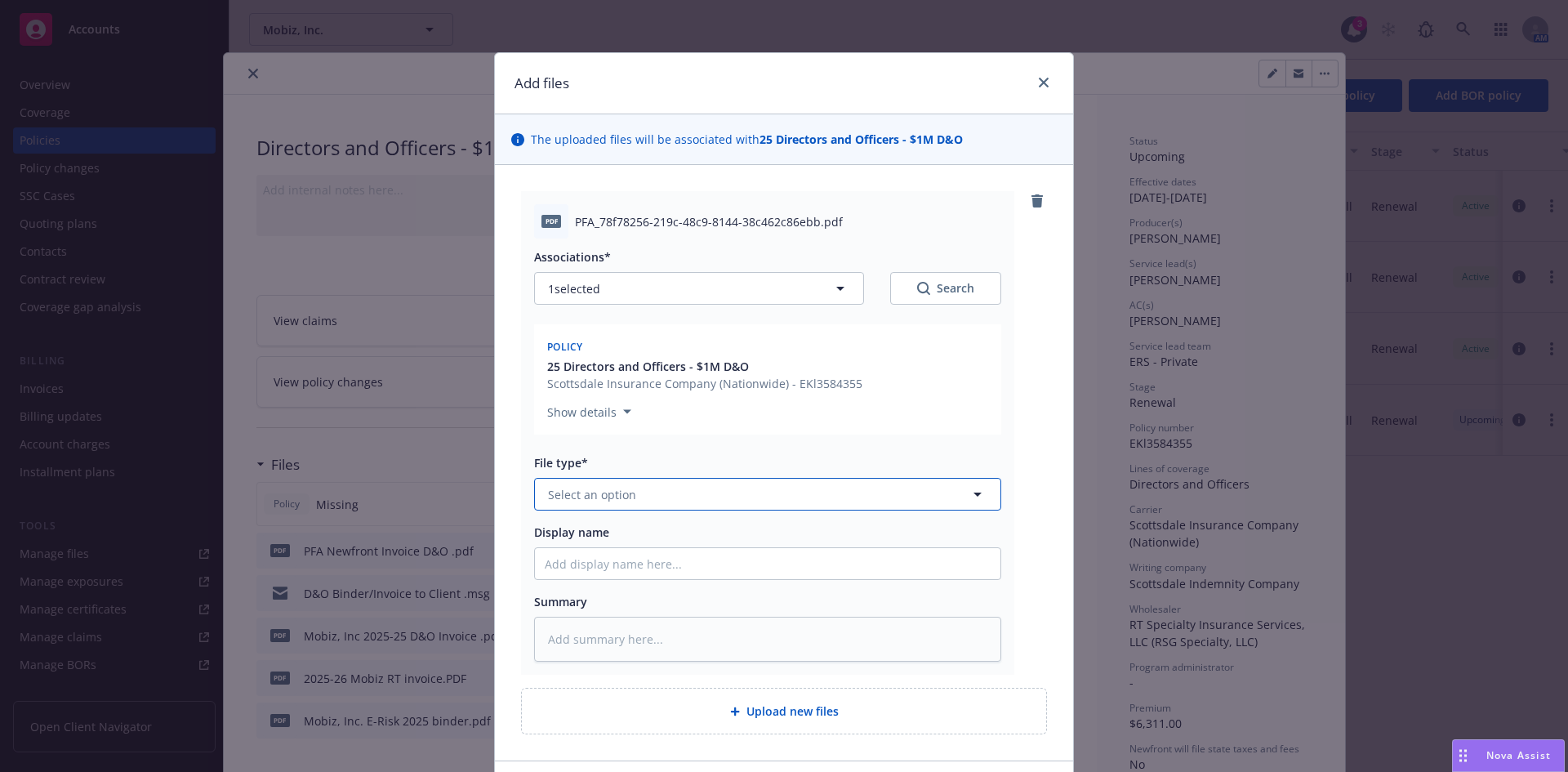
click at [617, 490] on span "Select an option" at bounding box center [592, 494] width 88 height 17
type input "prem"
click at [626, 544] on span "Premium Finance Agreement - signed" at bounding box center [655, 538] width 208 height 17
click at [578, 570] on input "Display name" at bounding box center [768, 563] width 466 height 31
type textarea "x"
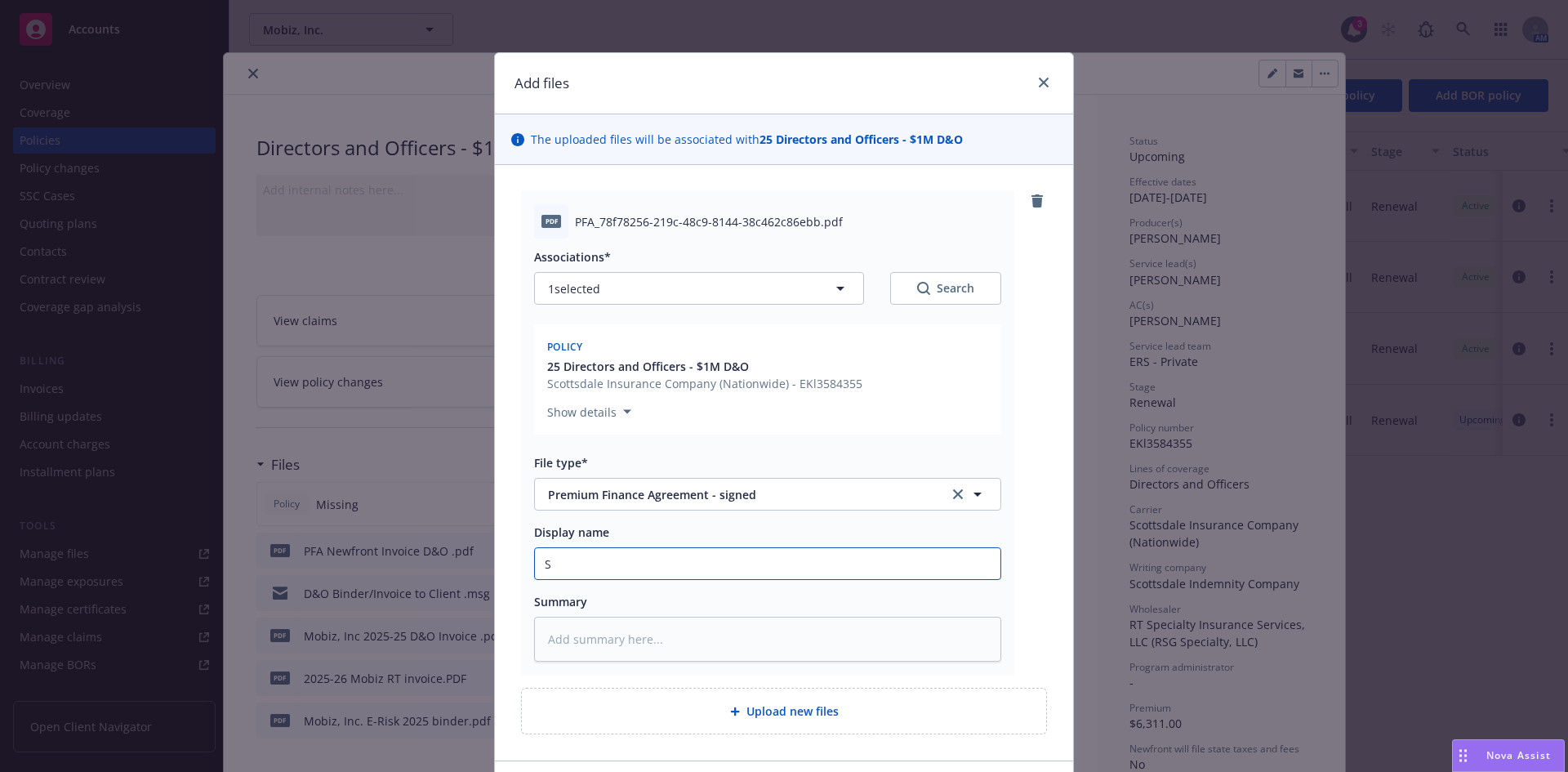
type input "Si"
type textarea "x"
type input "Sig"
type textarea "x"
type input "Sign"
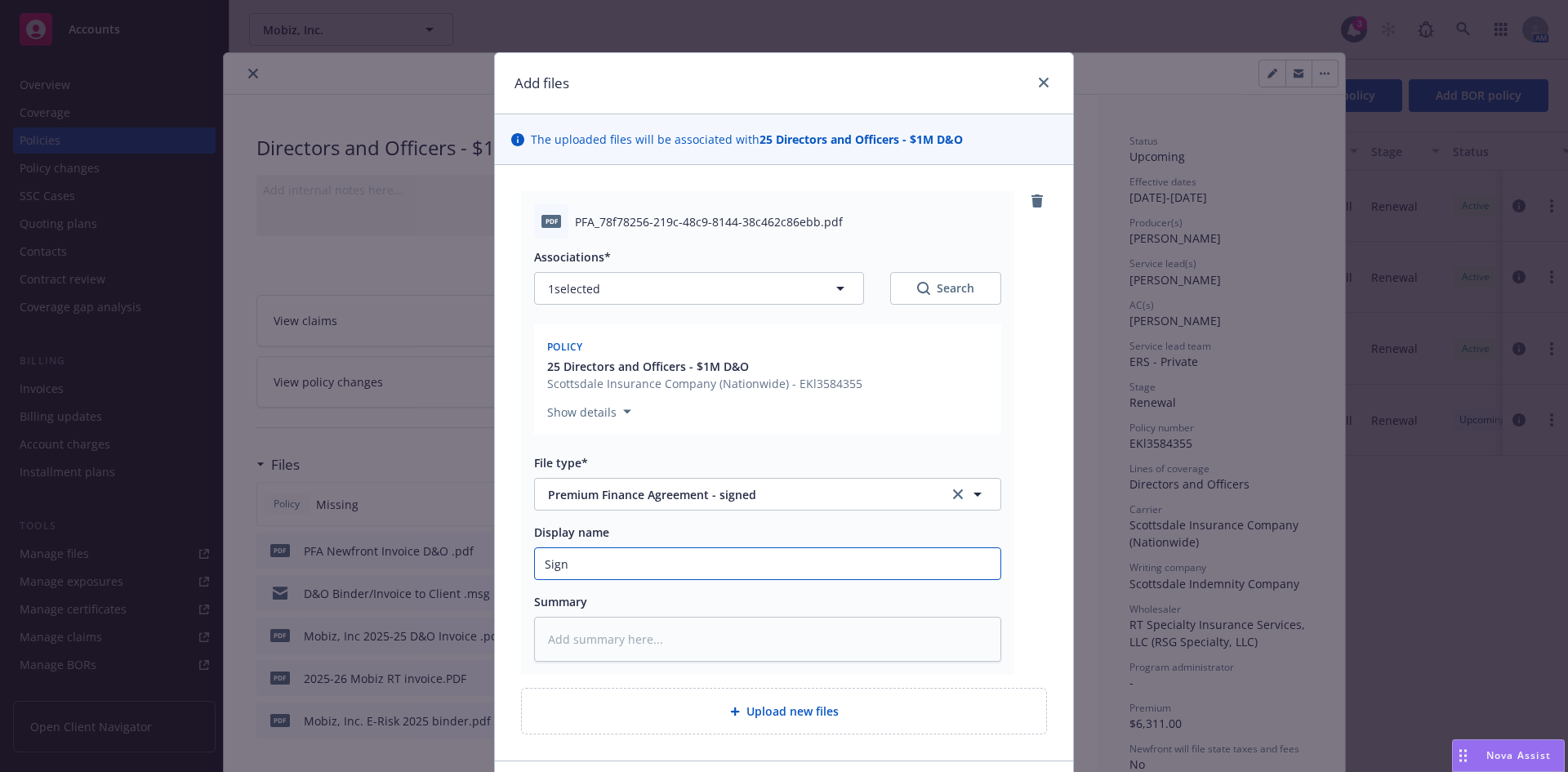
type textarea "x"
type input "Signe"
type textarea "x"
type input "Signed"
type textarea "x"
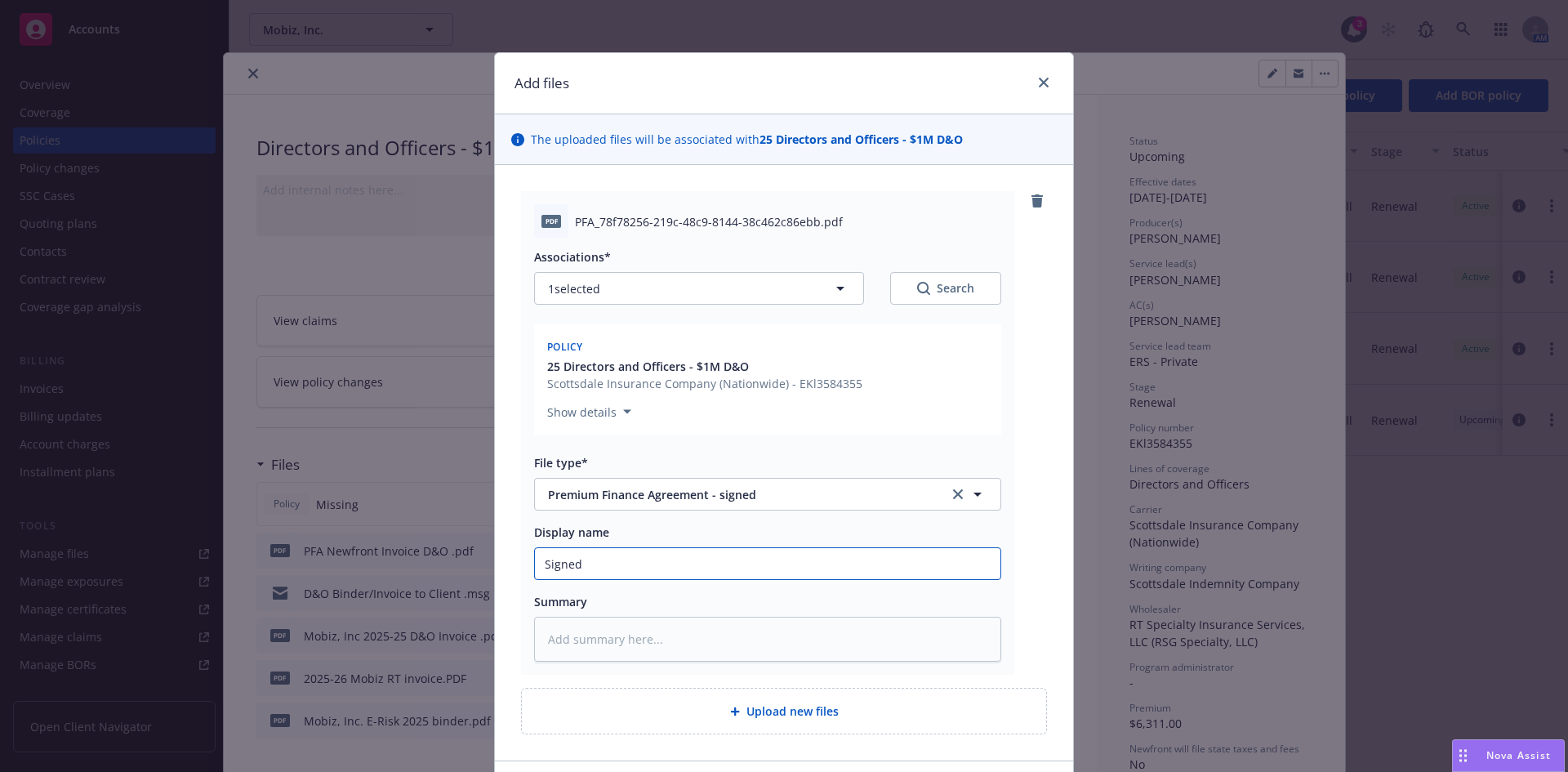
type input "Signed"
type textarea "x"
type input "Signed O"
type textarea "x"
type input "Signed"
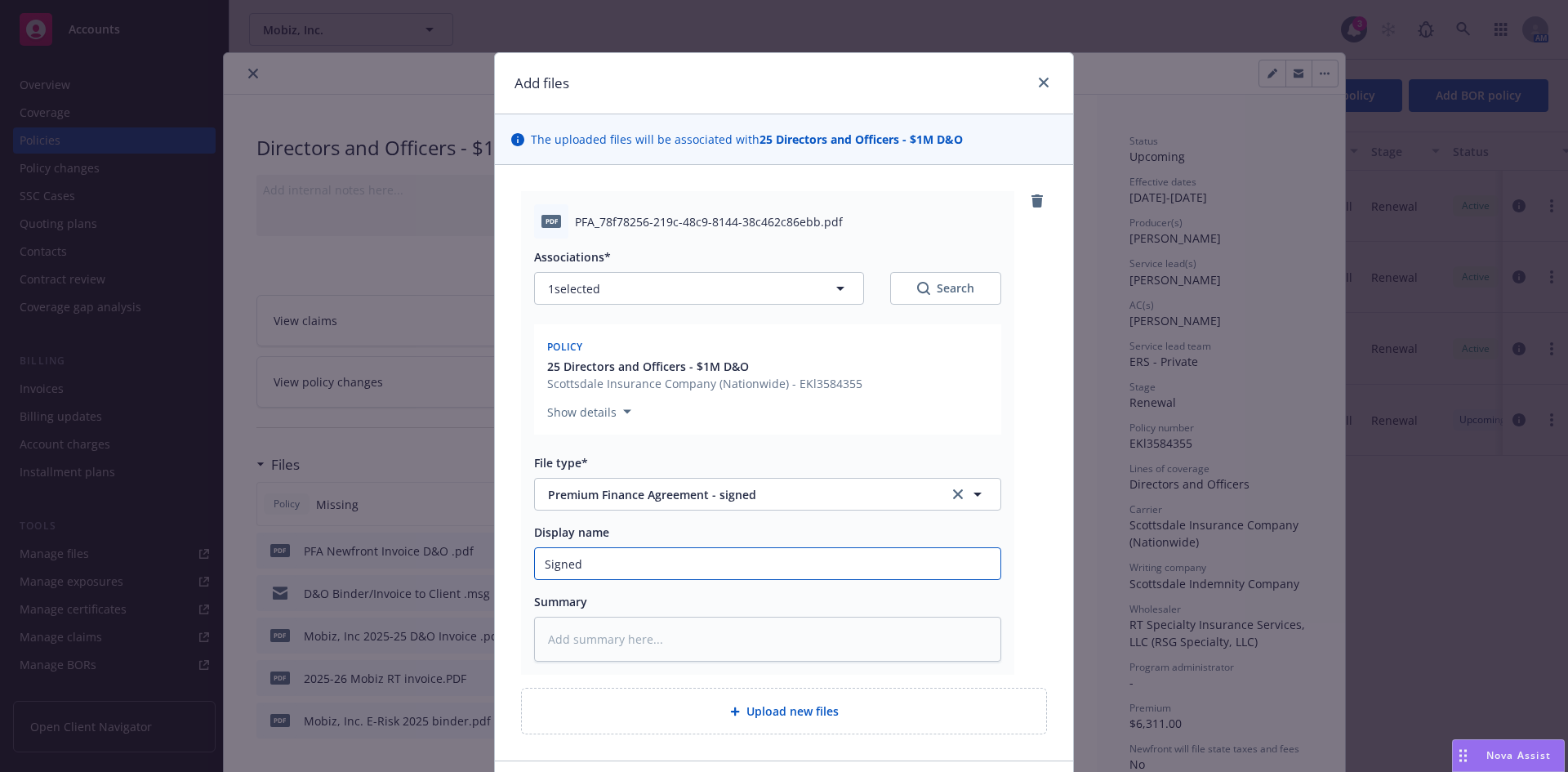
type textarea "x"
type input "Signed P"
type textarea "x"
type input "Signed PF"
type textarea "x"
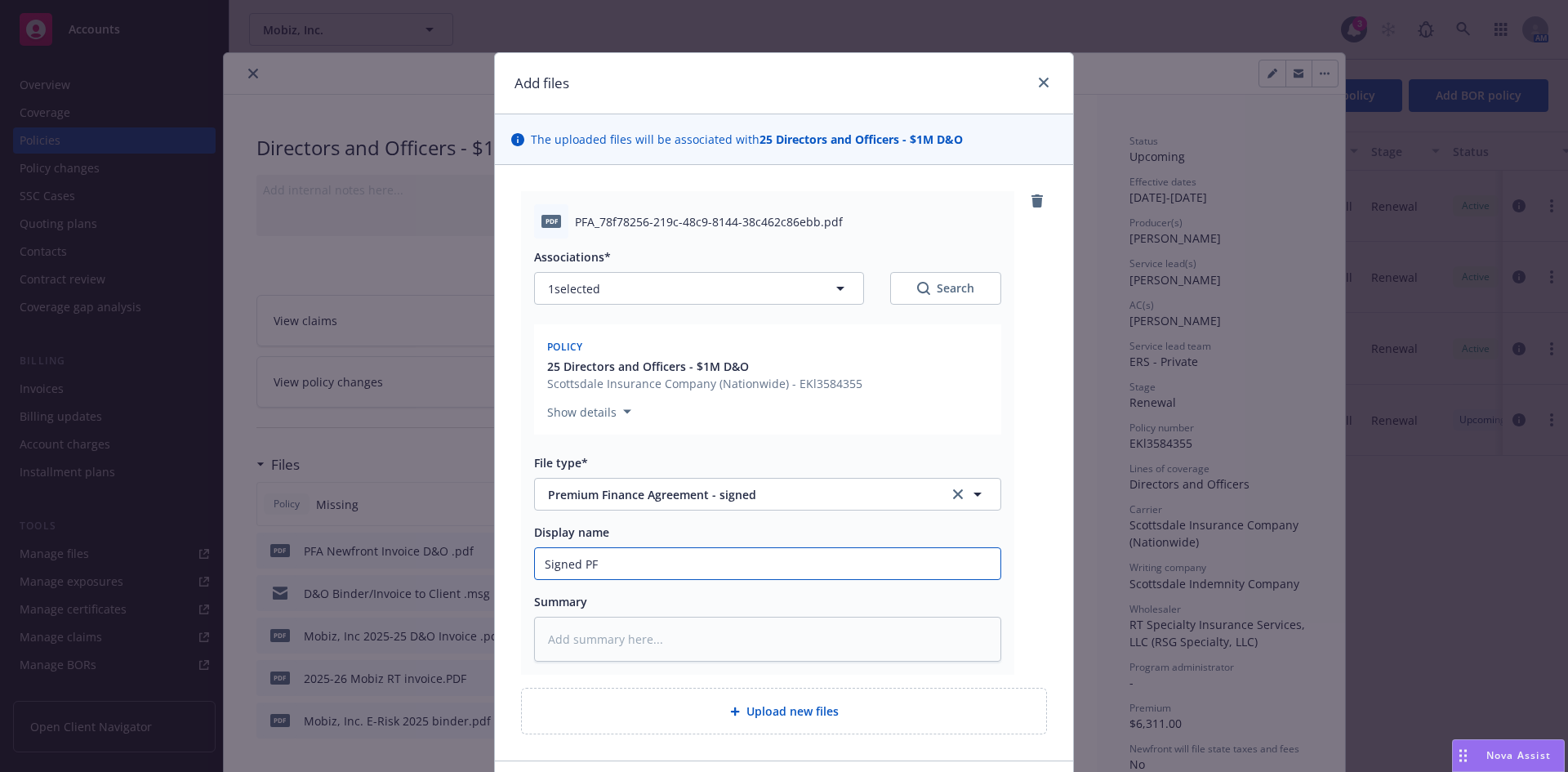
type input "Signed PFA"
type textarea "x"
type input "Signed PFA"
type textarea "x"
type input "Signed PFA"
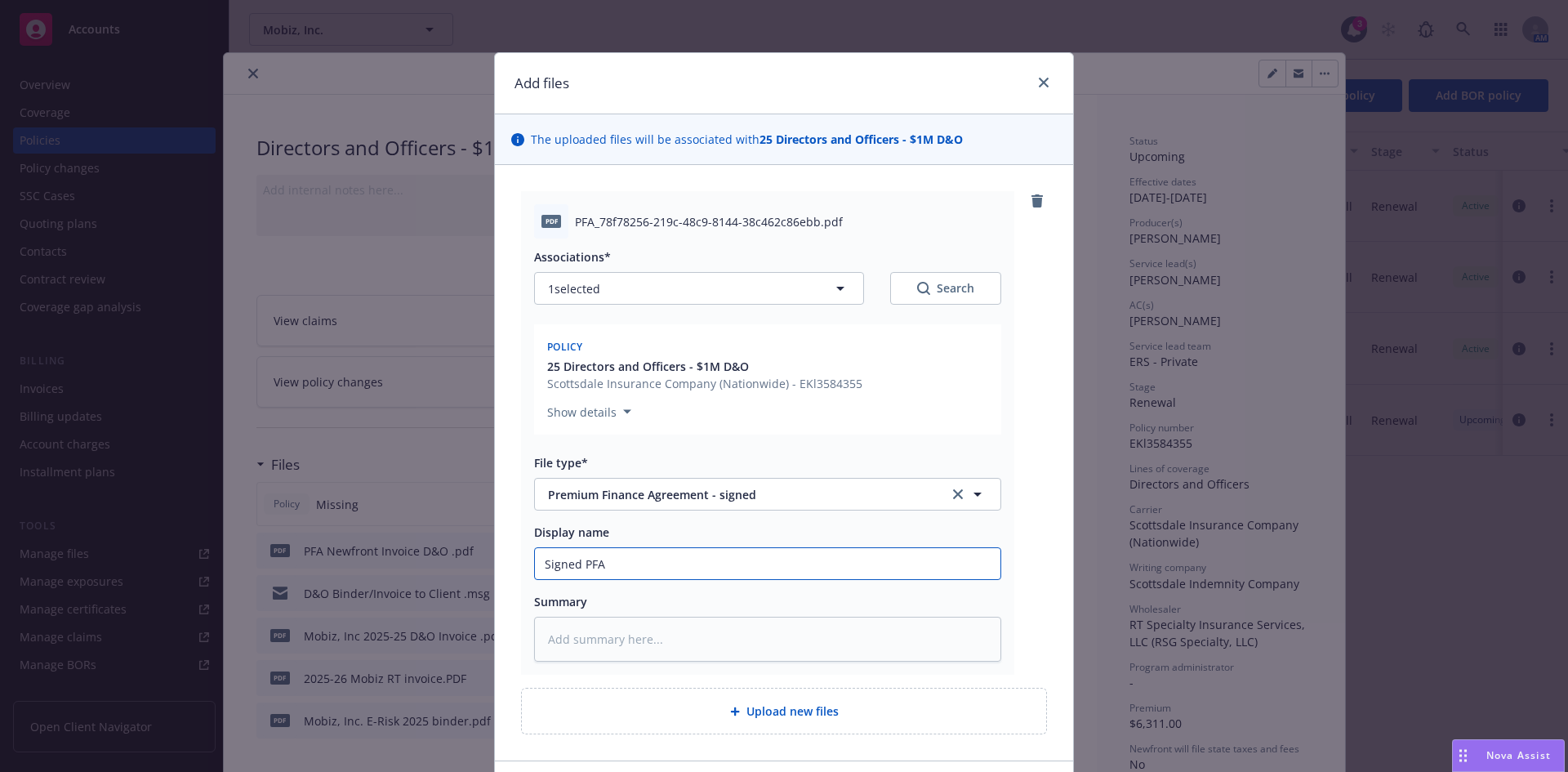
type textarea "x"
type input "Signed PF"
type textarea "x"
type input "Signed P"
type textarea "x"
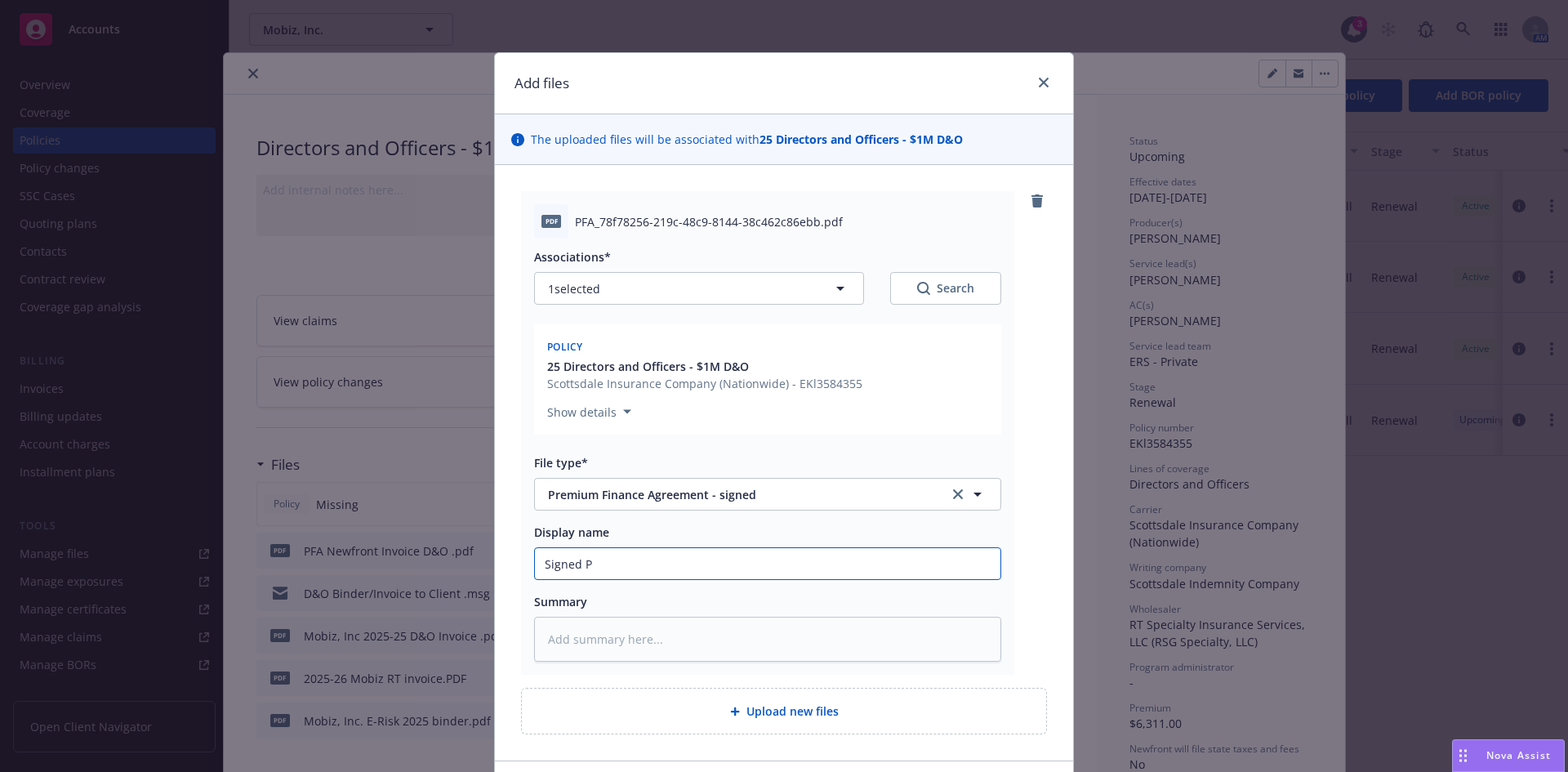
type input "Signed"
type textarea "x"
type input "Signed"
type textarea "x"
type input "Signed"
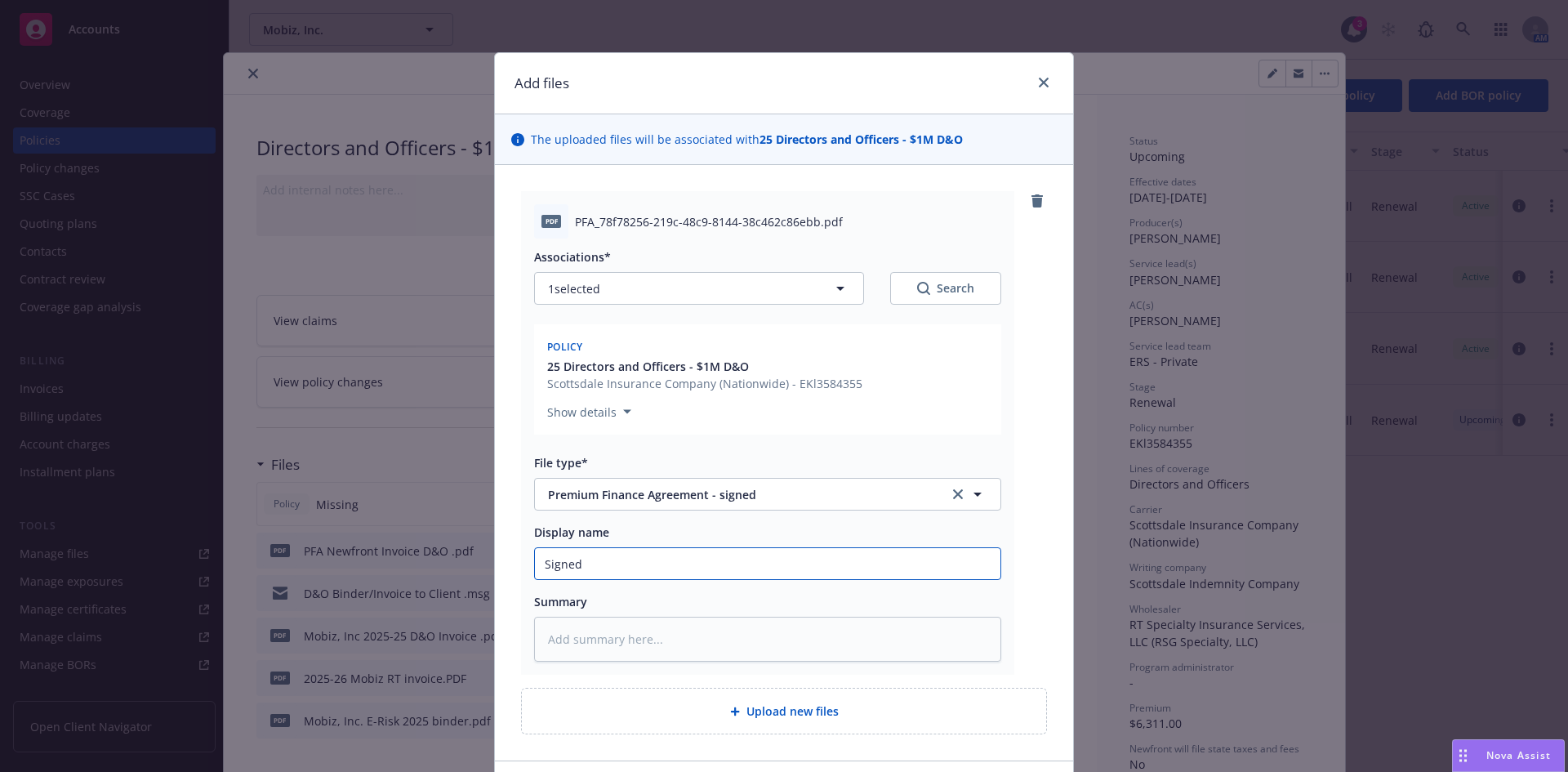
type textarea "x"
type input "Signed D"
type textarea "x"
type input "Signed D&O"
type textarea "x"
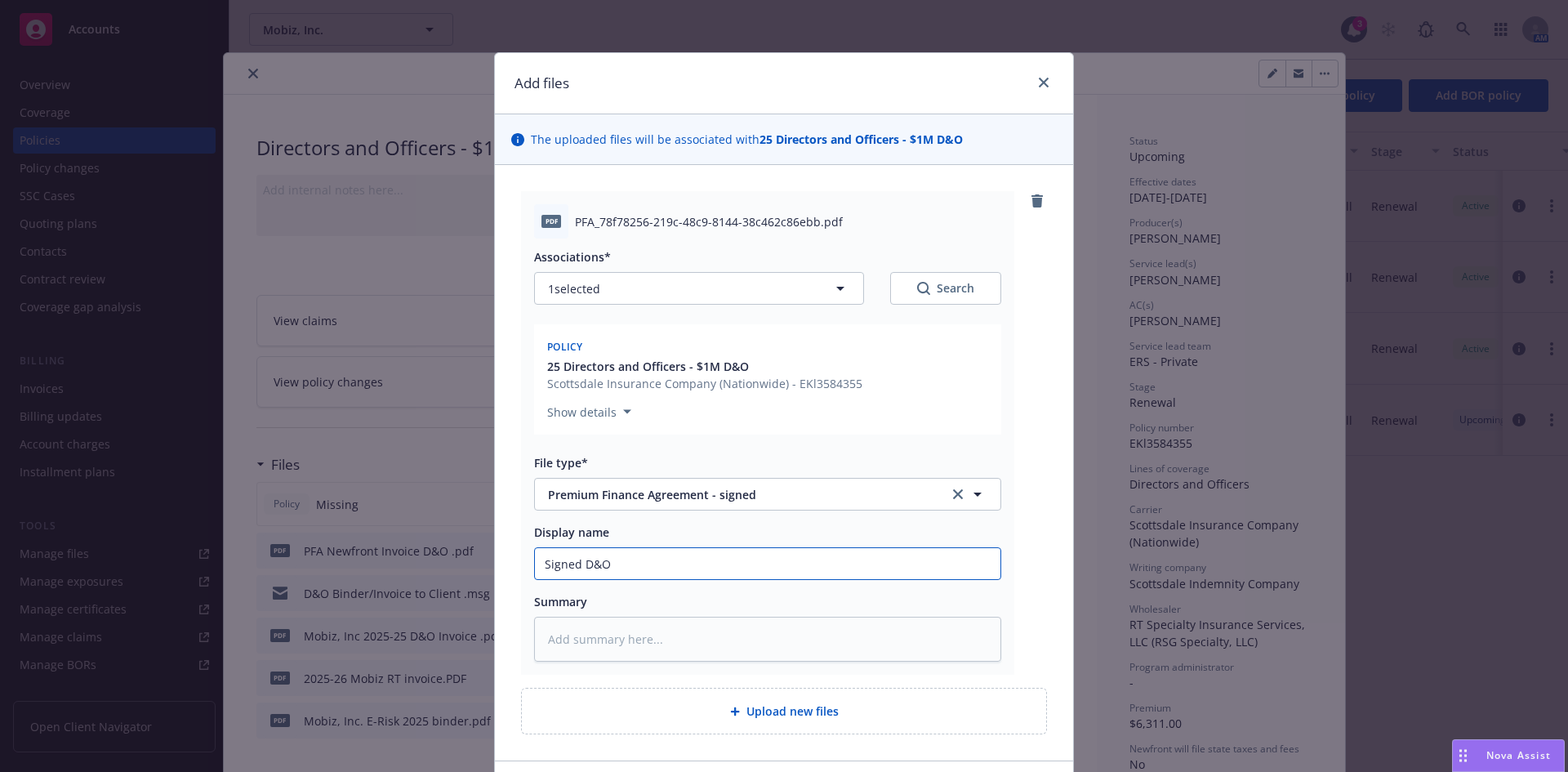
type input "Signed D&O"
type textarea "x"
type input "Signed D&O P"
type textarea "x"
type input "Signed D&O PG"
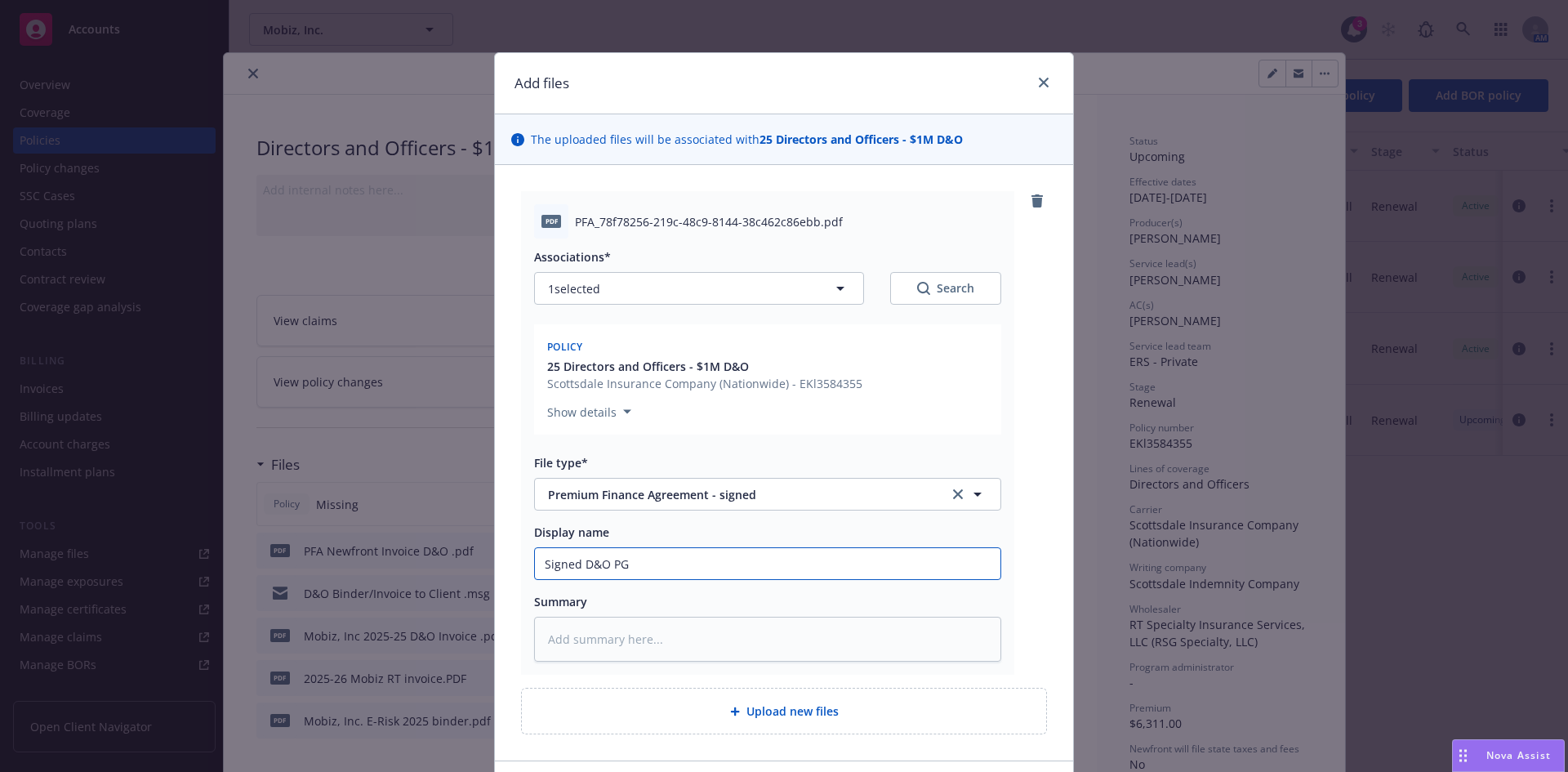
type textarea "x"
type input "Signed D&O PGF"
type textarea "x"
type input "Signed D&O PG"
type textarea "x"
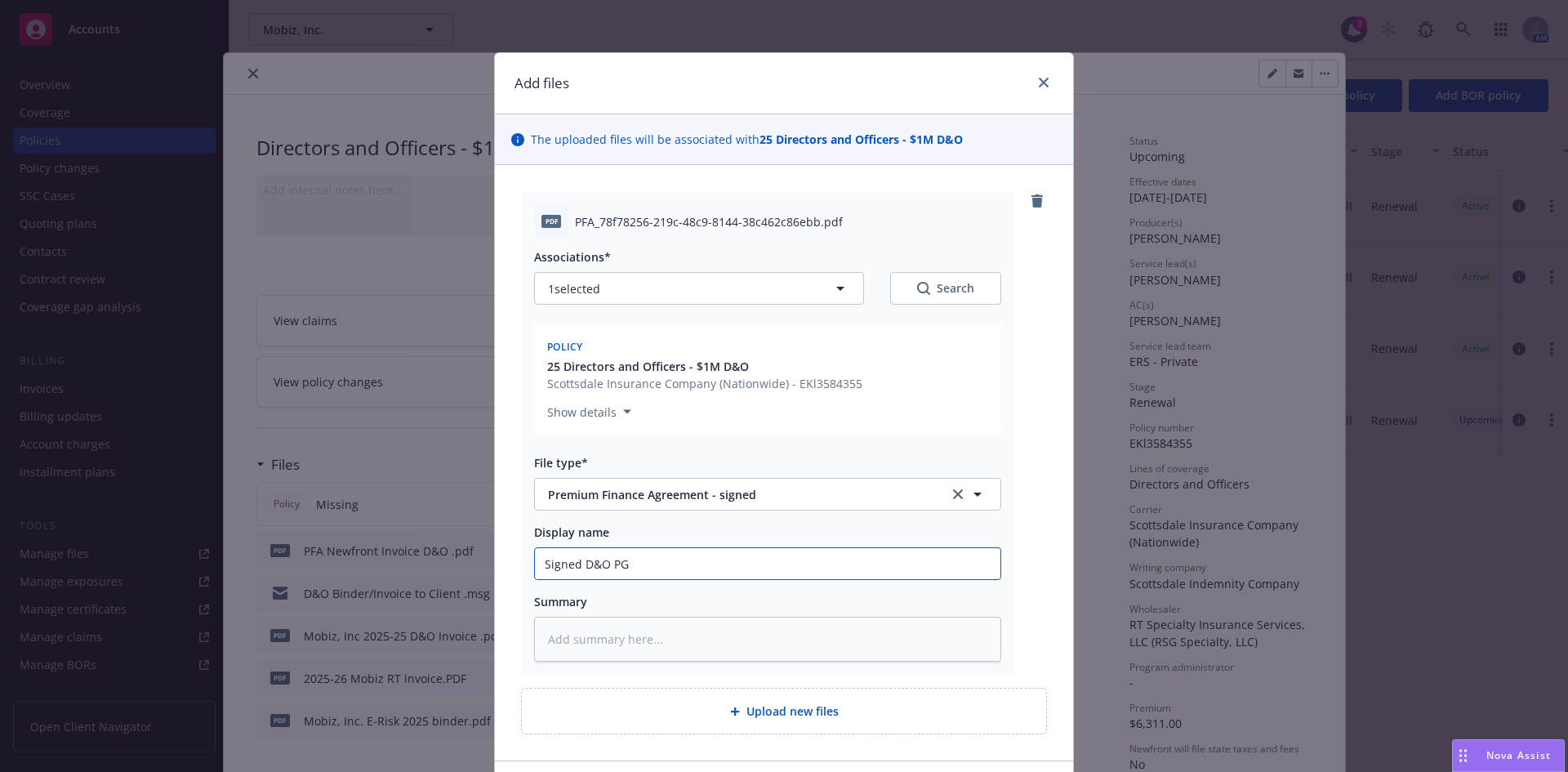
type input "Signed D&O P"
type textarea "x"
type input "Signed D&O PF"
type textarea "x"
type input "Signed D&O PFA"
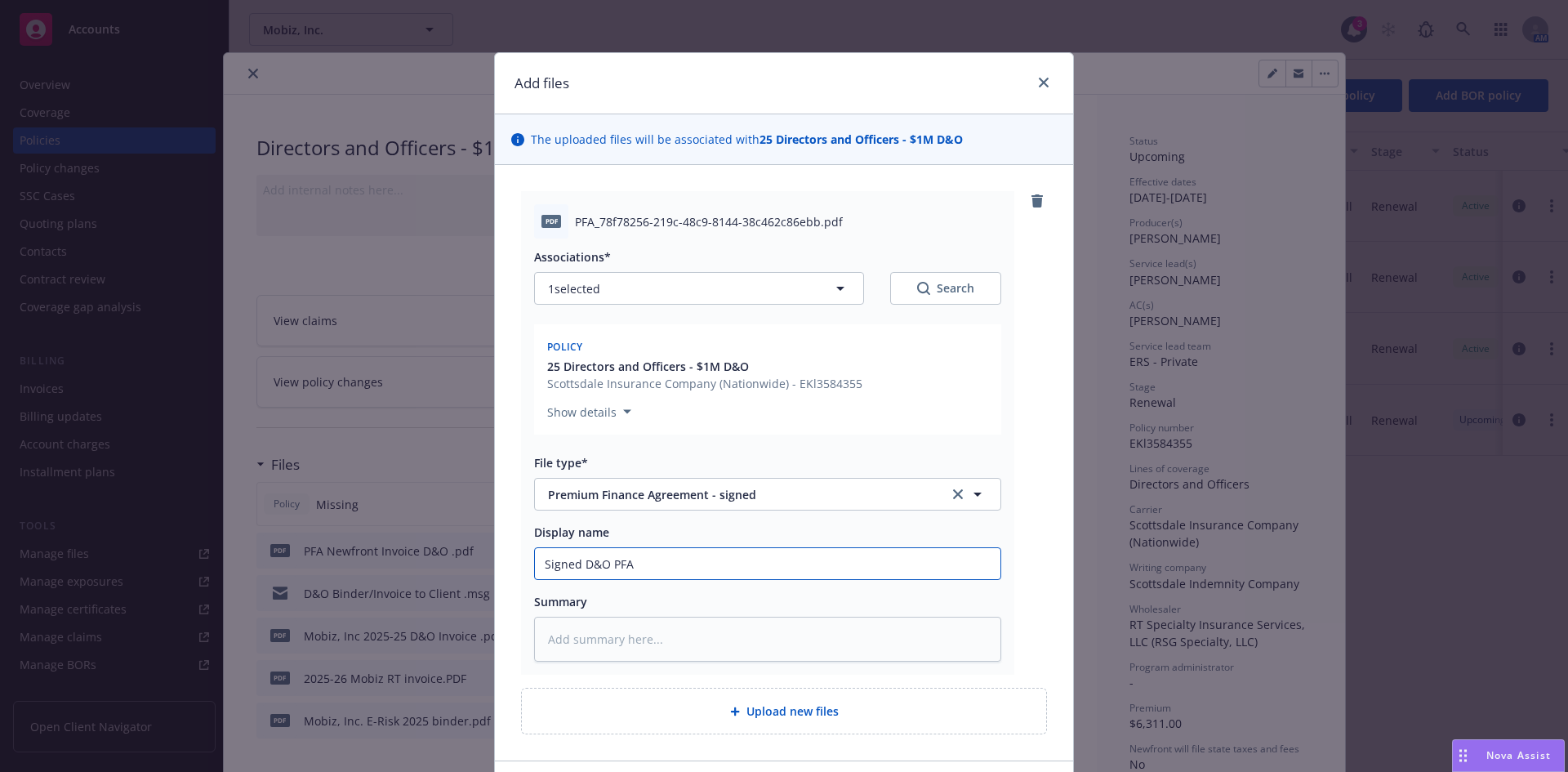
type textarea "x"
type input "Signed D&O PFA"
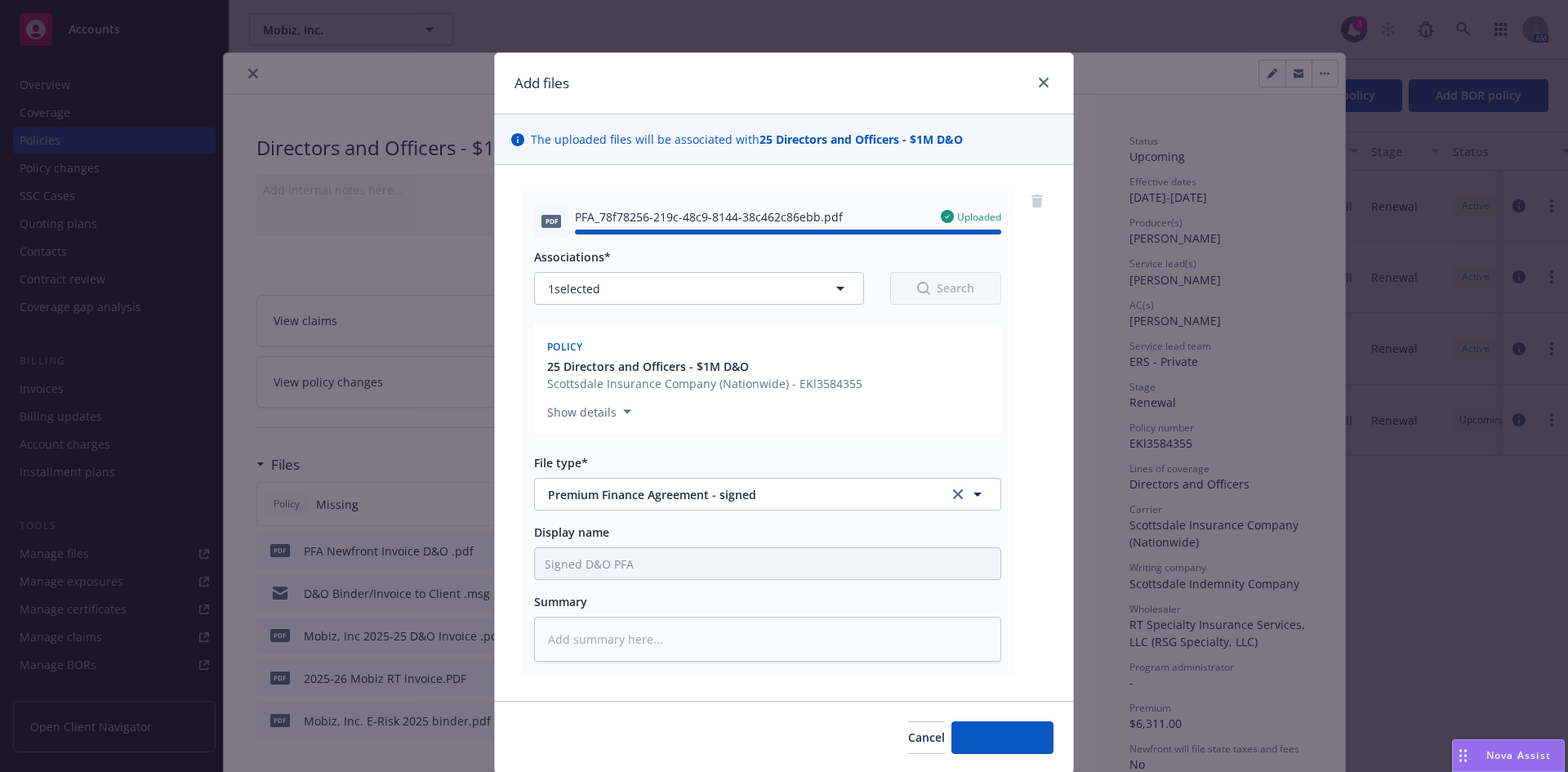
type textarea "x"
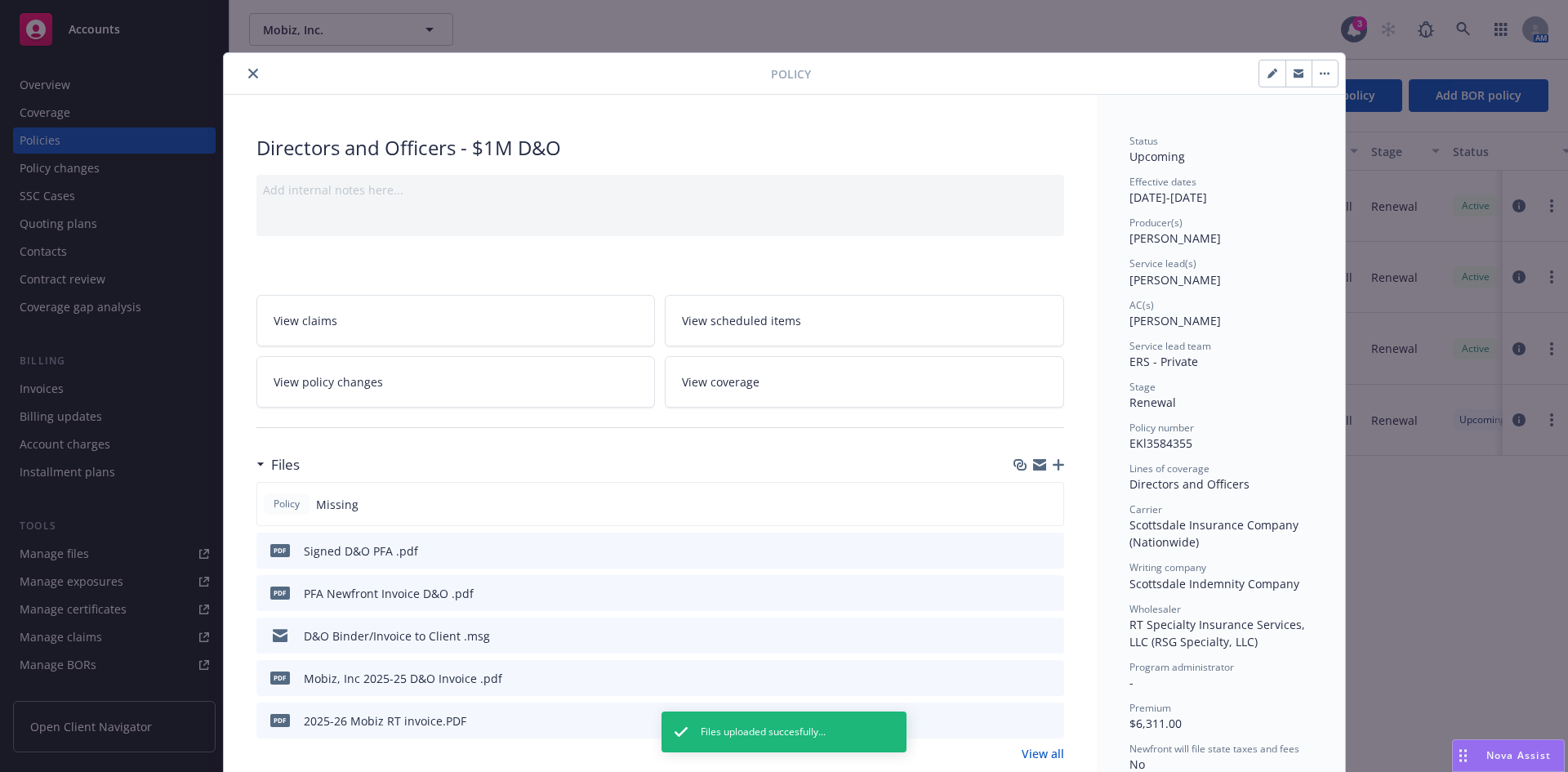
click at [1007, 551] on div "pdf Signed D&O PFA .pdf" at bounding box center [660, 550] width 808 height 36
click at [1016, 550] on icon "download file" at bounding box center [1021, 547] width 11 height 10
click at [248, 71] on icon "close" at bounding box center [252, 73] width 10 height 10
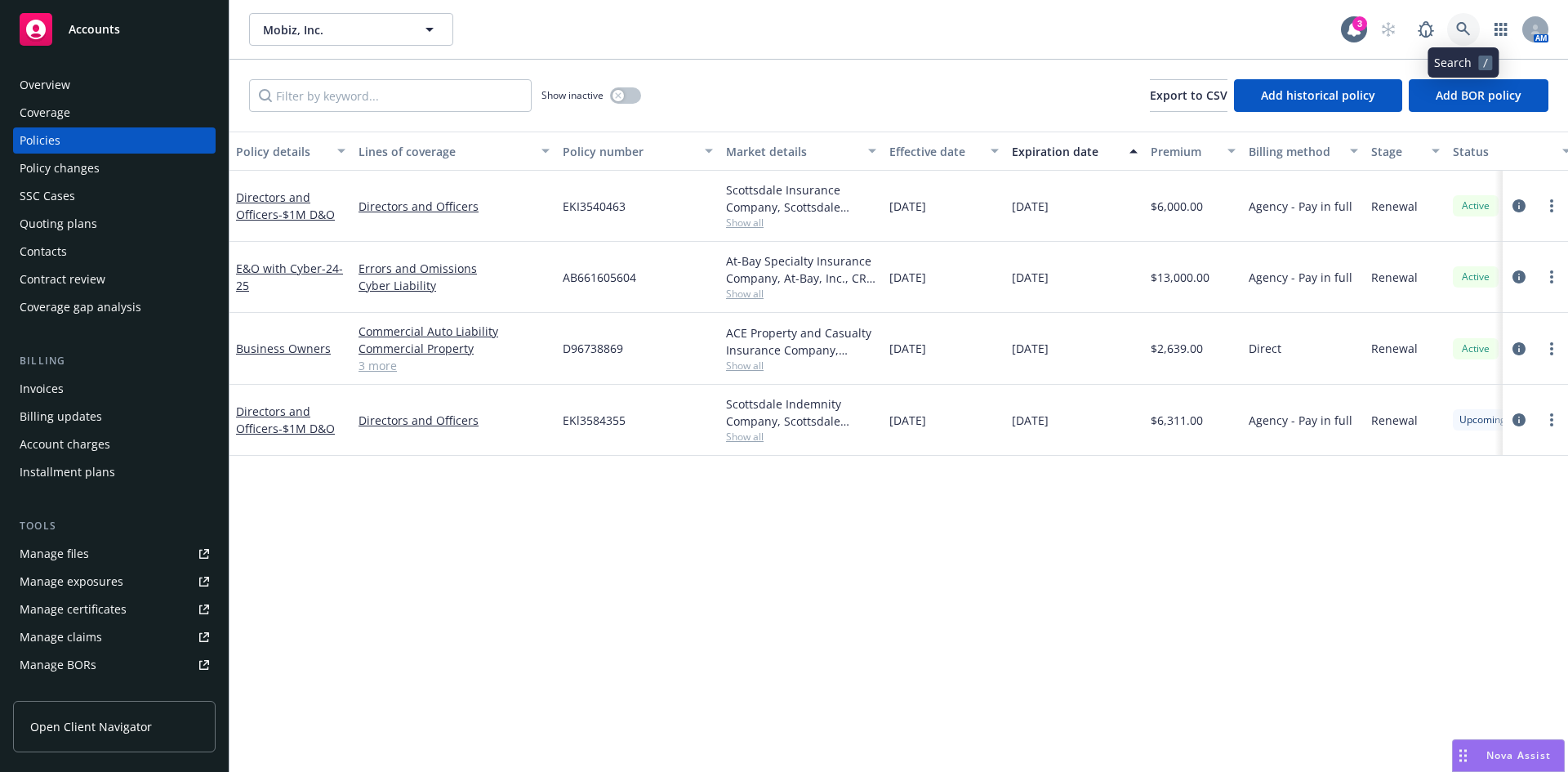
click at [1450, 28] on link at bounding box center [1463, 29] width 33 height 33
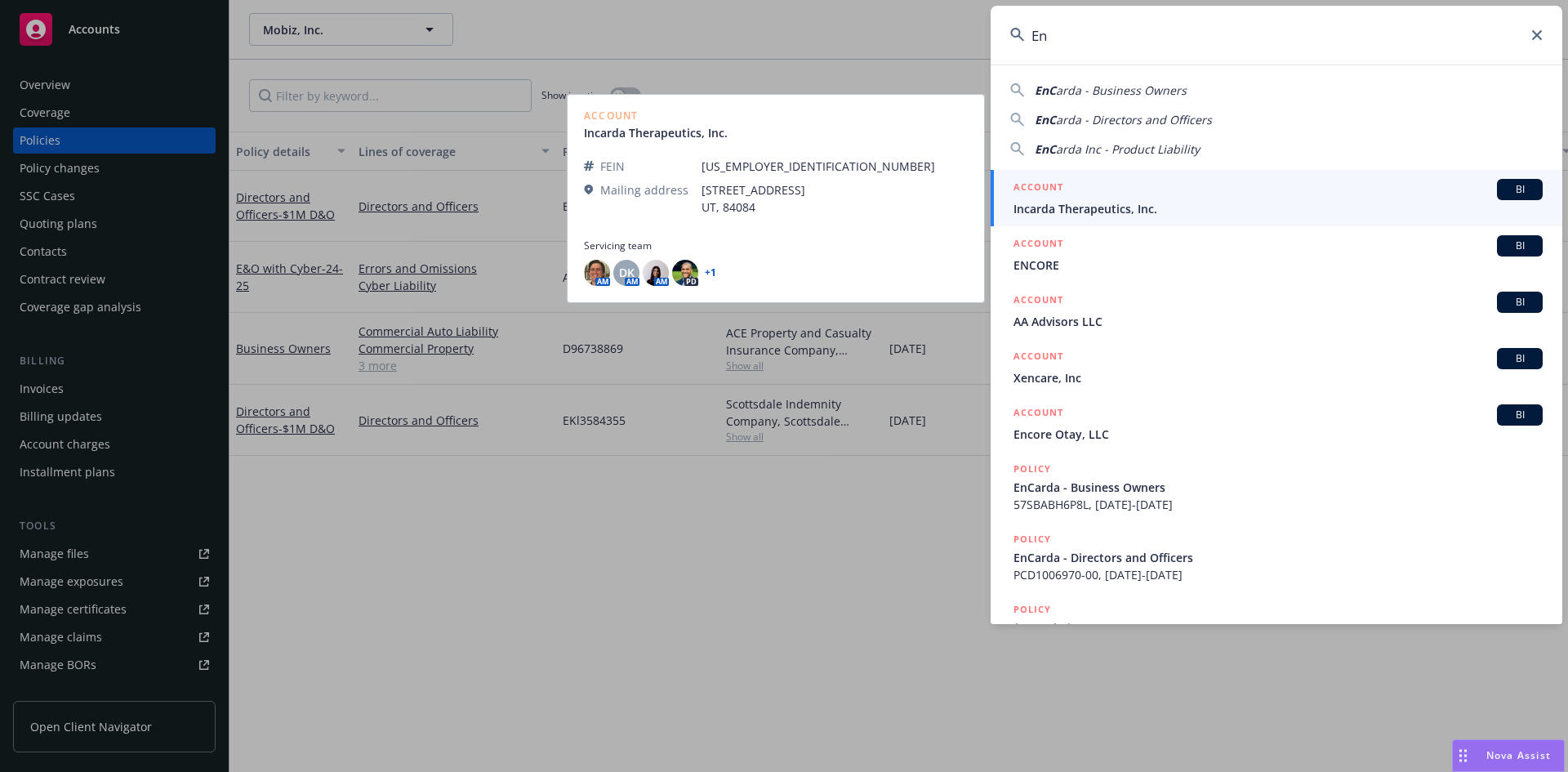
type input "E"
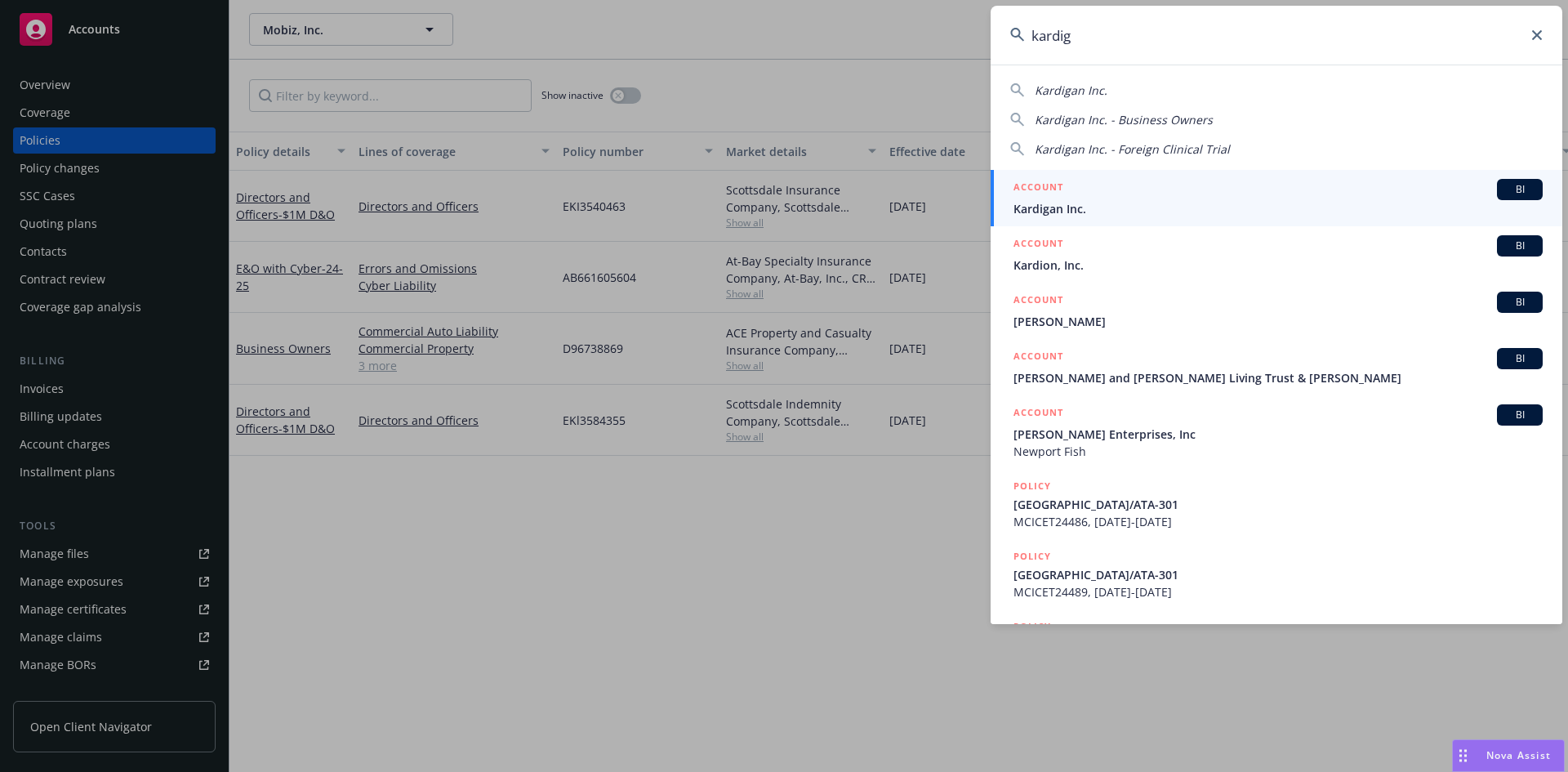
type input "kardig"
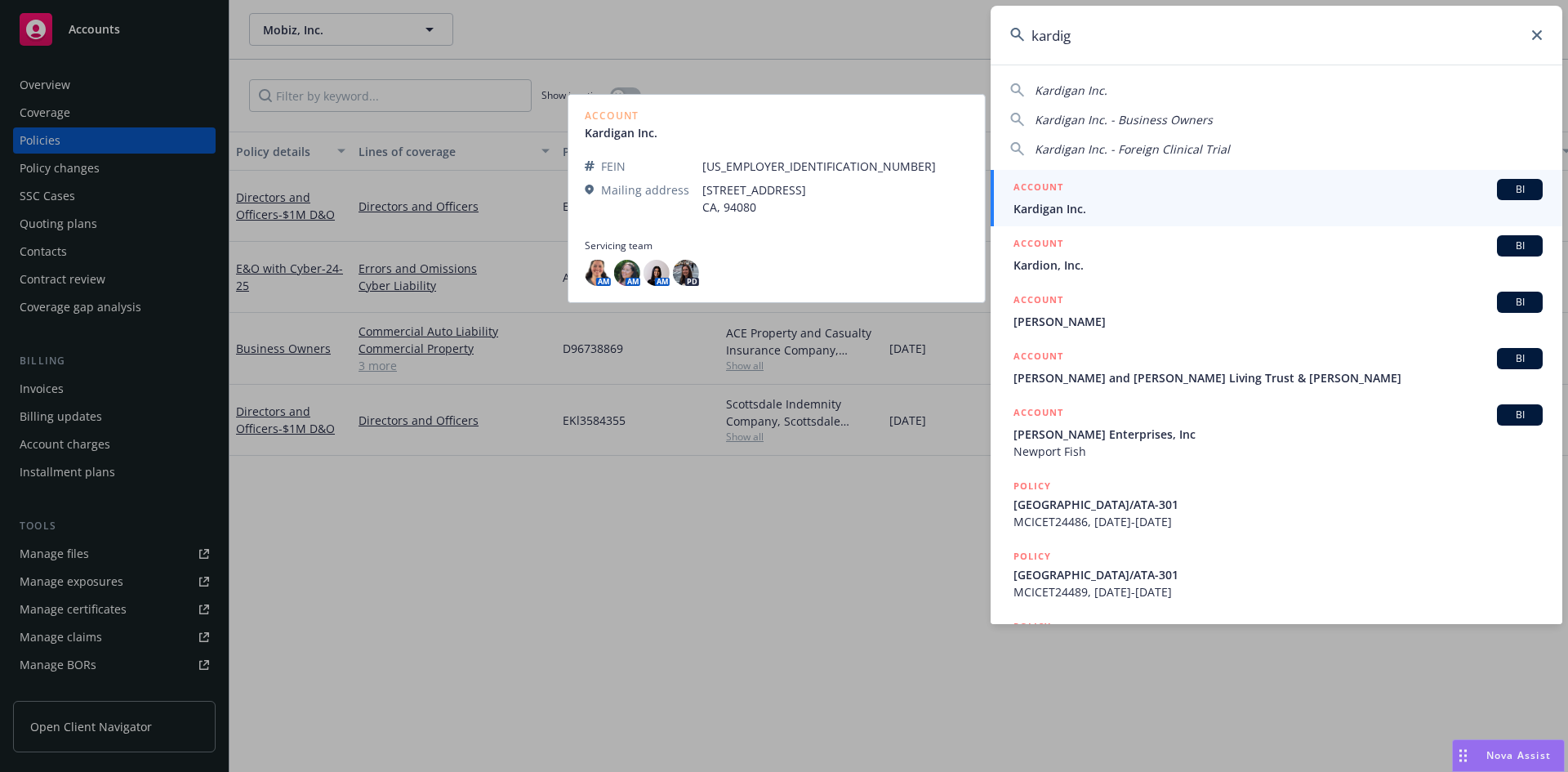
click at [1086, 203] on span "Kardigan Inc." at bounding box center [1278, 208] width 529 height 17
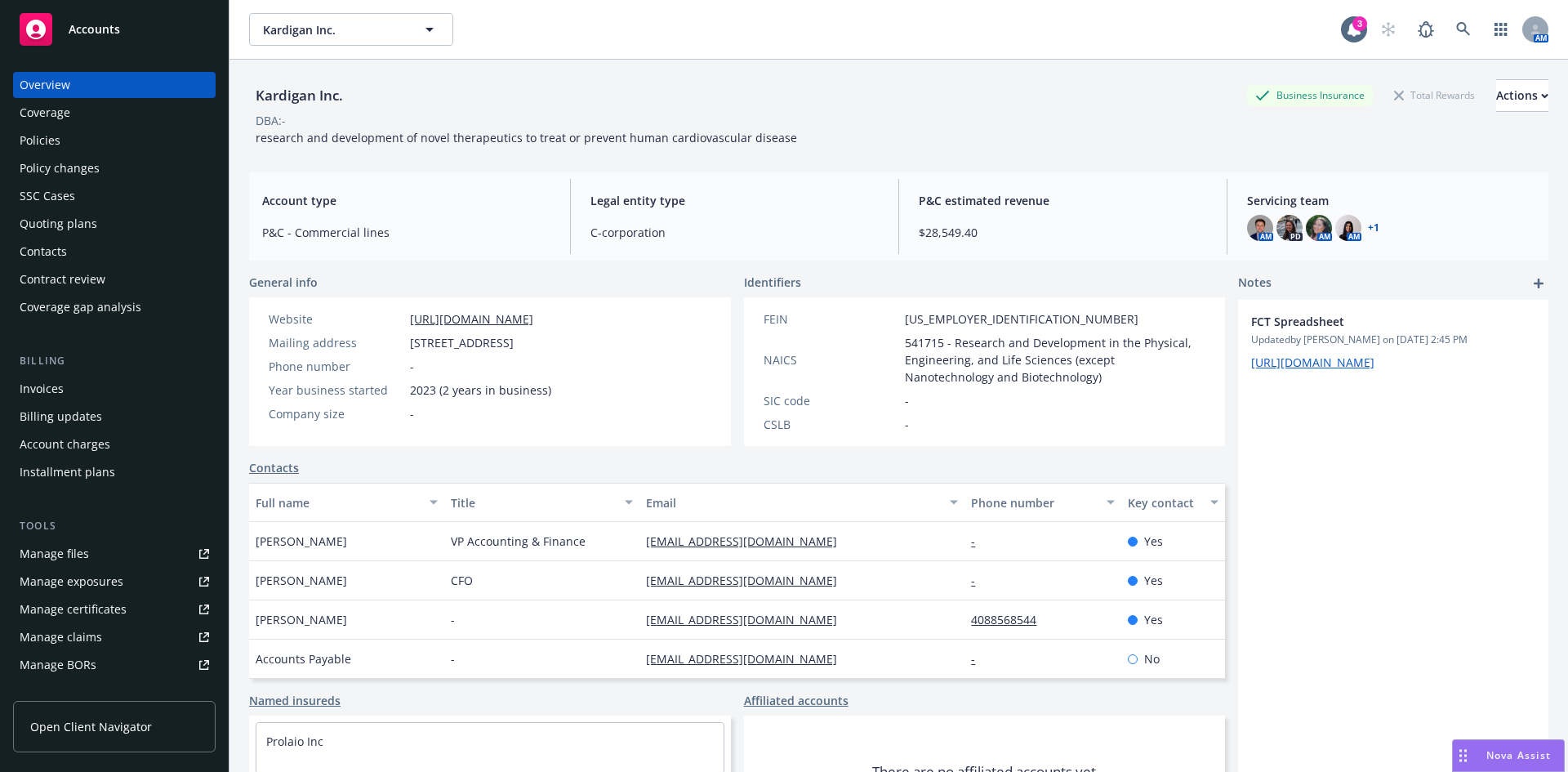
click at [64, 133] on div "Policies" at bounding box center [114, 139] width 189 height 26
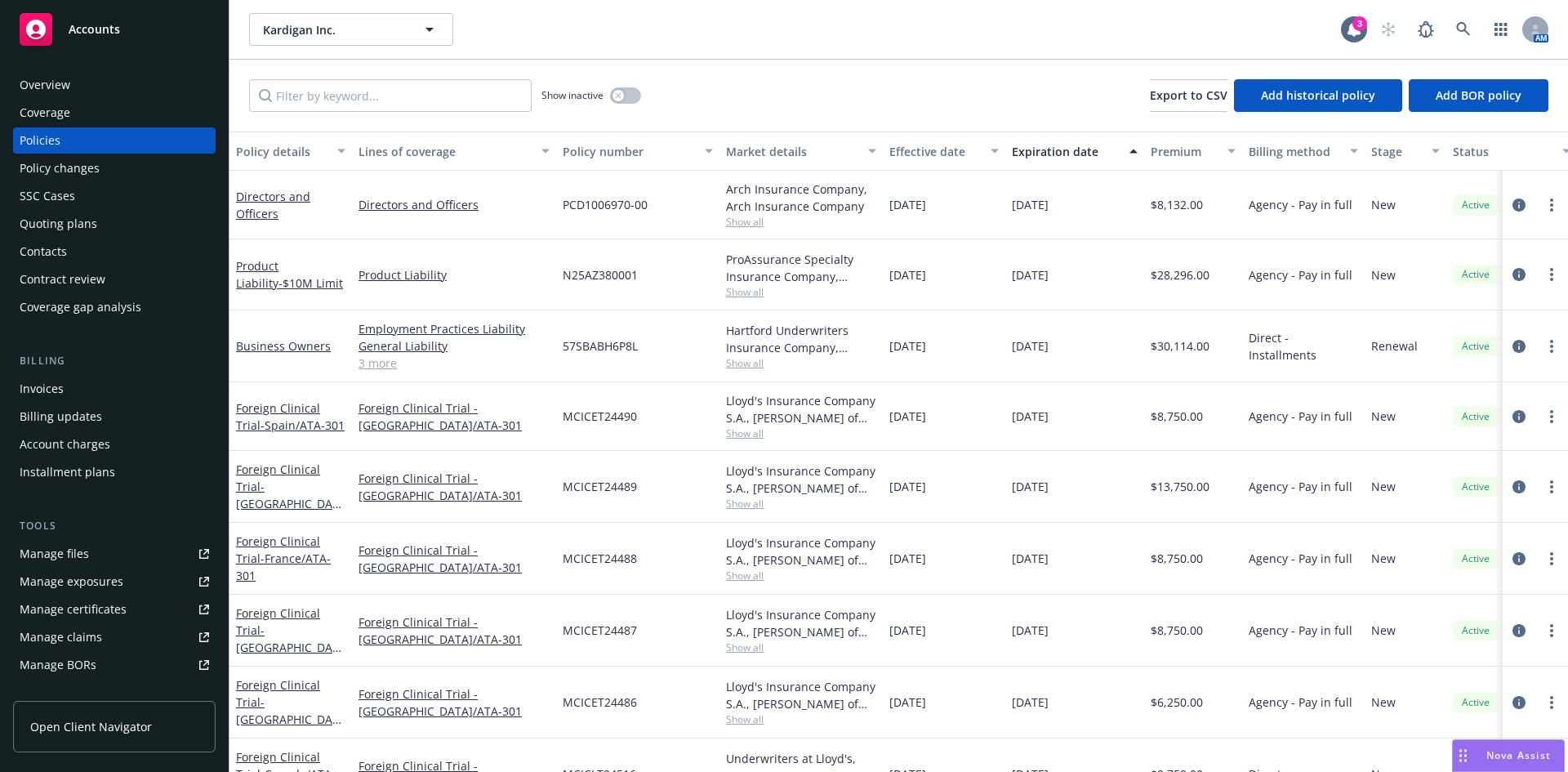
click at [246, 204] on div "Directors and Officers" at bounding box center [291, 204] width 109 height 35
click at [259, 218] on link "Directors and Officers" at bounding box center [274, 204] width 75 height 33
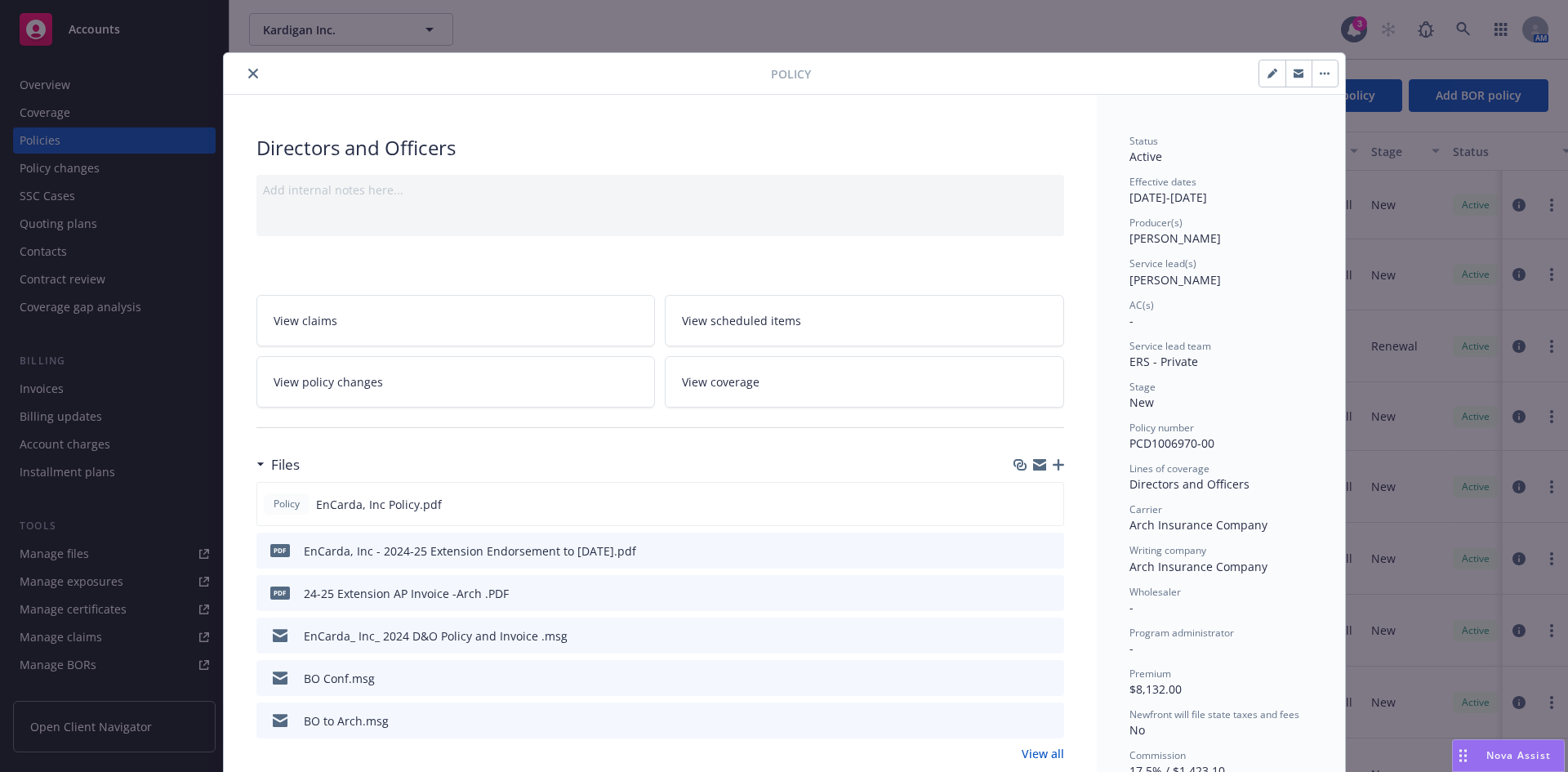
click at [1268, 71] on icon "button" at bounding box center [1272, 73] width 10 height 10
select select "NEW"
select select "other"
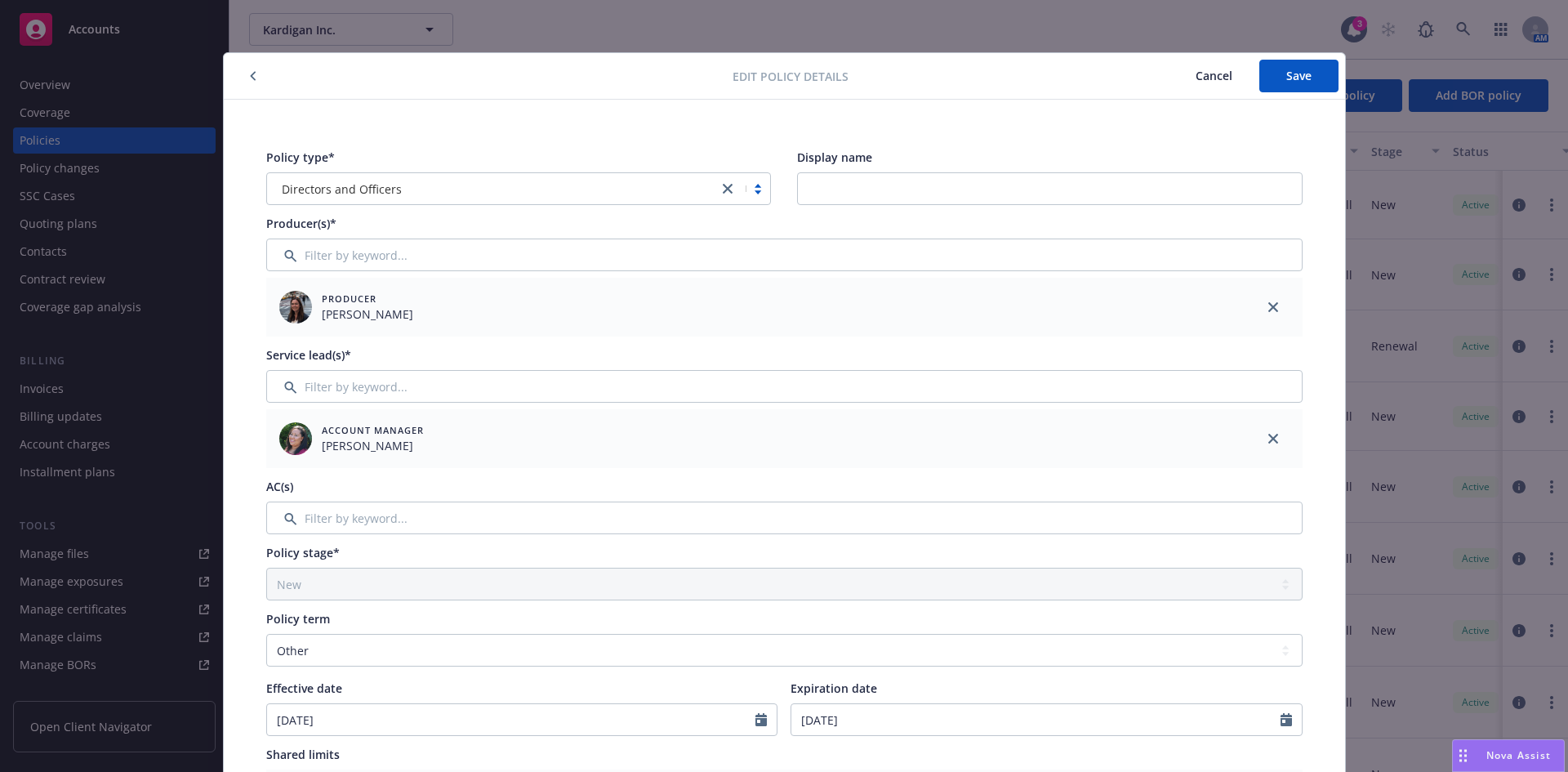
click at [1205, 70] on span "Cancel" at bounding box center [1214, 75] width 36 height 15
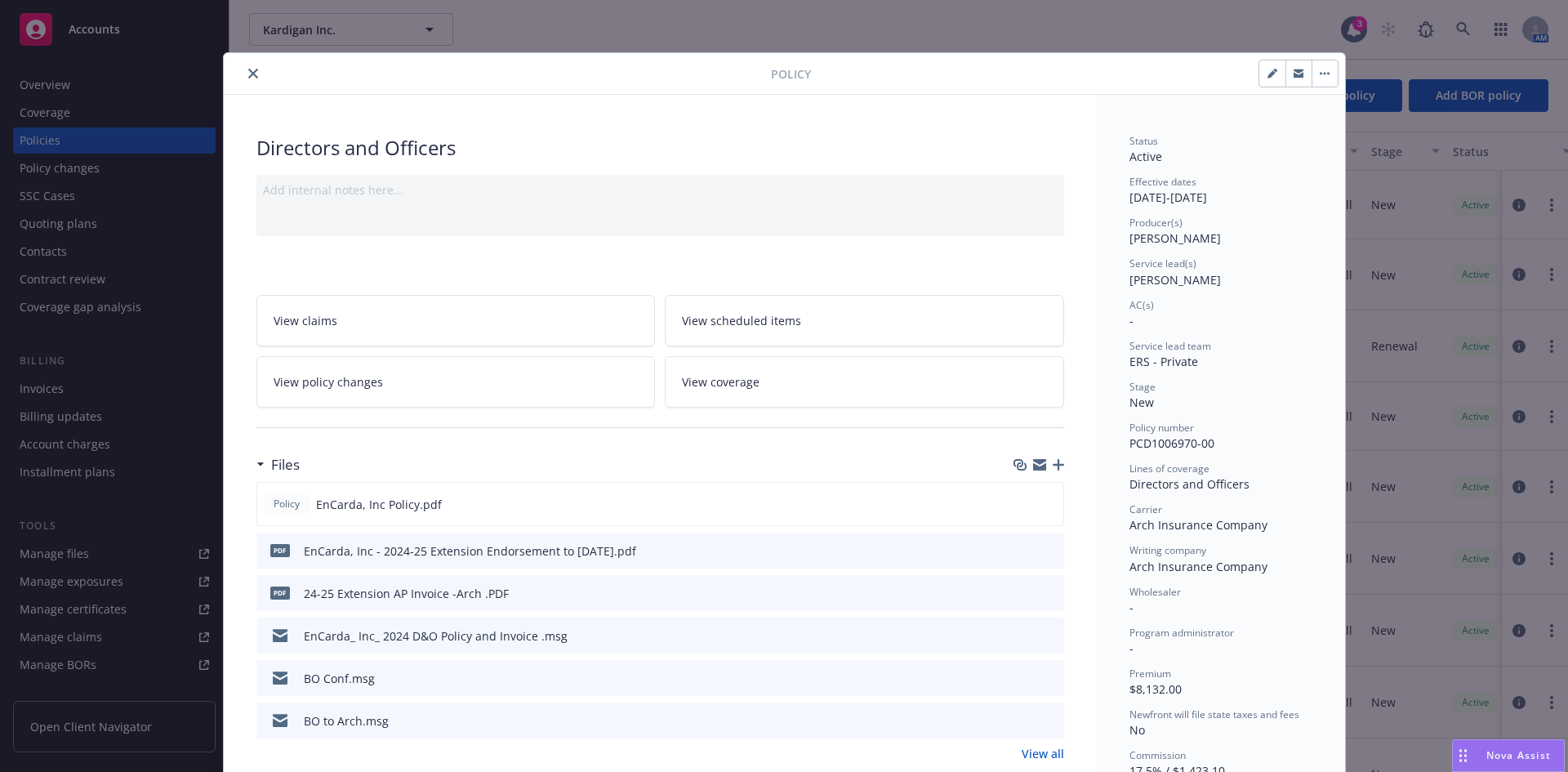
click at [1268, 74] on icon "button" at bounding box center [1272, 73] width 10 height 10
select select "NEW"
select select "other"
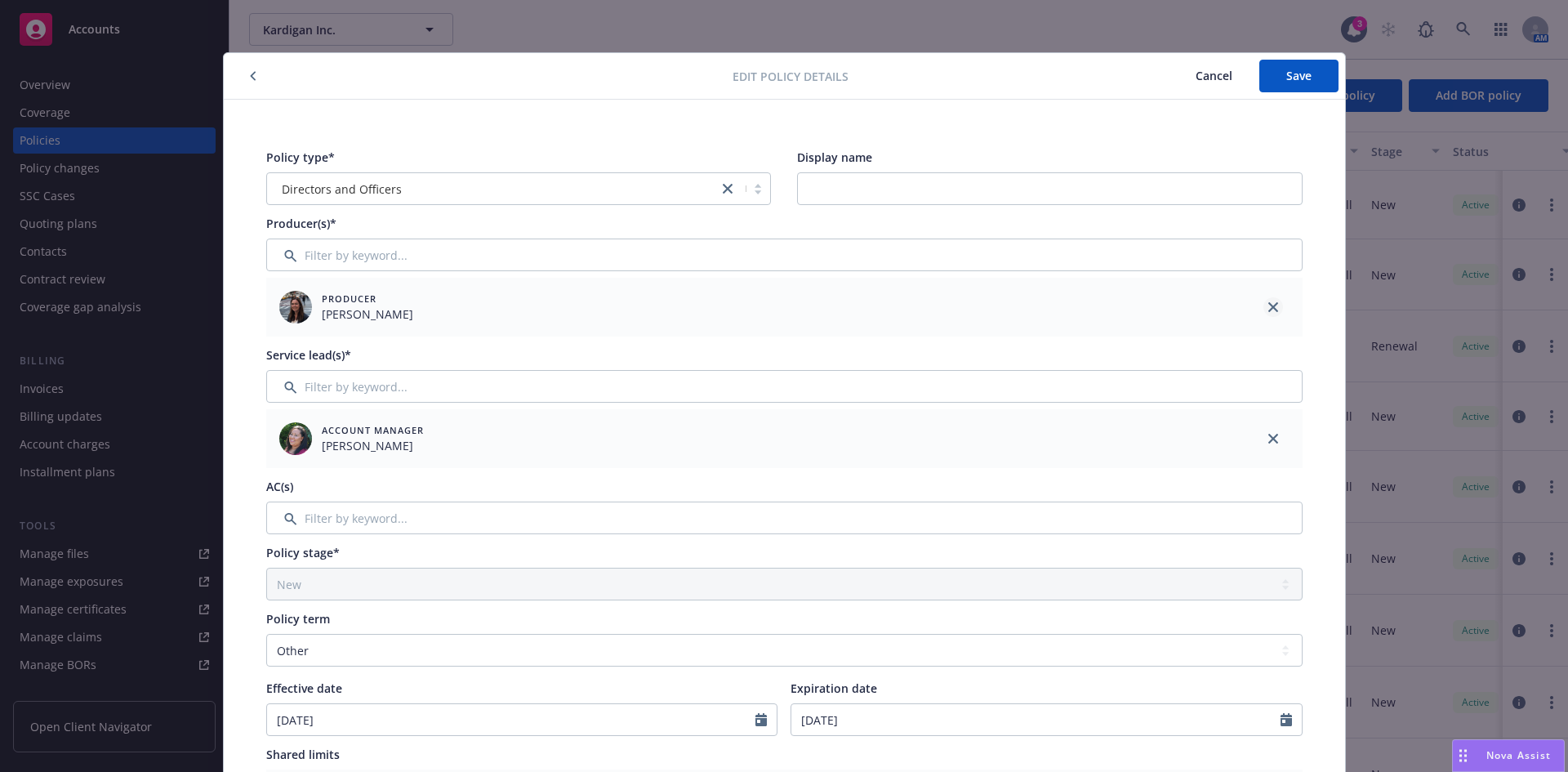
click at [1268, 308] on icon "close" at bounding box center [1272, 306] width 10 height 10
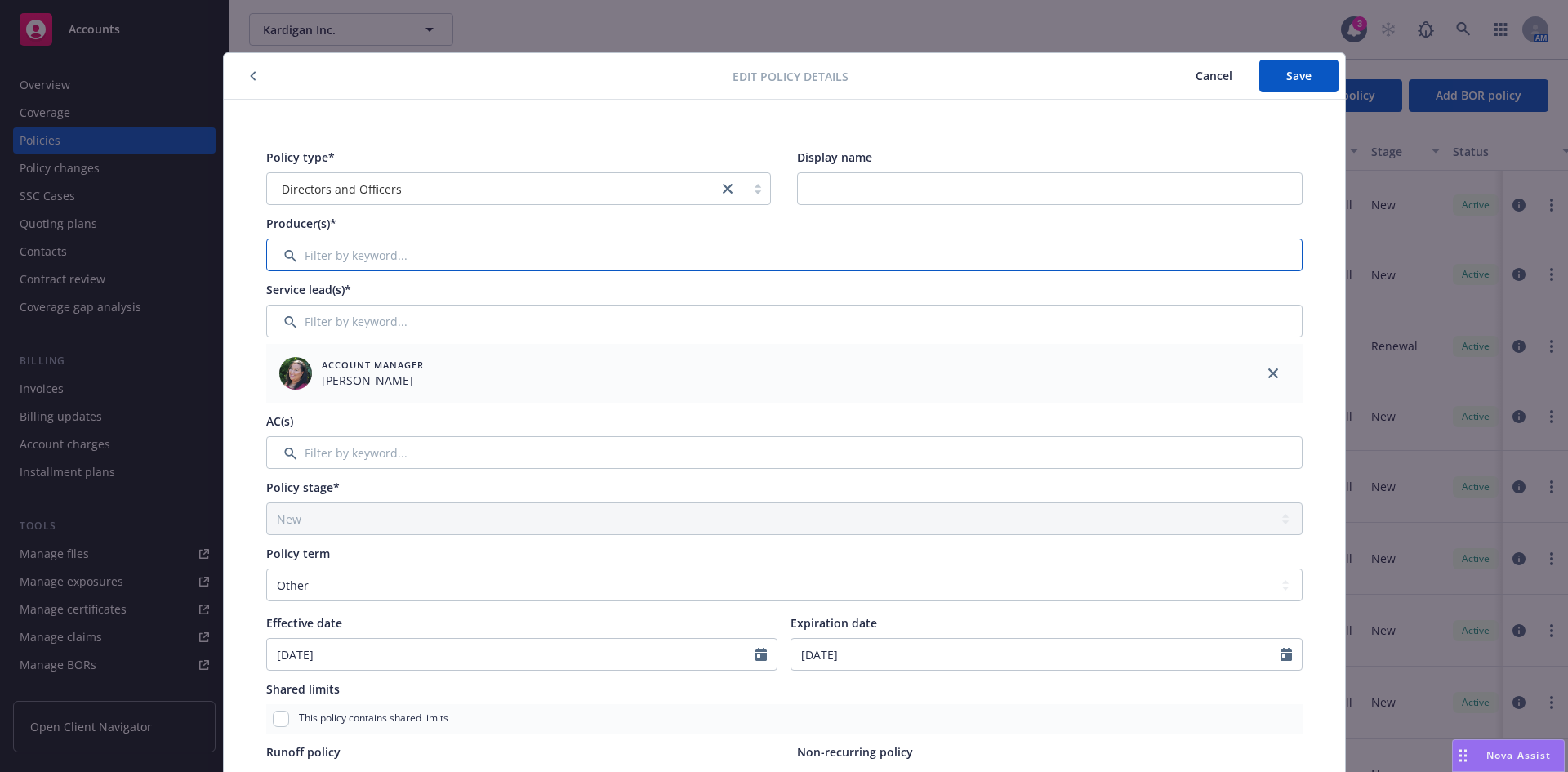
click at [455, 254] on input "Filter by keyword..." at bounding box center [784, 254] width 1036 height 33
click at [1217, 76] on span "Cancel" at bounding box center [1214, 75] width 36 height 15
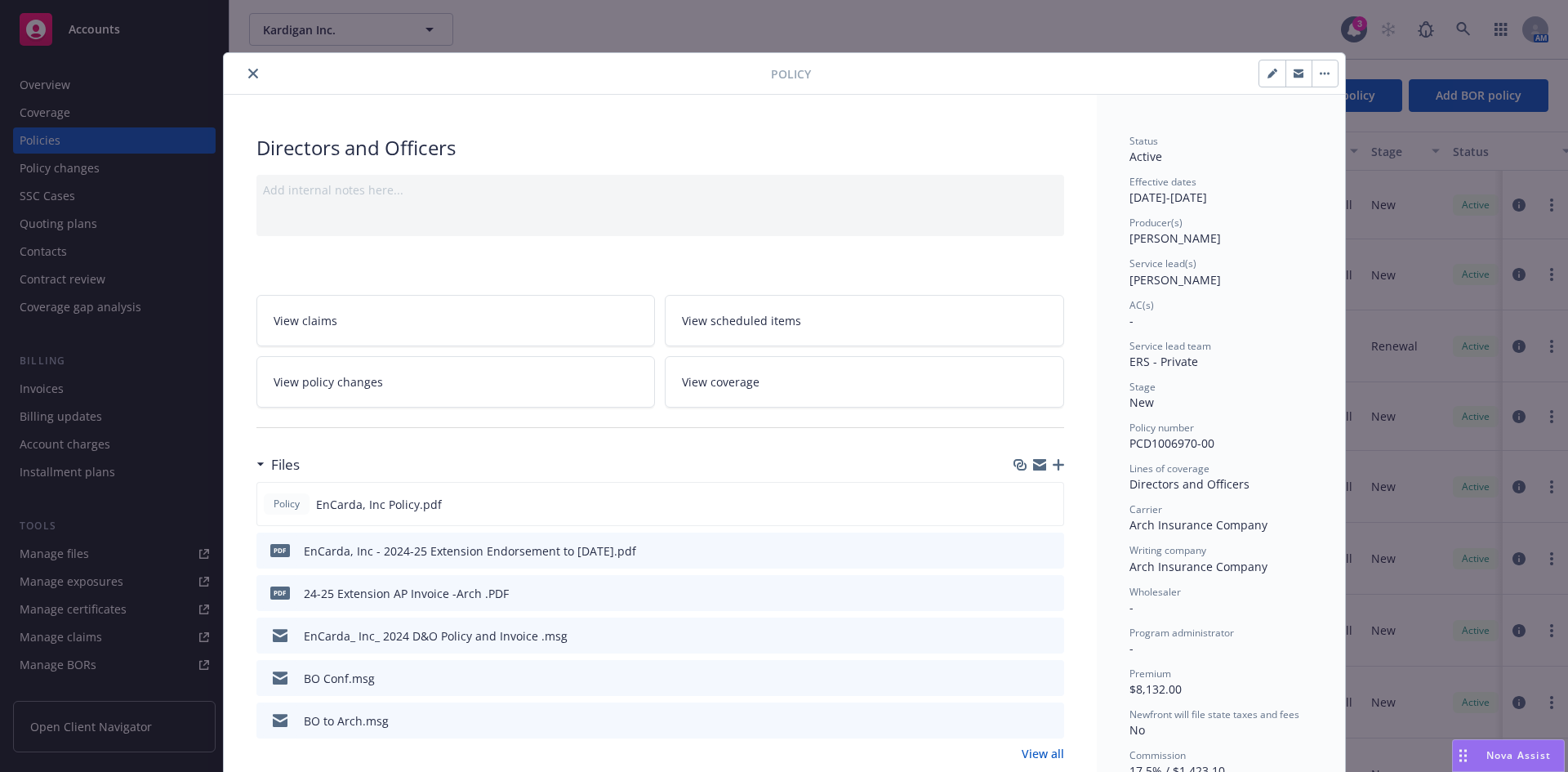
click at [248, 74] on icon "close" at bounding box center [252, 73] width 10 height 10
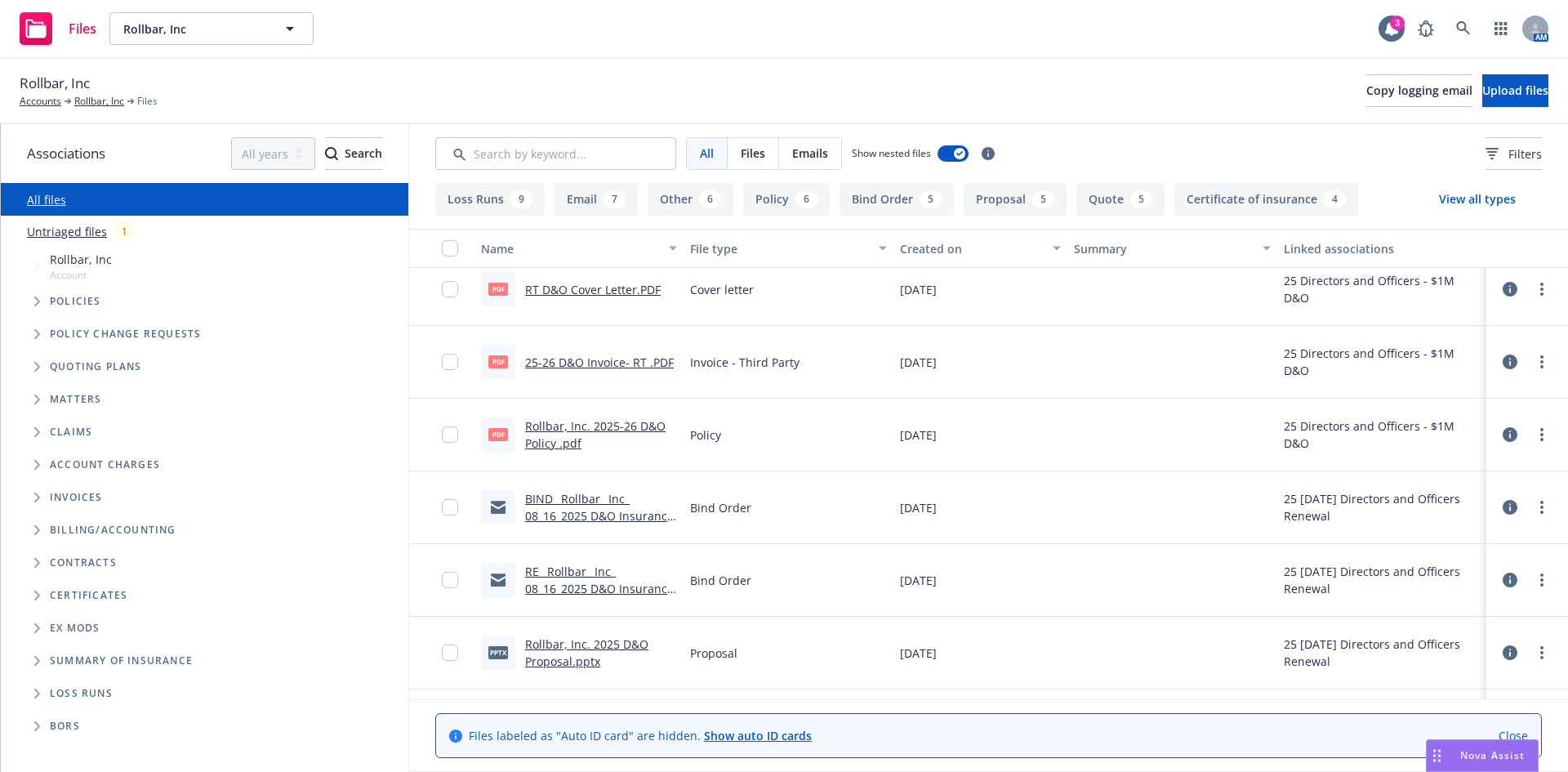
scroll to position [301, 0]
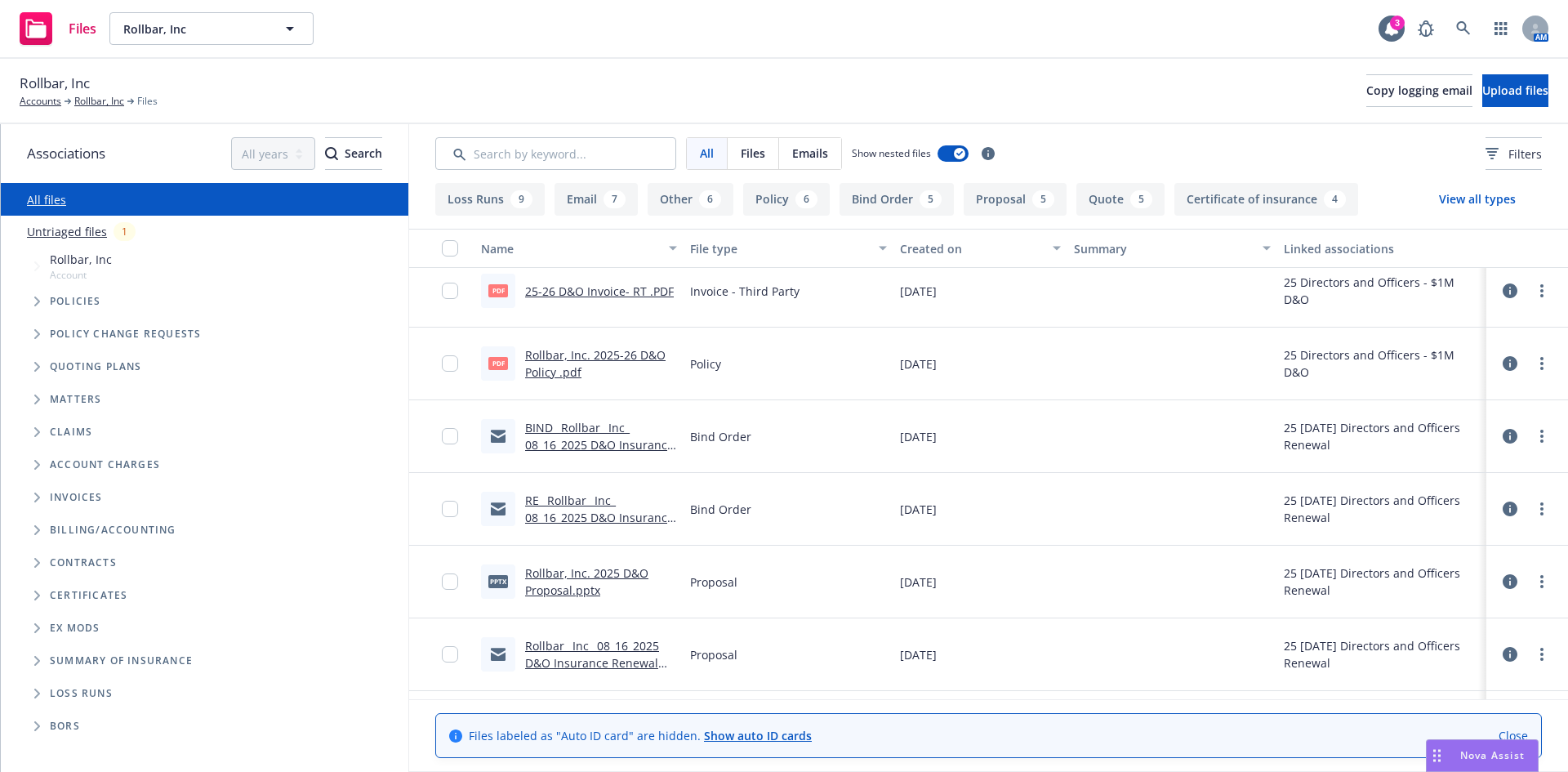
click at [559, 528] on div "RE_ Rollbar_ Inc_ 08_16_2025 D&O Insurance Renewal Proposal.msg" at bounding box center [578, 509] width 209 height 73
click at [555, 519] on link "RE_ Rollbar_ Inc_ 08_16_2025 D&O Insurance Renewal Proposal.msg" at bounding box center [599, 517] width 148 height 50
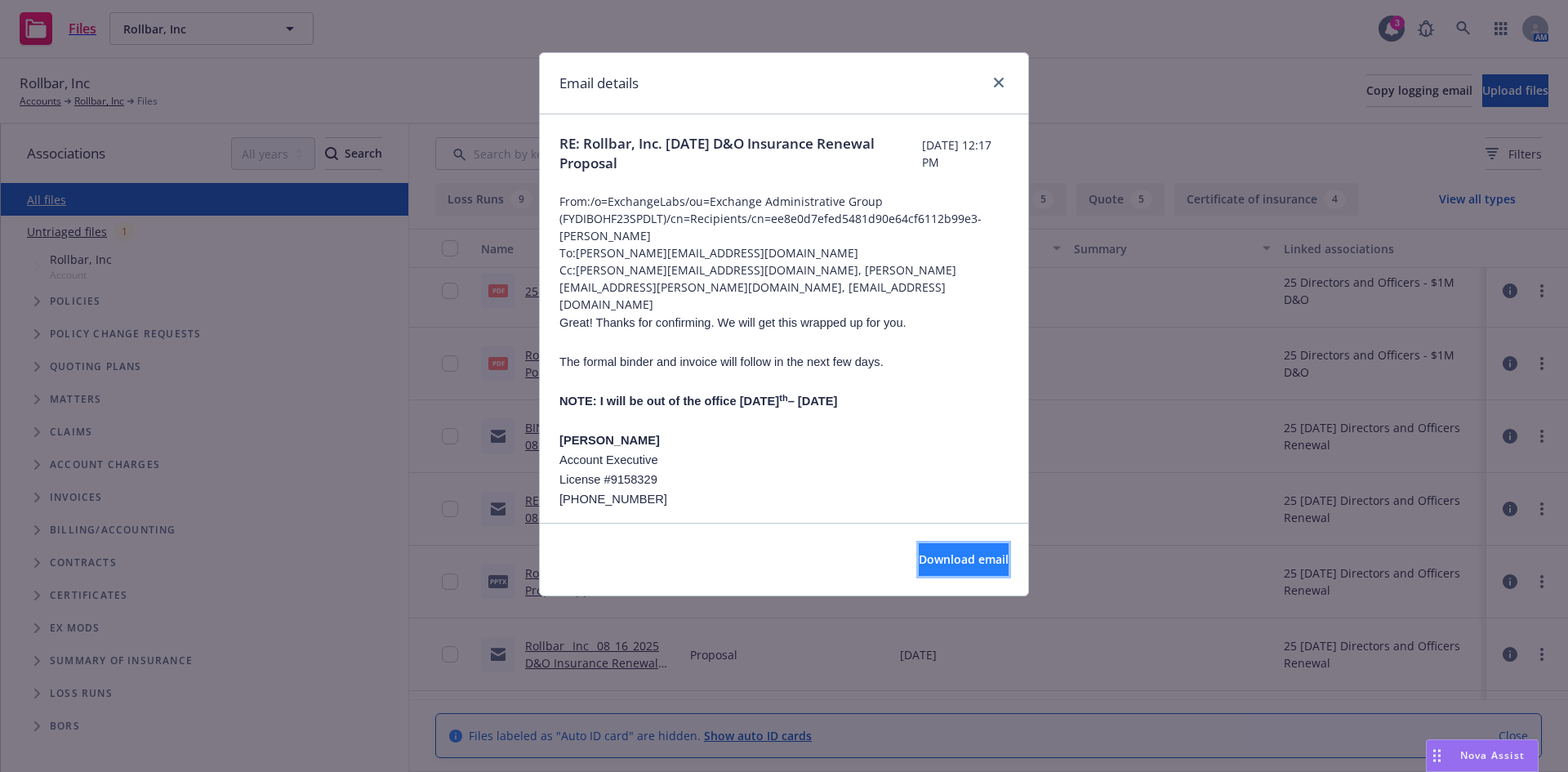
click at [925, 550] on button "Download email" at bounding box center [963, 559] width 90 height 33
click at [1000, 82] on icon "close" at bounding box center [999, 82] width 10 height 10
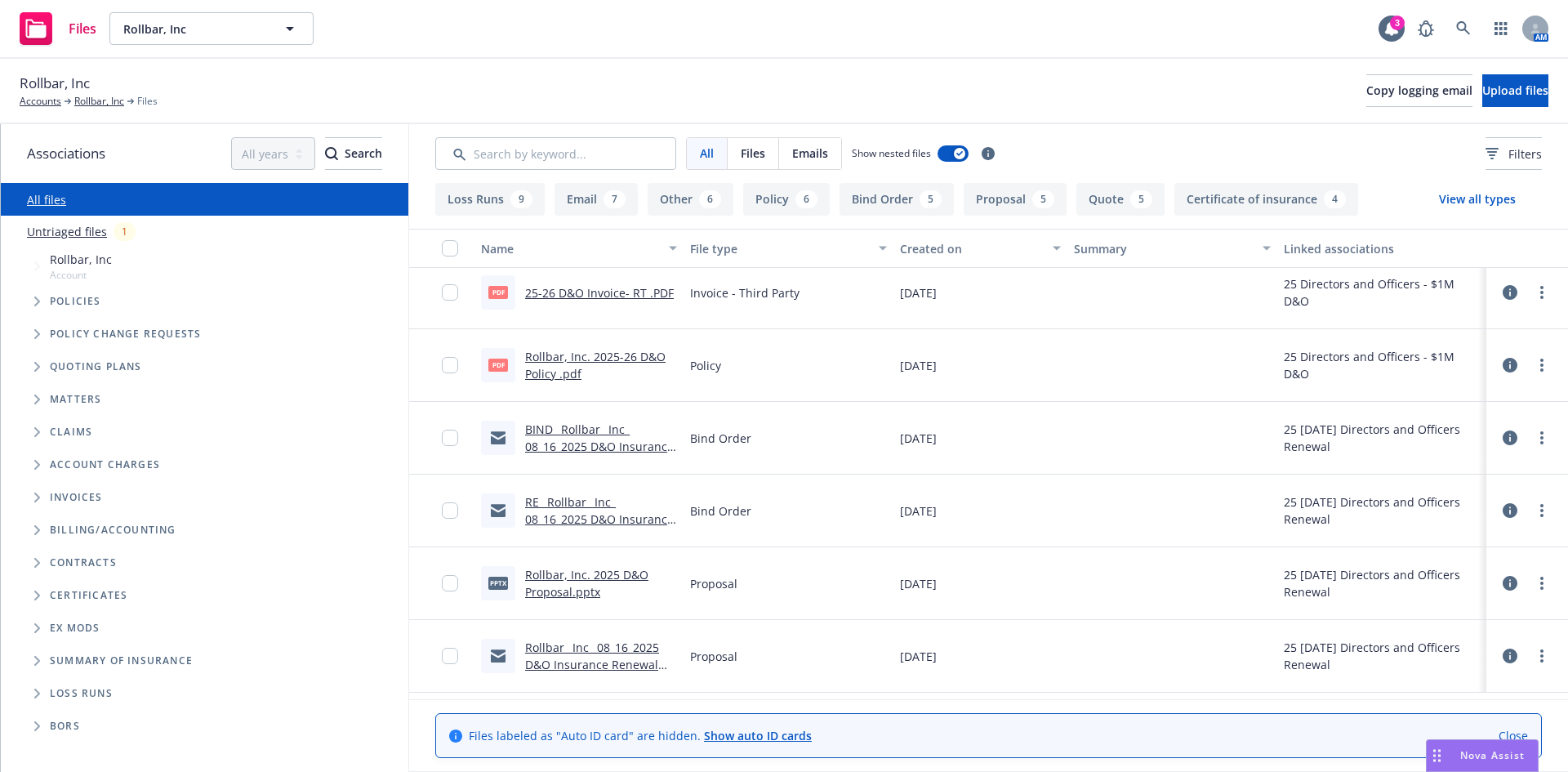
scroll to position [0, 0]
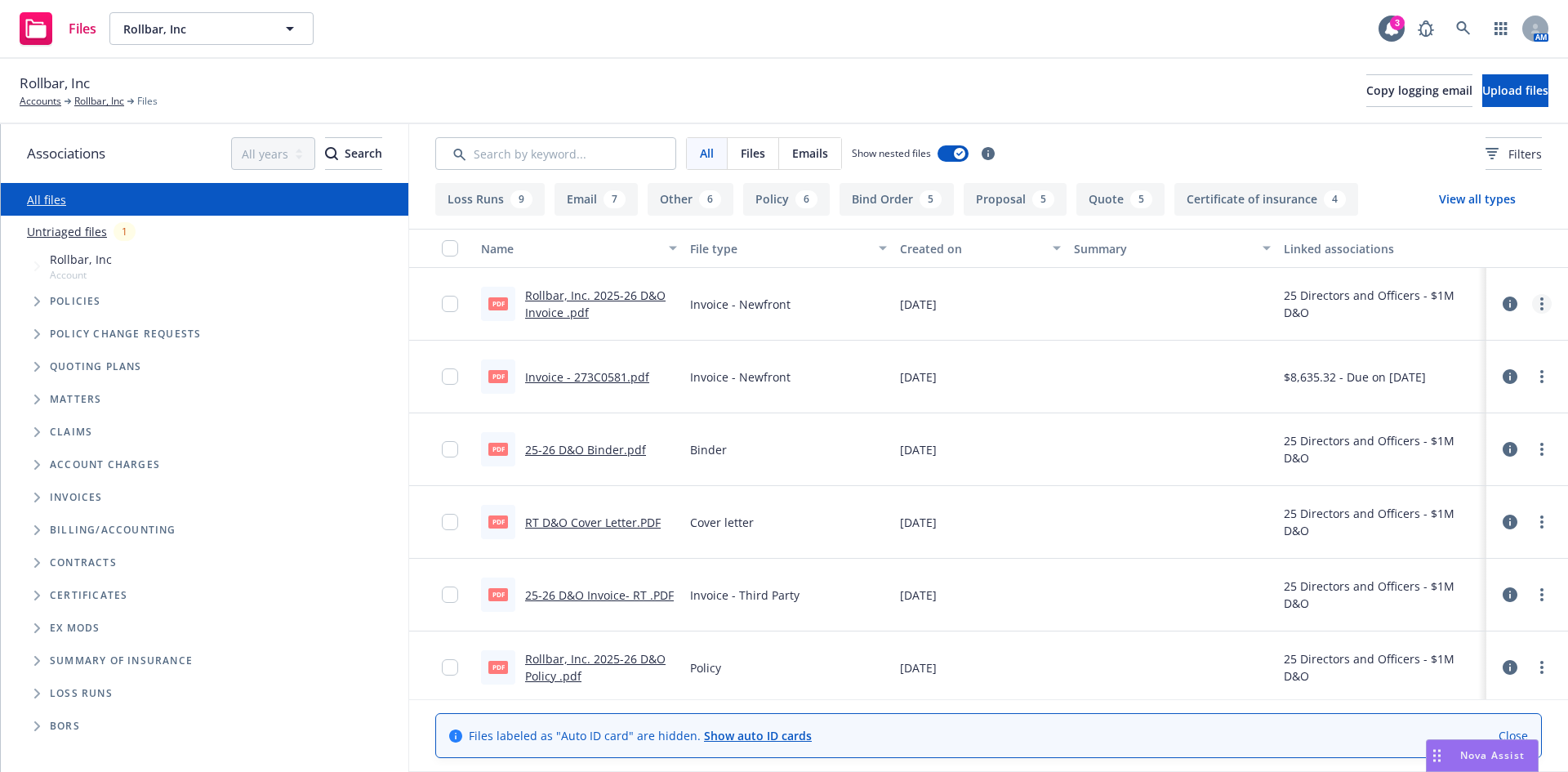
click at [1540, 306] on icon "more" at bounding box center [1542, 304] width 4 height 13
click at [1422, 369] on link "Download" at bounding box center [1457, 370] width 163 height 33
click at [1540, 669] on icon "more" at bounding box center [1542, 667] width 4 height 13
click at [1445, 576] on link "Download" at bounding box center [1469, 580] width 163 height 33
click at [1023, 59] on div "Rollbar, Inc Accounts Rollbar, Inc Files Copy logging email Upload files" at bounding box center [784, 92] width 1568 height 66
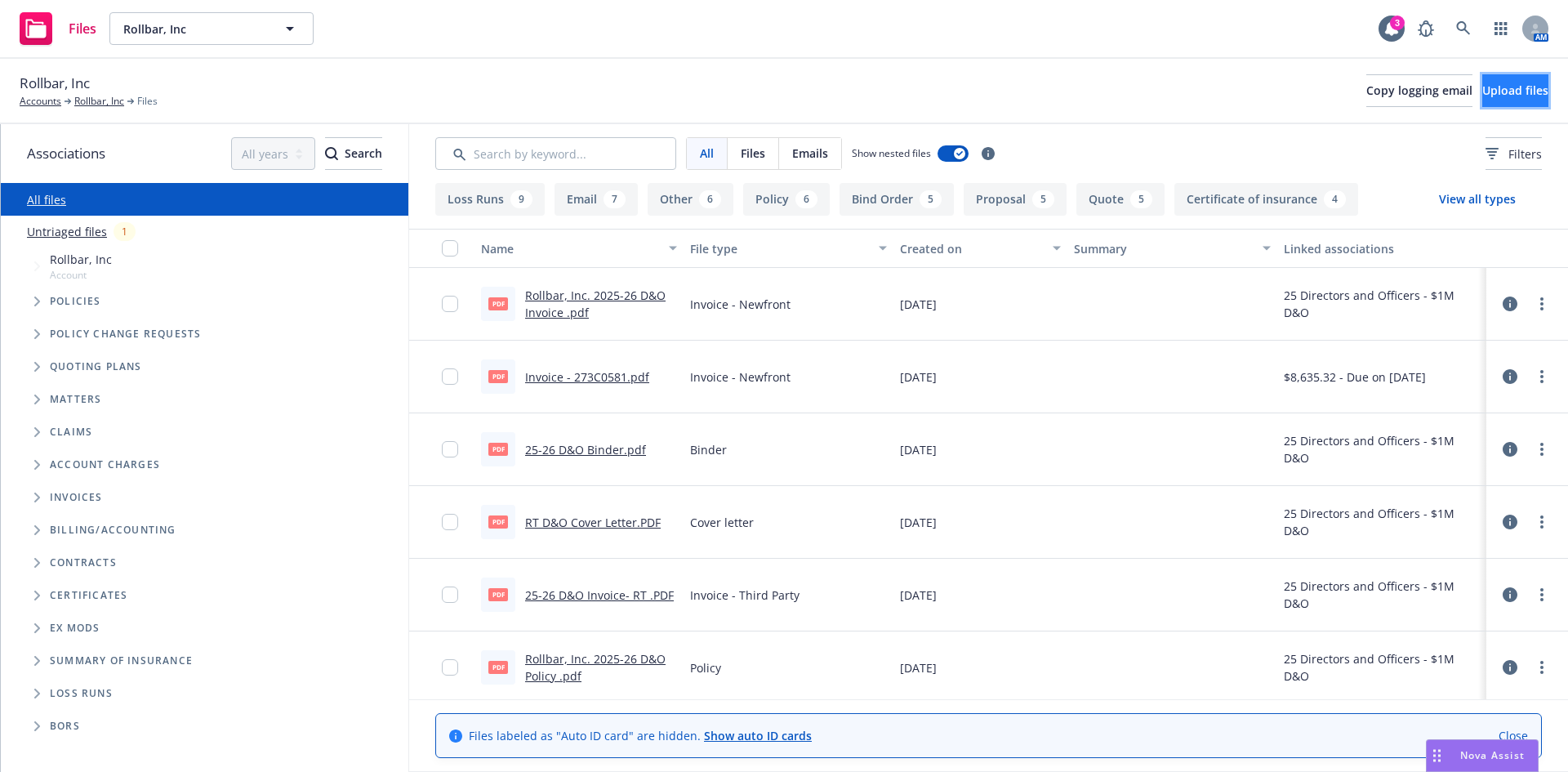
click at [1483, 93] on span "Upload files" at bounding box center [1515, 90] width 66 height 15
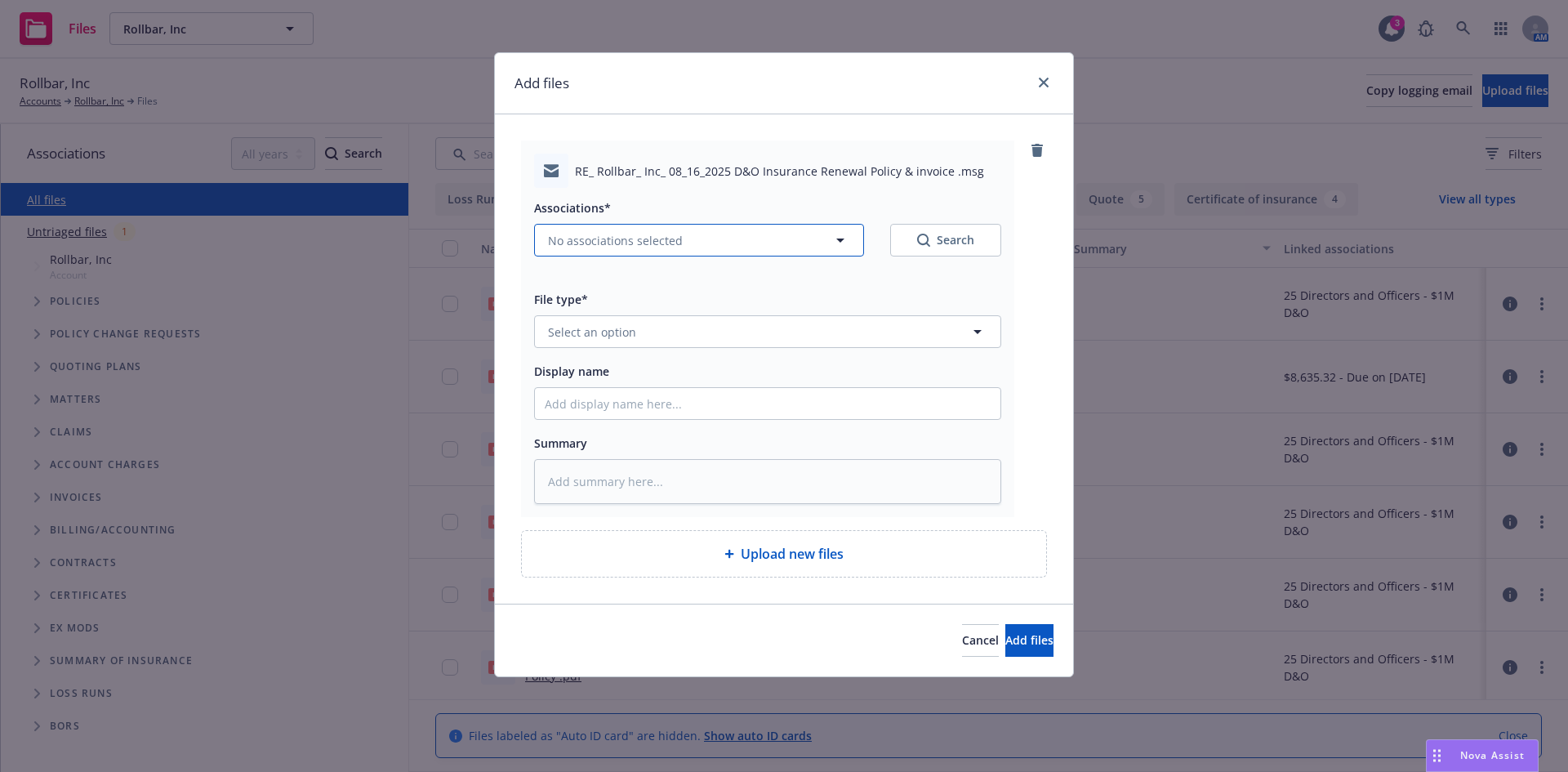
click at [610, 248] on span "No associations selected" at bounding box center [616, 240] width 135 height 17
type textarea "x"
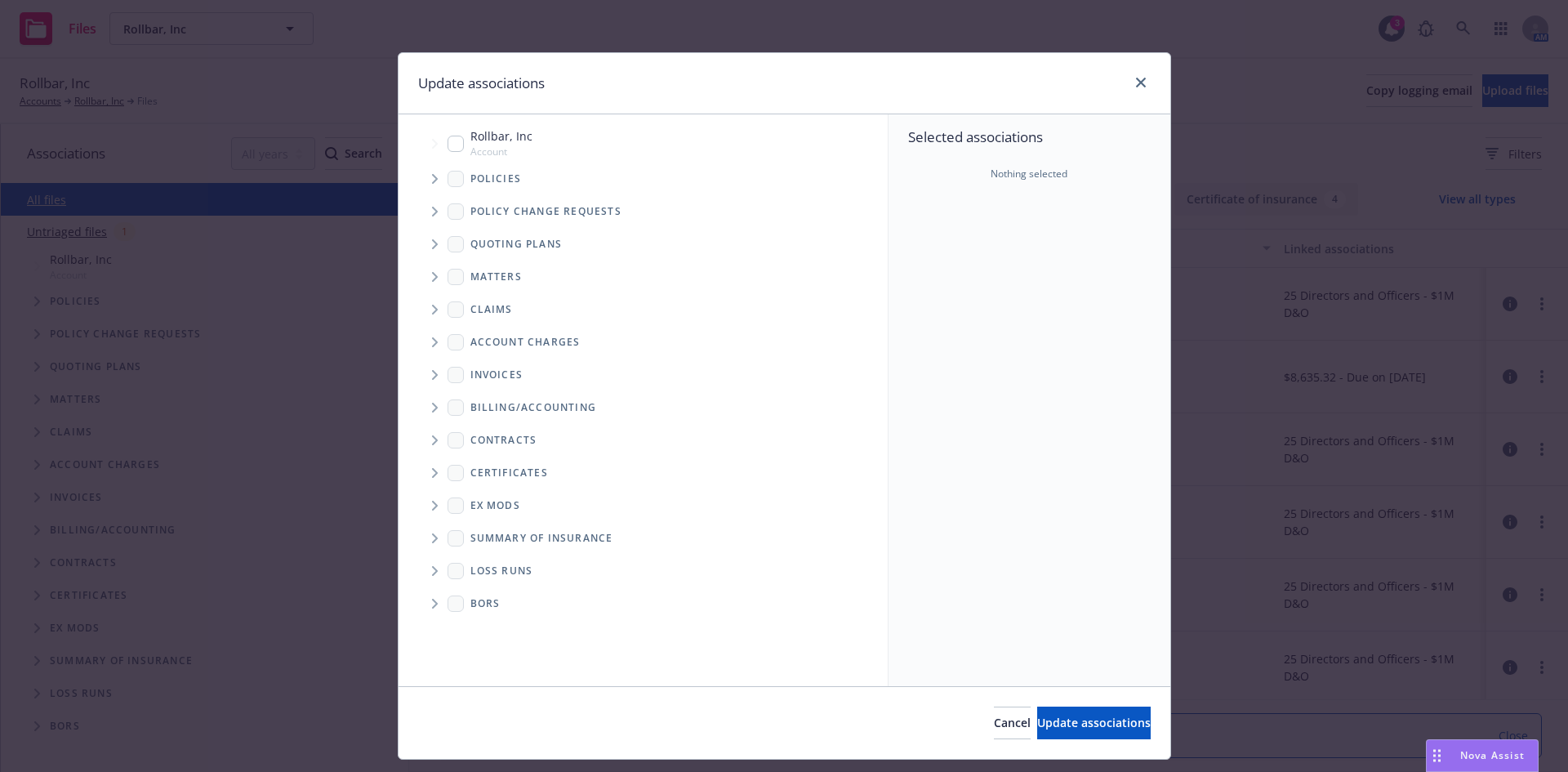
click at [432, 177] on icon "Tree Example" at bounding box center [434, 179] width 5 height 10
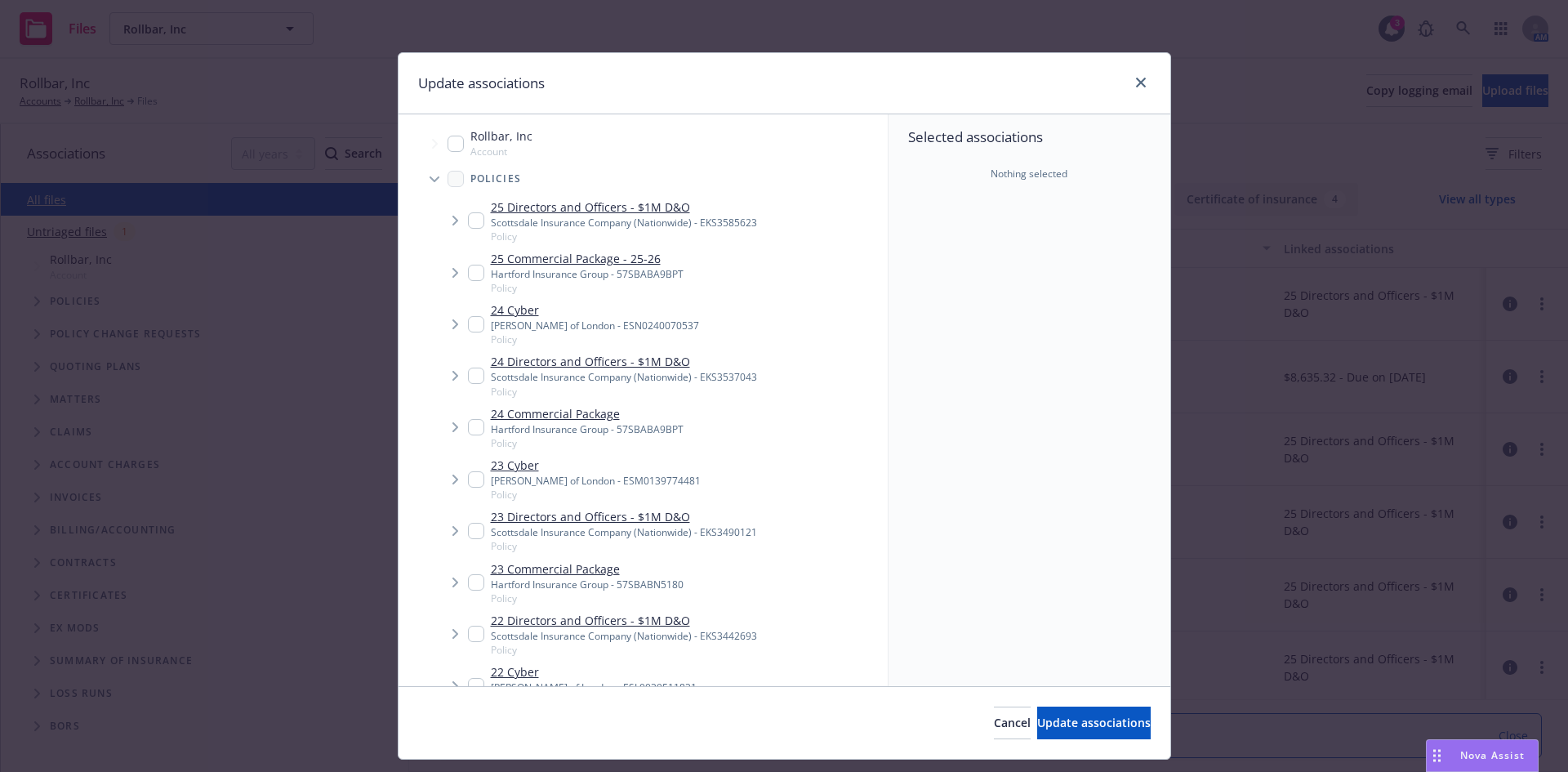
click at [469, 219] on input "Tree Example" at bounding box center [476, 220] width 16 height 16
checkbox input "true"
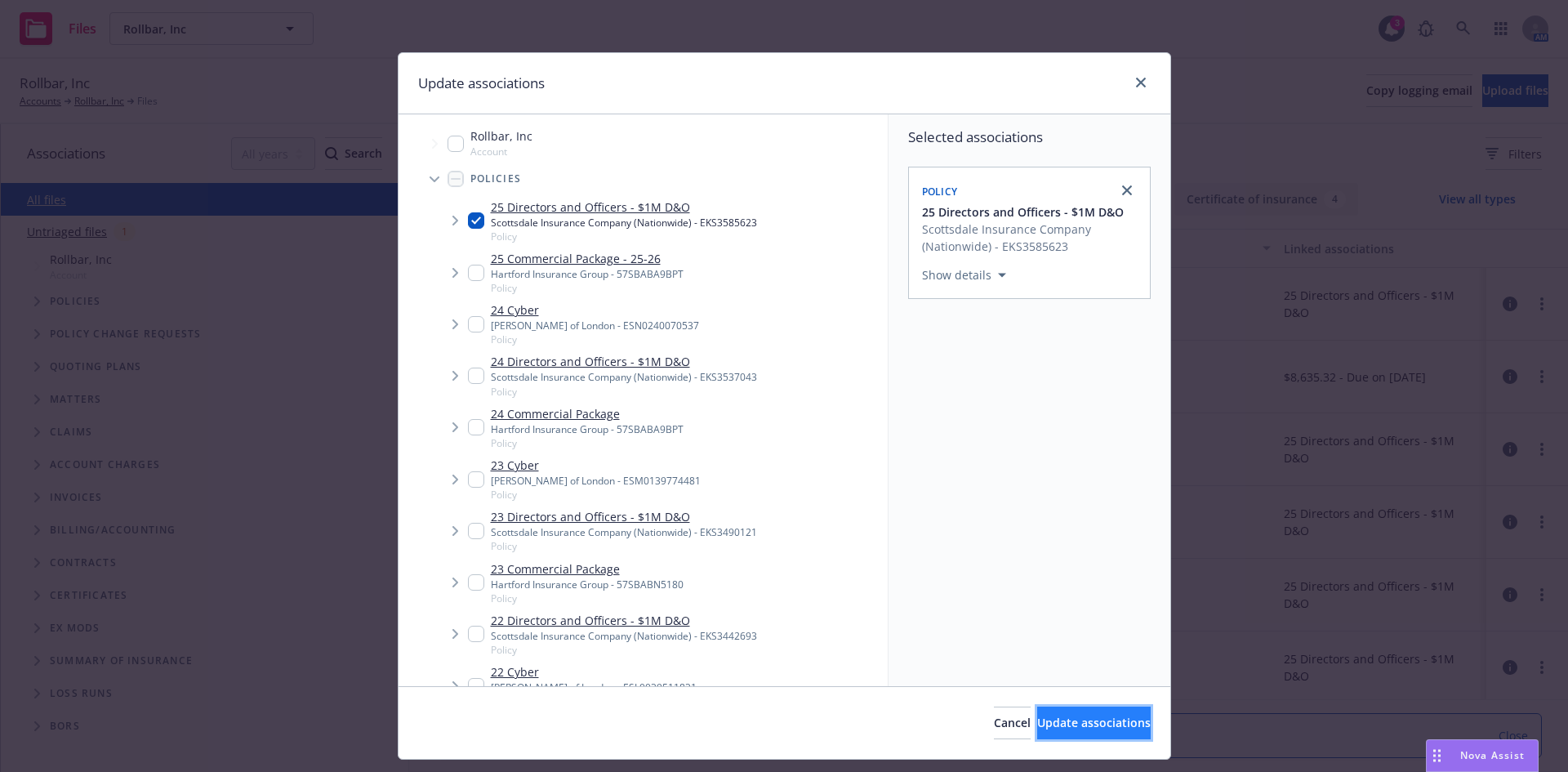
click at [1037, 723] on span "Update associations" at bounding box center [1094, 721] width 114 height 15
type textarea "x"
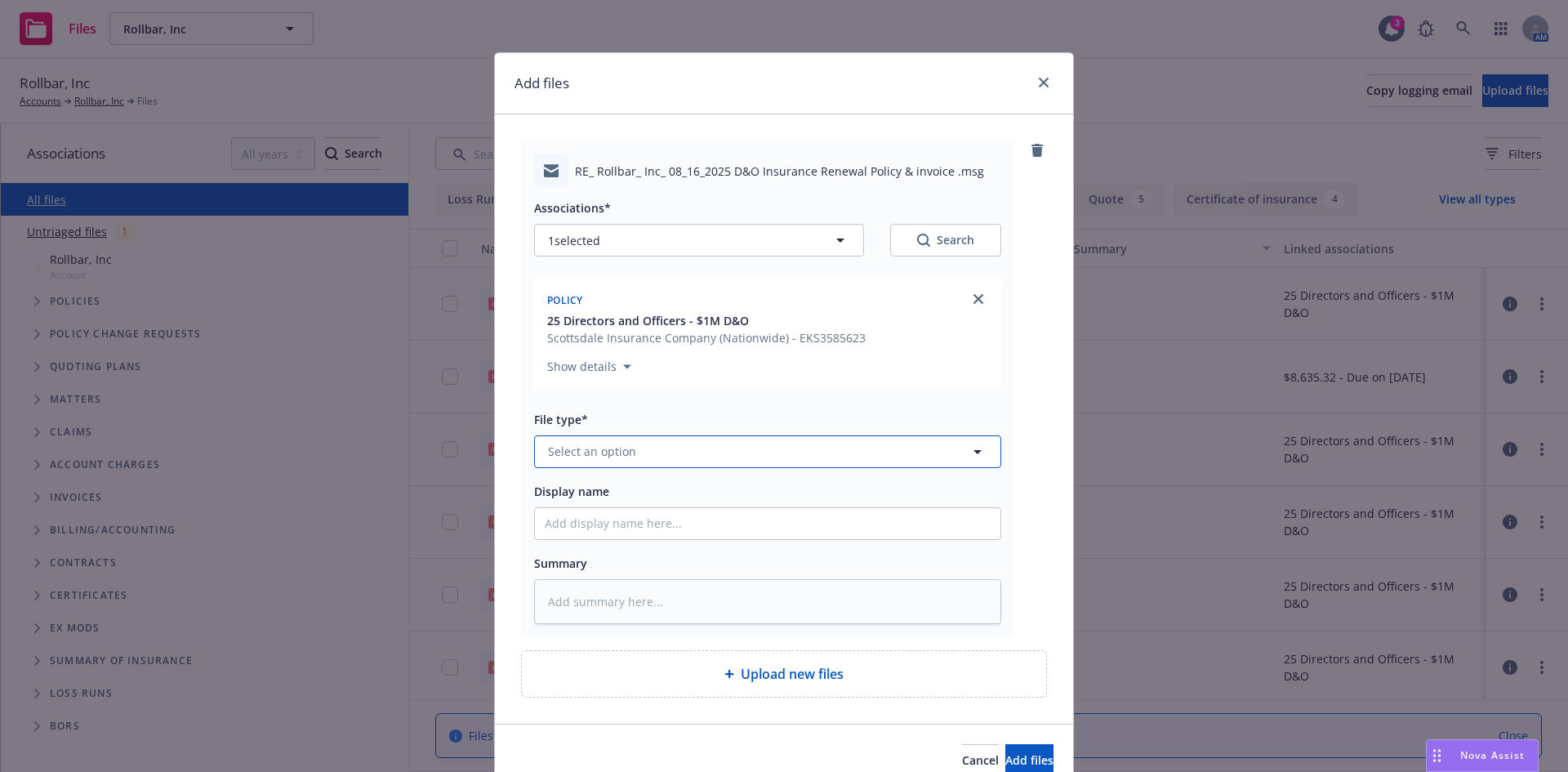
click at [569, 454] on span "Select an option" at bounding box center [592, 450] width 88 height 17
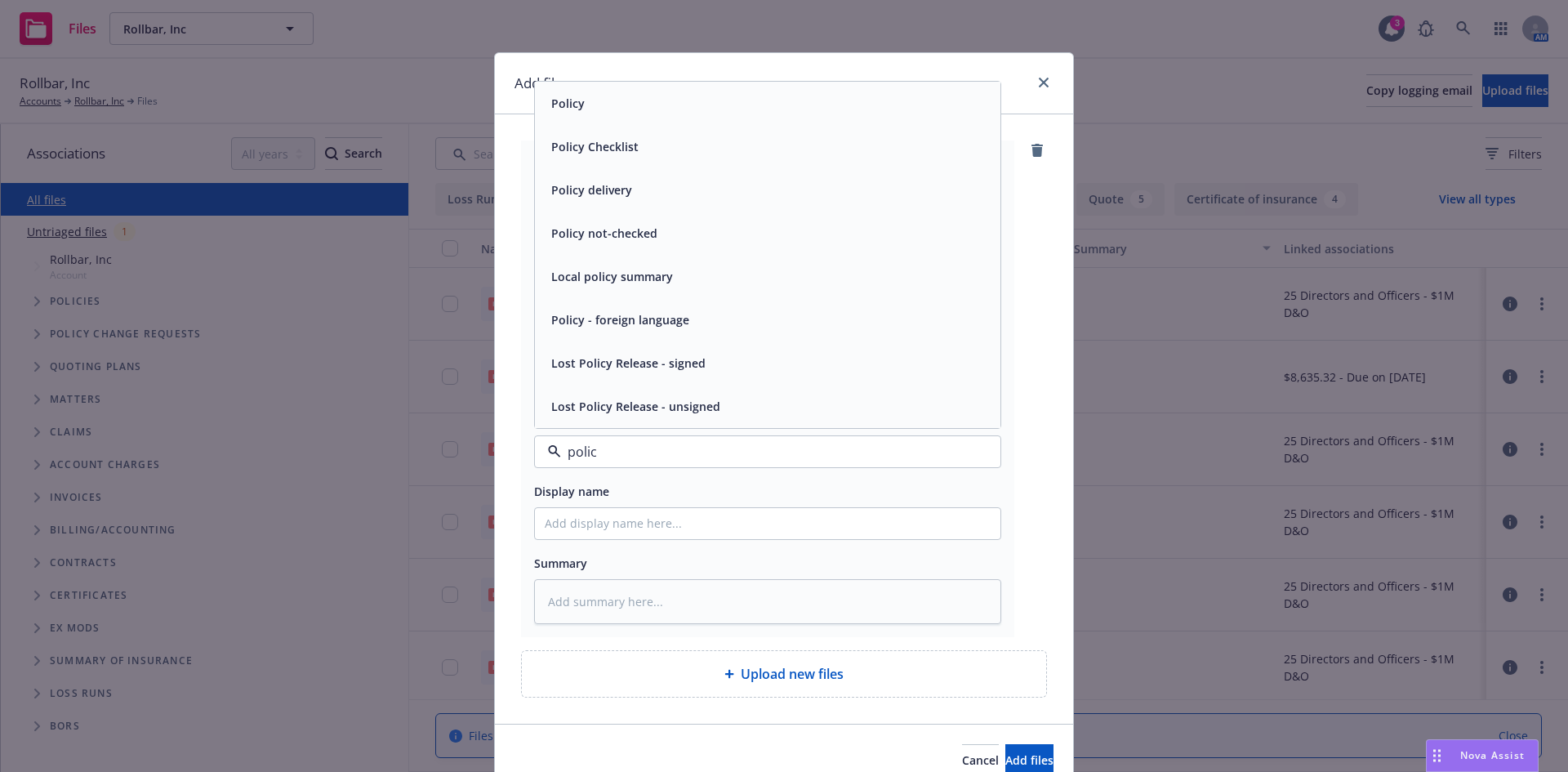
type input "policy"
drag, startPoint x: 595, startPoint y: 187, endPoint x: 596, endPoint y: 357, distance: 170.0
click at [596, 186] on span "Policy delivery" at bounding box center [591, 189] width 81 height 17
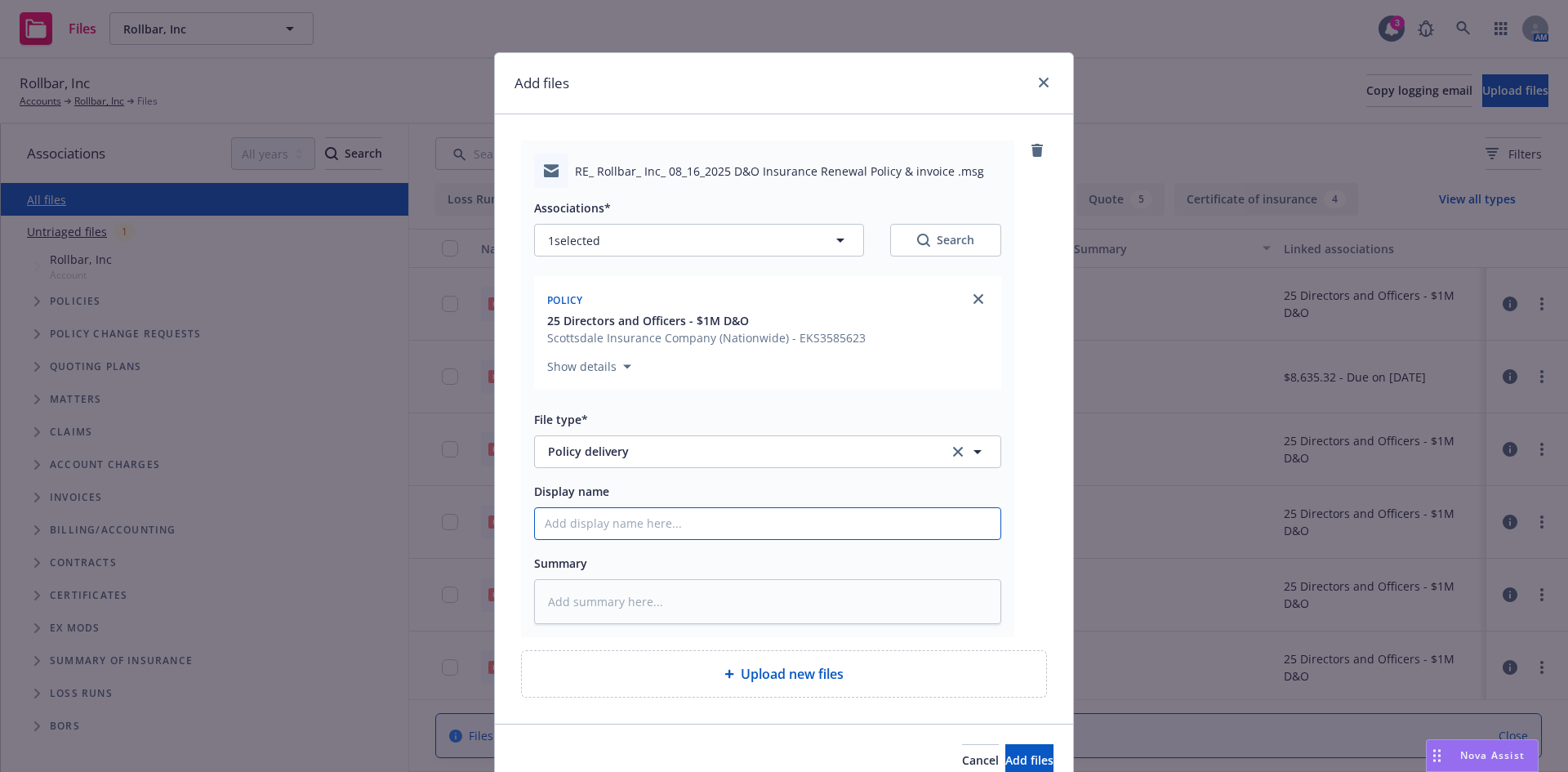
click at [563, 512] on input "Display name" at bounding box center [768, 523] width 466 height 31
type textarea "x"
type input "D"
type textarea "x"
type input "D&"
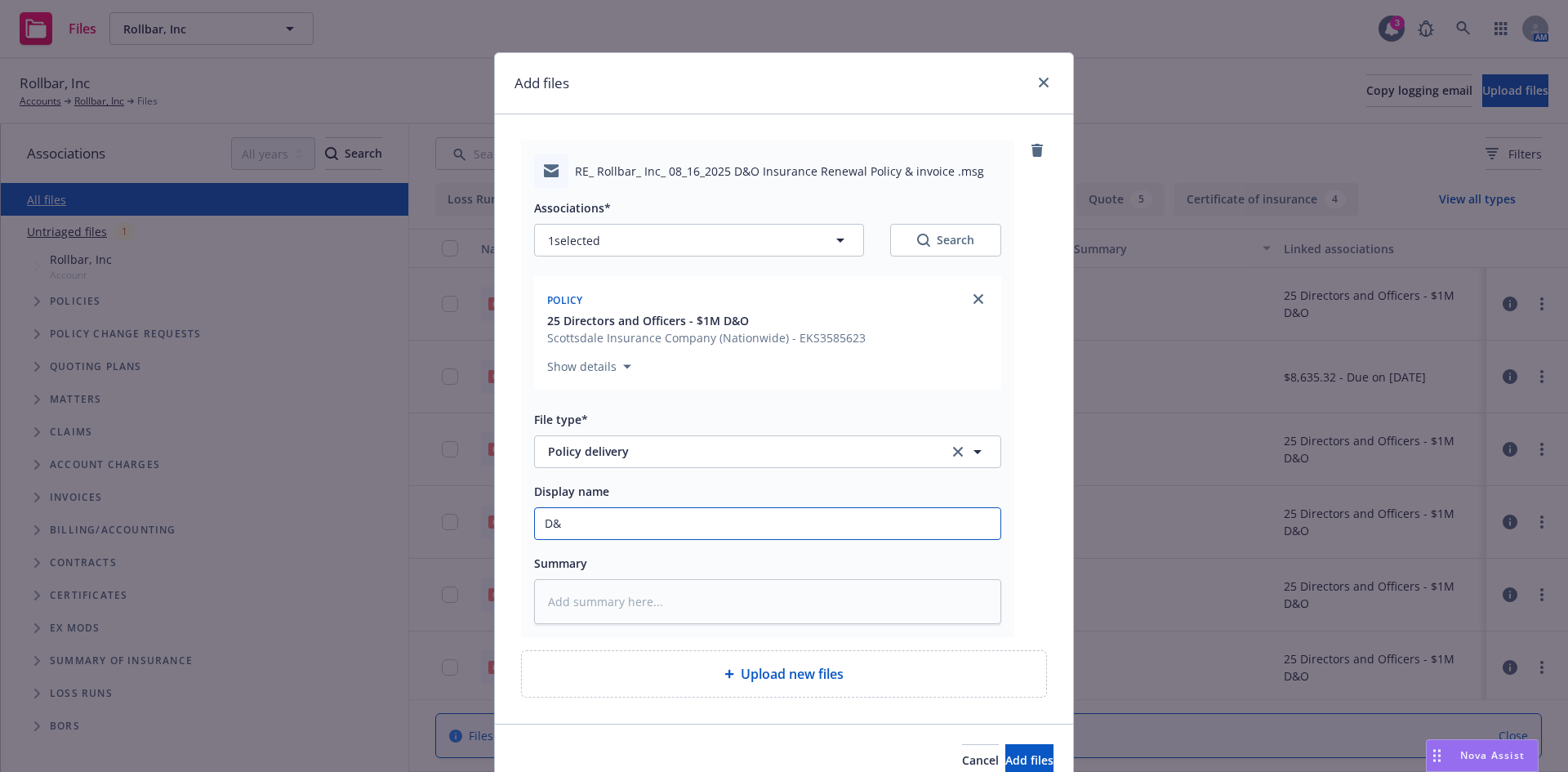
type textarea "x"
type input "D&O"
type textarea "x"
type input "D&O"
type textarea "x"
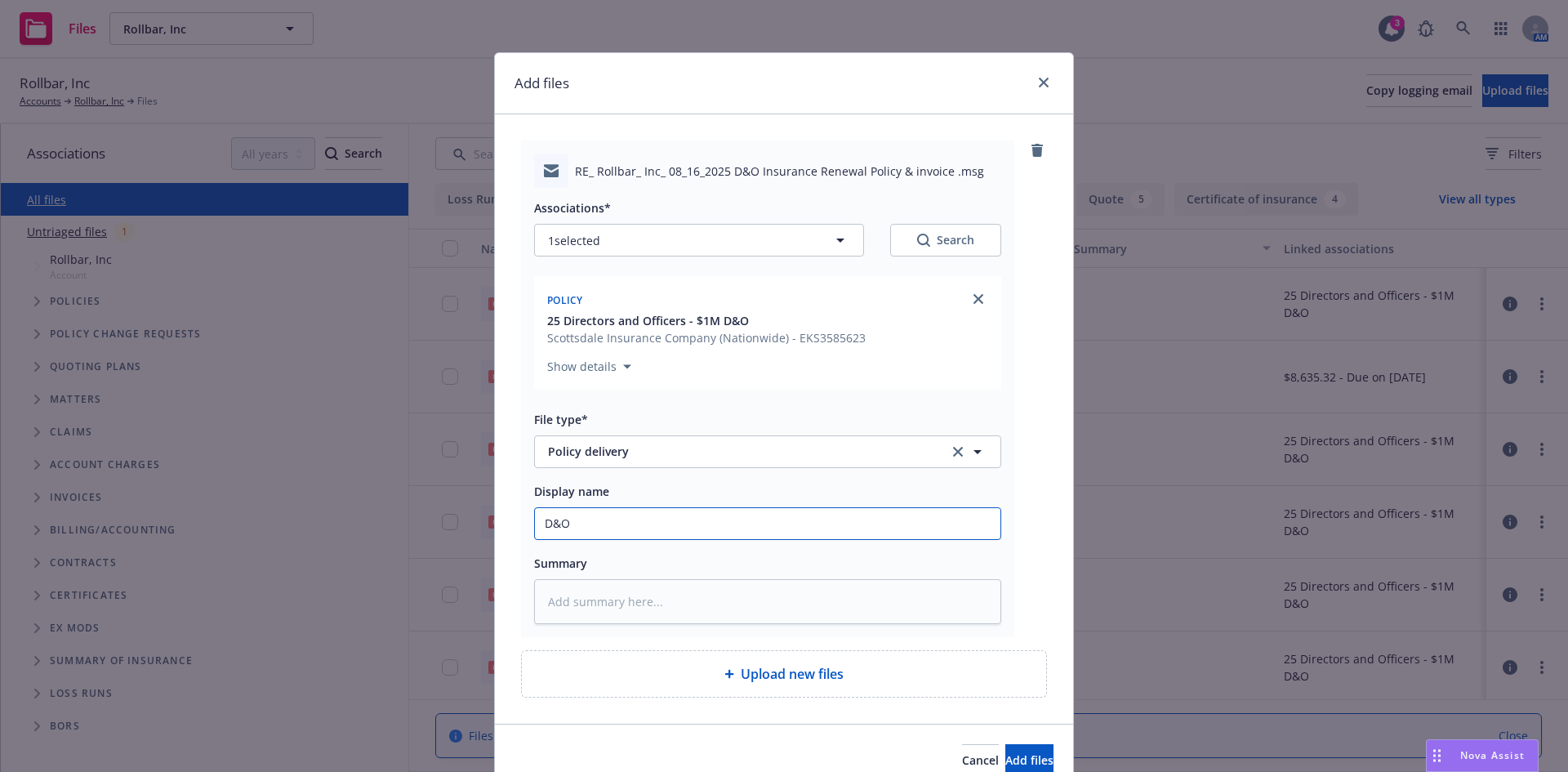
type input "D&O P"
type textarea "x"
type input "D&O Po"
type textarea "x"
type input "D&O Pol"
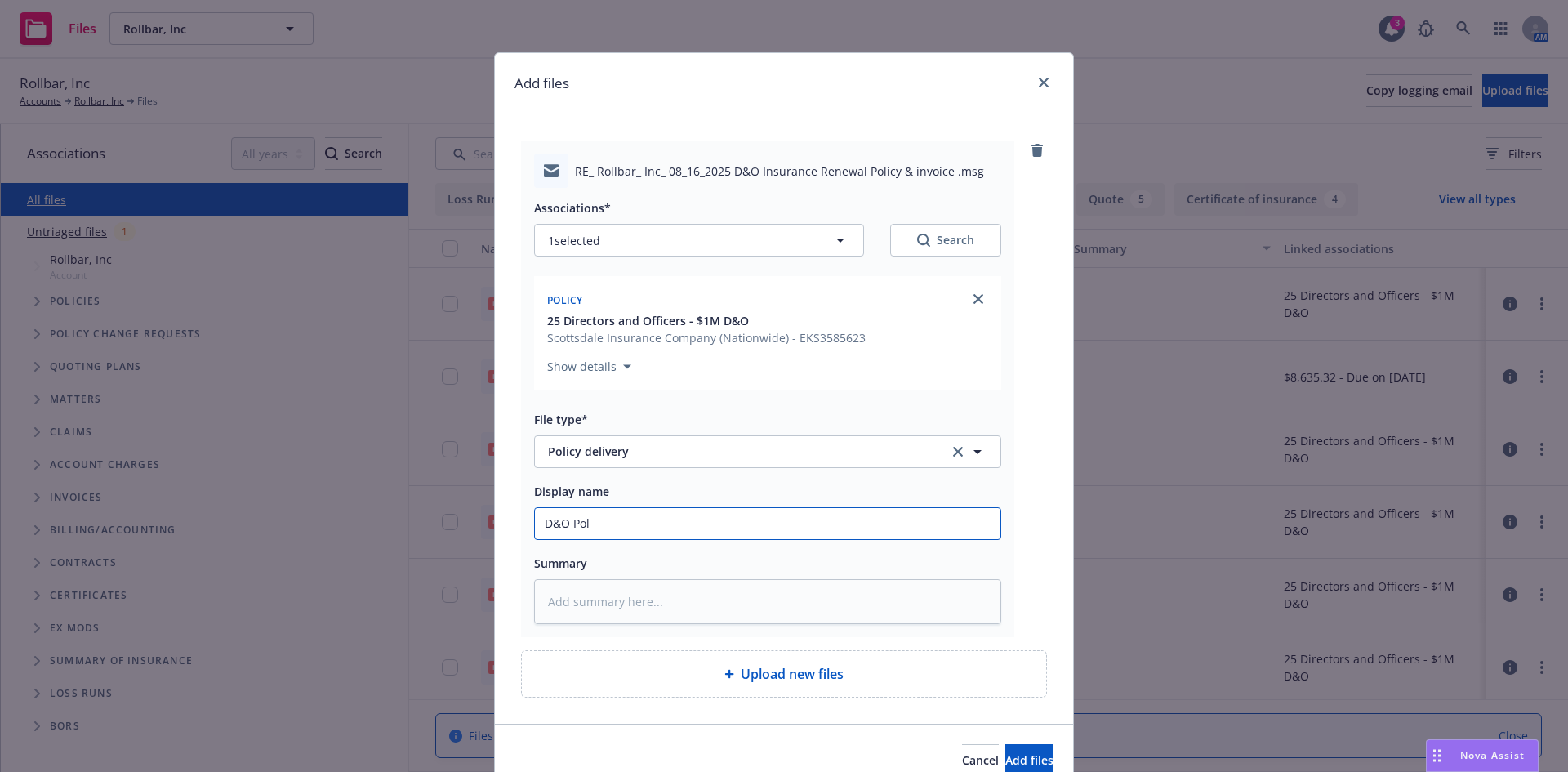
type textarea "x"
type input "D&O Poli"
type textarea "x"
type input "D&O Polic"
type textarea "x"
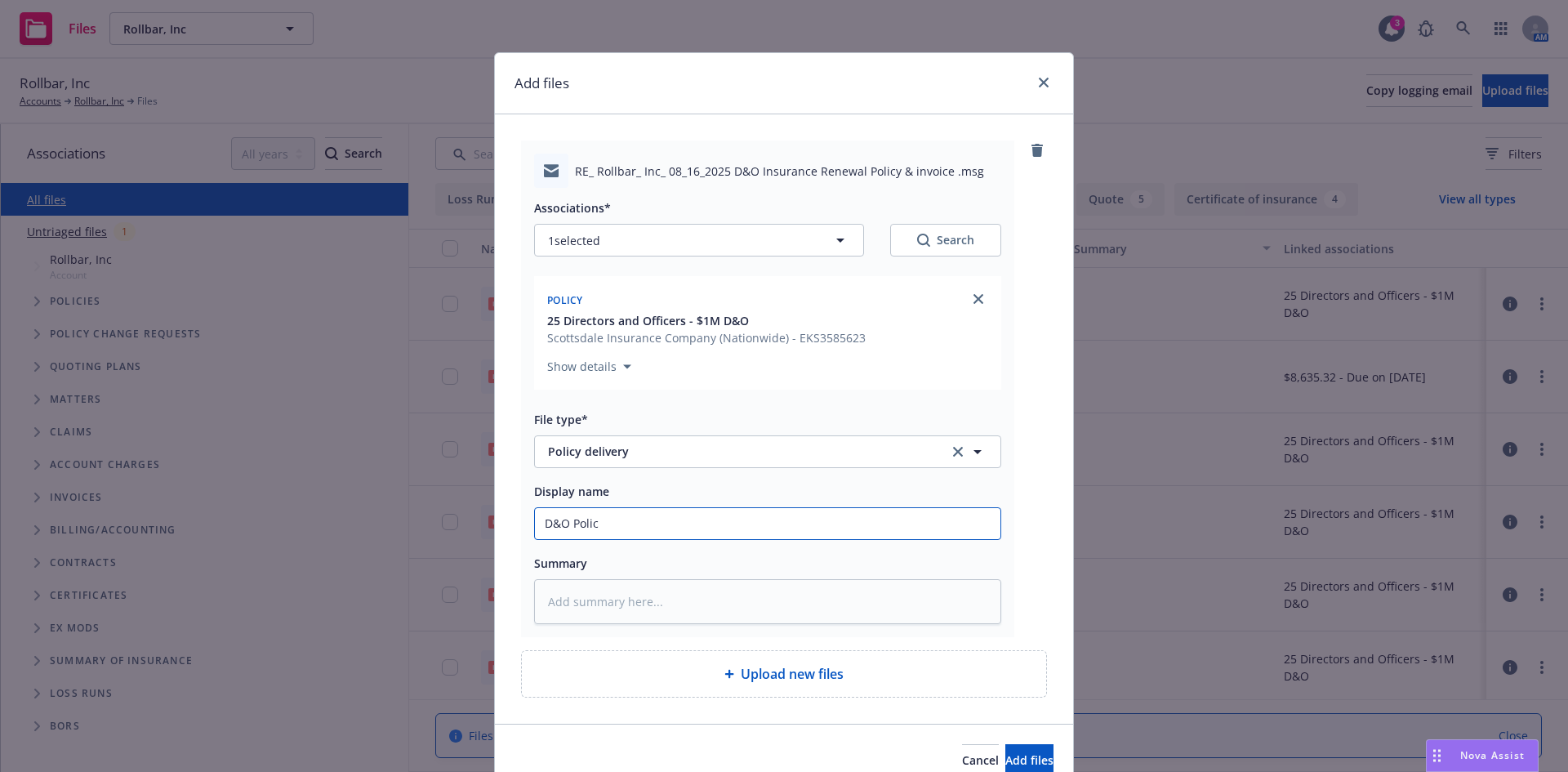
type input "D&O Policy"
type textarea "x"
type input "D&O Policy/"
type textarea "x"
type input "D&O Policy/i"
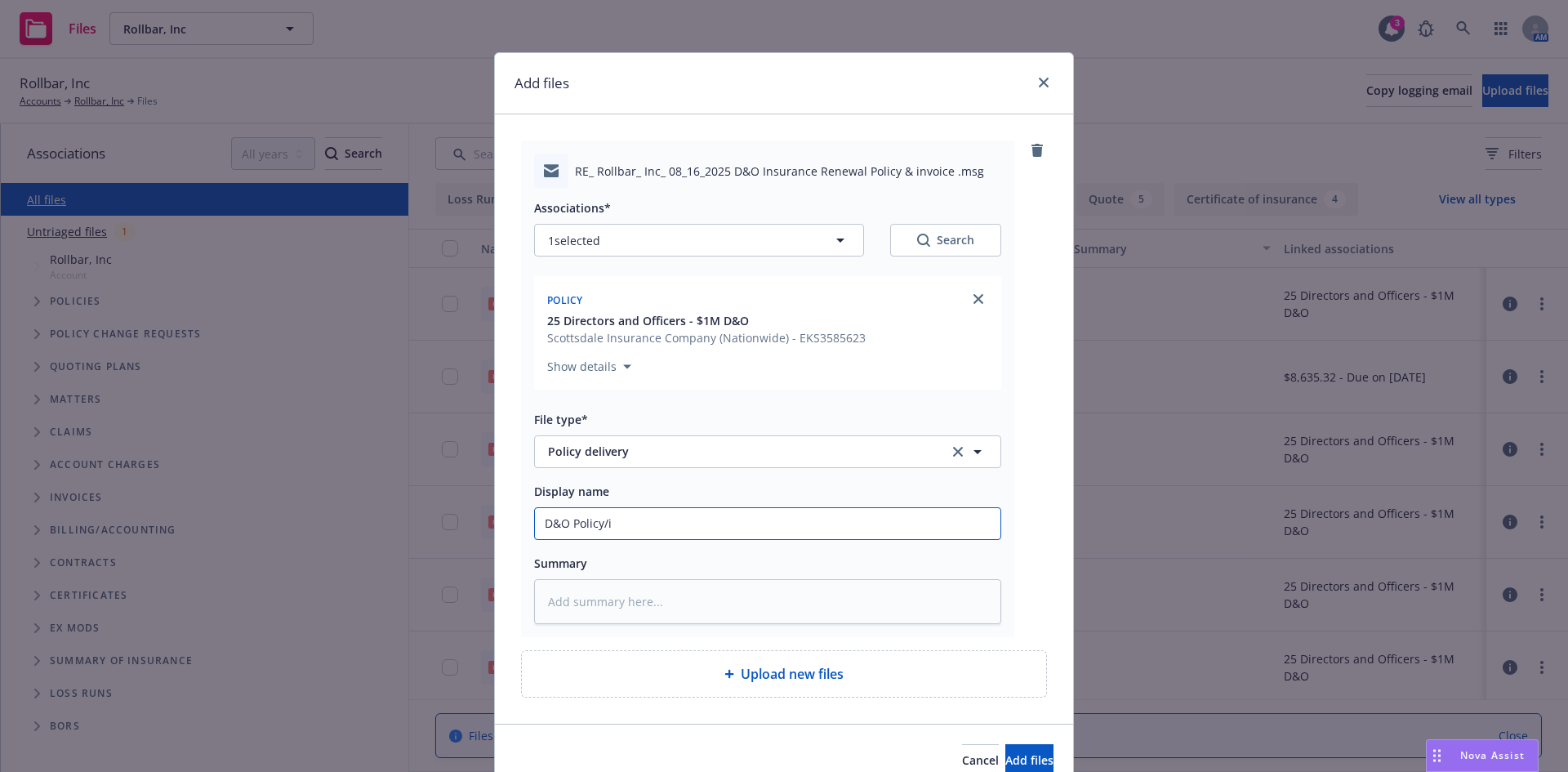
type textarea "x"
type input "D&O Policy/in"
type textarea "x"
type input "D&O Policy/inv"
type textarea "x"
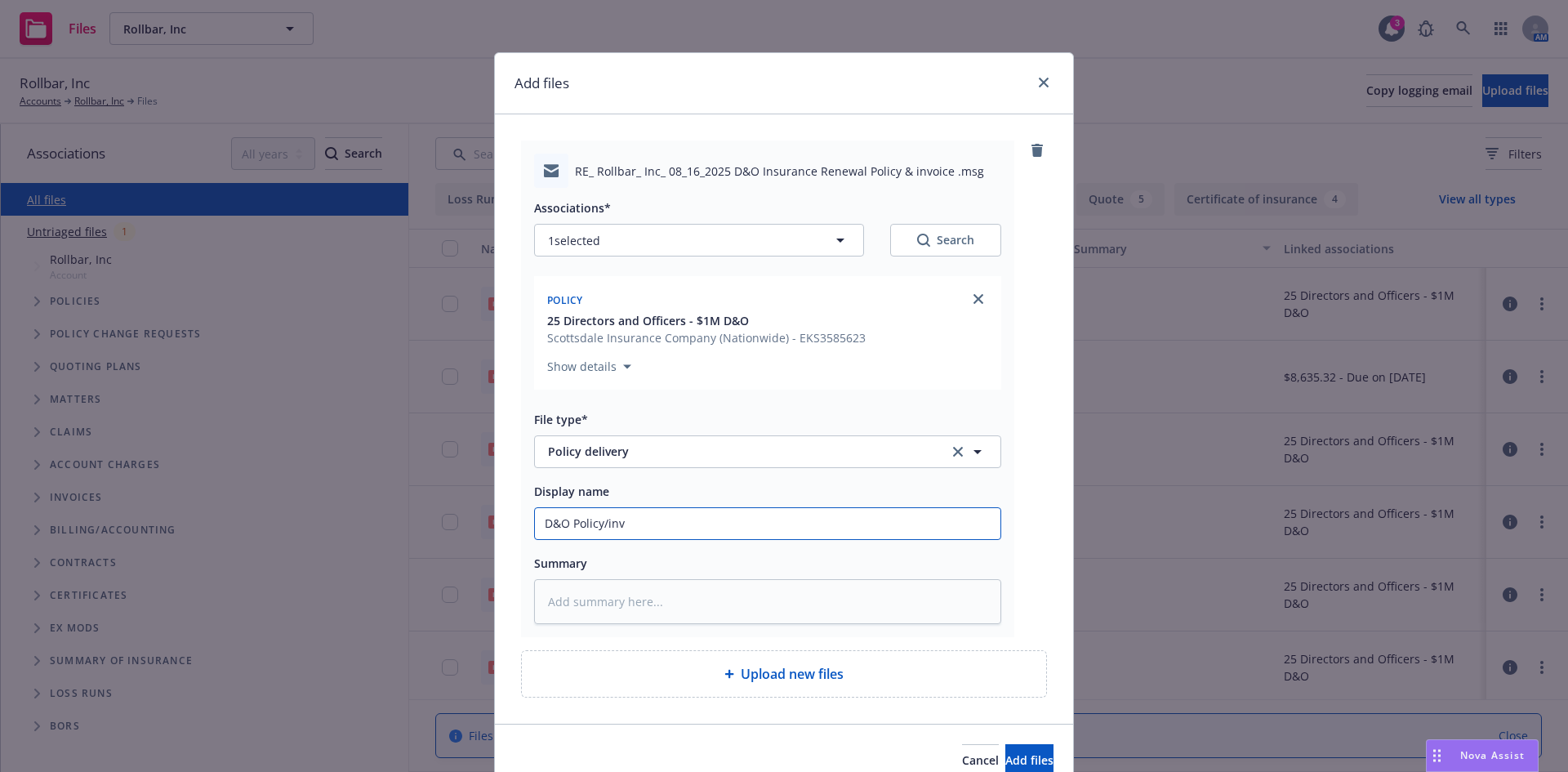
type input "D&O Policy/invo"
type textarea "x"
type input "D&O Policy/invoc"
type textarea "x"
type input "D&O Policy/invoci"
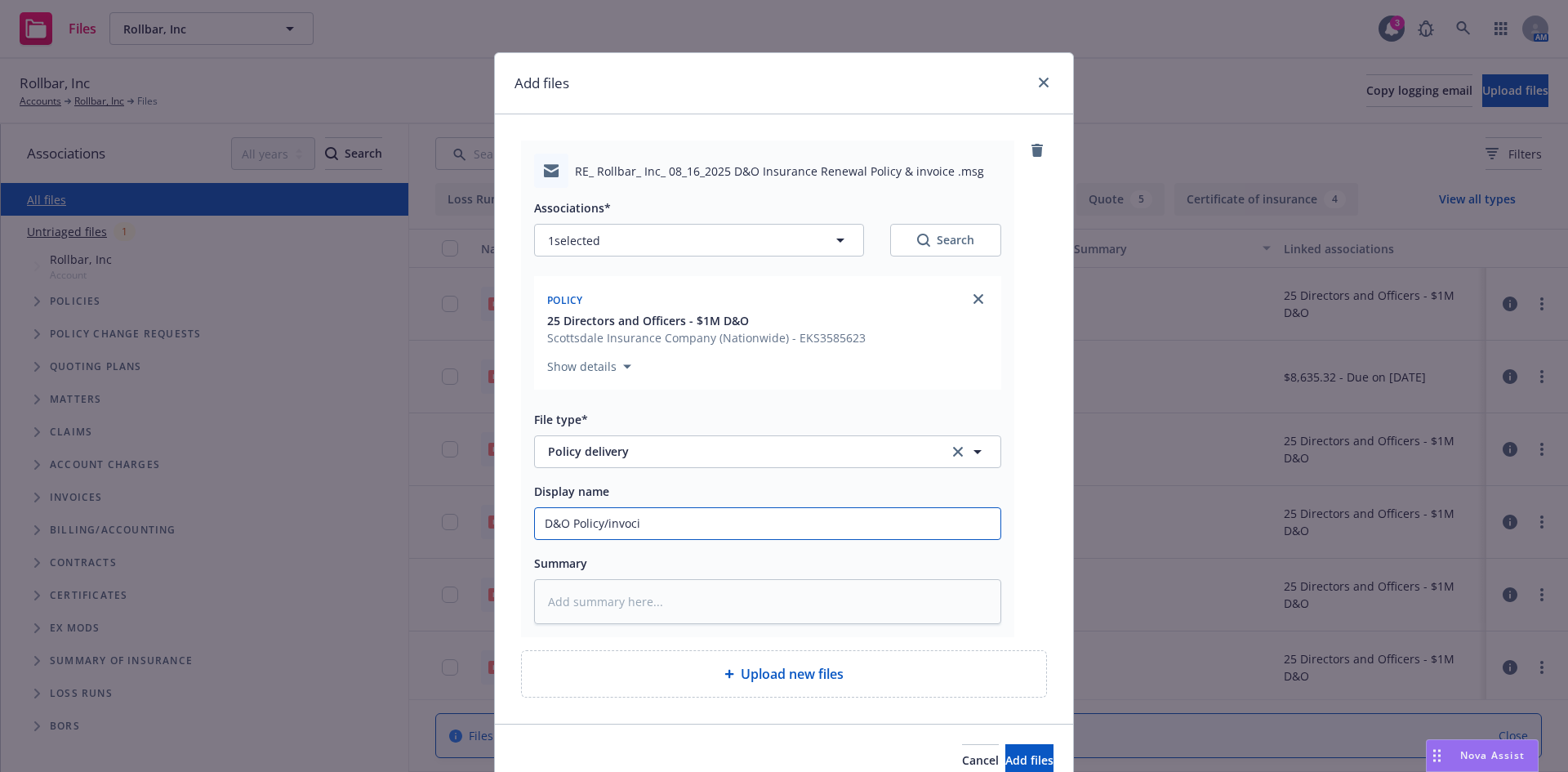
type textarea "x"
type input "D&O Policy/invoc"
type textarea "x"
type input "D&O Policy/invo"
type textarea "x"
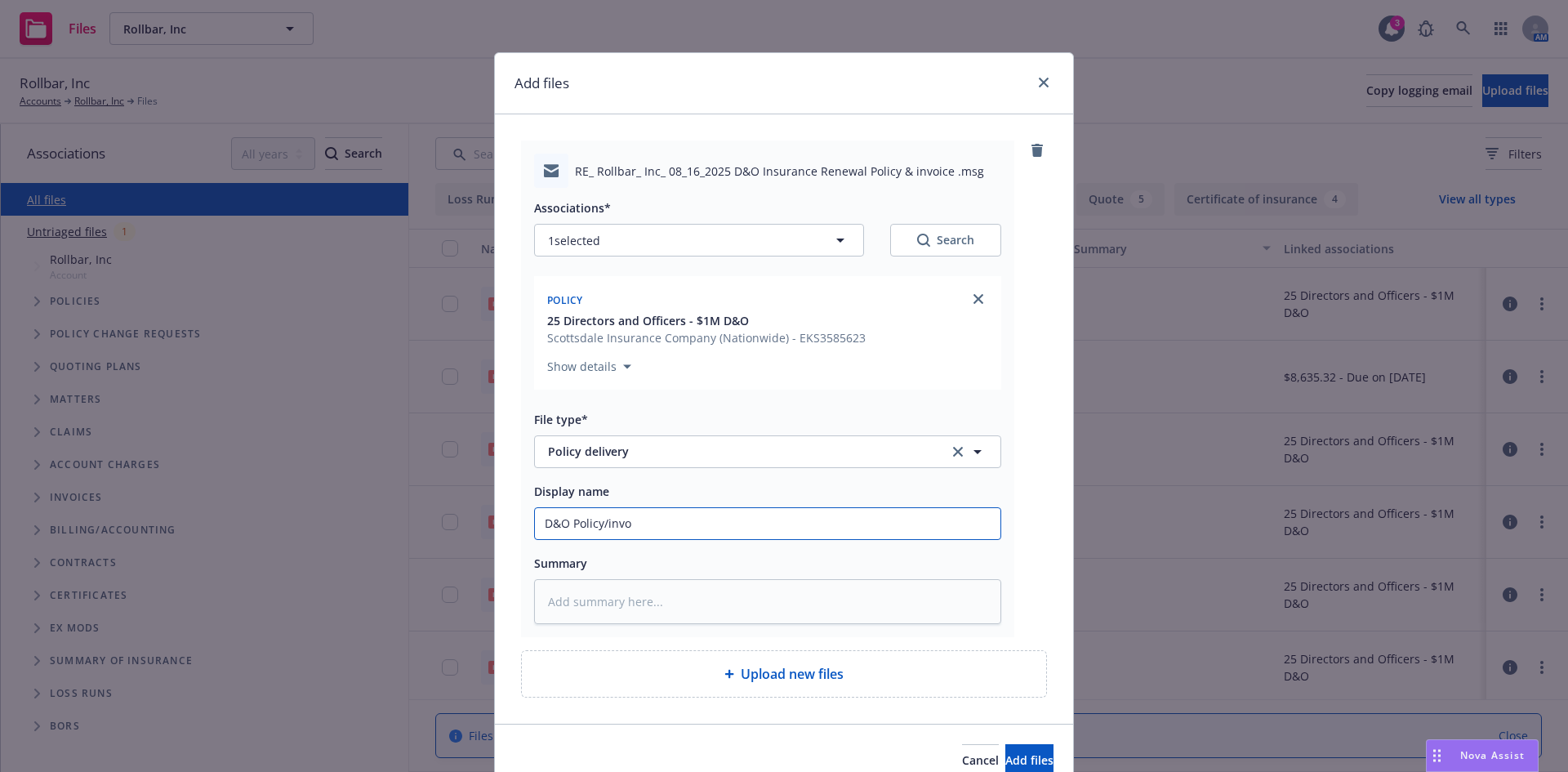
type input "D&O Policy/invoi"
type textarea "x"
type input "D&O Policy/invoic"
type textarea "x"
type input "D&O Policy/invoice"
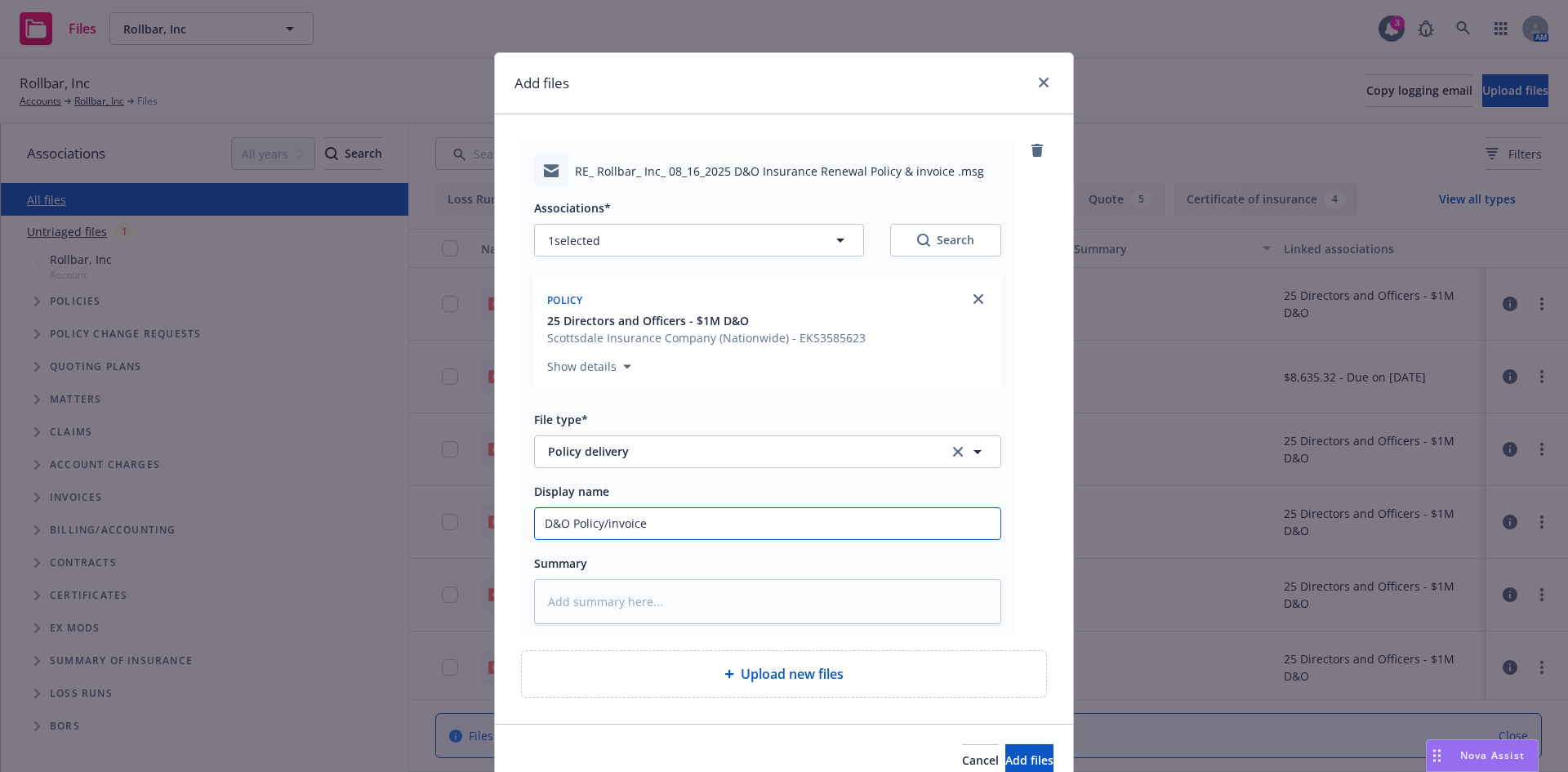
type textarea "x"
type input "D&O Policy/invoice"
click at [1005, 744] on button "Add files" at bounding box center [1029, 760] width 48 height 33
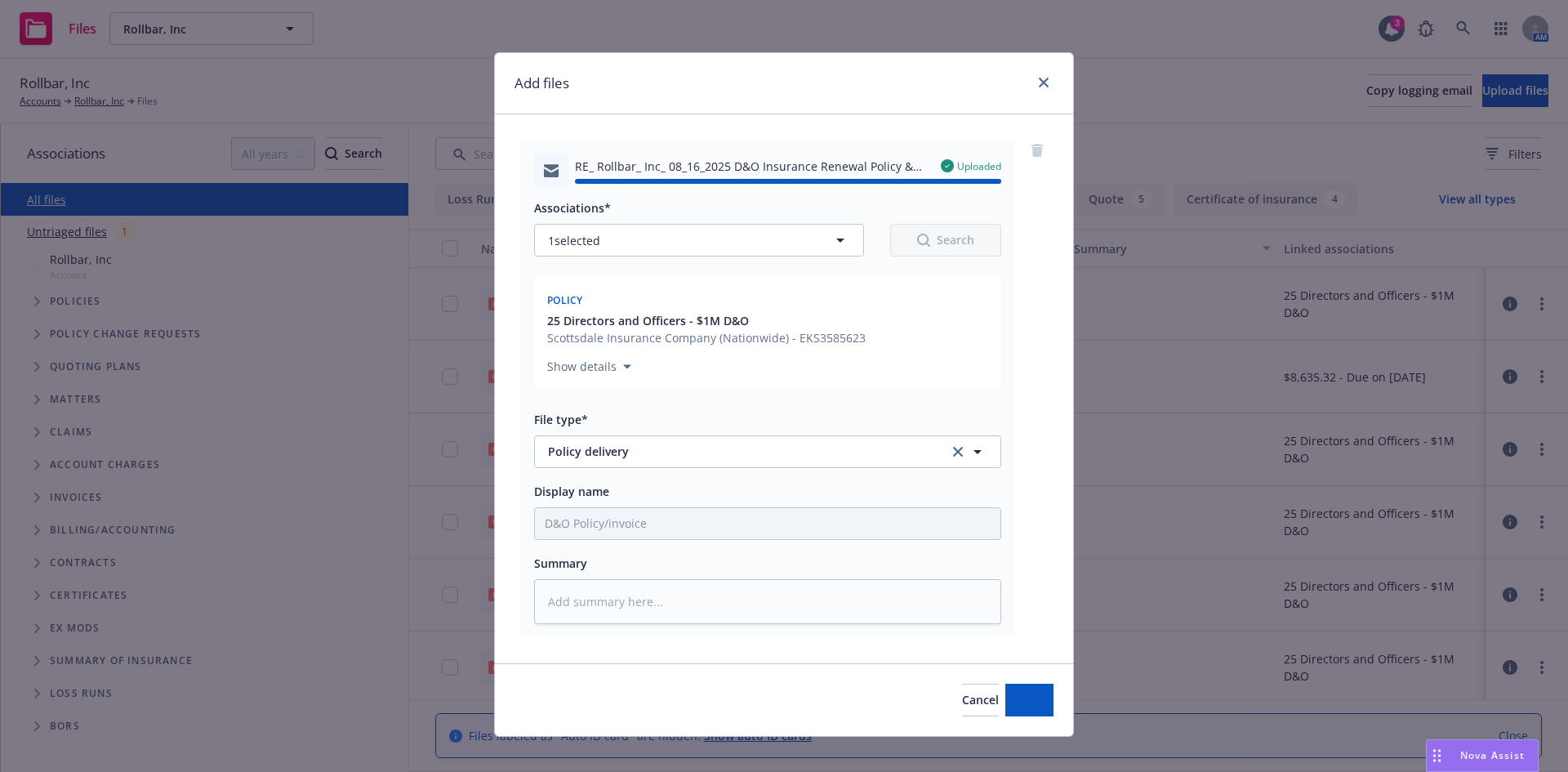
type textarea "x"
